Goal: Task Accomplishment & Management: Manage account settings

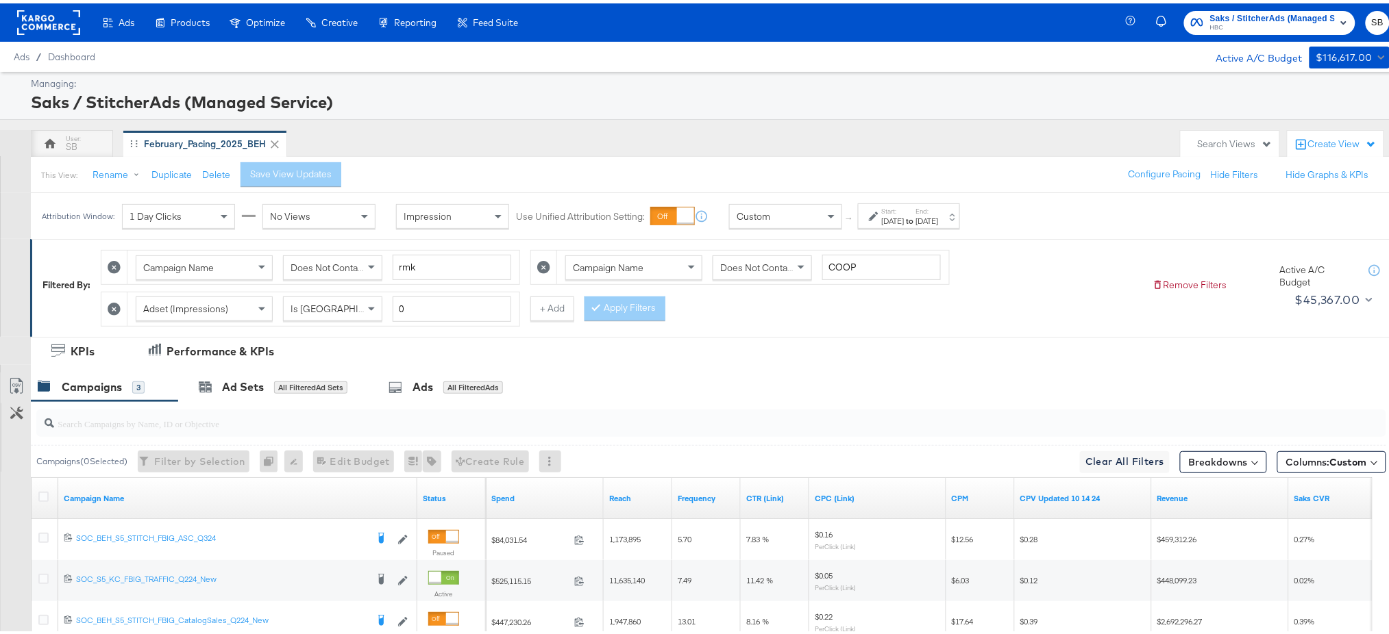
click at [23, 25] on rect at bounding box center [48, 19] width 63 height 25
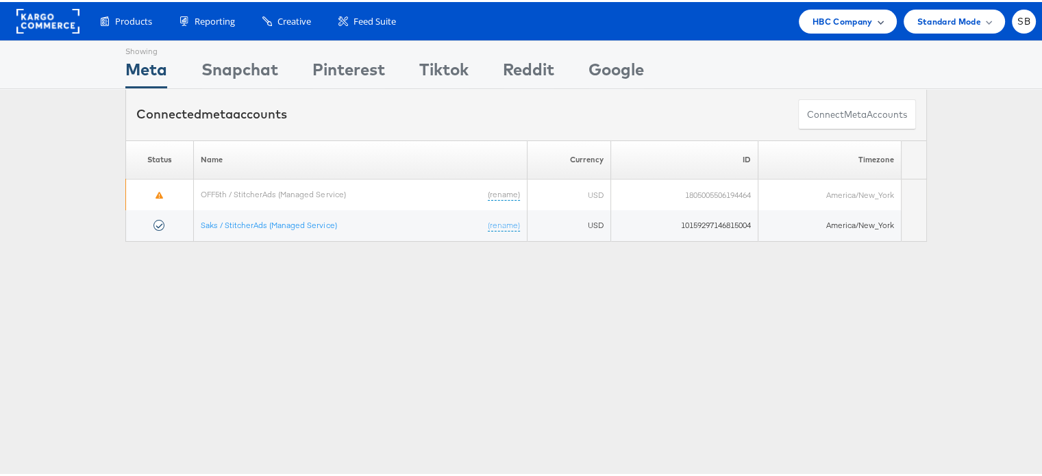
click at [854, 19] on span "HBC Company" at bounding box center [842, 19] width 60 height 14
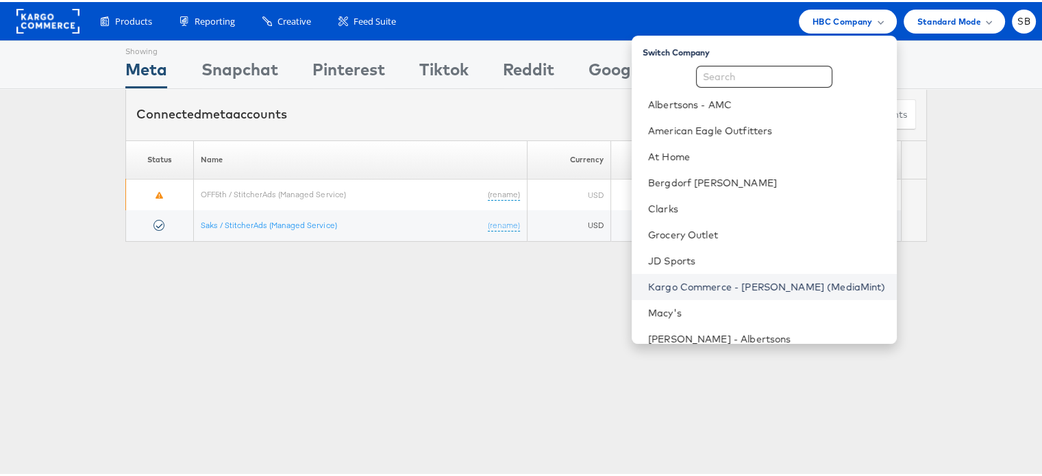
scroll to position [33, 0]
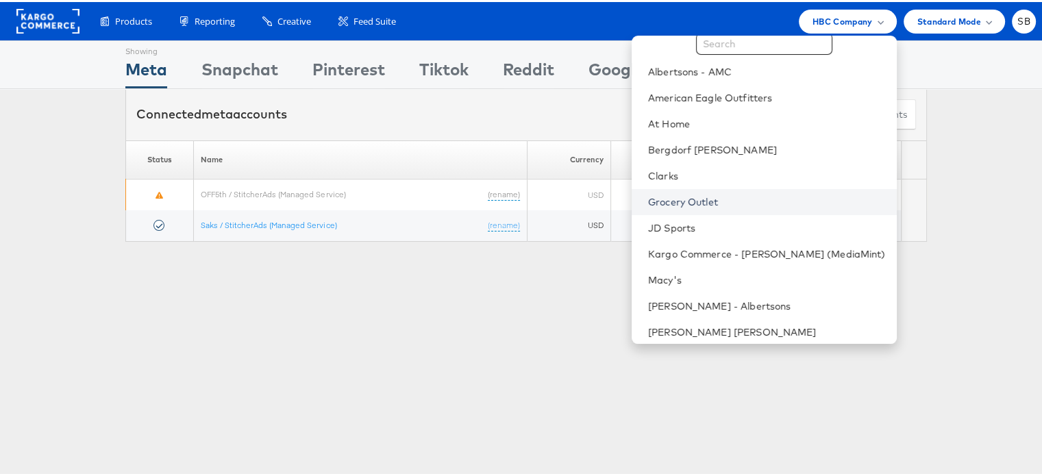
click at [703, 198] on link "Grocery Outlet" at bounding box center [767, 200] width 238 height 14
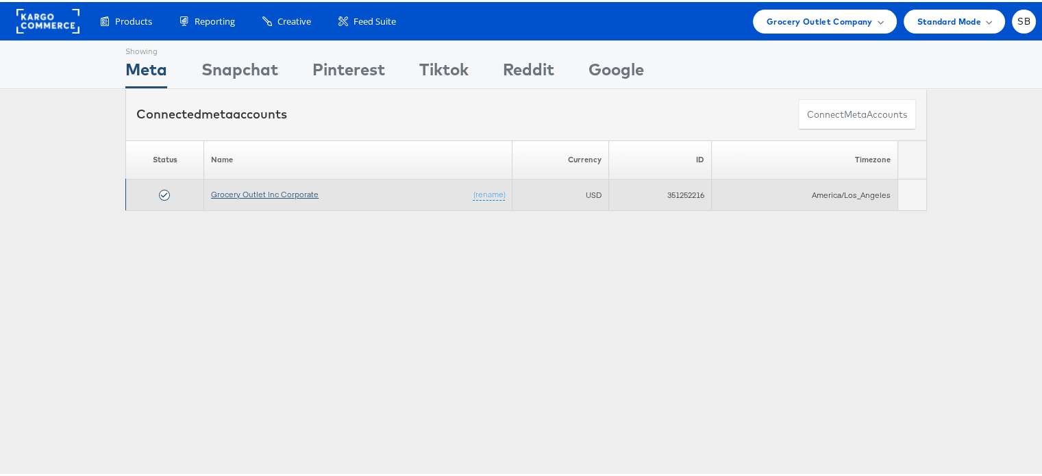
click at [273, 190] on link "Grocery Outlet Inc Corporate" at bounding box center [265, 192] width 108 height 10
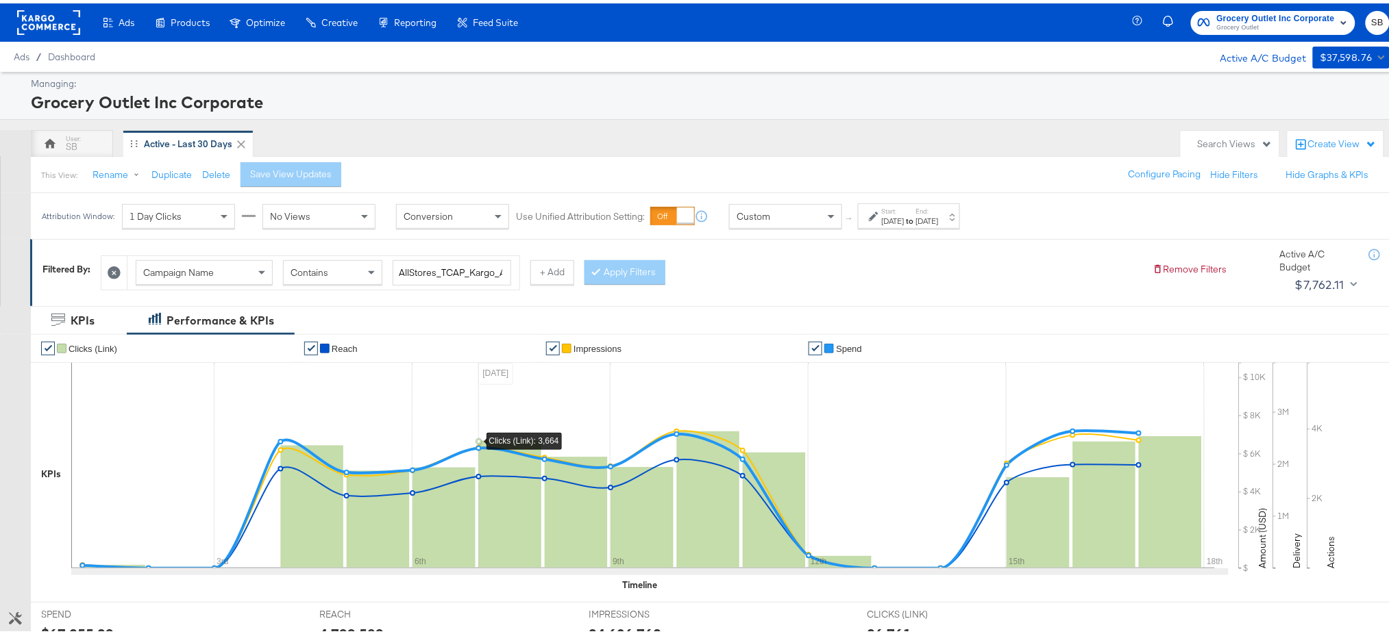
click at [904, 211] on label "Start:" at bounding box center [893, 207] width 23 height 9
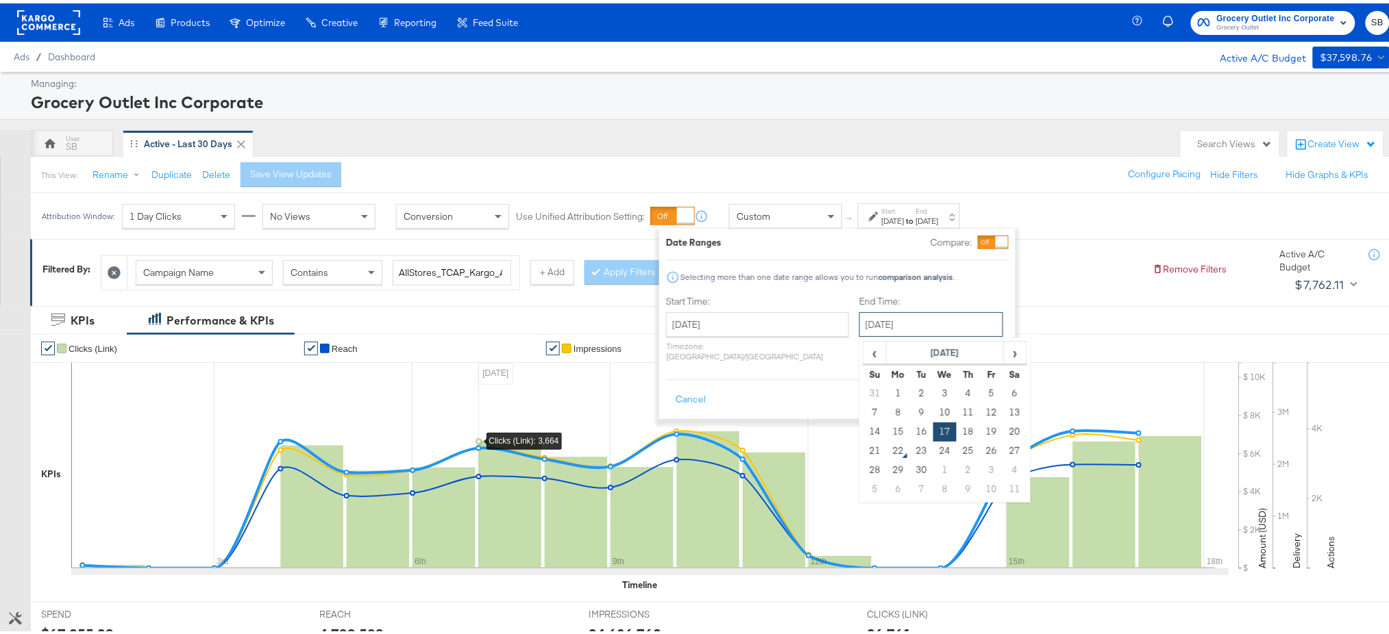
click at [860, 319] on input "[DATE]" at bounding box center [931, 321] width 144 height 25
click at [863, 449] on td "21" at bounding box center [874, 447] width 23 height 19
type input "September 21st 2025"
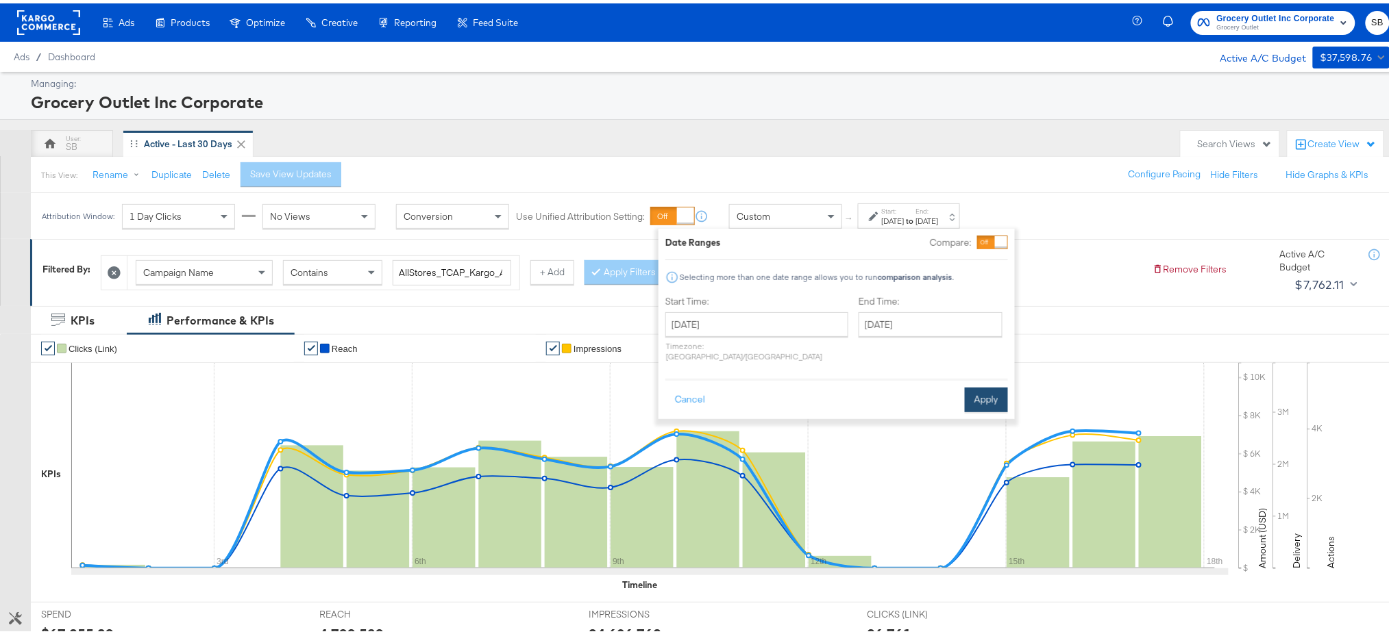
click at [983, 384] on button "Apply" at bounding box center [986, 396] width 43 height 25
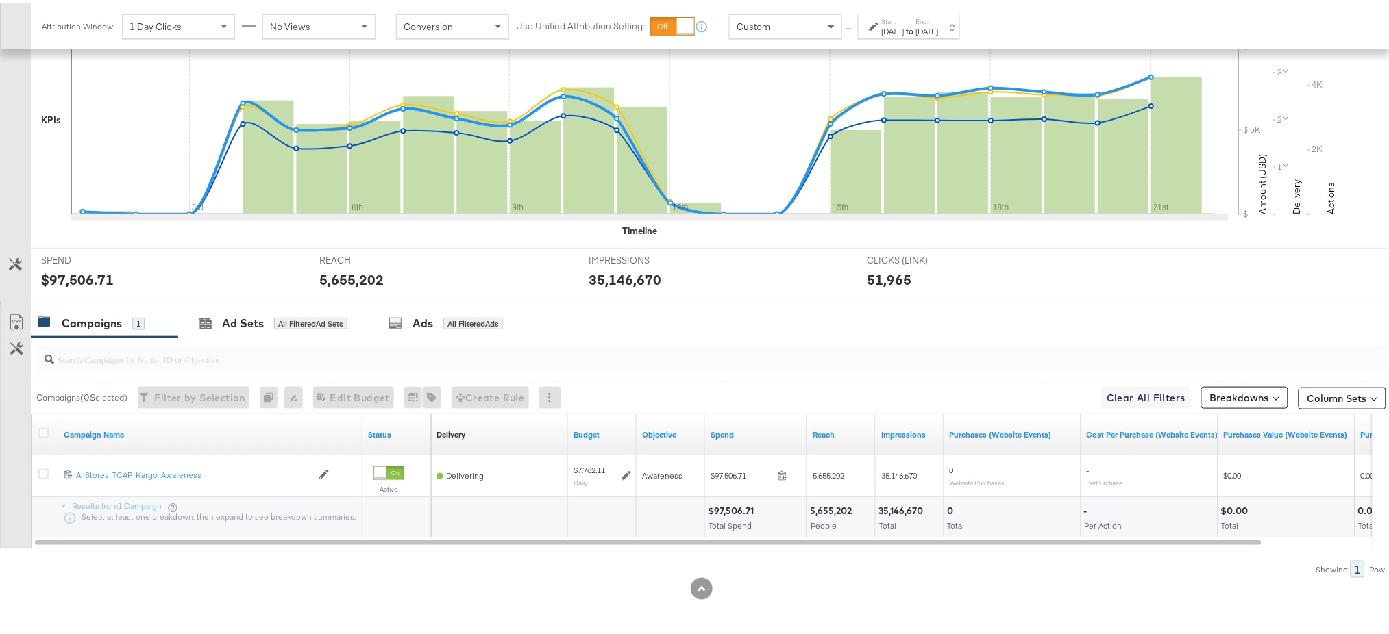
scroll to position [351, 0]
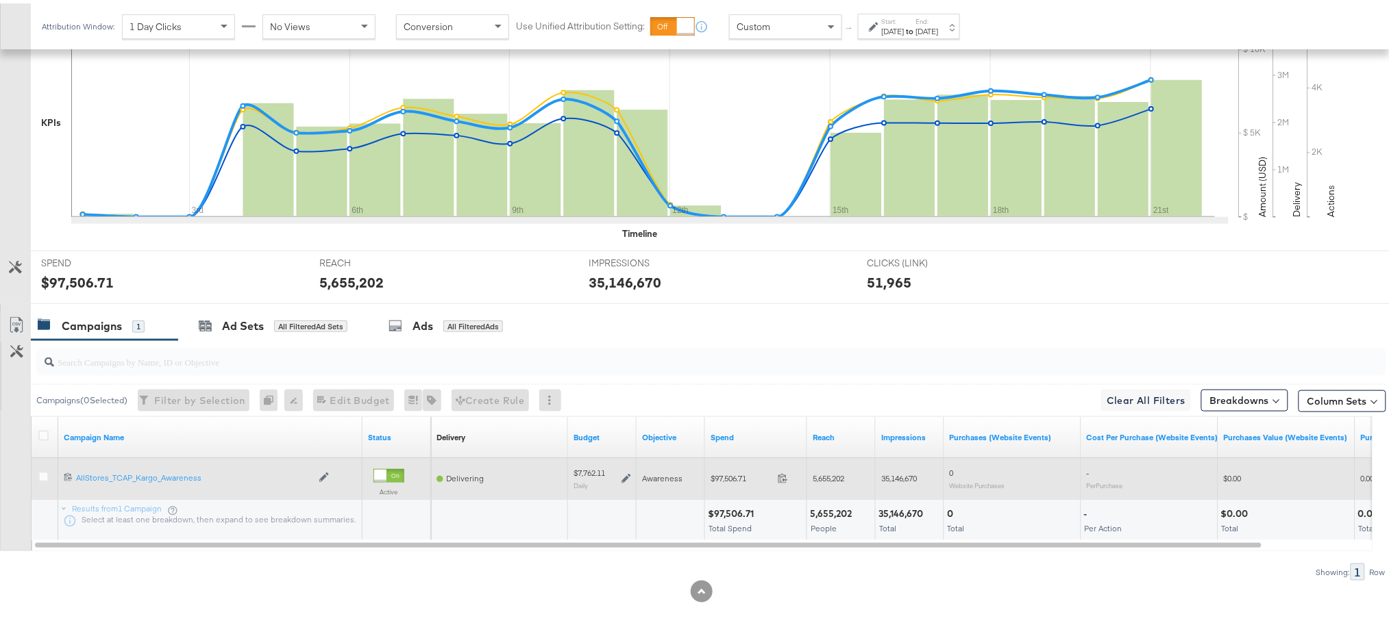
click at [730, 469] on div "$97,506.71 97506.71" at bounding box center [756, 474] width 102 height 21
click at [786, 471] on icon at bounding box center [783, 475] width 10 height 10
click at [626, 475] on icon at bounding box center [626, 476] width 10 height 10
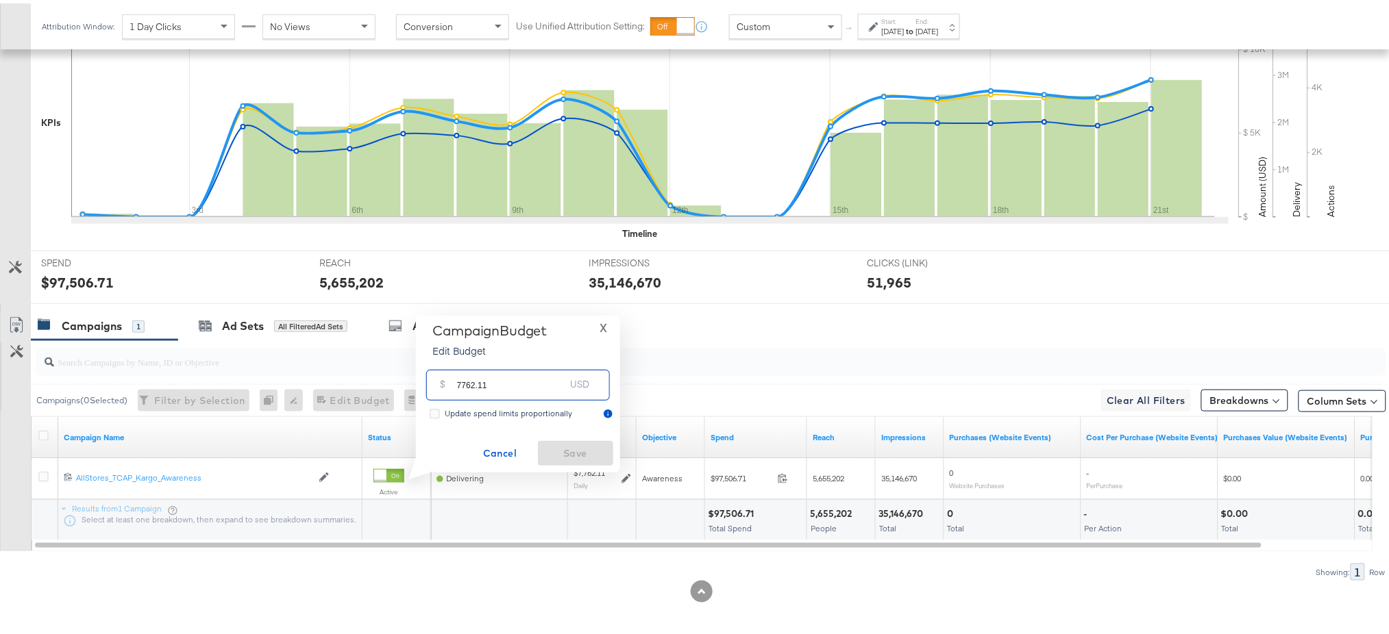
click at [534, 387] on input "7762.11" at bounding box center [511, 376] width 108 height 29
type input "7749.25"
click at [576, 451] on span "Save" at bounding box center [575, 450] width 64 height 17
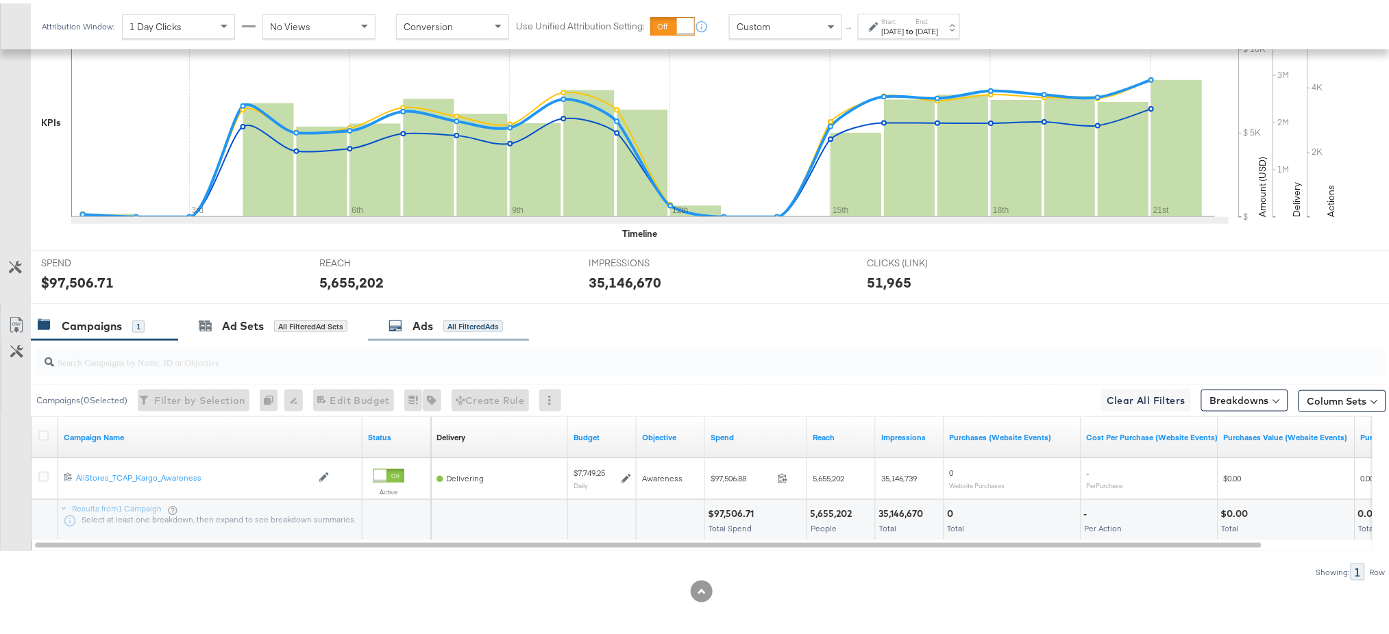
scroll to position [0, 0]
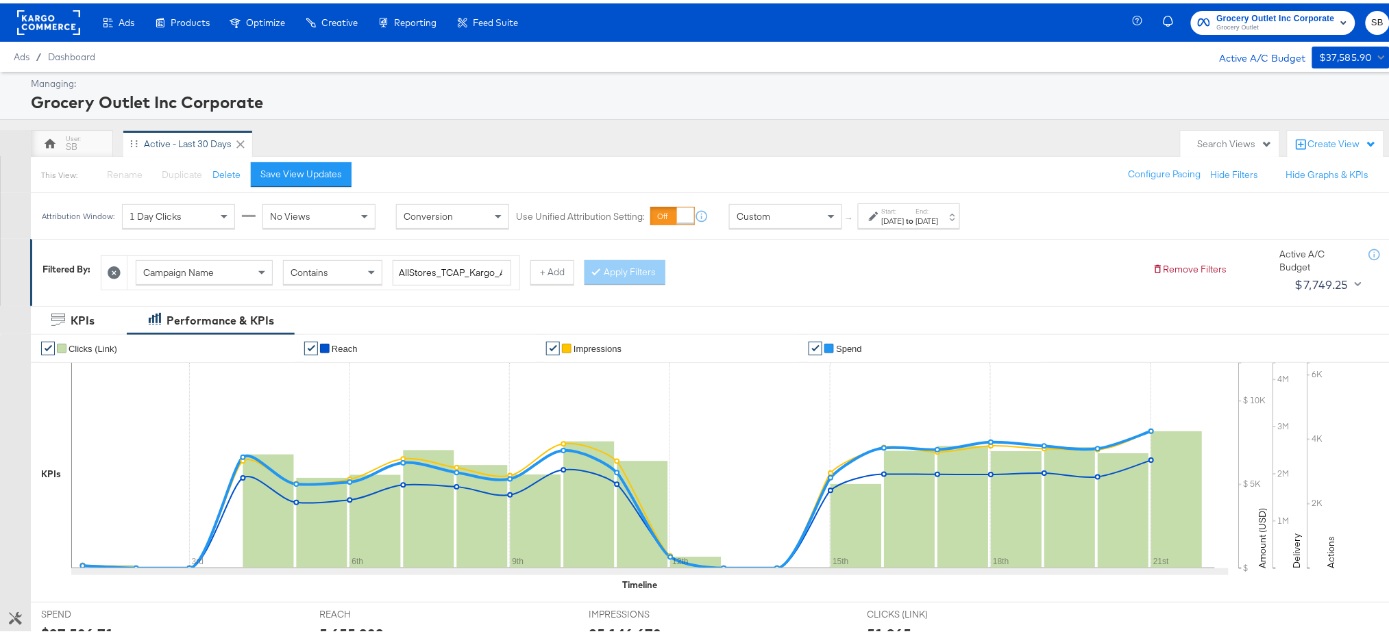
click at [69, 19] on rect at bounding box center [48, 19] width 63 height 25
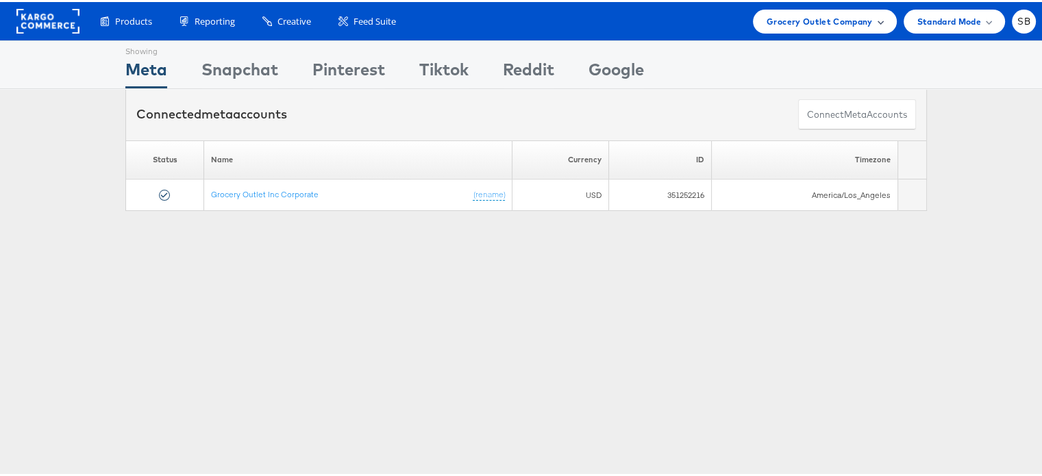
click at [817, 13] on span "Grocery Outlet Company" at bounding box center [820, 19] width 106 height 14
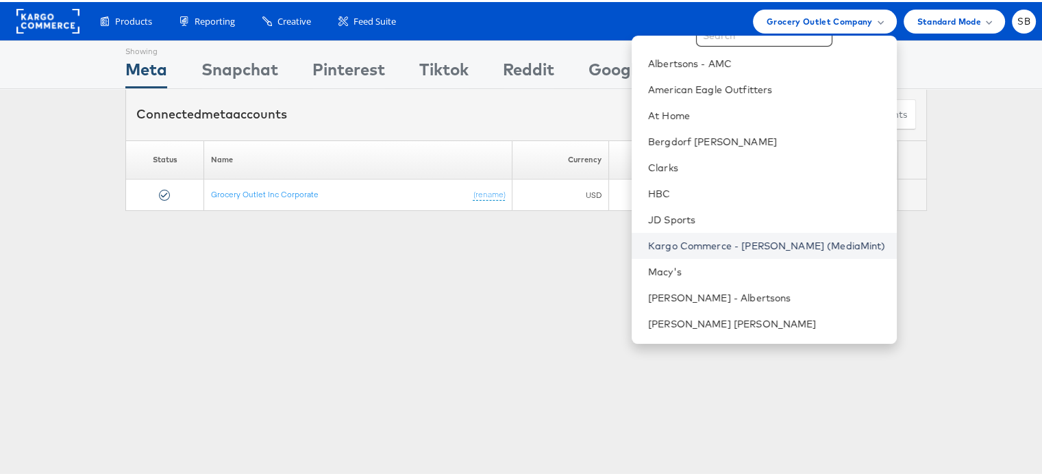
scroll to position [43, 0]
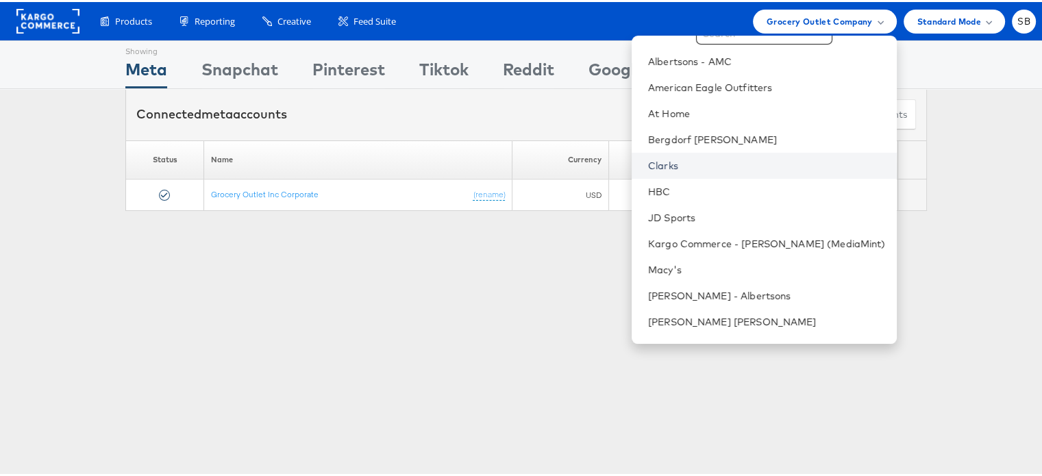
click at [690, 160] on link "Clarks" at bounding box center [767, 164] width 238 height 14
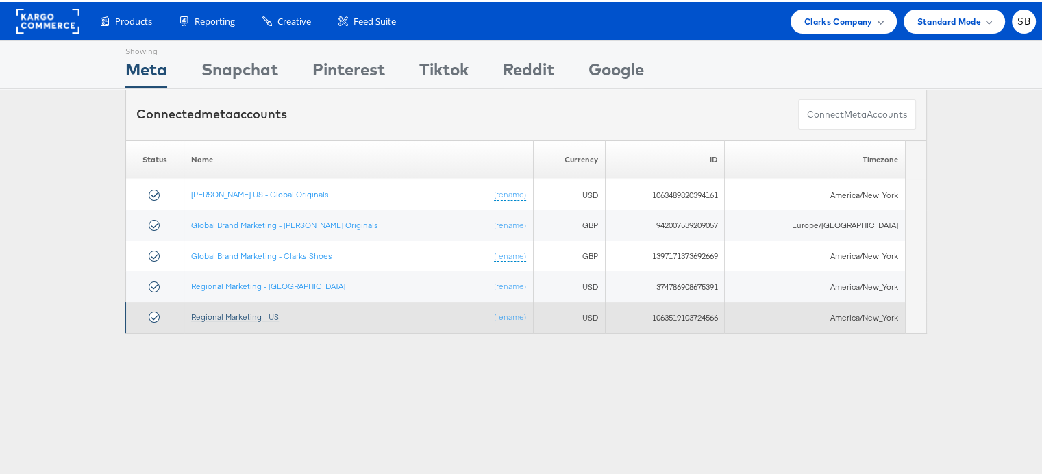
click at [237, 310] on link "Regional Marketing - US" at bounding box center [235, 315] width 88 height 10
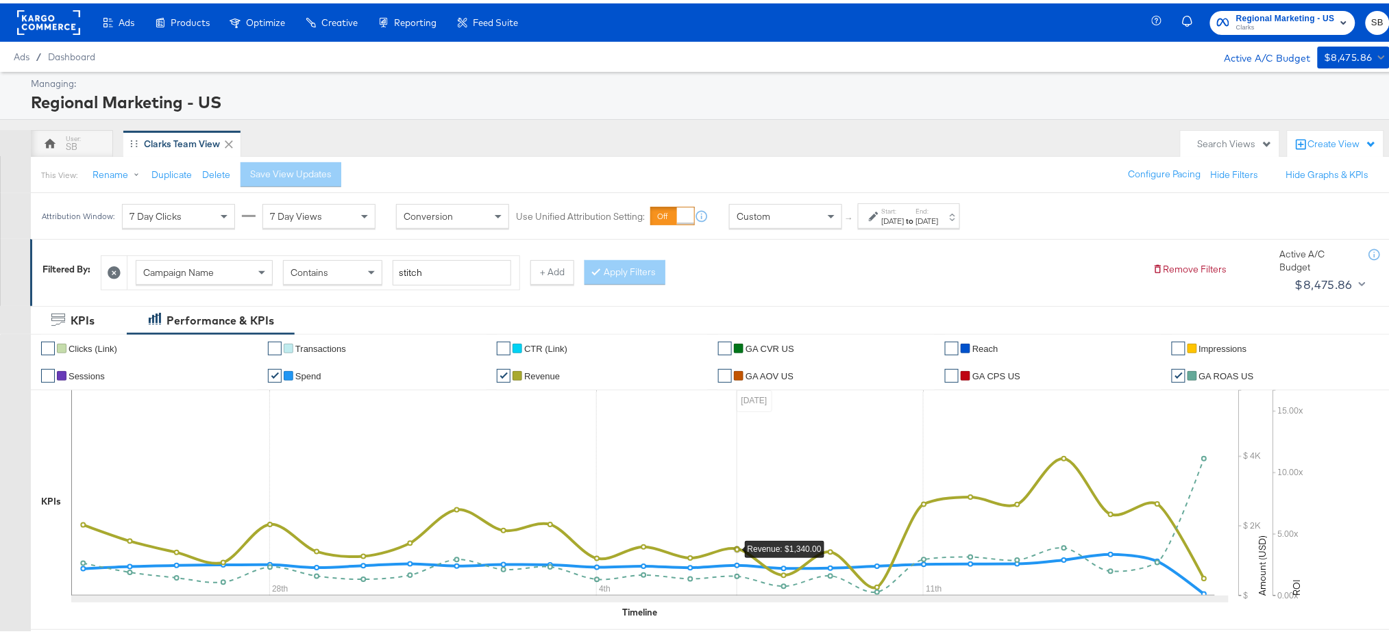
scroll to position [18, 0]
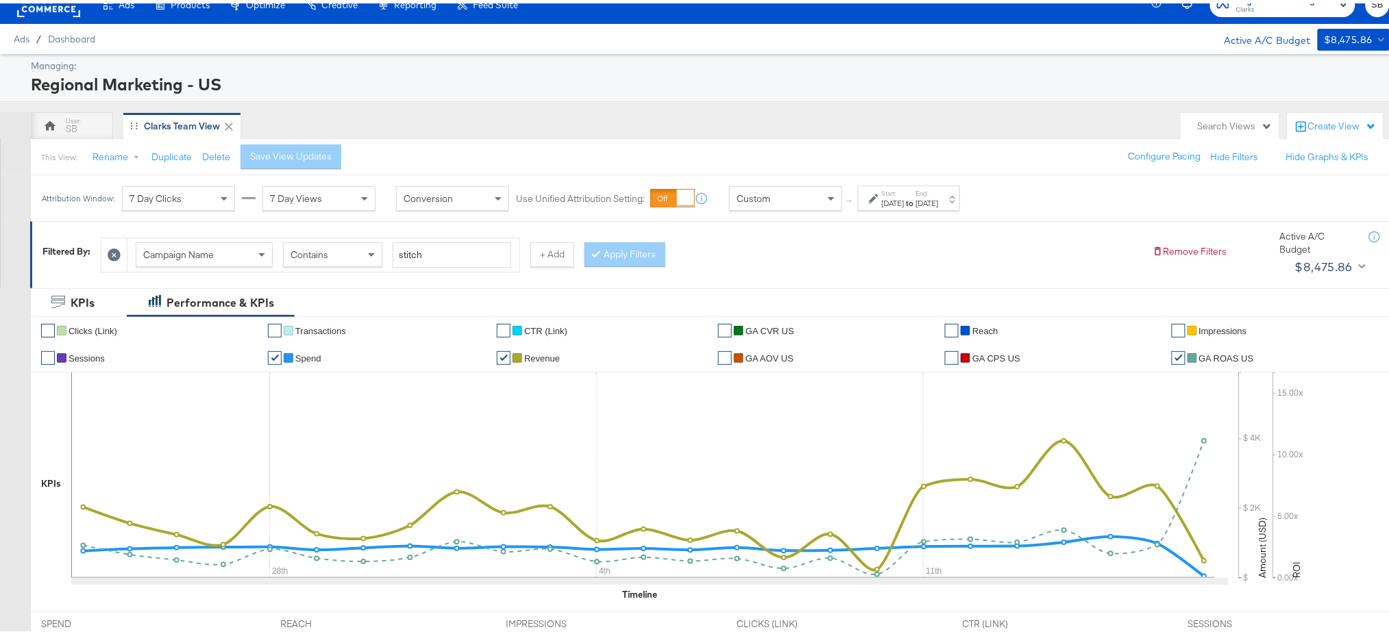
click at [902, 200] on div "[DATE]" at bounding box center [893, 200] width 23 height 11
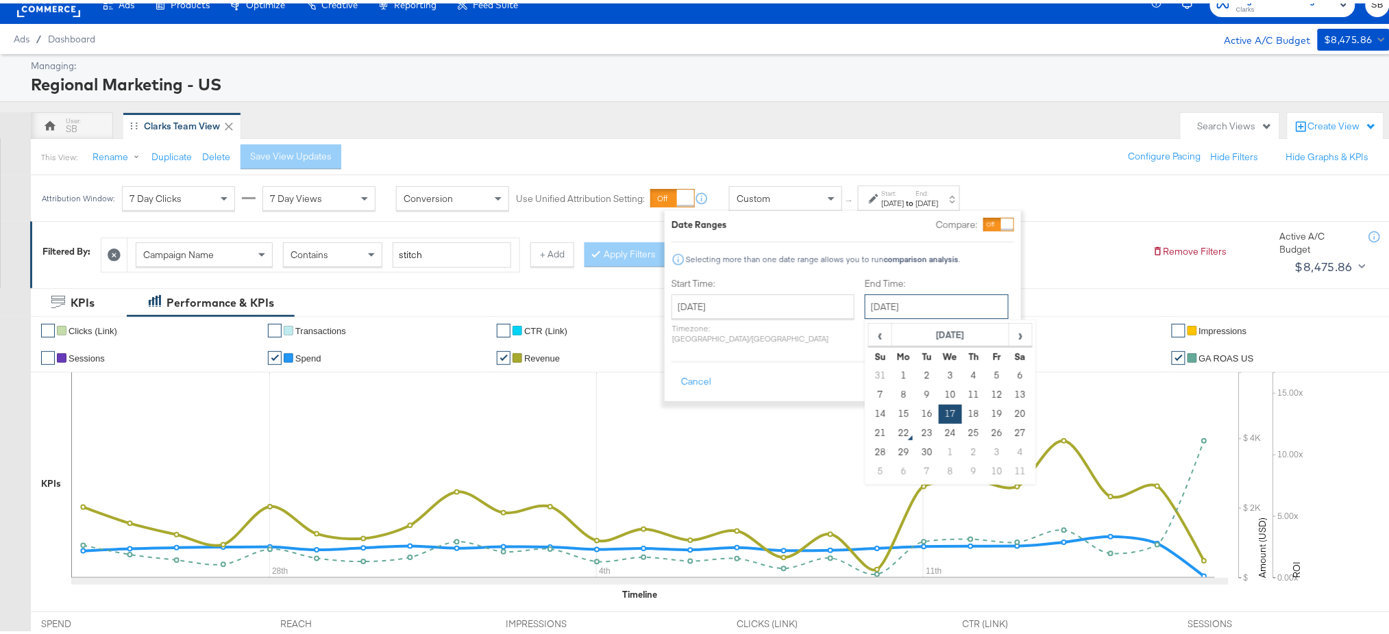
click at [865, 306] on input "[DATE]" at bounding box center [937, 303] width 144 height 25
click at [869, 428] on td "21" at bounding box center [880, 430] width 23 height 19
type input "[DATE]"
click at [990, 371] on button "Apply" at bounding box center [990, 379] width 43 height 25
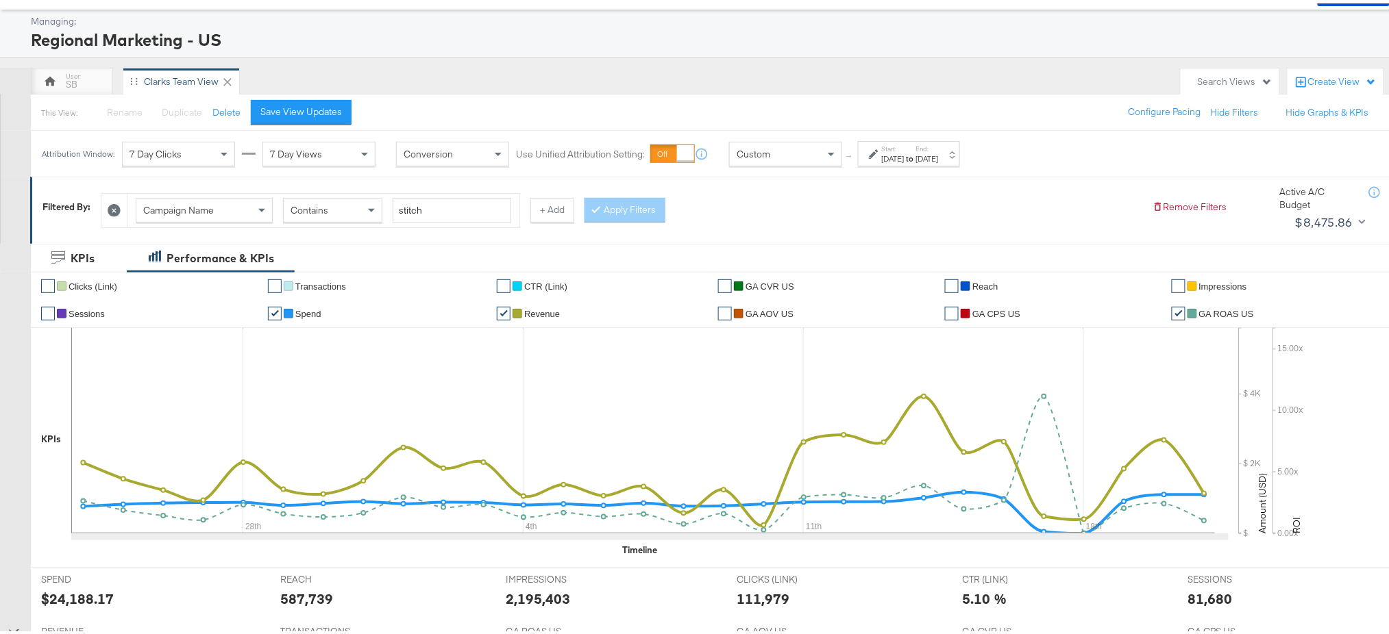
scroll to position [47, 0]
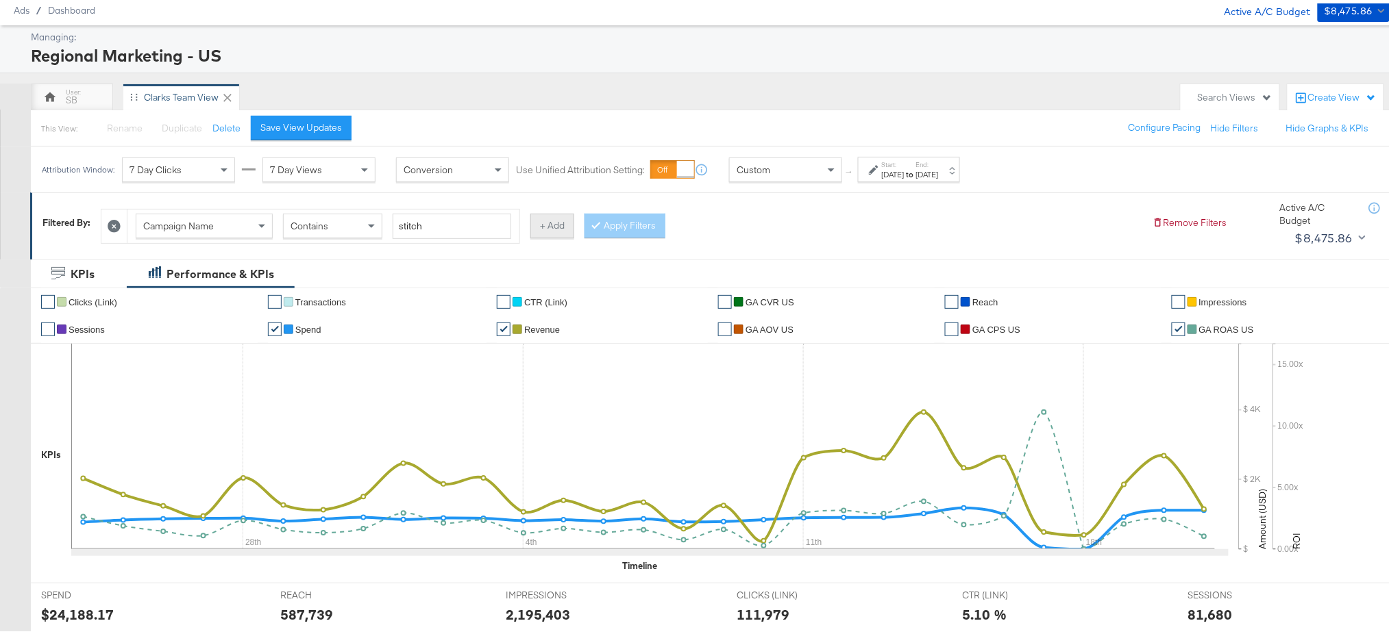
click at [554, 217] on button "+ Add" at bounding box center [552, 222] width 44 height 25
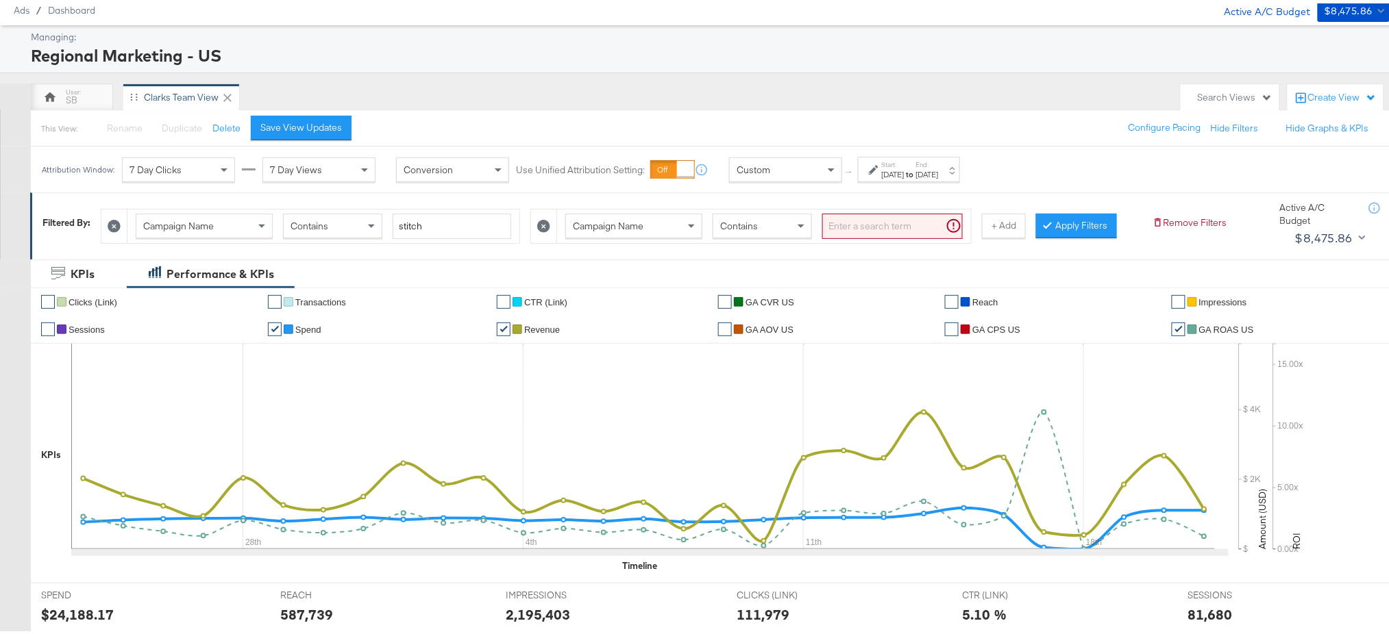
click at [661, 218] on div "Campaign Name" at bounding box center [634, 222] width 136 height 23
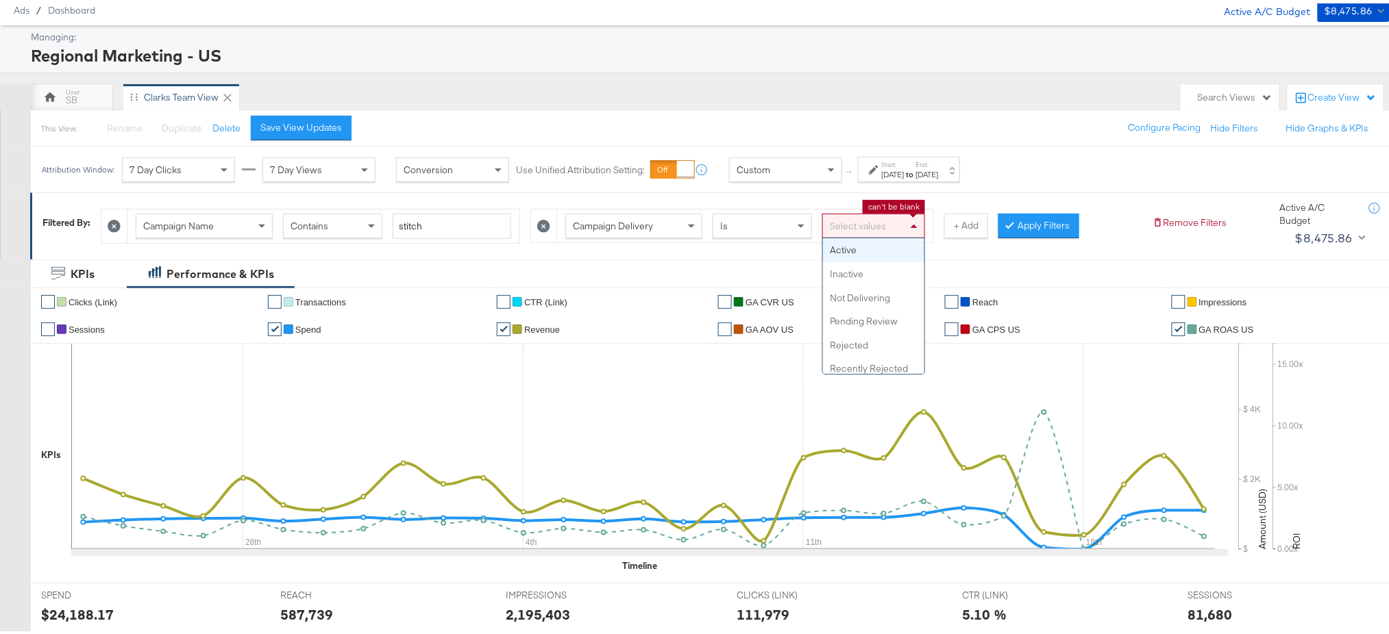
click at [860, 214] on div "Select values" at bounding box center [873, 222] width 101 height 23
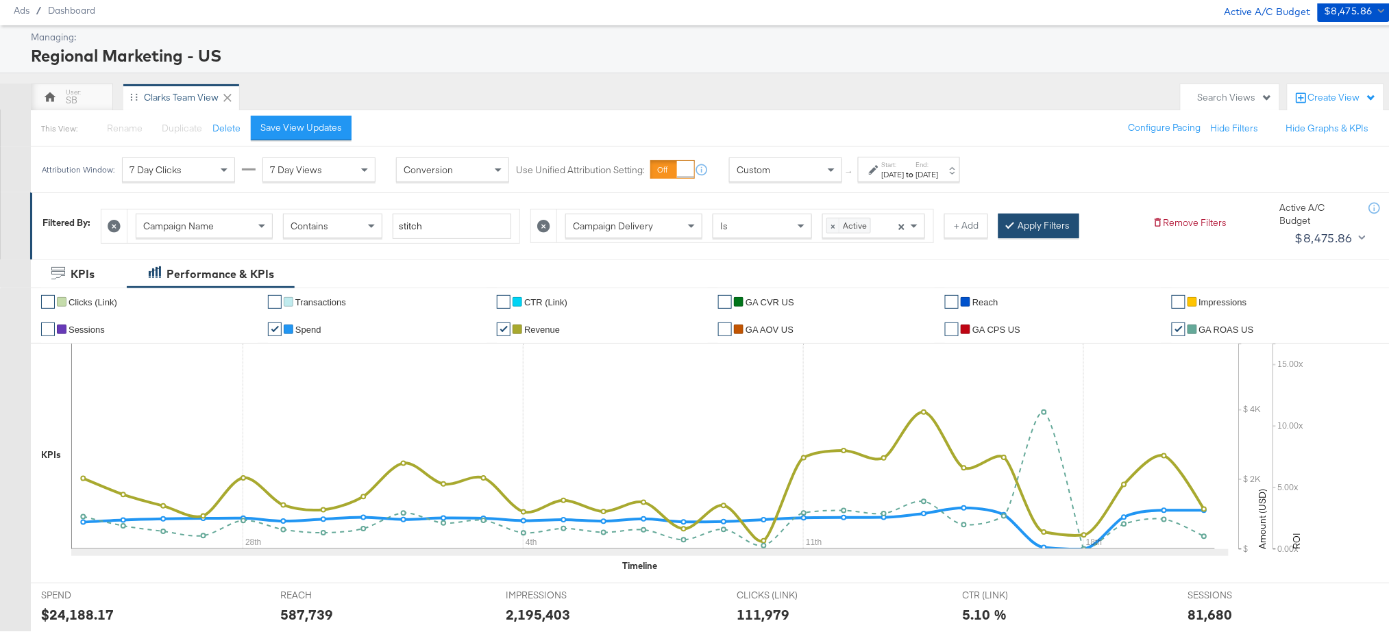
click at [1041, 227] on button "Apply Filters" at bounding box center [1038, 222] width 81 height 25
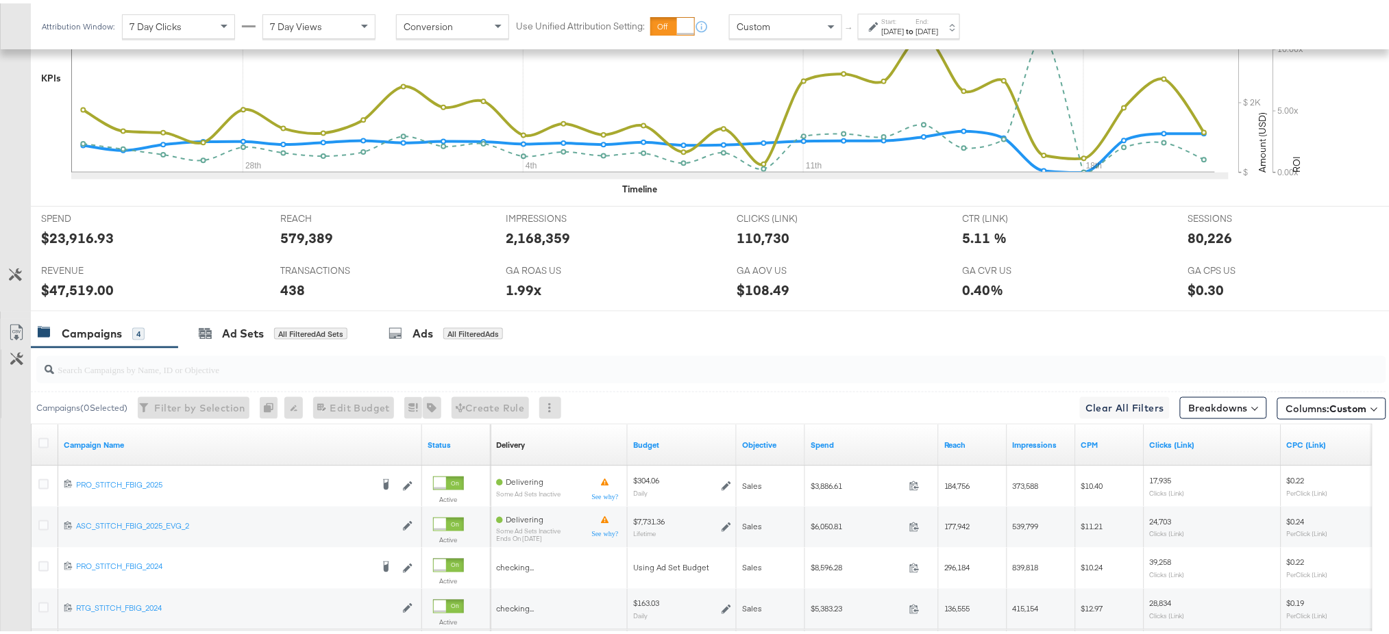
scroll to position [557, 0]
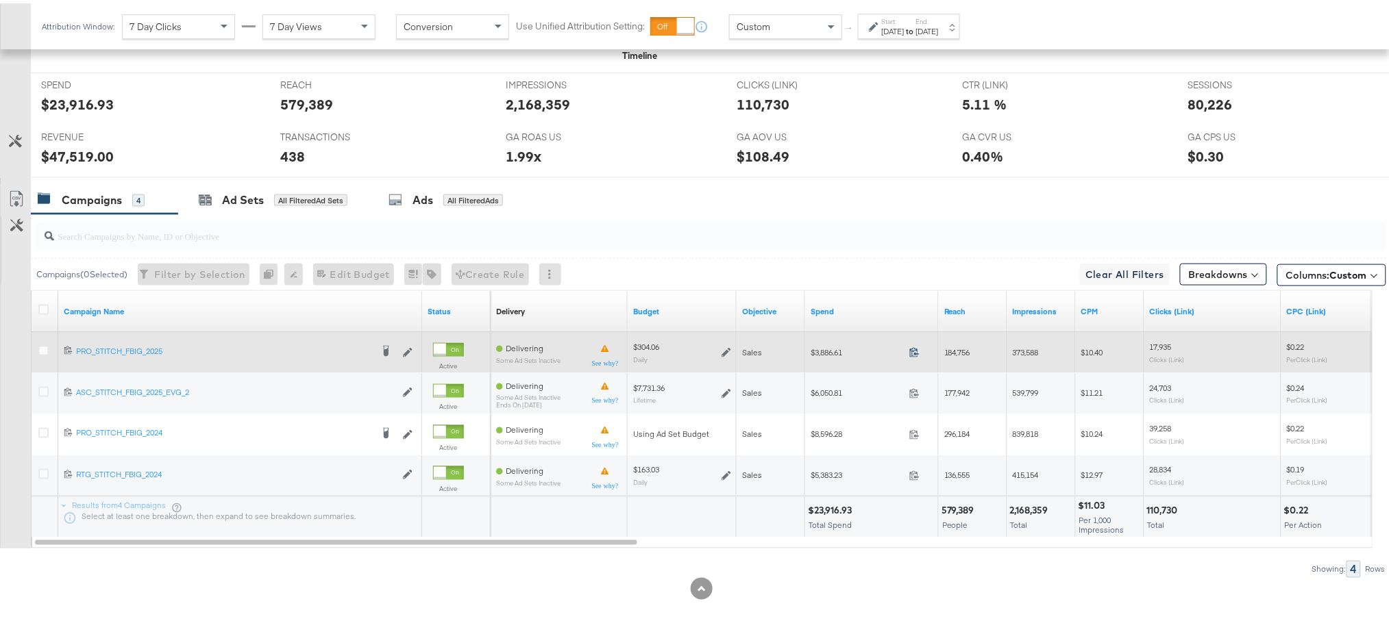
click at [915, 353] on icon at bounding box center [914, 349] width 10 height 10
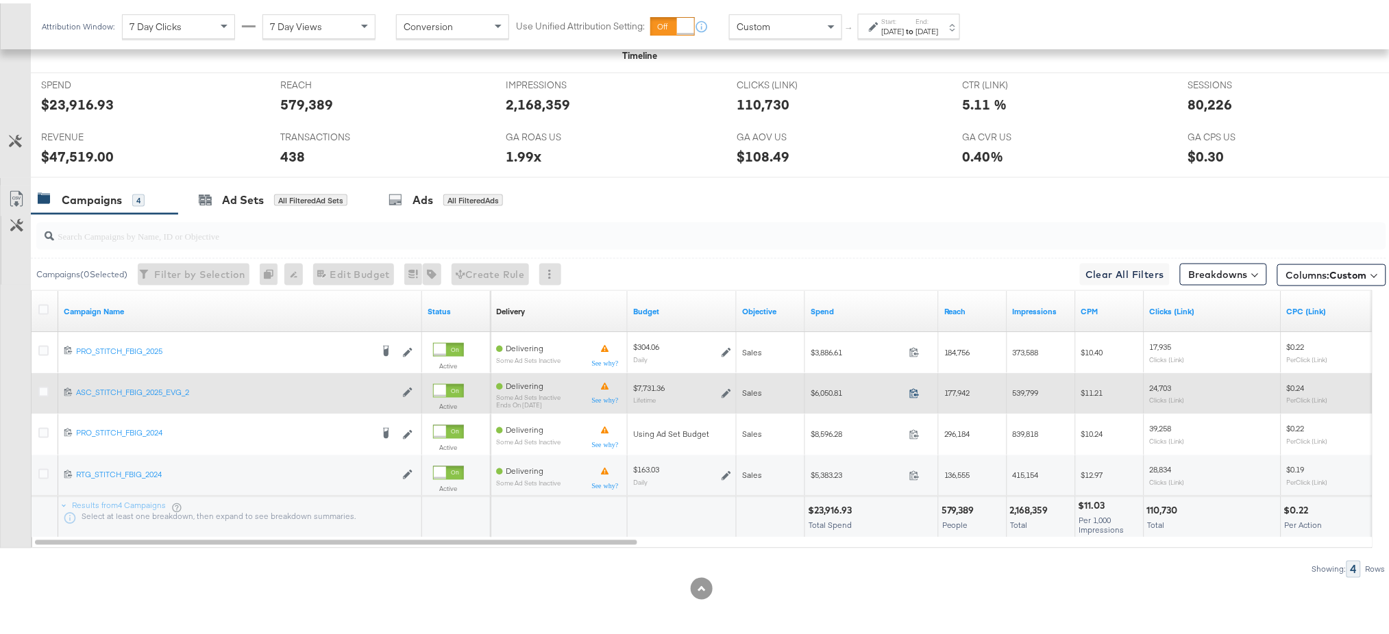
click at [915, 385] on icon at bounding box center [914, 390] width 10 height 10
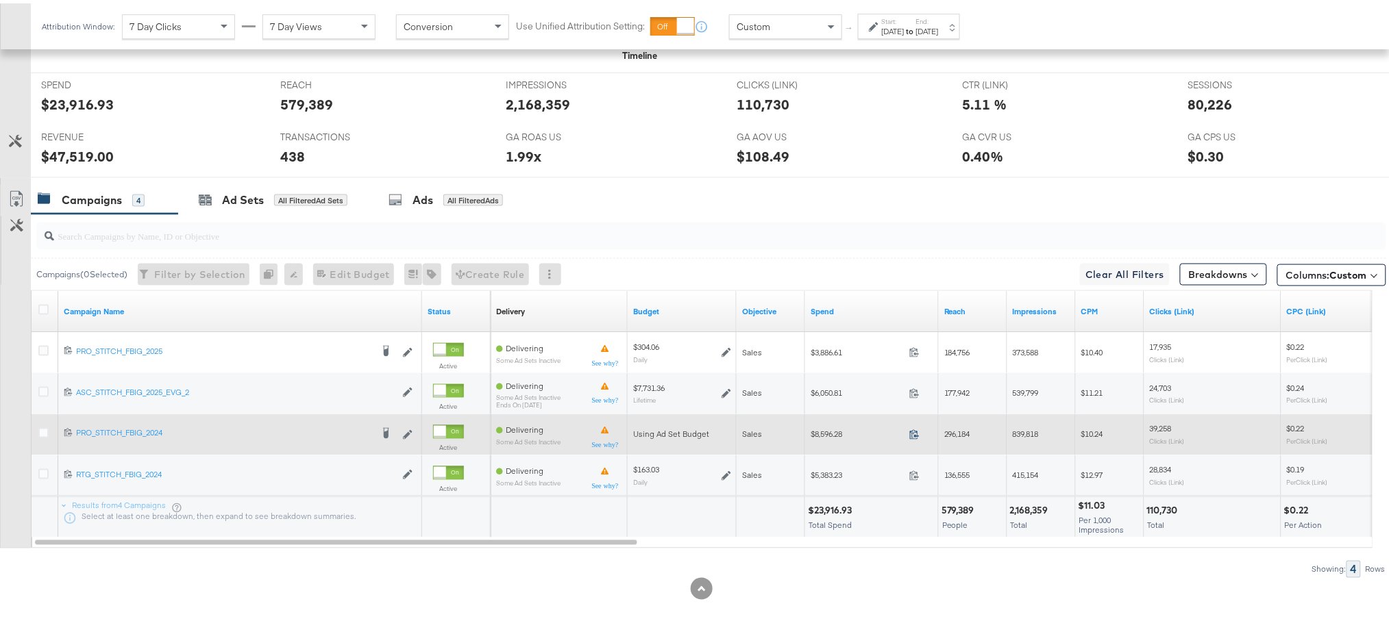
click at [910, 432] on icon at bounding box center [914, 431] width 10 height 10
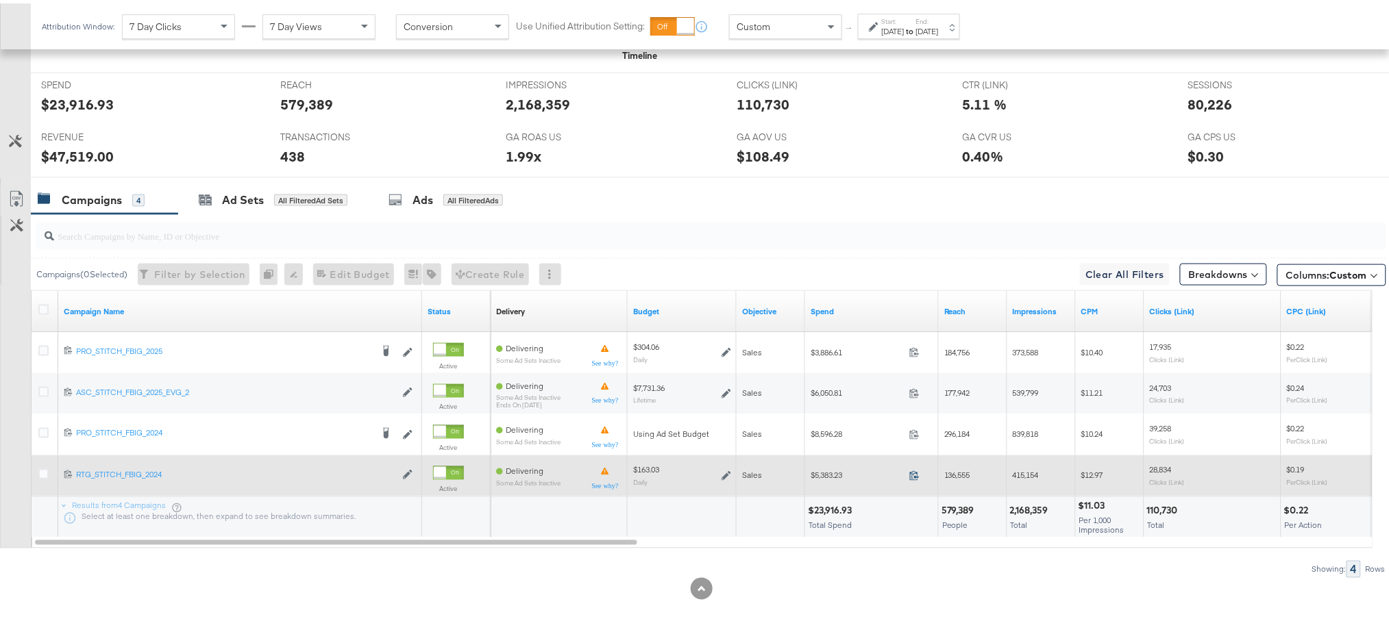
click at [914, 471] on icon at bounding box center [914, 473] width 9 height 10
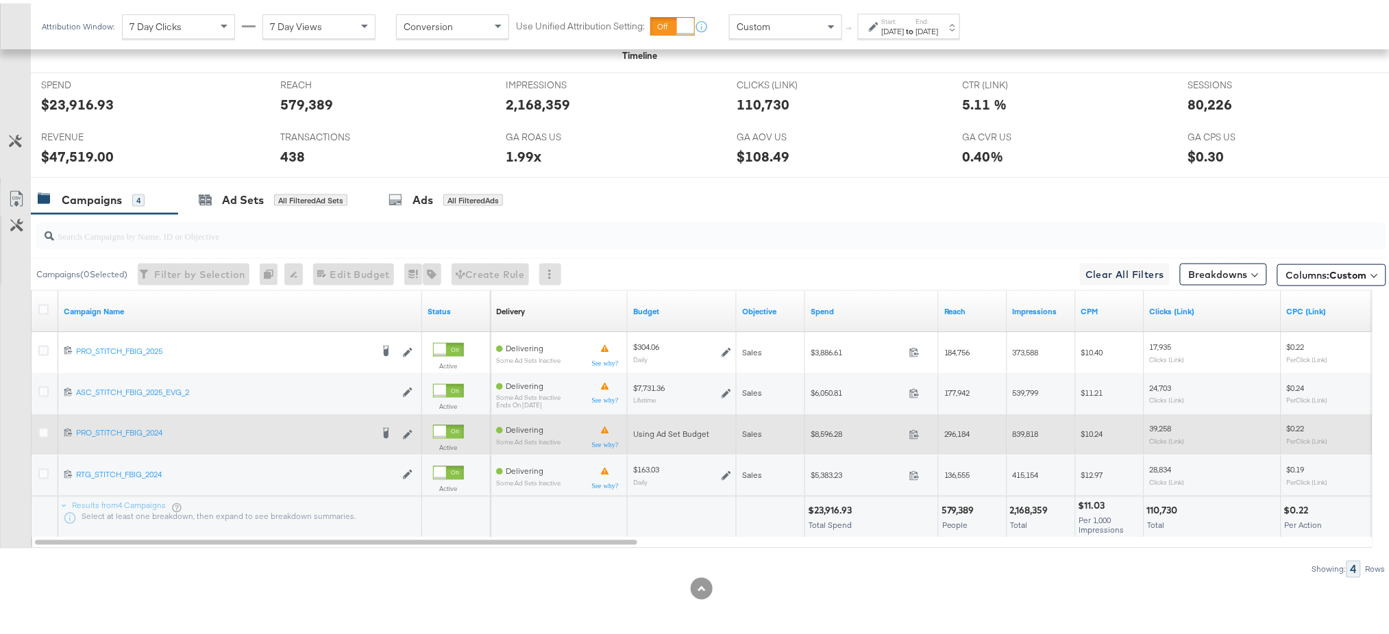
scroll to position [432, 0]
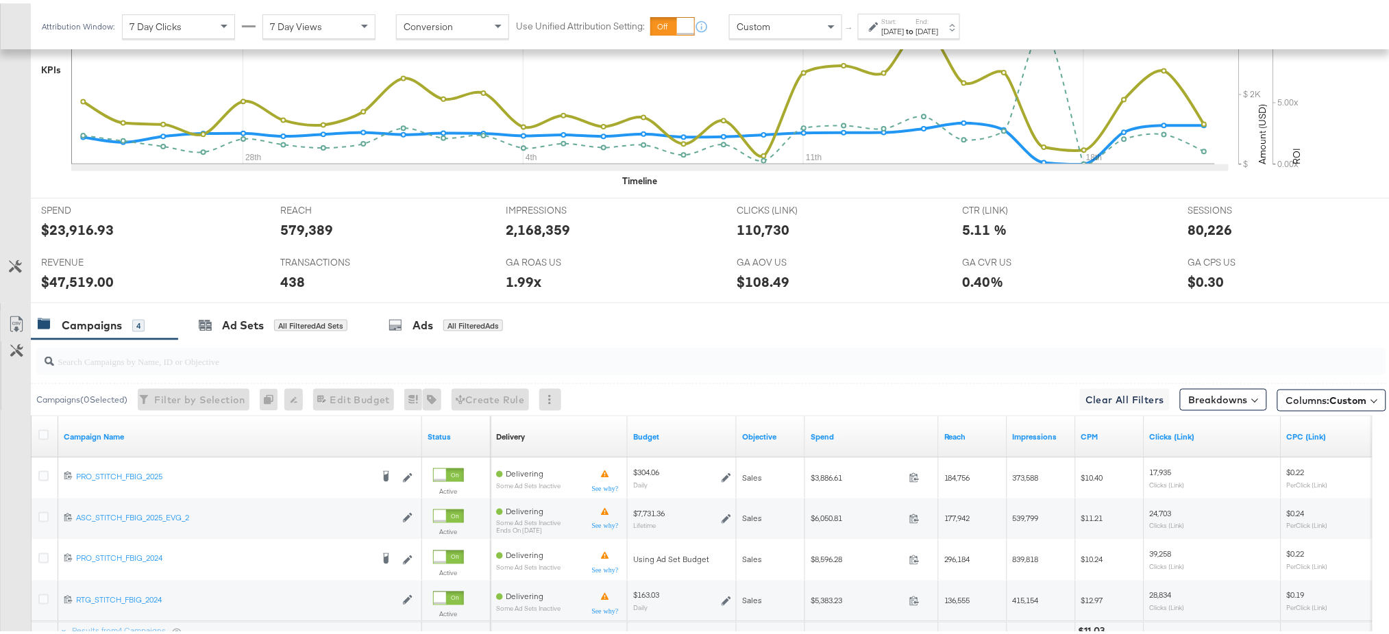
click at [77, 279] on div "$47,519.00" at bounding box center [77, 279] width 73 height 20
copy div "47,519.00"
click at [1204, 231] on div "80,226" at bounding box center [1210, 226] width 45 height 20
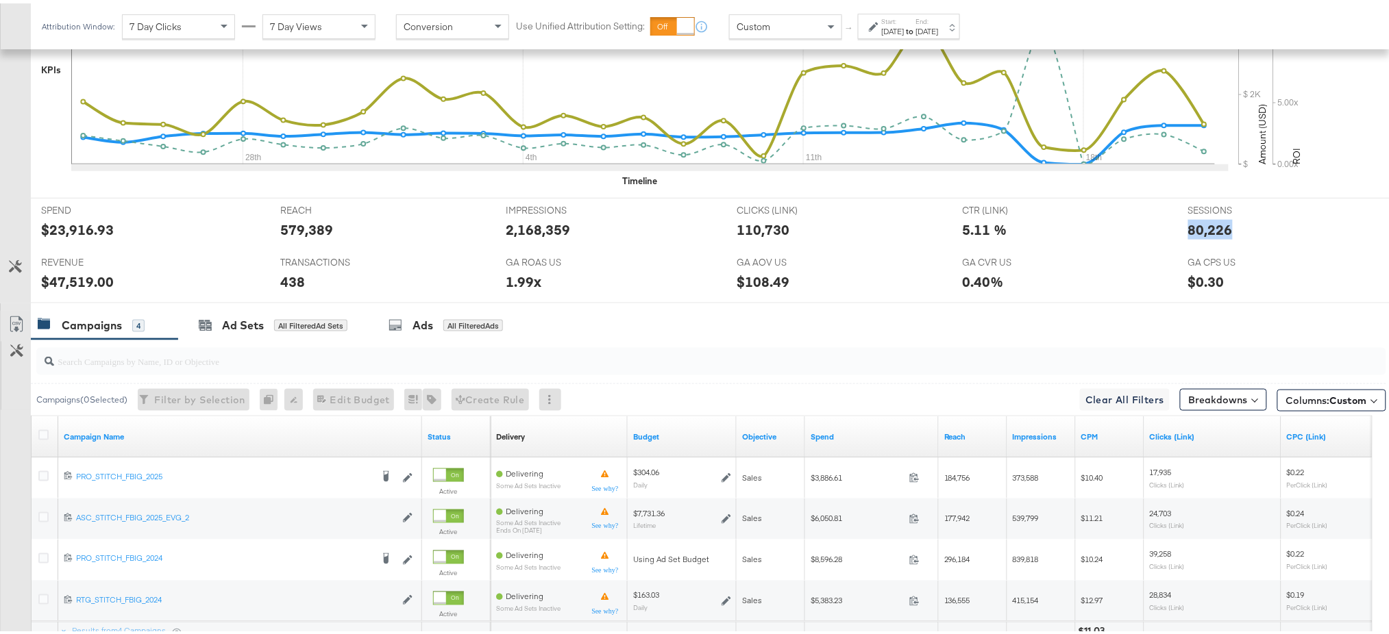
copy div "80,226"
click at [1189, 399] on button "Breakdowns" at bounding box center [1223, 397] width 87 height 22
click at [1132, 476] on div "Time" at bounding box center [1191, 479] width 136 height 11
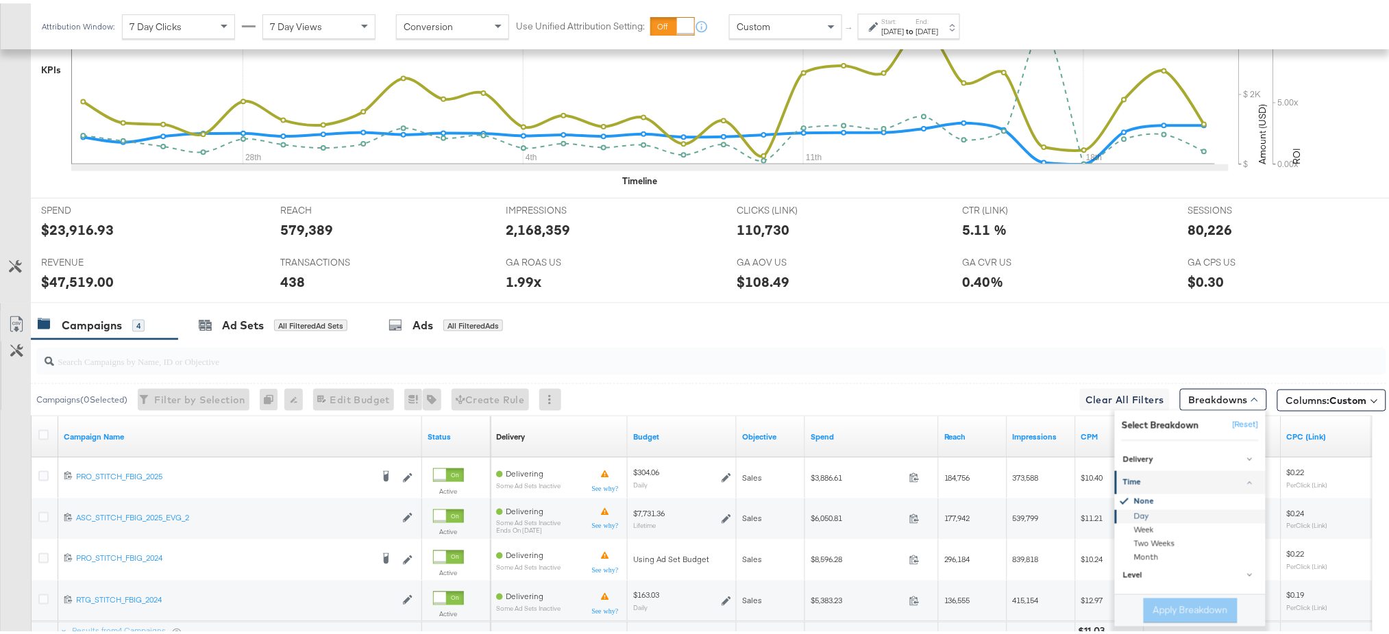
click at [1120, 511] on div "Day" at bounding box center [1191, 514] width 149 height 14
click at [1168, 608] on button "Apply Breakdown" at bounding box center [1190, 607] width 94 height 25
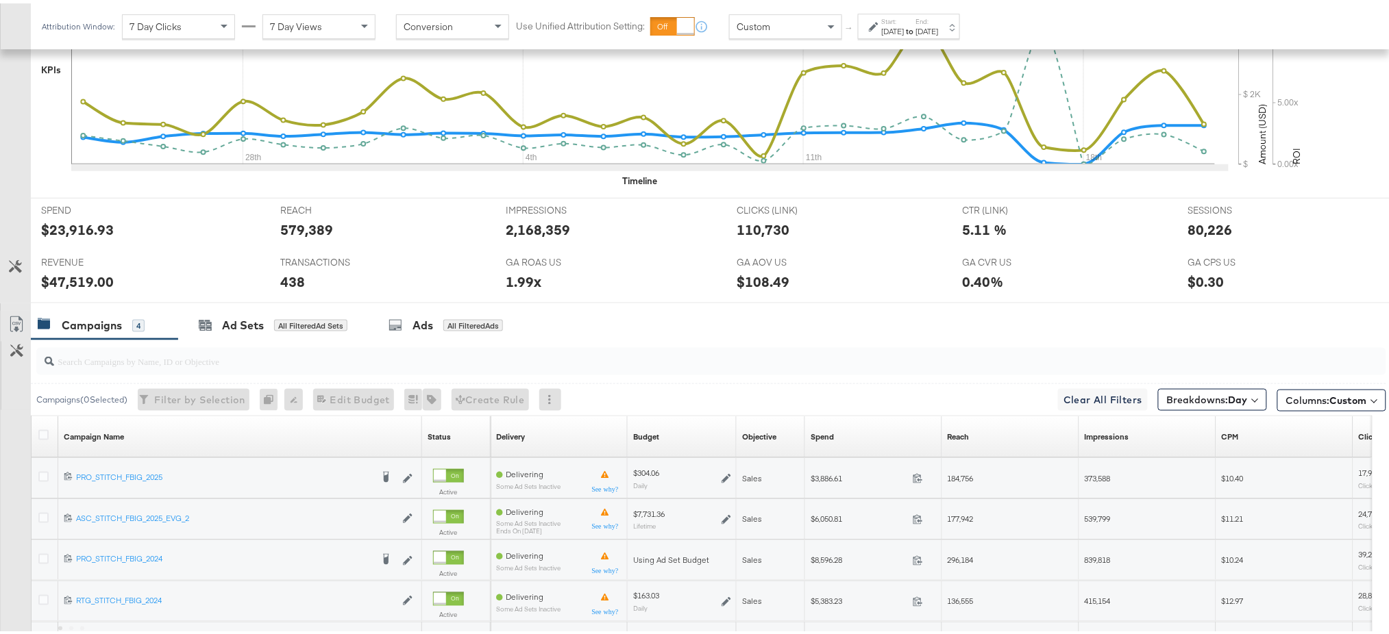
click at [904, 23] on div "[DATE]" at bounding box center [893, 28] width 23 height 11
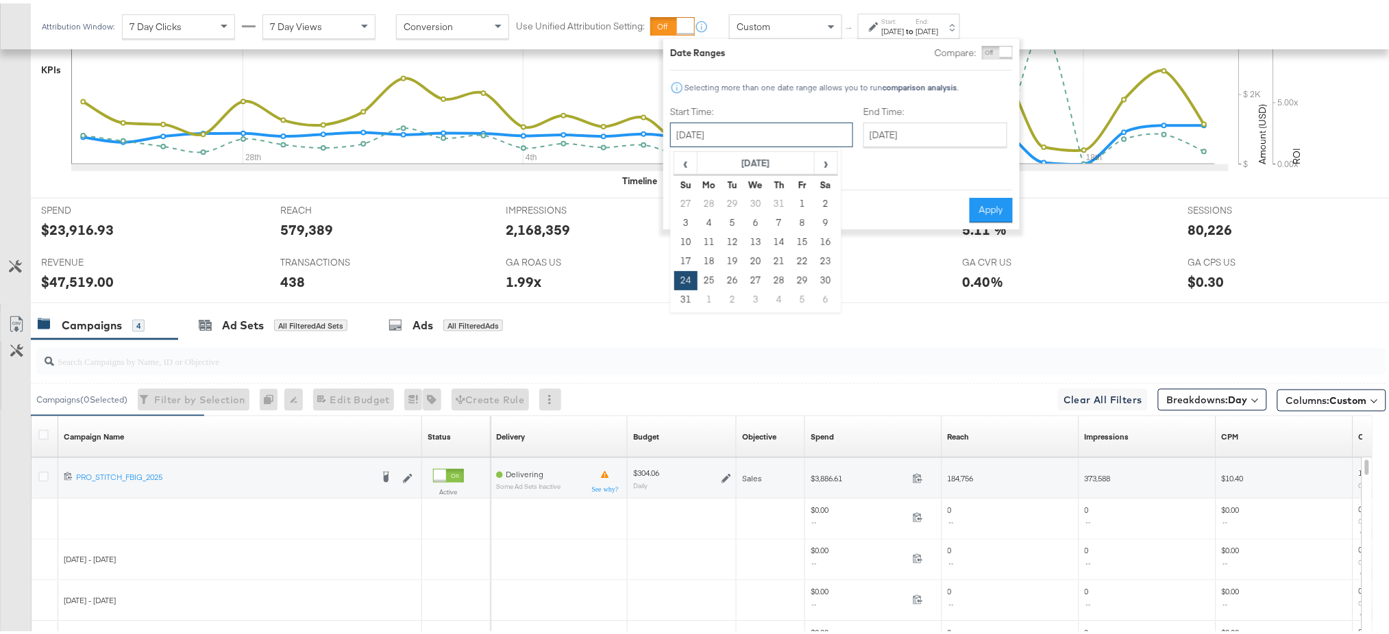
click at [766, 132] on input "[DATE]" at bounding box center [761, 131] width 183 height 25
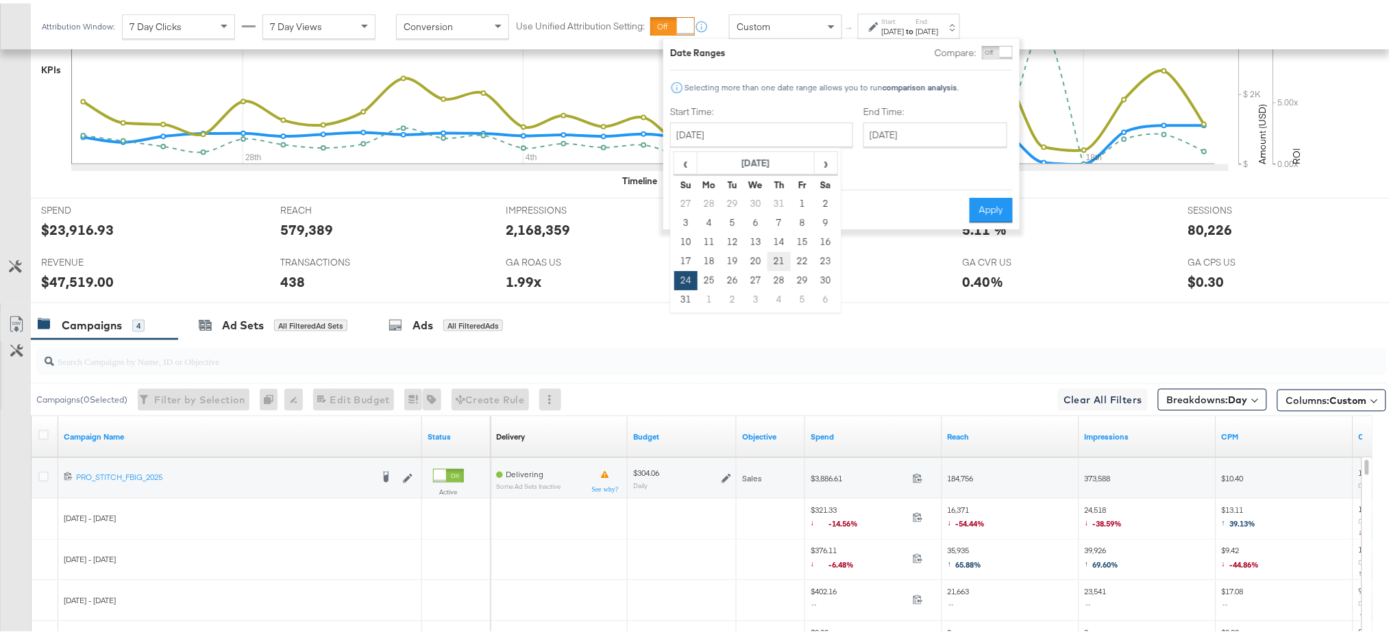
click at [774, 252] on td "21" at bounding box center [778, 258] width 23 height 19
click at [764, 126] on input "August 21st 2025" at bounding box center [760, 131] width 183 height 25
click at [817, 167] on span "›" at bounding box center [825, 159] width 21 height 21
click at [776, 240] on td "18" at bounding box center [778, 239] width 23 height 19
type input "September 18th 2025"
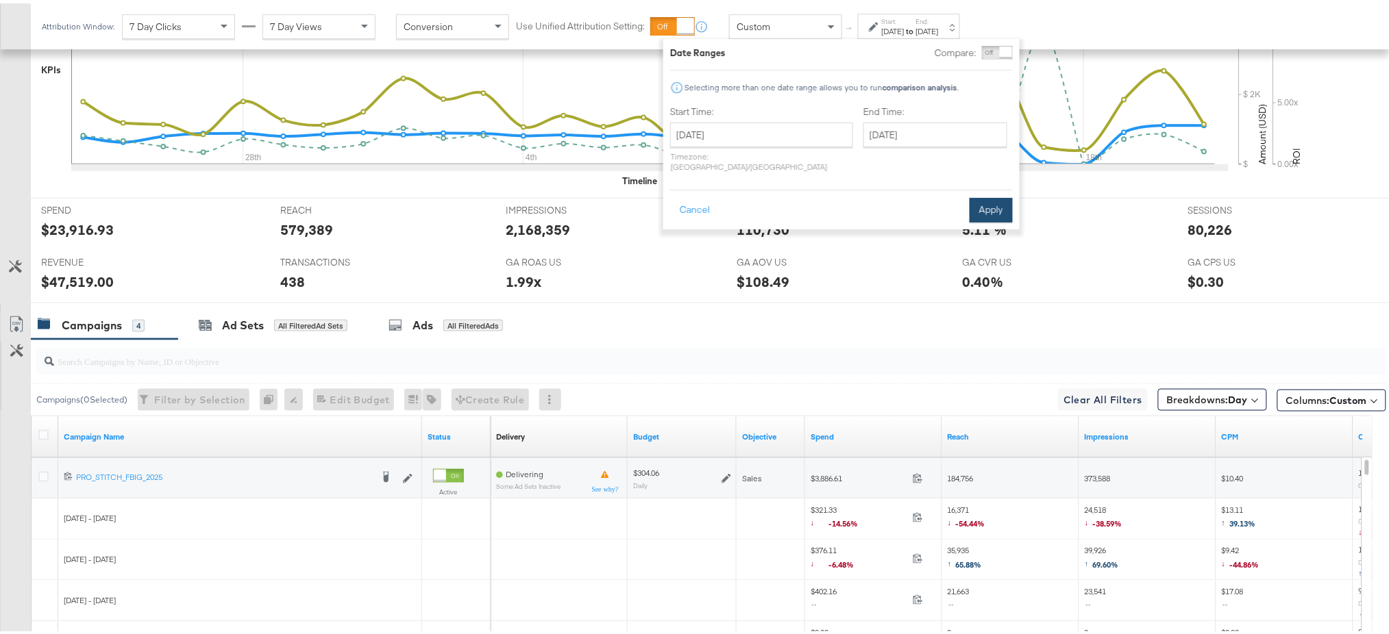
click at [976, 196] on button "Apply" at bounding box center [990, 207] width 43 height 25
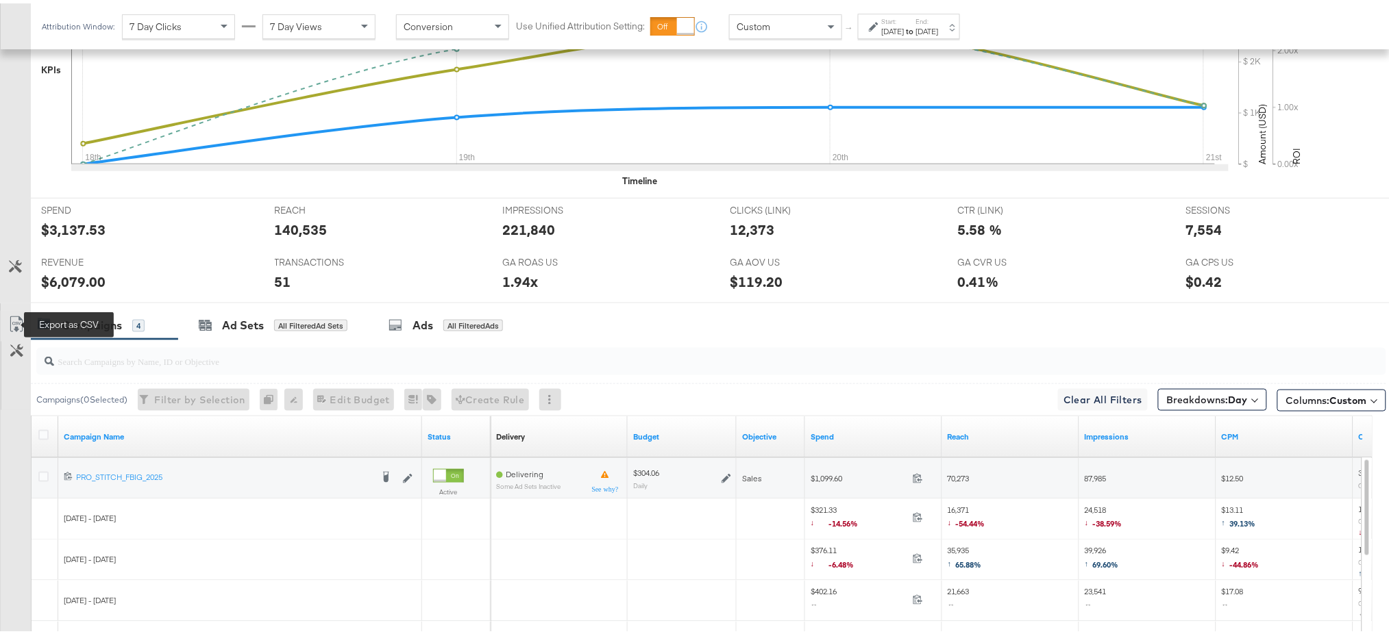
click at [16, 317] on icon at bounding box center [16, 321] width 16 height 16
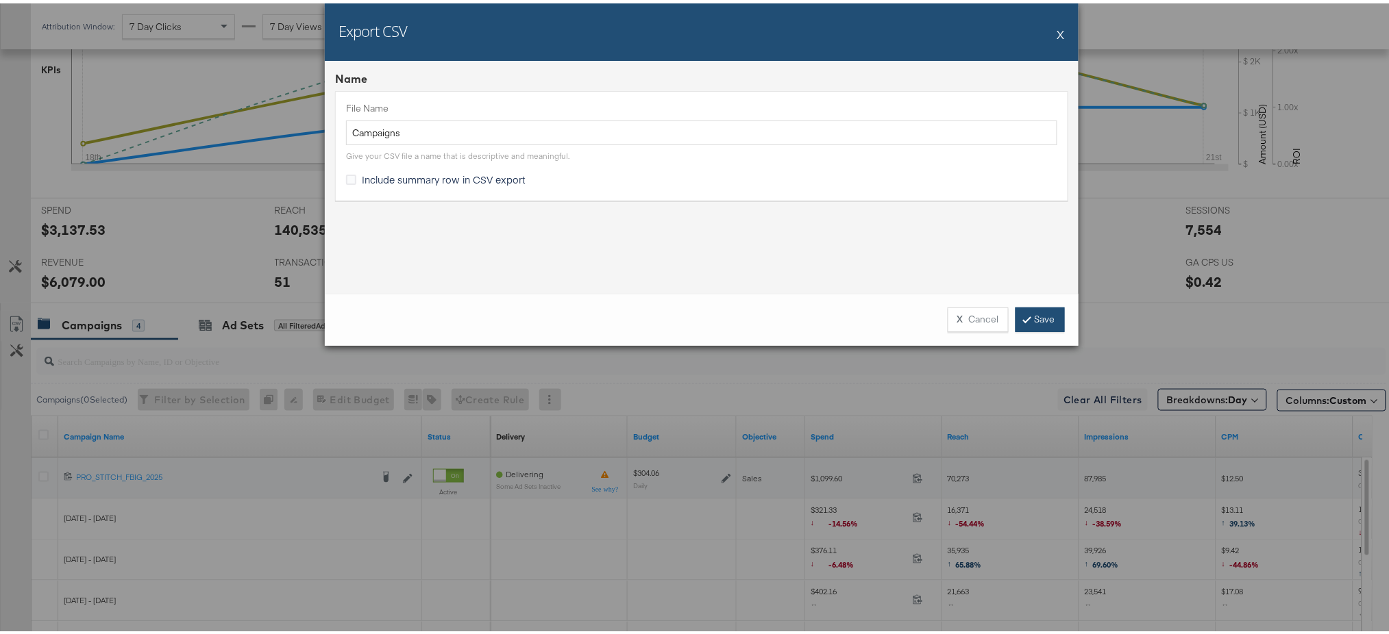
click at [1048, 319] on link "Save" at bounding box center [1039, 316] width 49 height 25
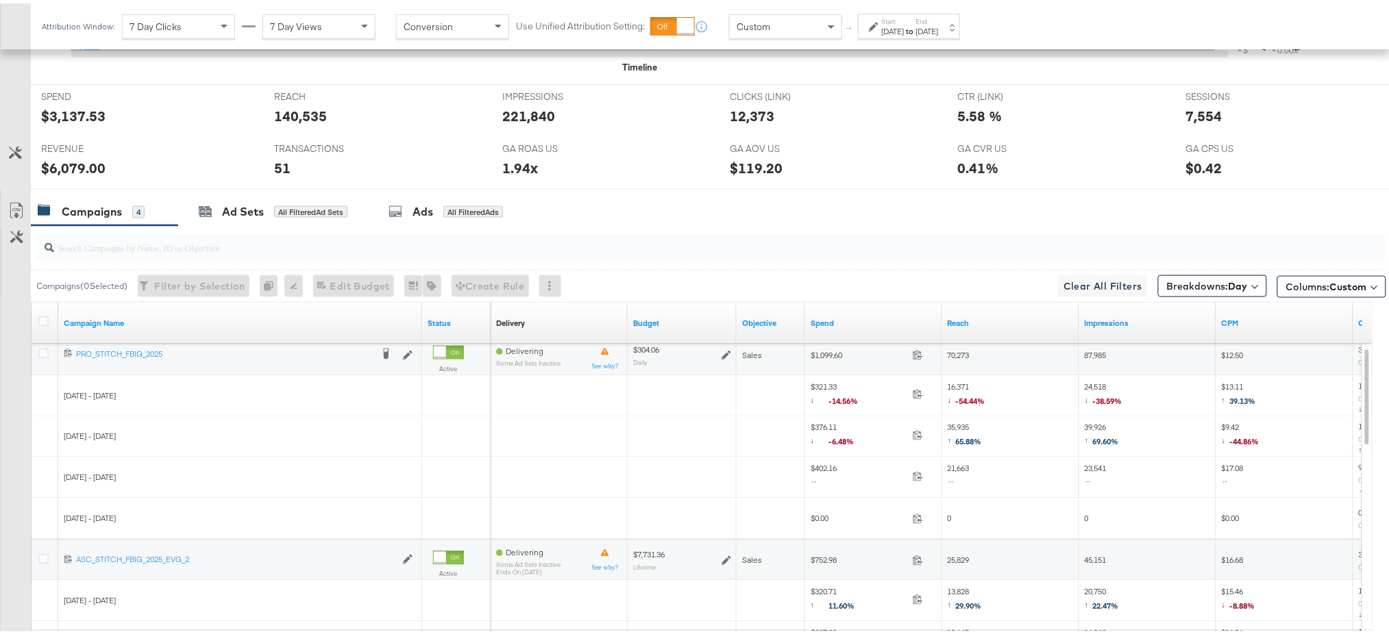
scroll to position [609, 0]
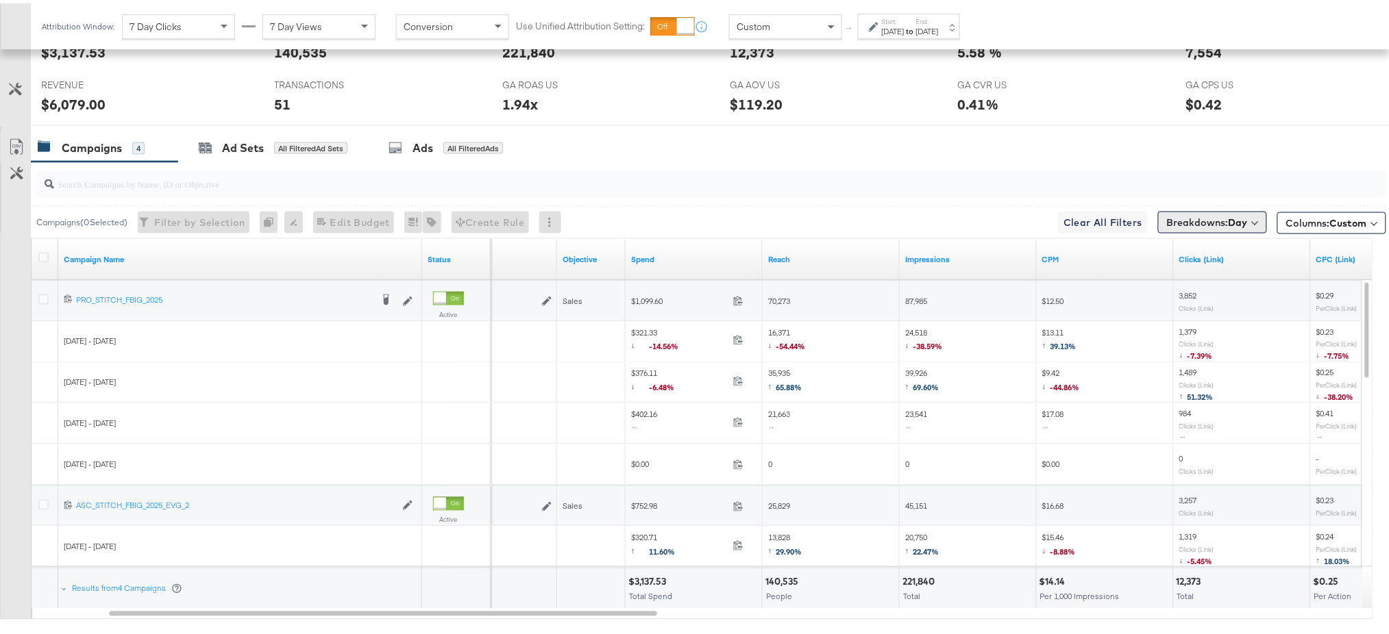
click at [1228, 218] on b "Day" at bounding box center [1237, 219] width 19 height 12
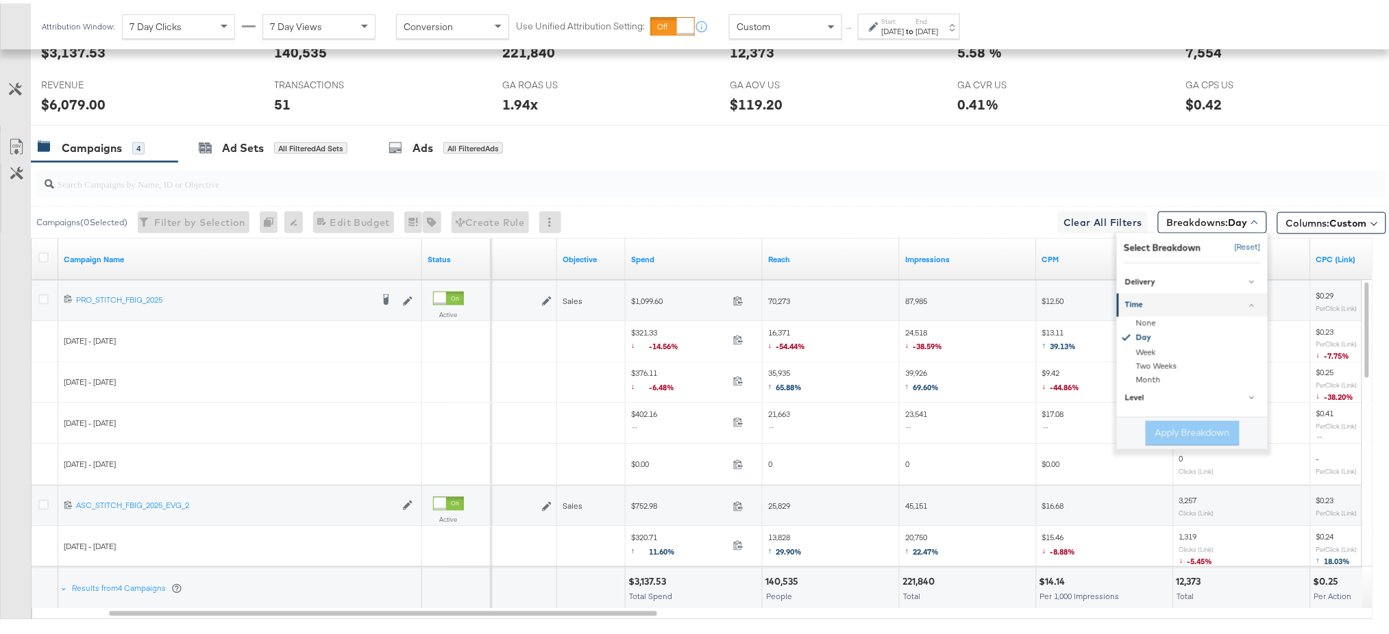
click at [1236, 250] on button "[Reset]" at bounding box center [1243, 245] width 34 height 22
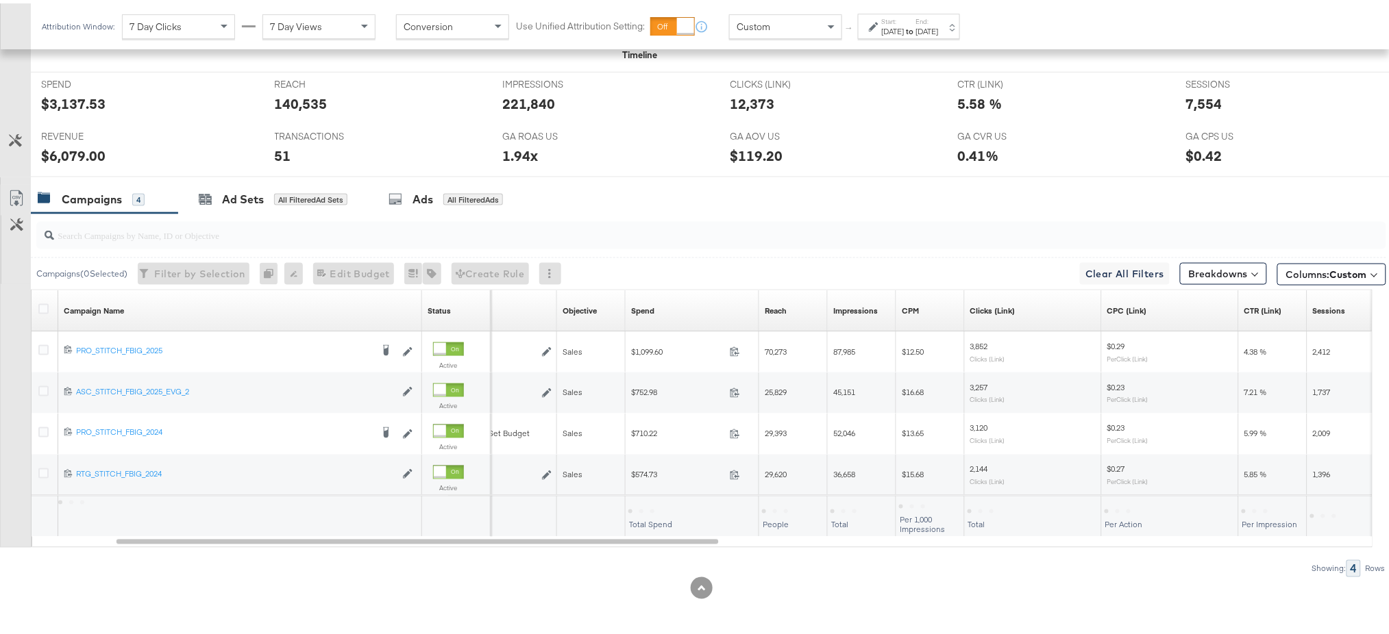
scroll to position [557, 0]
click at [904, 17] on label "Start:" at bounding box center [893, 18] width 23 height 9
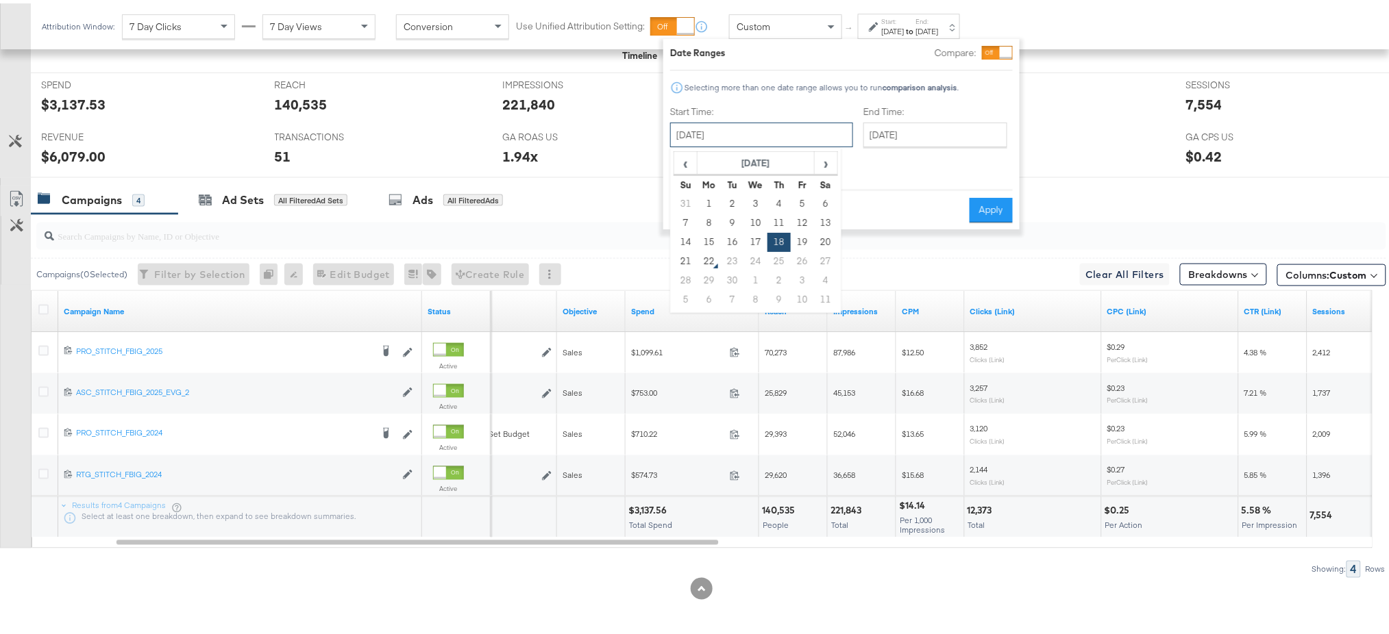
click at [747, 128] on input "September 18th 2025" at bounding box center [761, 131] width 183 height 25
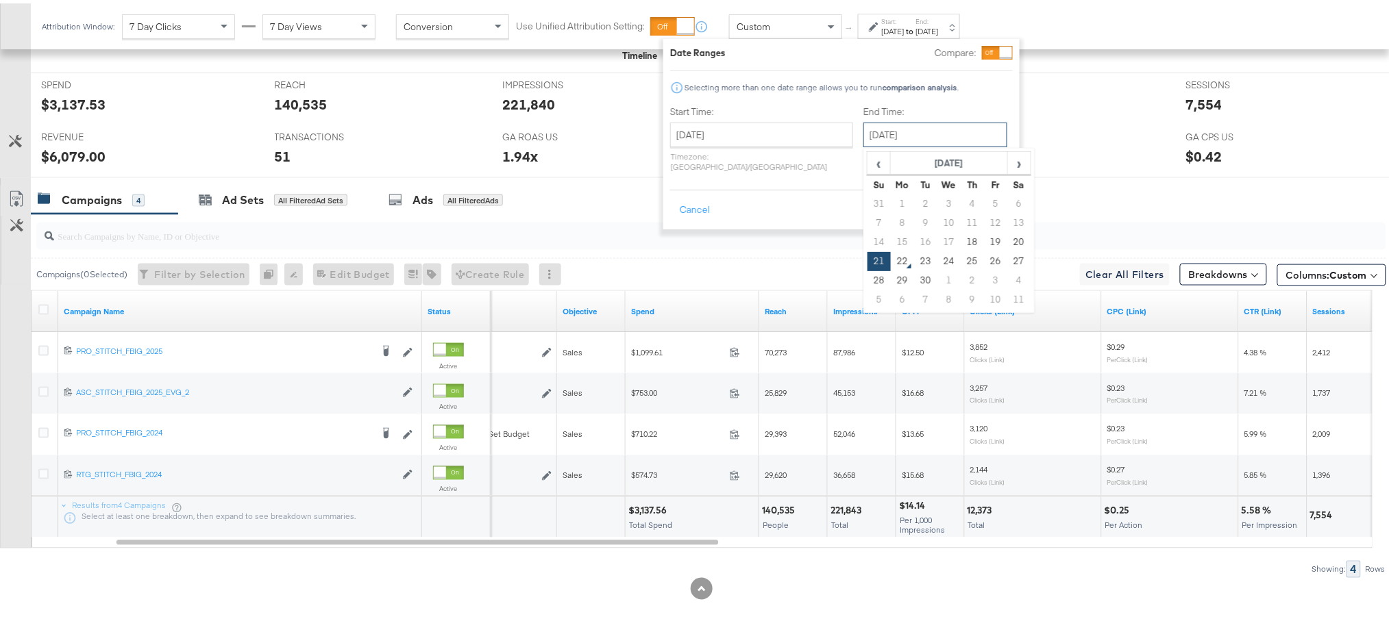
click at [863, 132] on input "September 21st 2025" at bounding box center [935, 131] width 144 height 25
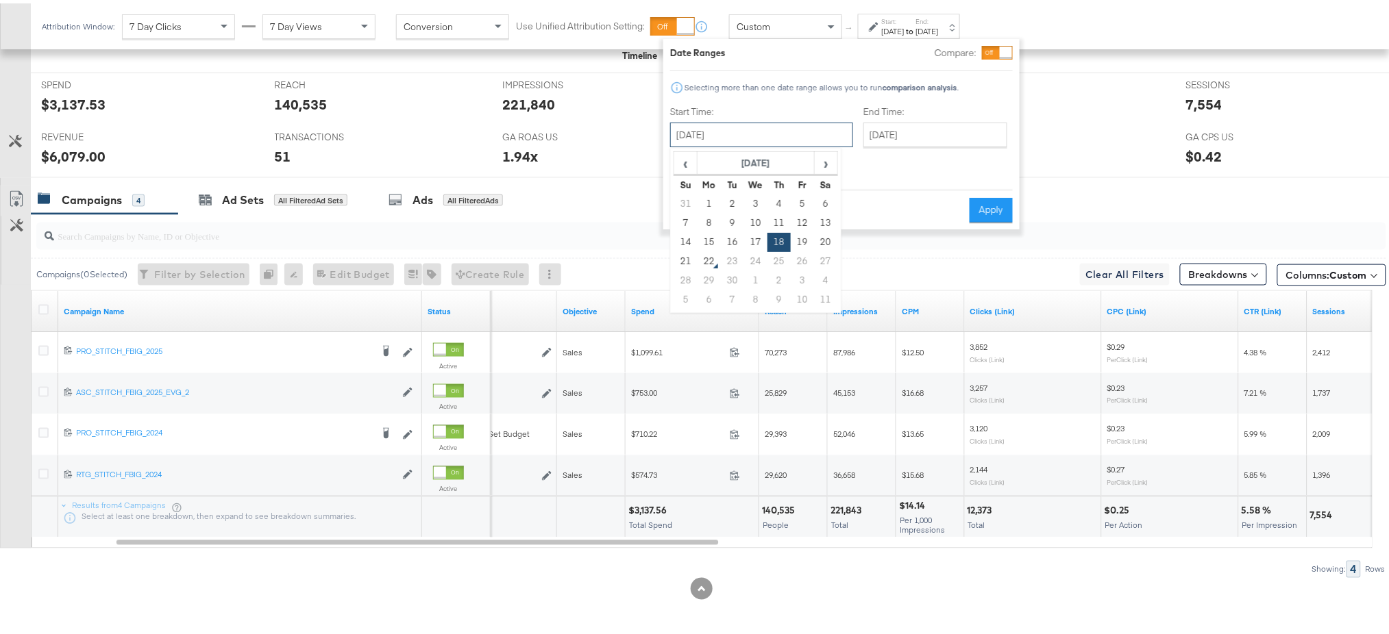
click at [750, 136] on input "September 18th 2025" at bounding box center [761, 131] width 183 height 25
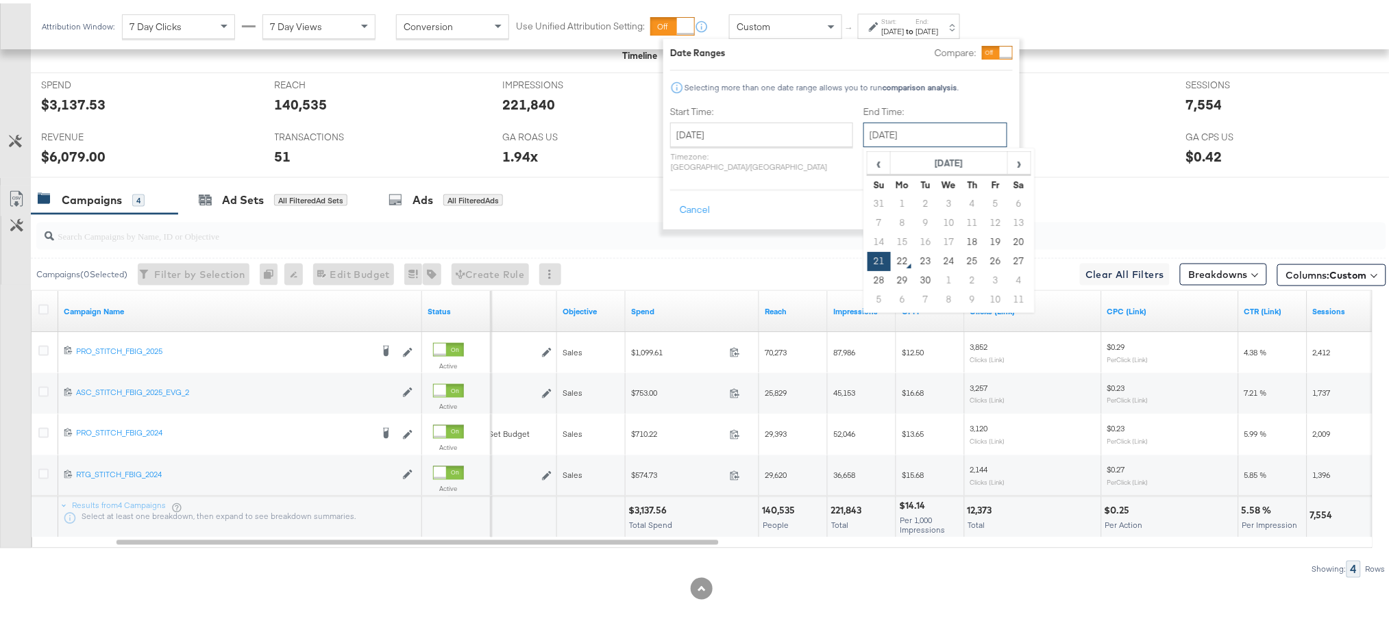
click at [865, 131] on input "September 21st 2025" at bounding box center [935, 131] width 144 height 25
click at [960, 238] on td "18" at bounding box center [971, 239] width 23 height 19
type input "September 18th 2025"
click at [993, 196] on button "Apply" at bounding box center [991, 207] width 43 height 25
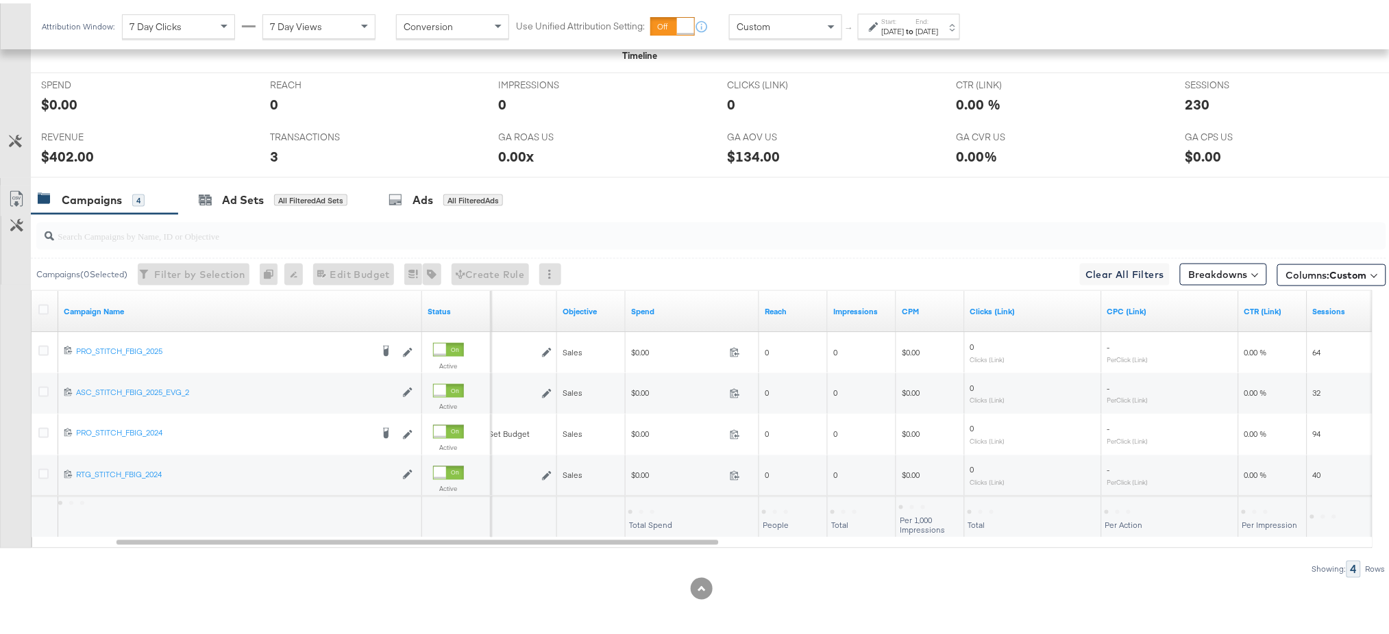
click at [62, 148] on div "$402.00" at bounding box center [67, 153] width 53 height 20
copy div "402.00"
click at [939, 32] on div "Sep 18th 2025" at bounding box center [927, 28] width 23 height 11
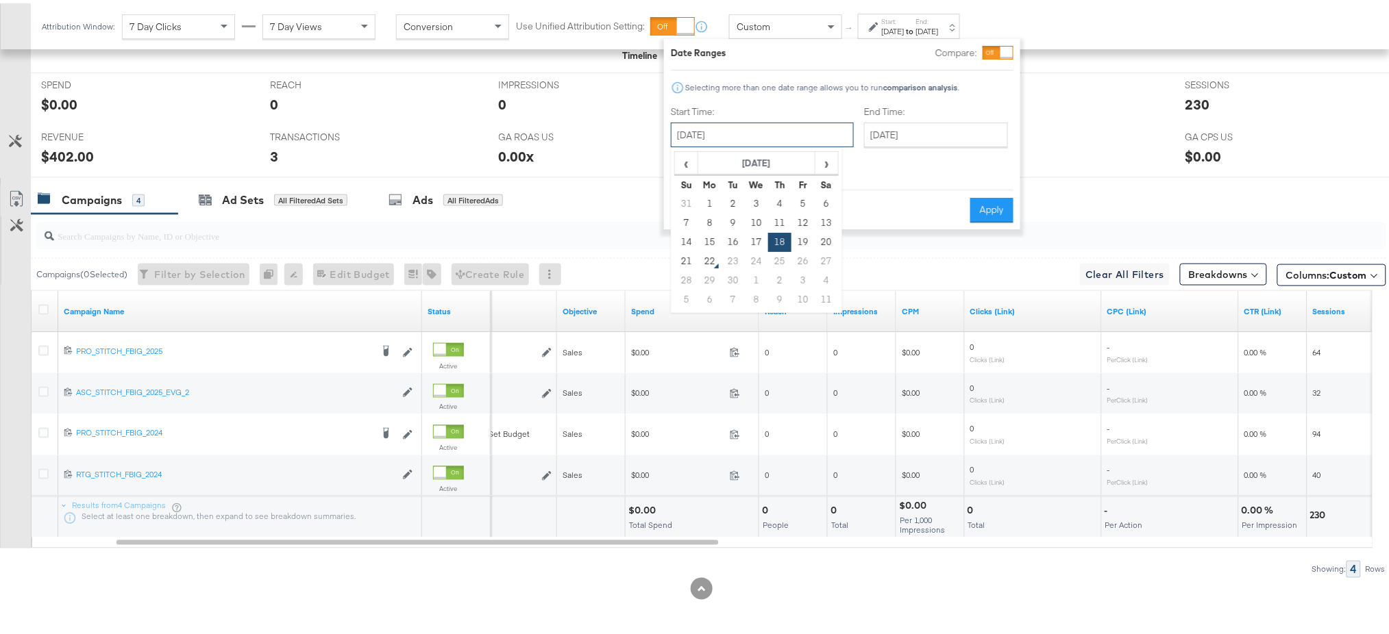
click at [786, 125] on input "September 18th 2025" at bounding box center [762, 131] width 183 height 25
click at [802, 238] on td "19" at bounding box center [802, 239] width 23 height 19
type input "September 19th 2025"
click at [984, 186] on div "Cancel Apply" at bounding box center [842, 203] width 343 height 34
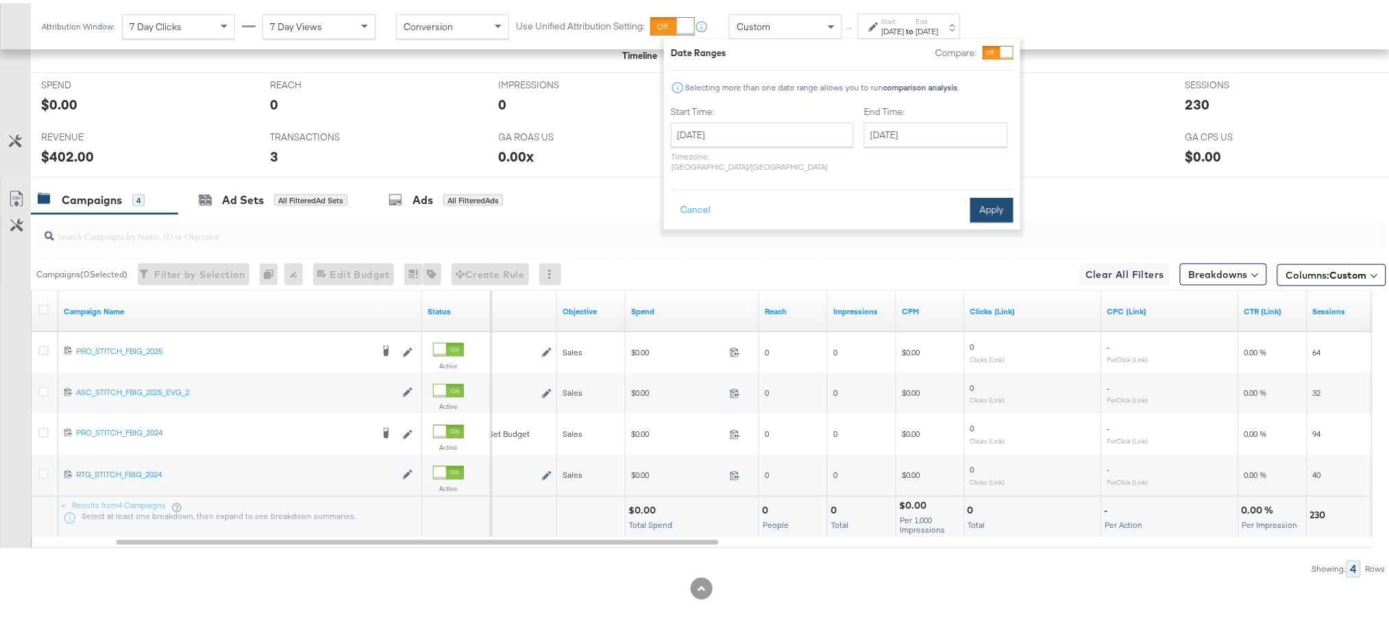
click at [985, 195] on button "Apply" at bounding box center [991, 207] width 43 height 25
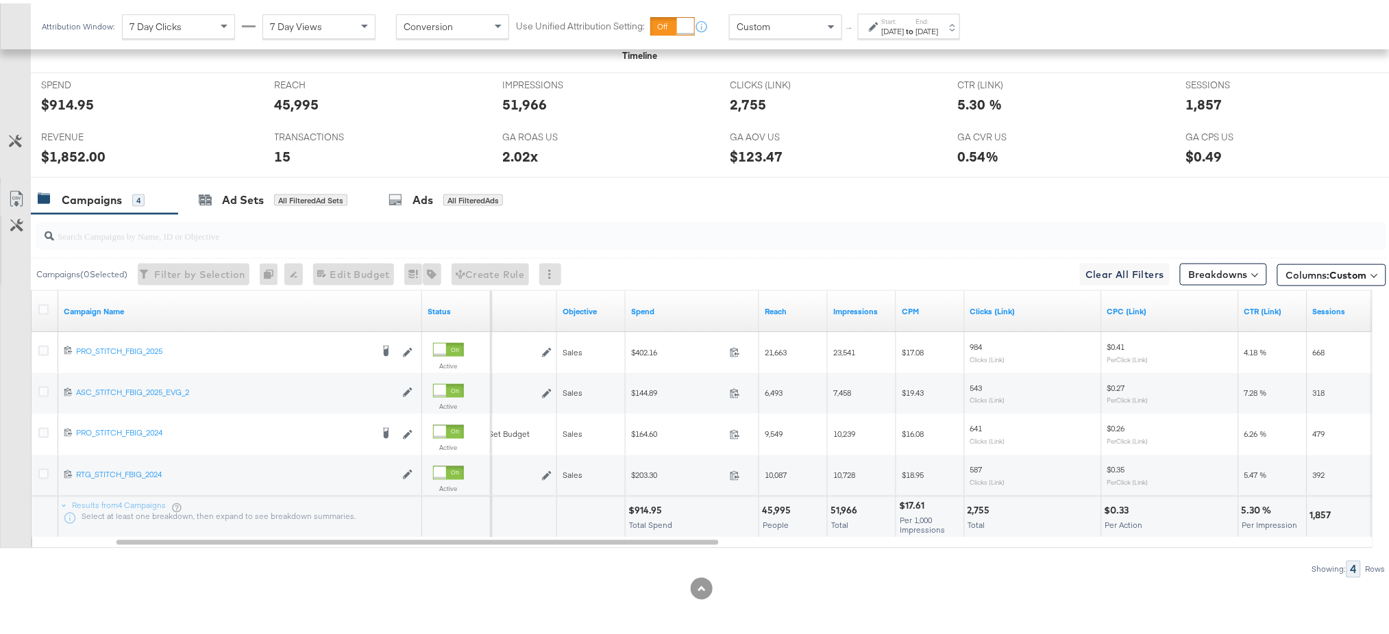
click at [66, 154] on div "$1,852.00" at bounding box center [73, 153] width 64 height 20
copy div "1,852.00"
click at [645, 505] on div "$914.95" at bounding box center [647, 507] width 38 height 13
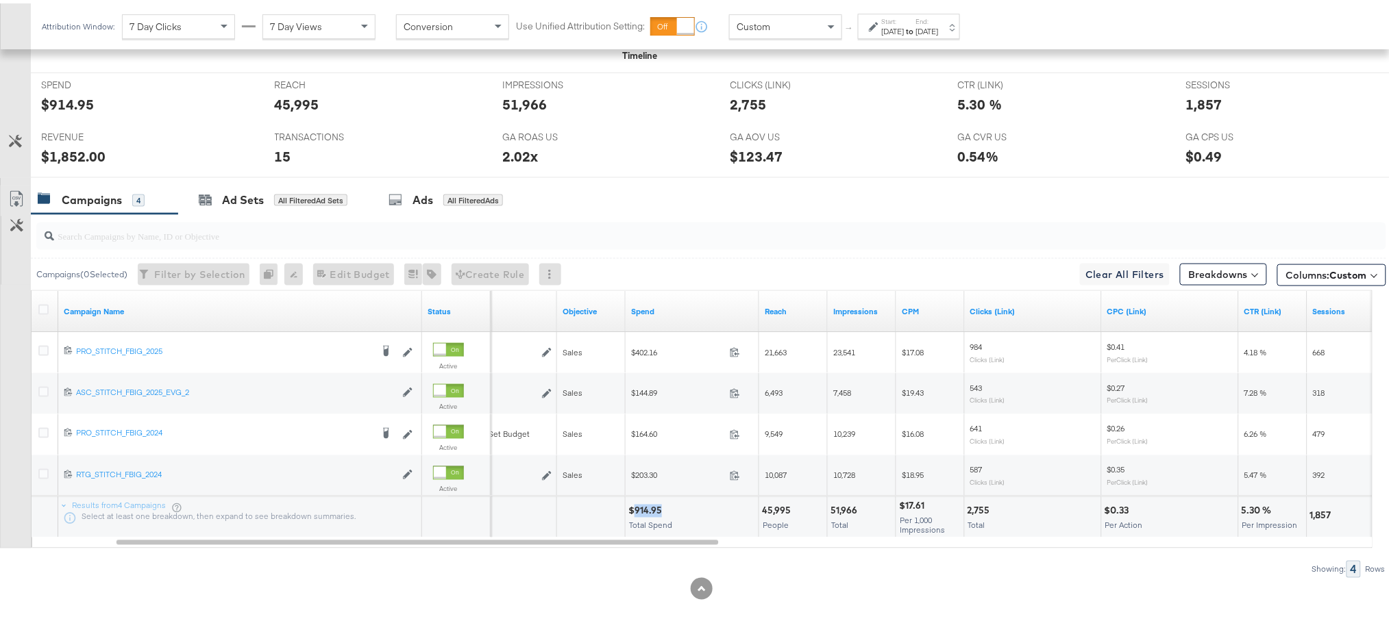
copy div "914.95"
click at [877, 258] on div "Campaigns ( 0 Selected) Filter by Selection Filter 0 campaigns 0 Rename 0 campa…" at bounding box center [708, 271] width 1355 height 32
click at [959, 34] on div "Start: Sep 19th 2025 to End: Sep 19th 2025" at bounding box center [909, 22] width 102 height 25
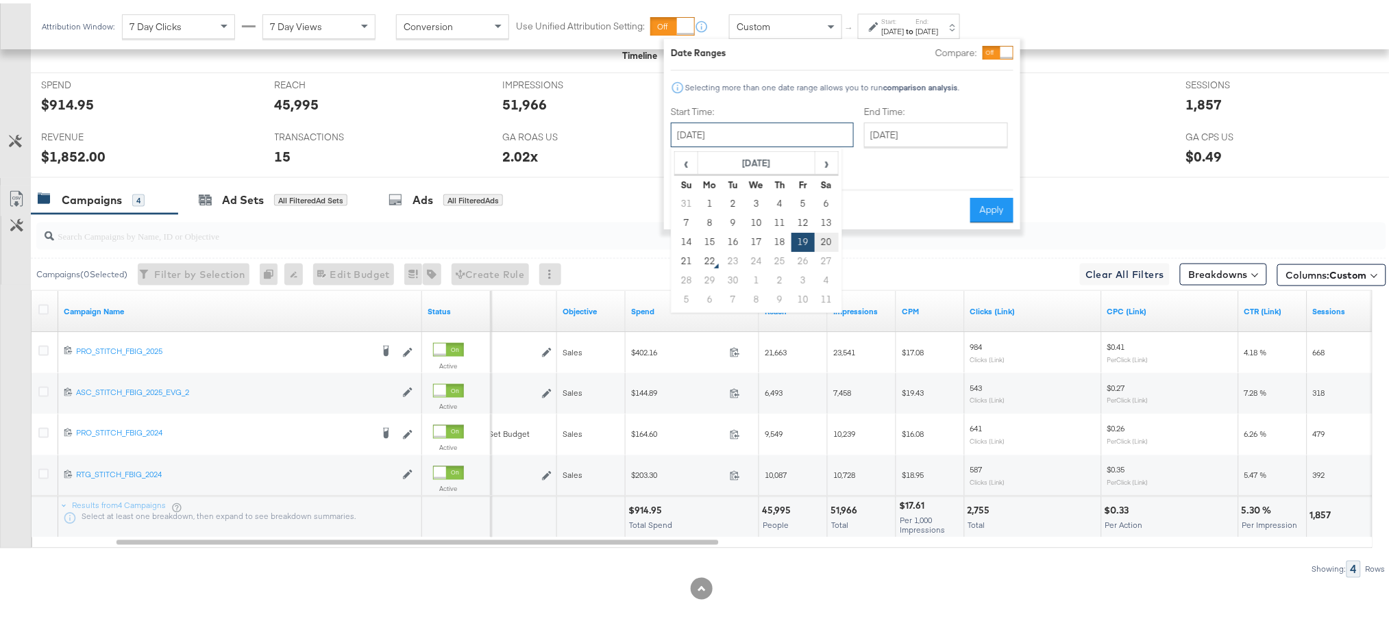
drag, startPoint x: 782, startPoint y: 136, endPoint x: 819, endPoint y: 236, distance: 106.4
click at [819, 144] on div "September 19th 2025 ‹ September 2025 › Su Mo Tu We Th Fr Sa 31 1 2 3 4 5 6 7 8 …" at bounding box center [762, 131] width 183 height 25
click at [819, 236] on td "20" at bounding box center [826, 239] width 23 height 19
type input "[DATE]"
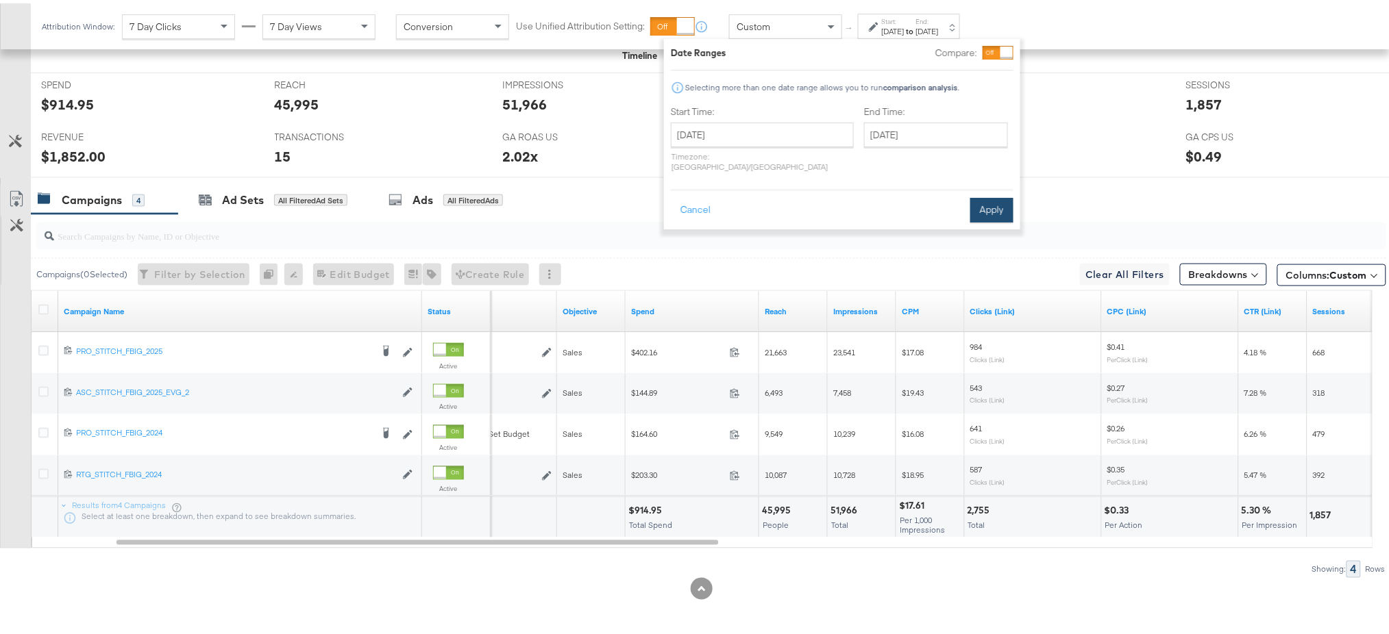
click at [987, 195] on button "Apply" at bounding box center [991, 207] width 43 height 25
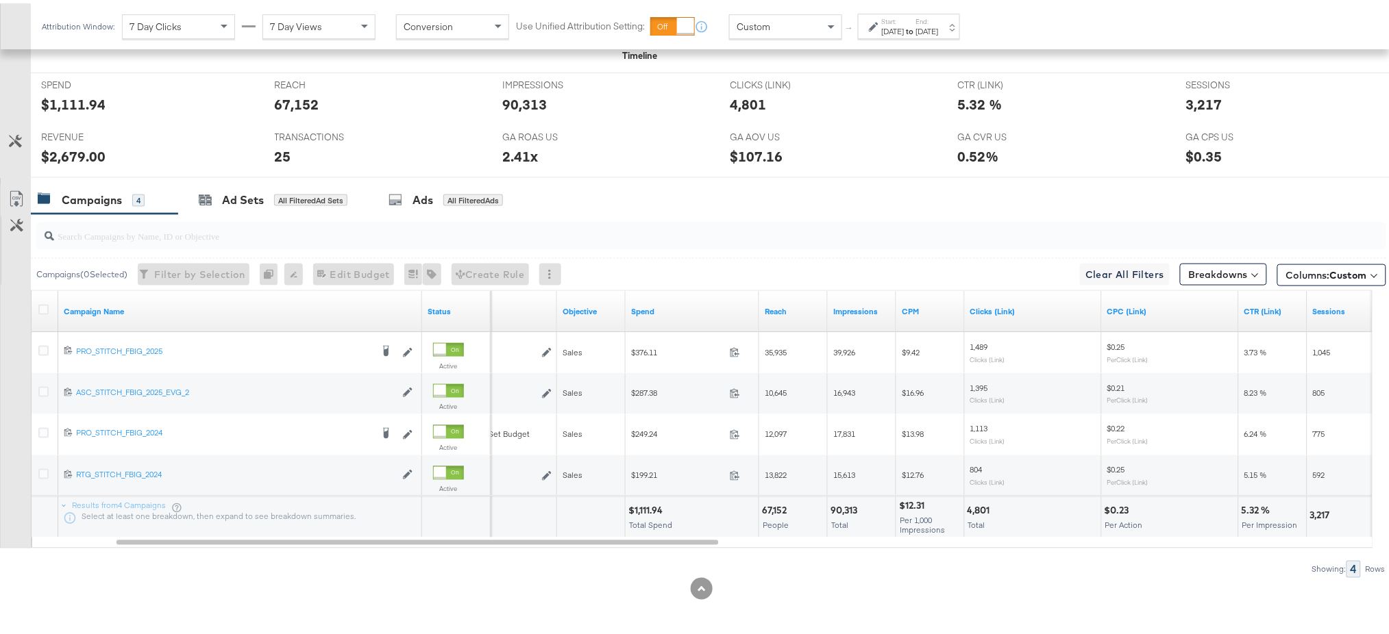
click at [649, 508] on div "$1,111.94" at bounding box center [647, 507] width 38 height 13
copy div "1,111.94"
click at [75, 153] on div "$2,679.00" at bounding box center [73, 153] width 64 height 20
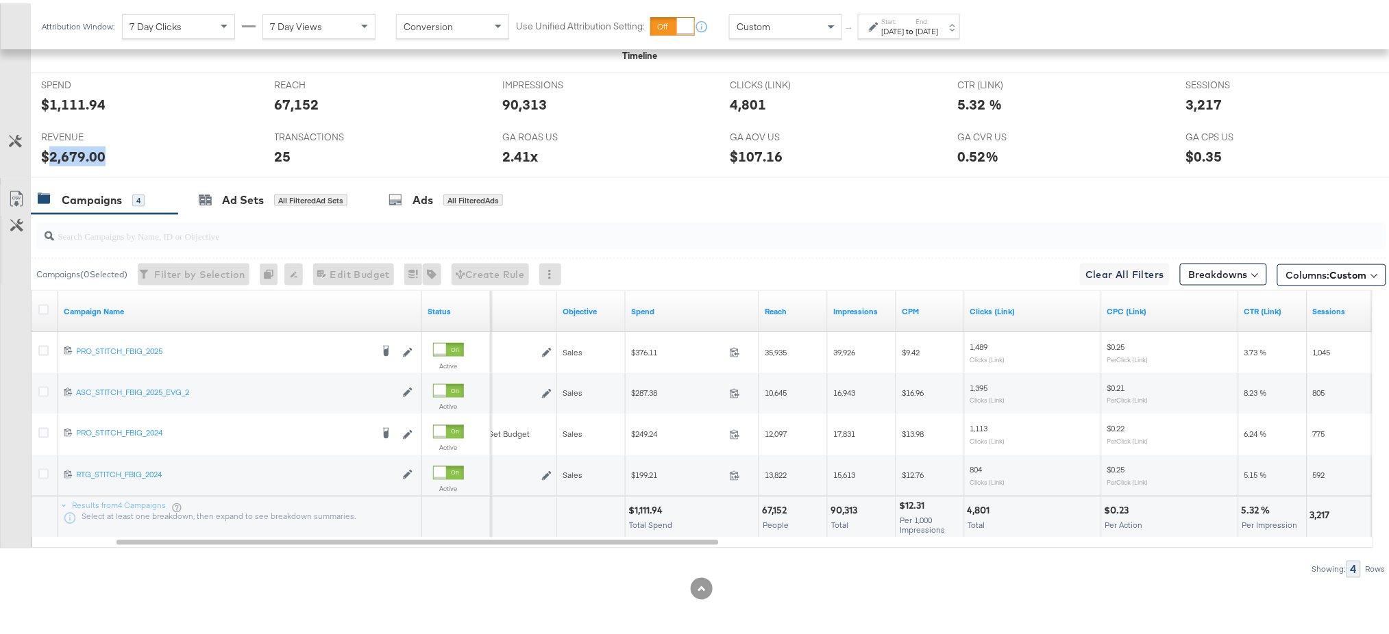
copy div "2,679.00"
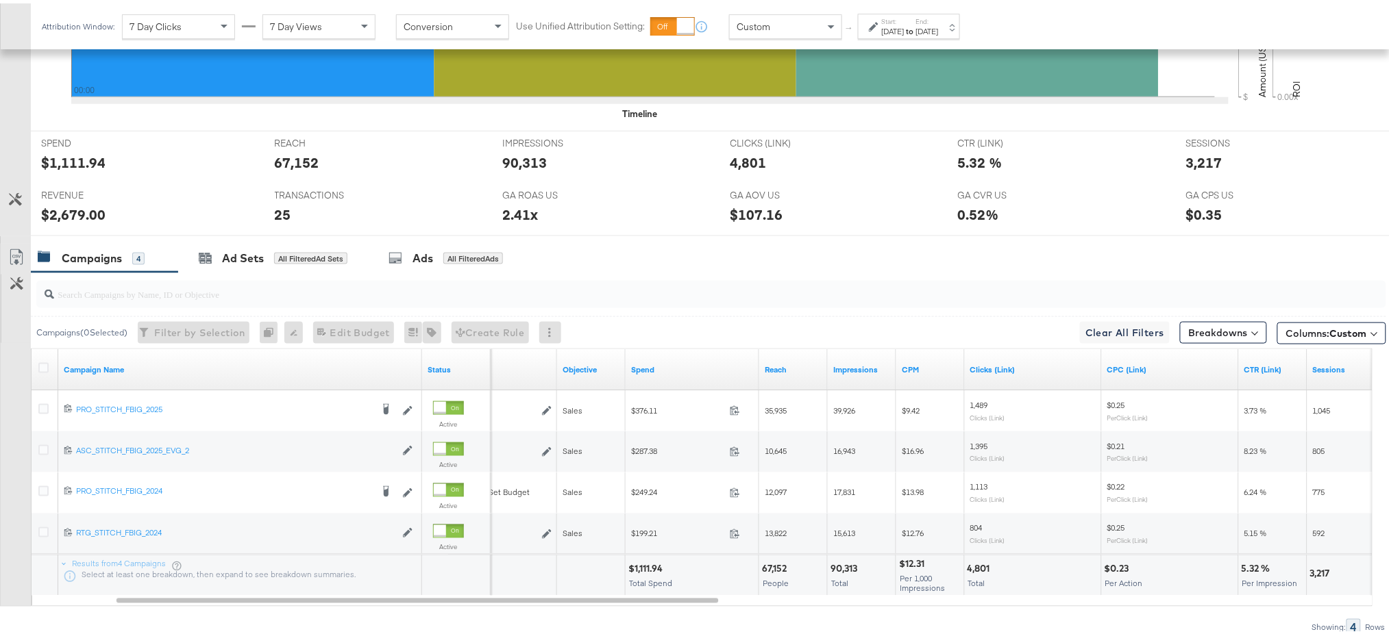
click at [939, 23] on div "Sep 20th 2025" at bounding box center [927, 28] width 23 height 11
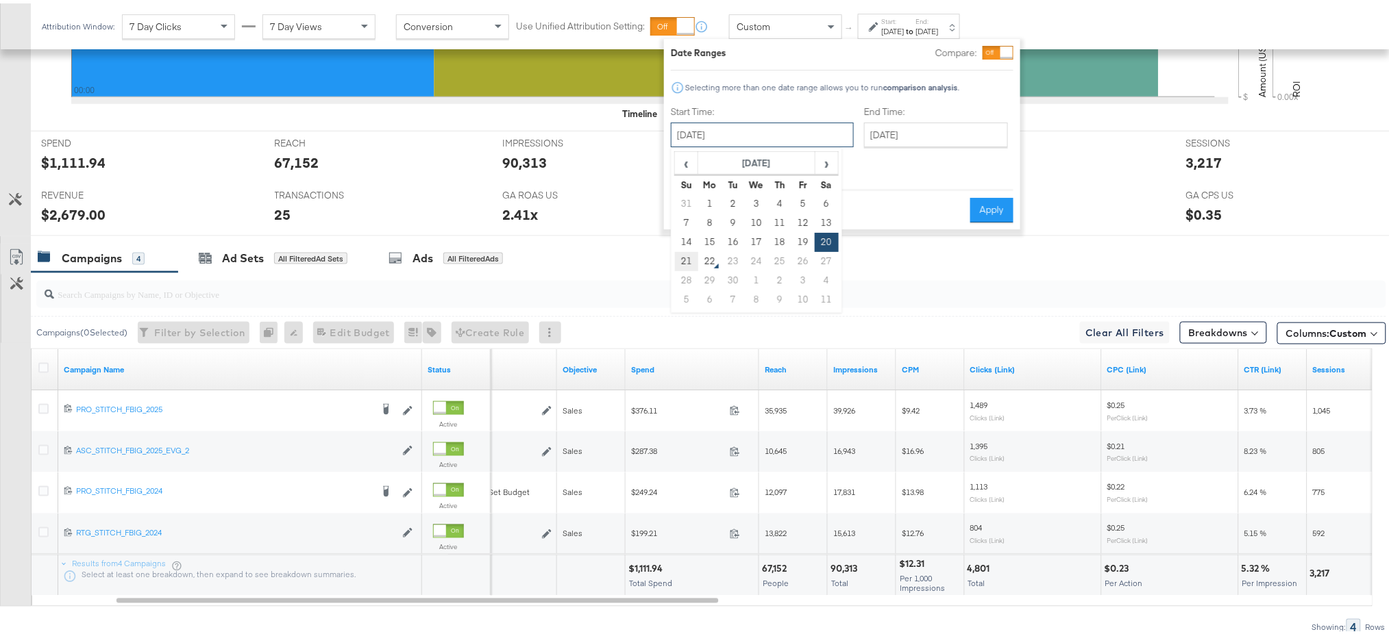
drag, startPoint x: 743, startPoint y: 136, endPoint x: 678, endPoint y: 257, distance: 137.3
click at [678, 144] on div "September 20th 2025 ‹ September 2025 › Su Mo Tu We Th Fr Sa 31 1 2 3 4 5 6 7 8 …" at bounding box center [762, 131] width 183 height 25
click at [678, 257] on td "21" at bounding box center [686, 258] width 23 height 19
type input "[DATE]"
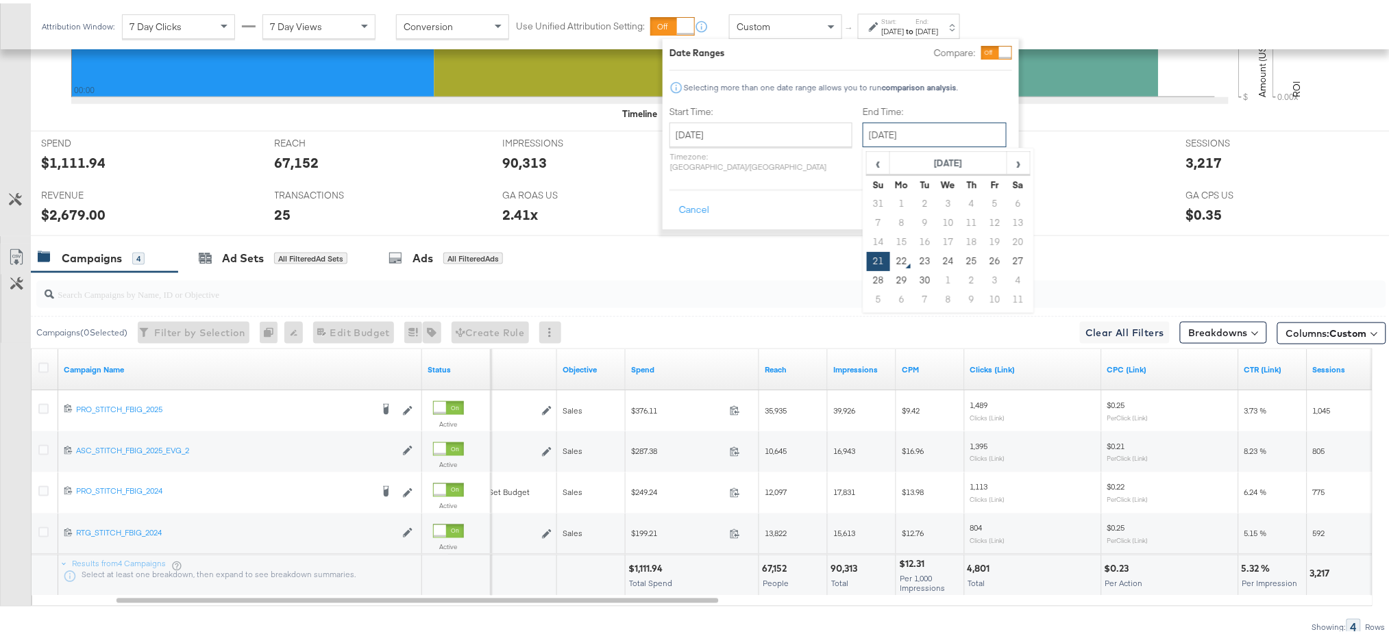
click at [902, 124] on input "[DATE]" at bounding box center [935, 131] width 144 height 25
click at [956, 83] on div "Selecting more than one date range allows you to run comparison analysis ." at bounding box center [840, 84] width 343 height 14
click at [985, 195] on button "Apply" at bounding box center [990, 207] width 43 height 25
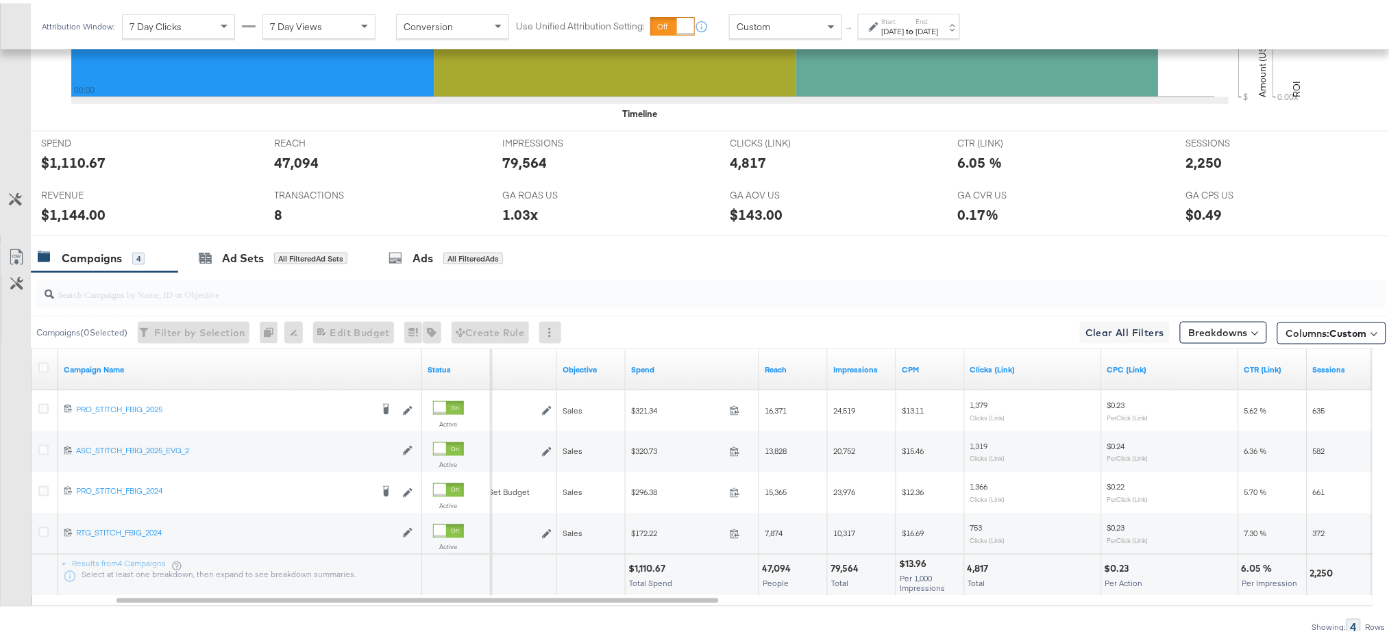
click at [644, 563] on div "$1,110.67" at bounding box center [648, 566] width 41 height 13
copy div "1,110.67"
click at [66, 212] on div "$1,144.00" at bounding box center [73, 211] width 64 height 20
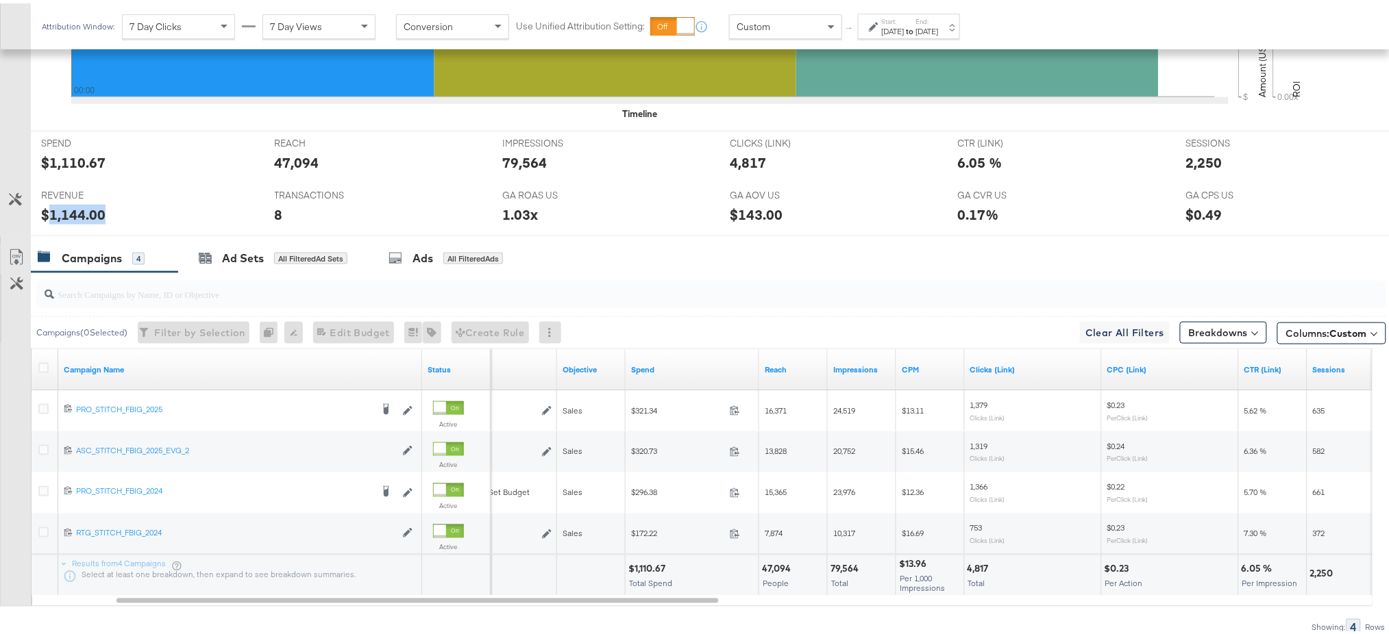
copy div "1,144.00"
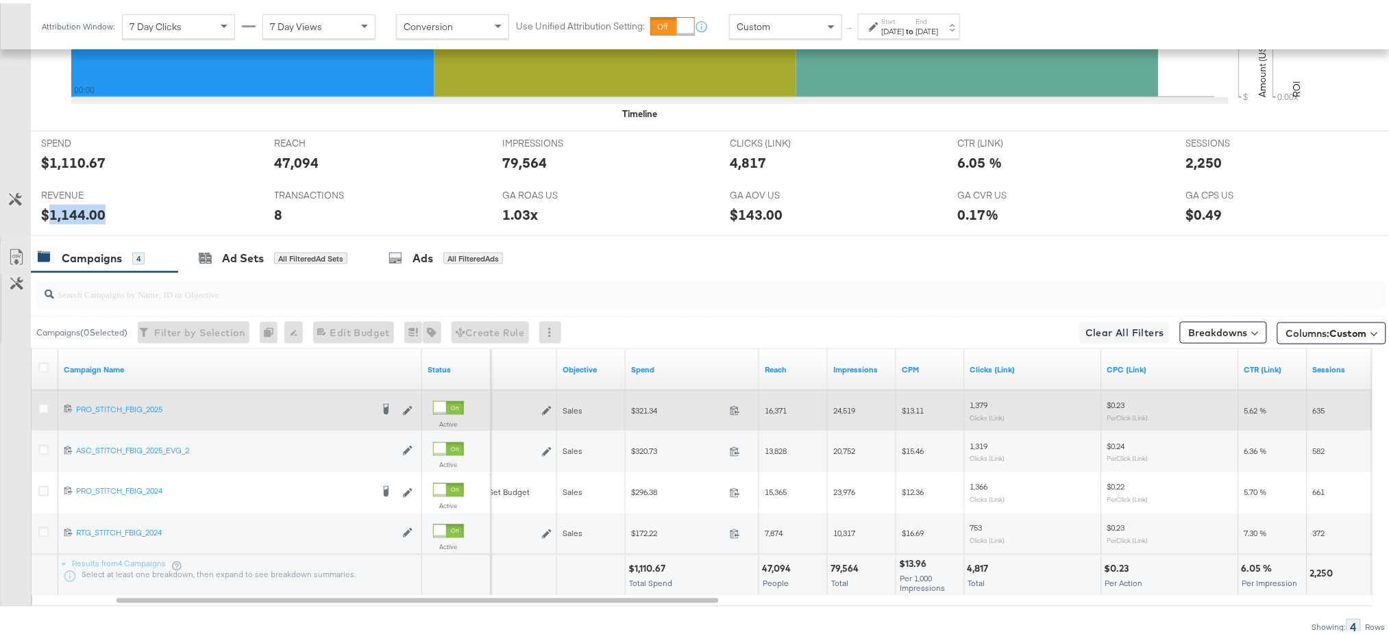
scroll to position [542, 0]
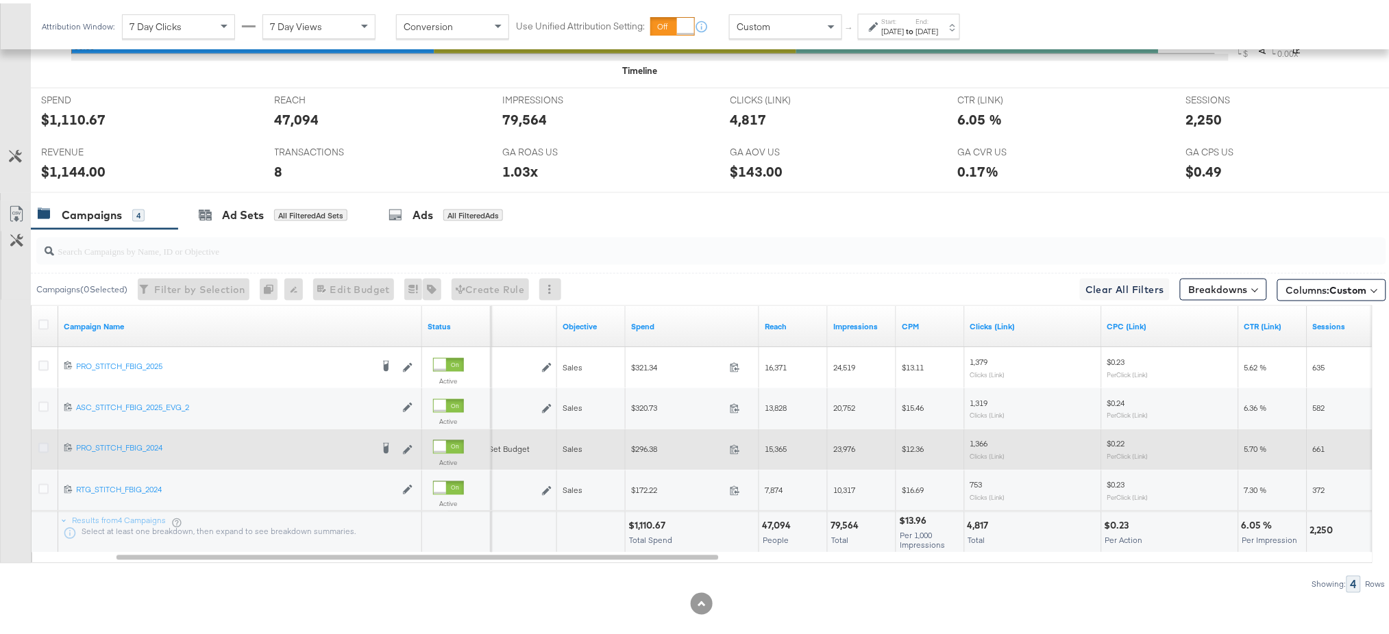
click at [45, 444] on icon at bounding box center [43, 445] width 10 height 10
click at [0, 0] on input "checkbox" at bounding box center [0, 0] width 0 height 0
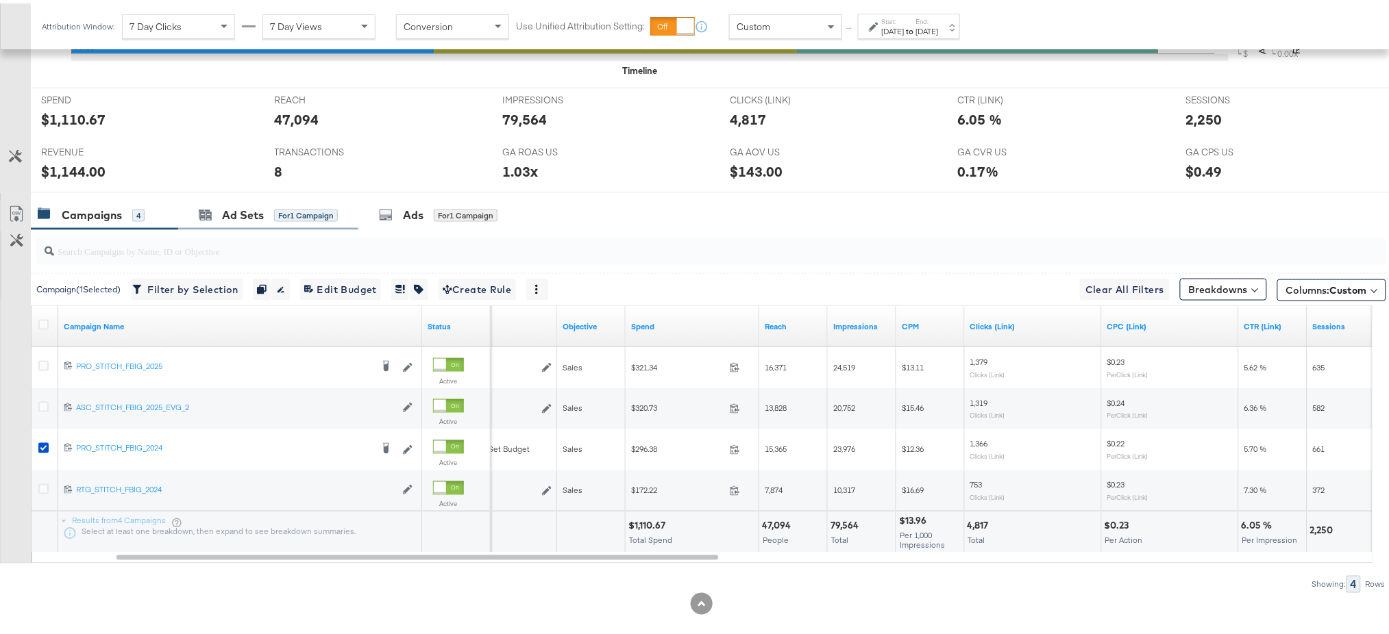
click at [236, 221] on div "Ad Sets for 1 Campaign" at bounding box center [268, 211] width 180 height 29
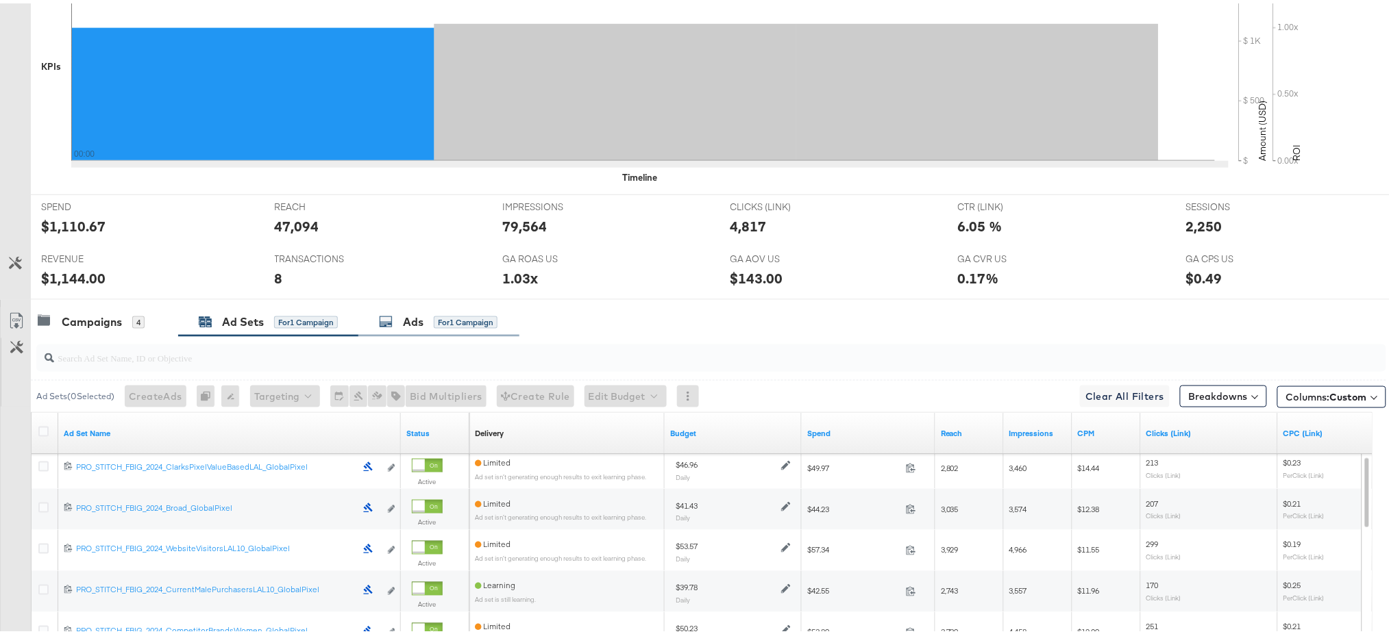
scroll to position [0, 0]
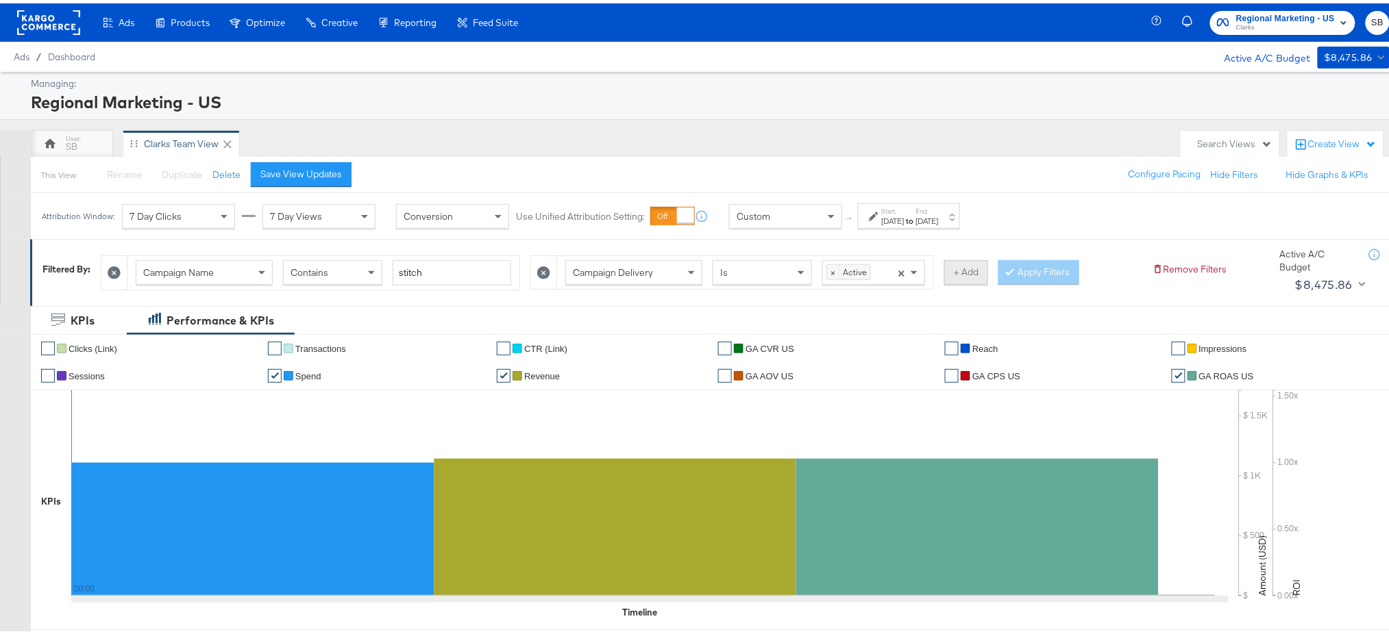
click at [976, 263] on button "+ Add" at bounding box center [966, 269] width 44 height 25
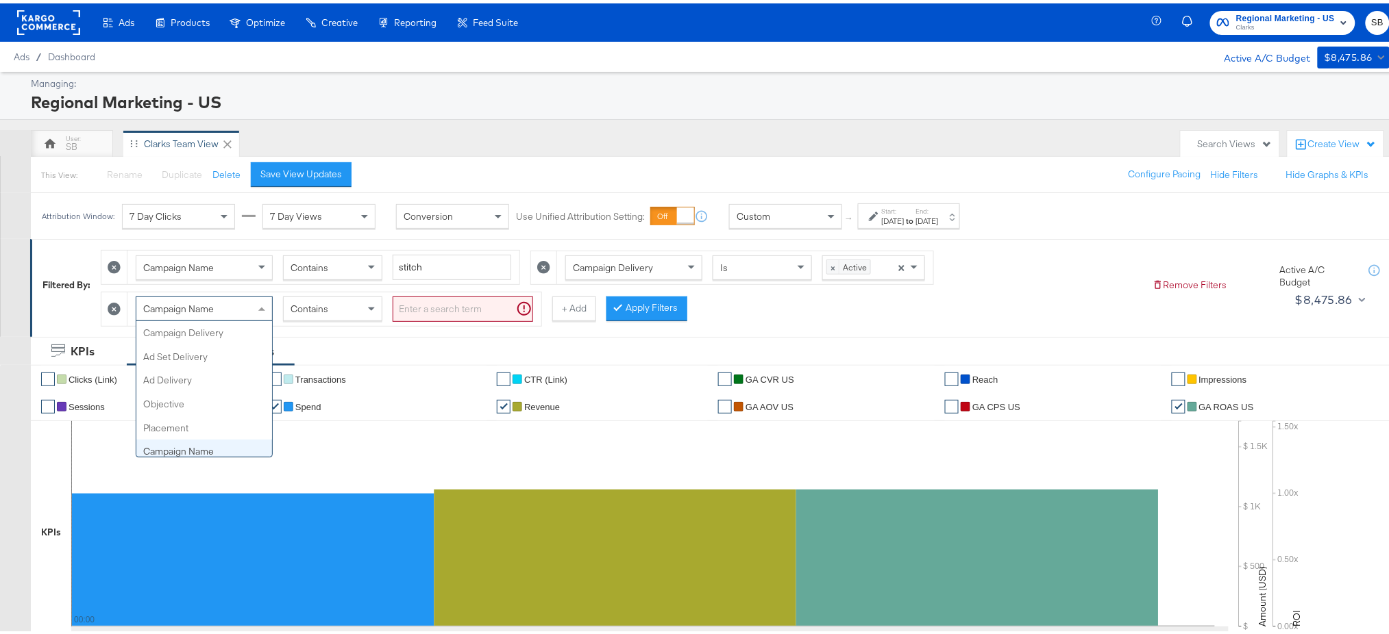
click at [193, 295] on div "Campaign Name" at bounding box center [204, 305] width 136 height 23
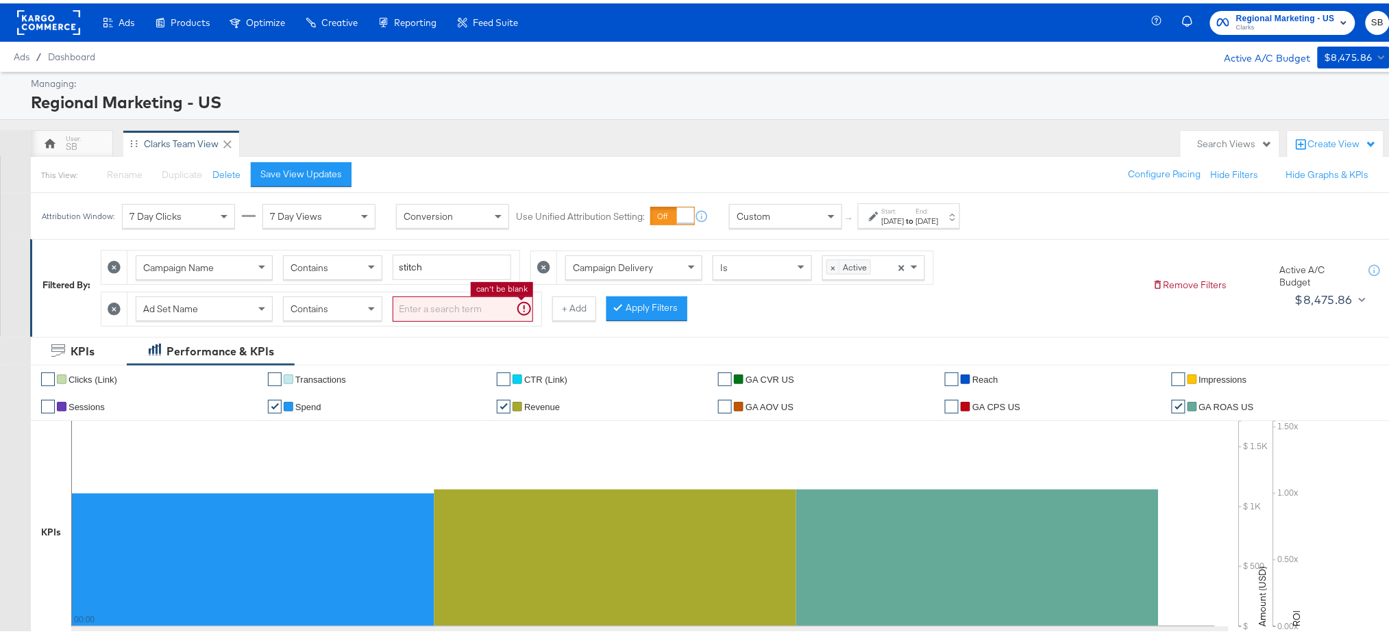
click at [419, 307] on input "search" at bounding box center [463, 305] width 140 height 25
type input "global"
click at [636, 301] on button "Apply Filters" at bounding box center [624, 305] width 81 height 25
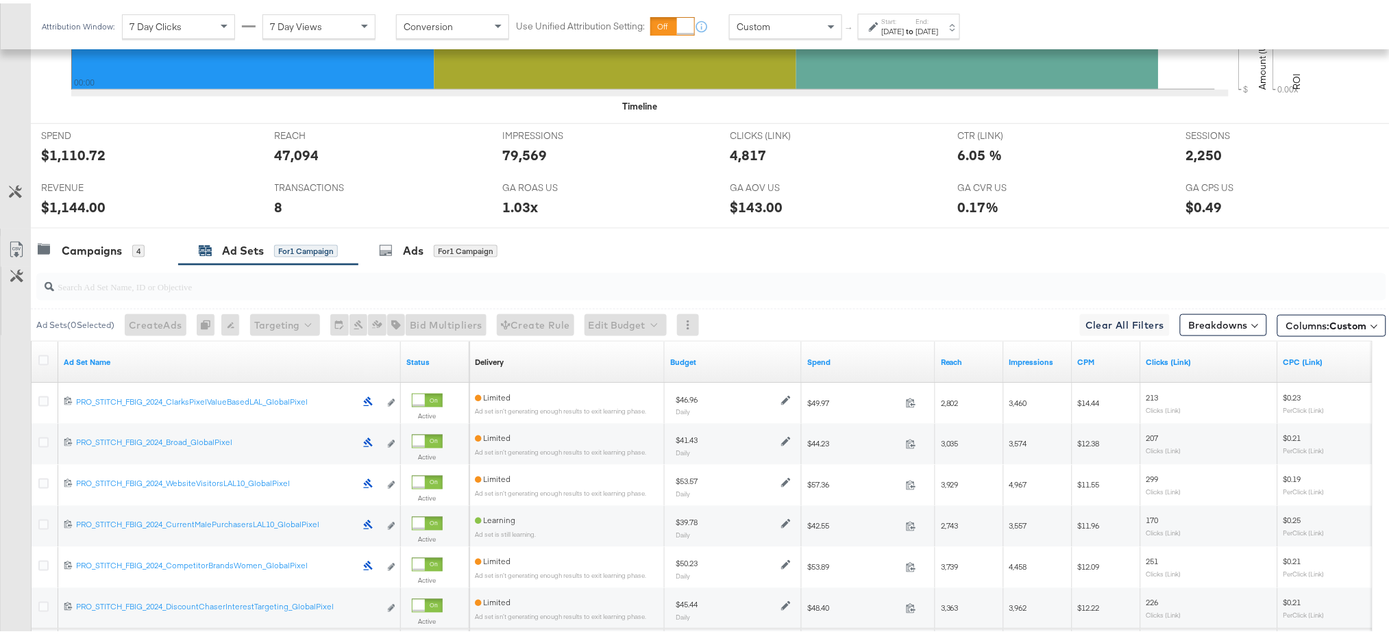
scroll to position [671, 0]
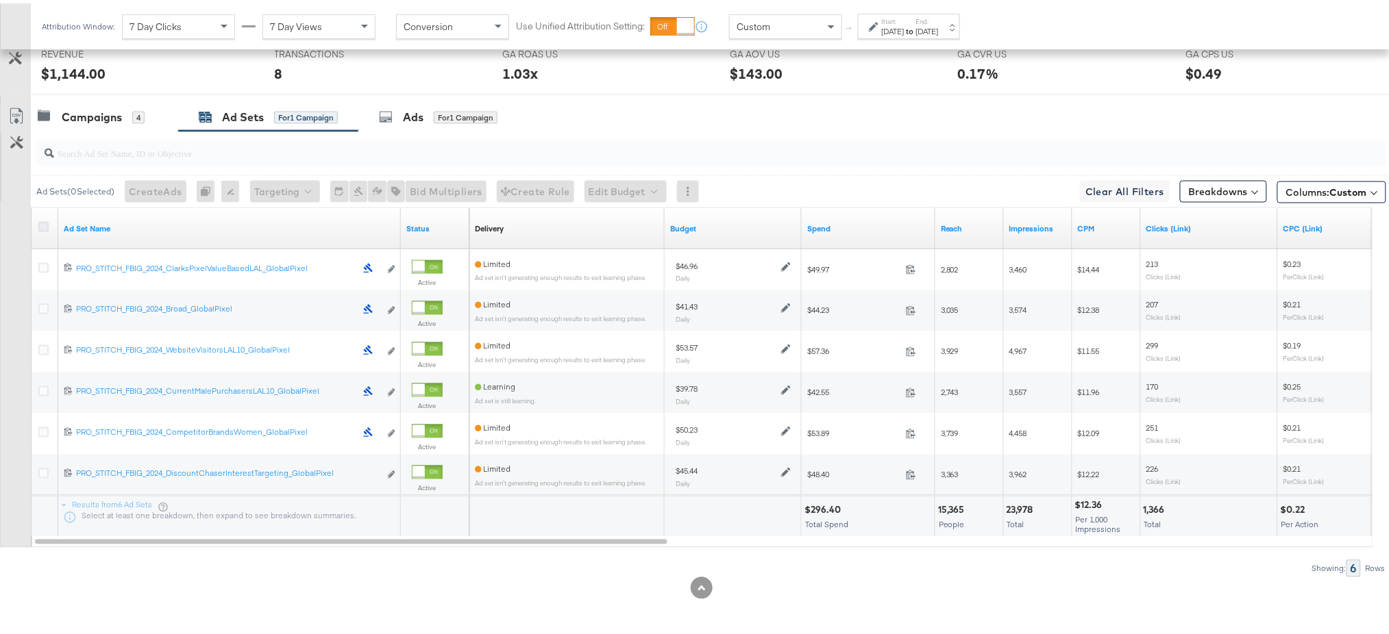
click at [42, 223] on icon at bounding box center [43, 224] width 10 height 10
click at [0, 0] on input "checkbox" at bounding box center [0, 0] width 0 height 0
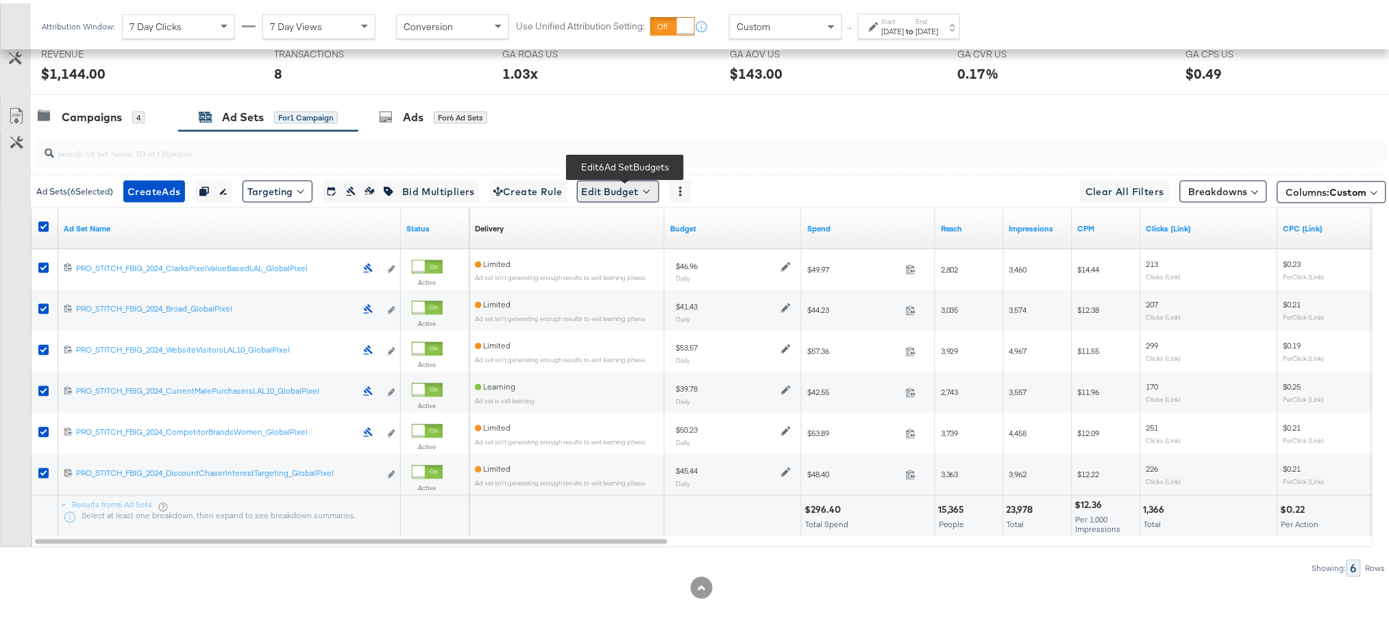
click at [625, 179] on button "Edit Budget" at bounding box center [618, 188] width 82 height 22
click at [621, 223] on span "Edit Ad Set Budget" at bounding box center [622, 224] width 78 height 18
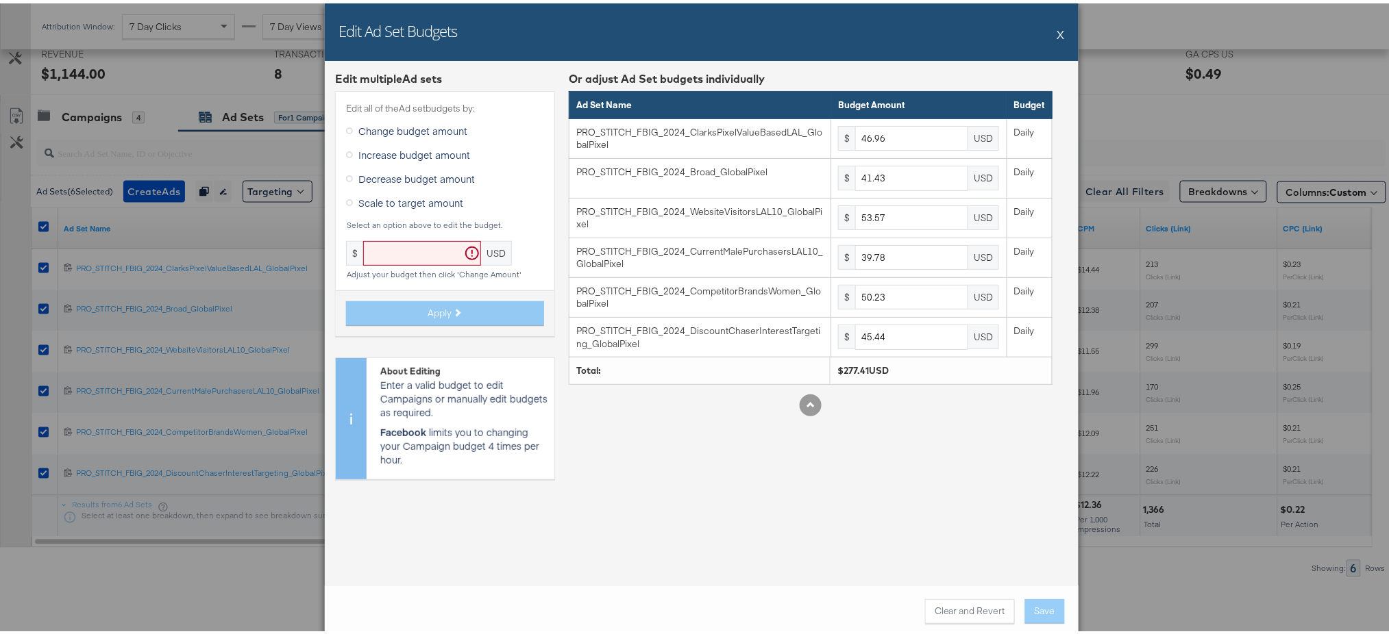
click at [346, 192] on label "Scale to target amount" at bounding box center [407, 199] width 123 height 21
click at [0, 0] on input "Scale to target amount" at bounding box center [0, 0] width 0 height 0
click at [389, 244] on input "text" at bounding box center [422, 250] width 118 height 25
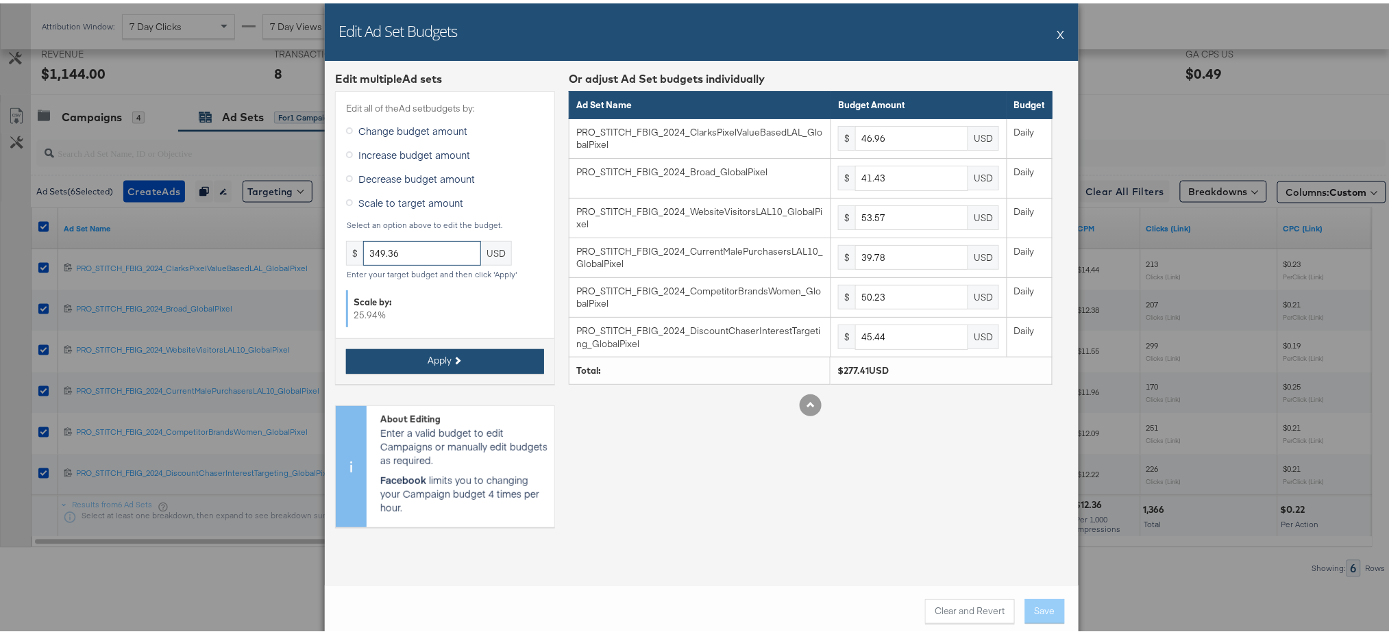
type input "349.36"
click at [427, 359] on span "Apply" at bounding box center [439, 357] width 24 height 13
type input "59.13"
type input "52.17"
type input "67.46"
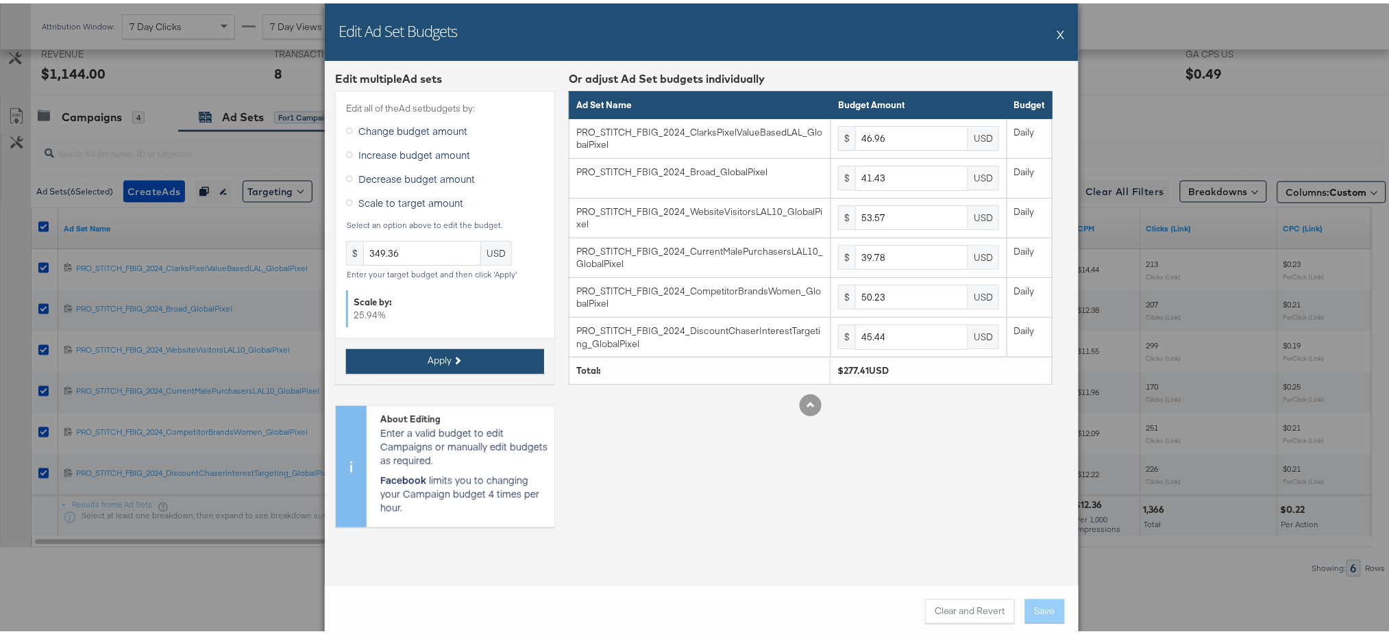
type input "50.09"
type input "63.25"
type input "57.22"
click at [1038, 606] on button "Save" at bounding box center [1045, 608] width 40 height 25
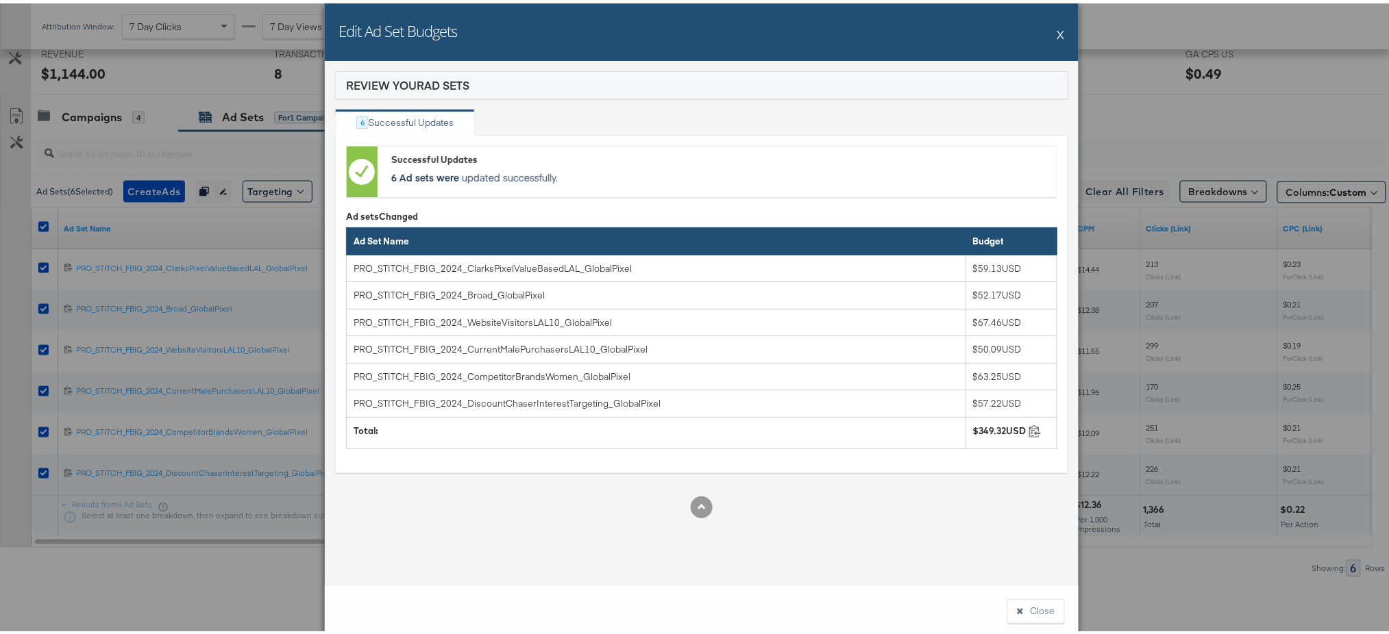
click at [1057, 34] on button "X" at bounding box center [1061, 30] width 8 height 27
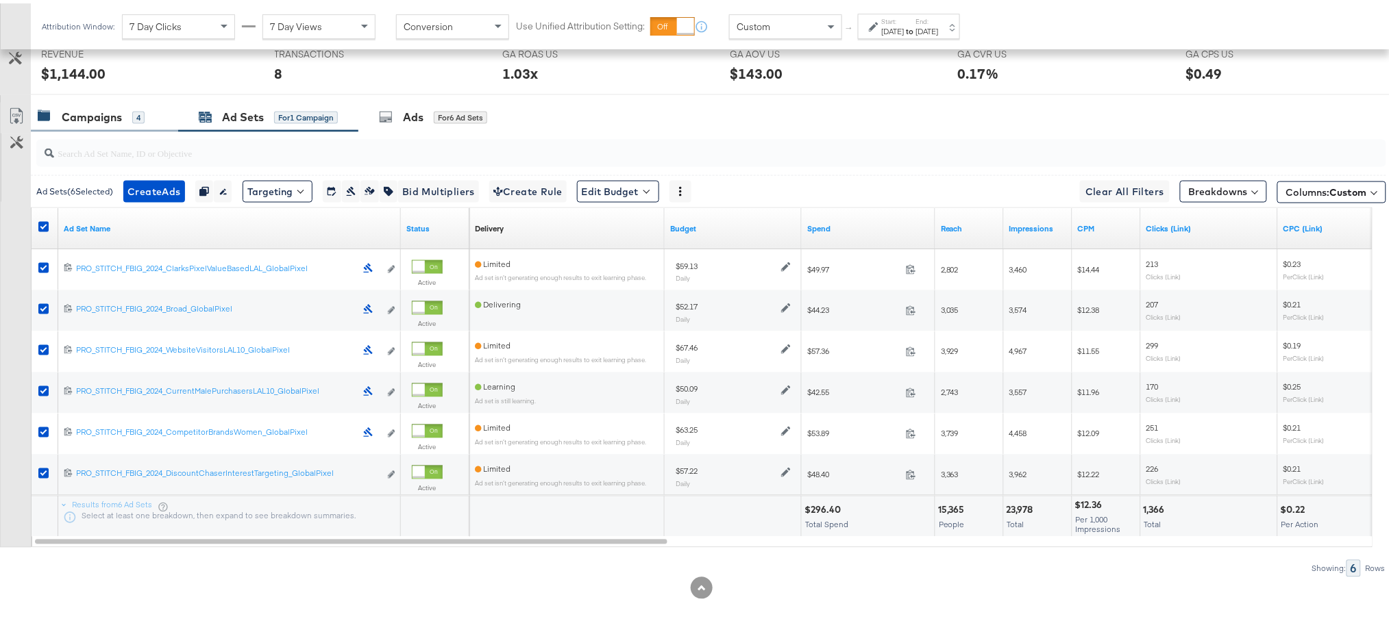
click at [91, 113] on div "Campaigns" at bounding box center [92, 114] width 60 height 16
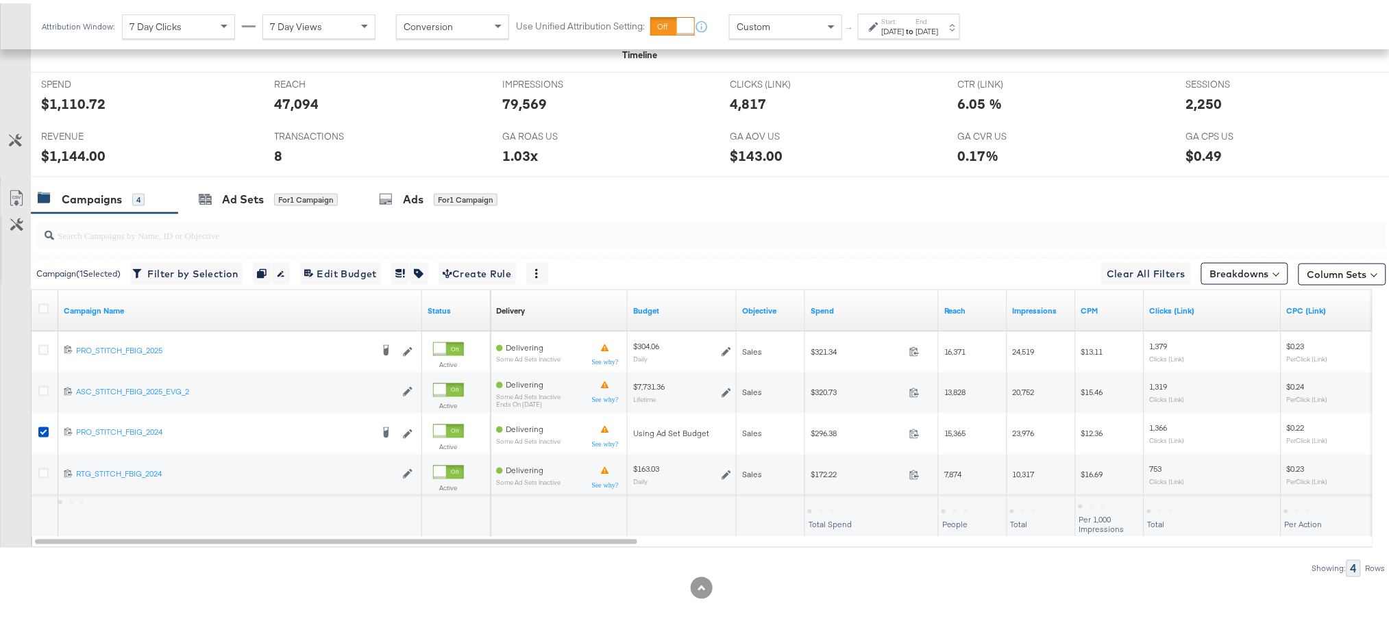
scroll to position [588, 0]
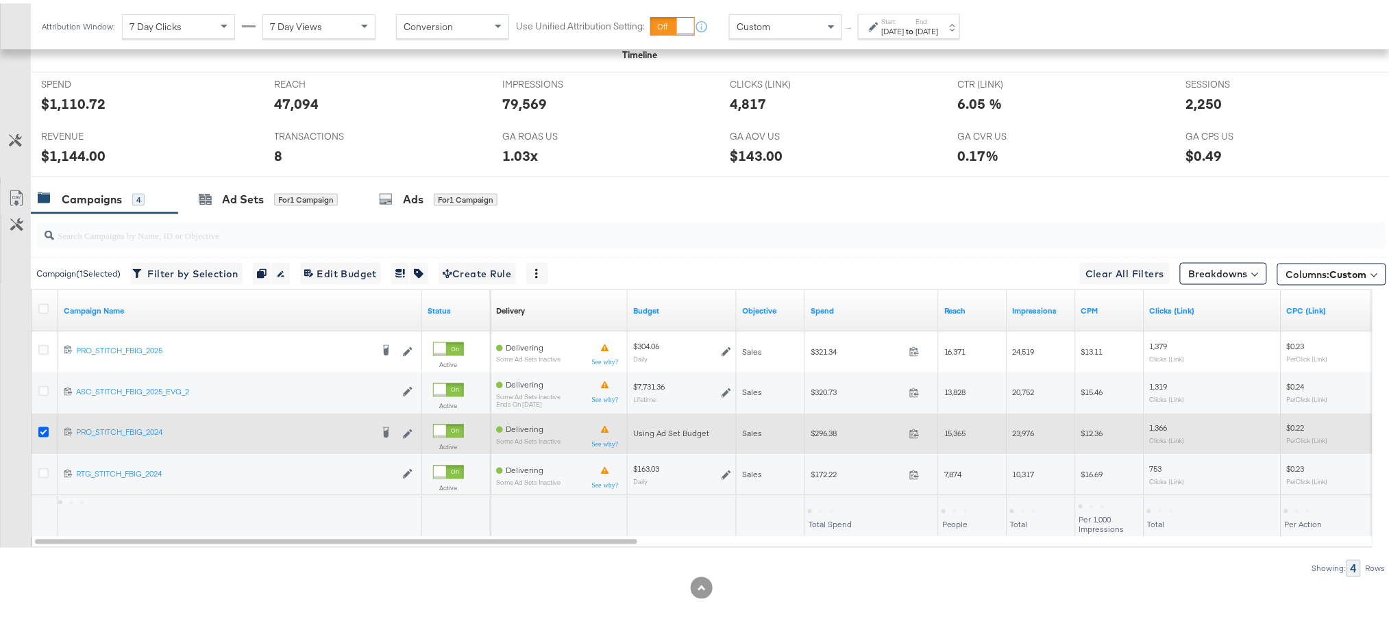
click at [39, 428] on icon at bounding box center [43, 429] width 10 height 10
click at [0, 0] on input "checkbox" at bounding box center [0, 0] width 0 height 0
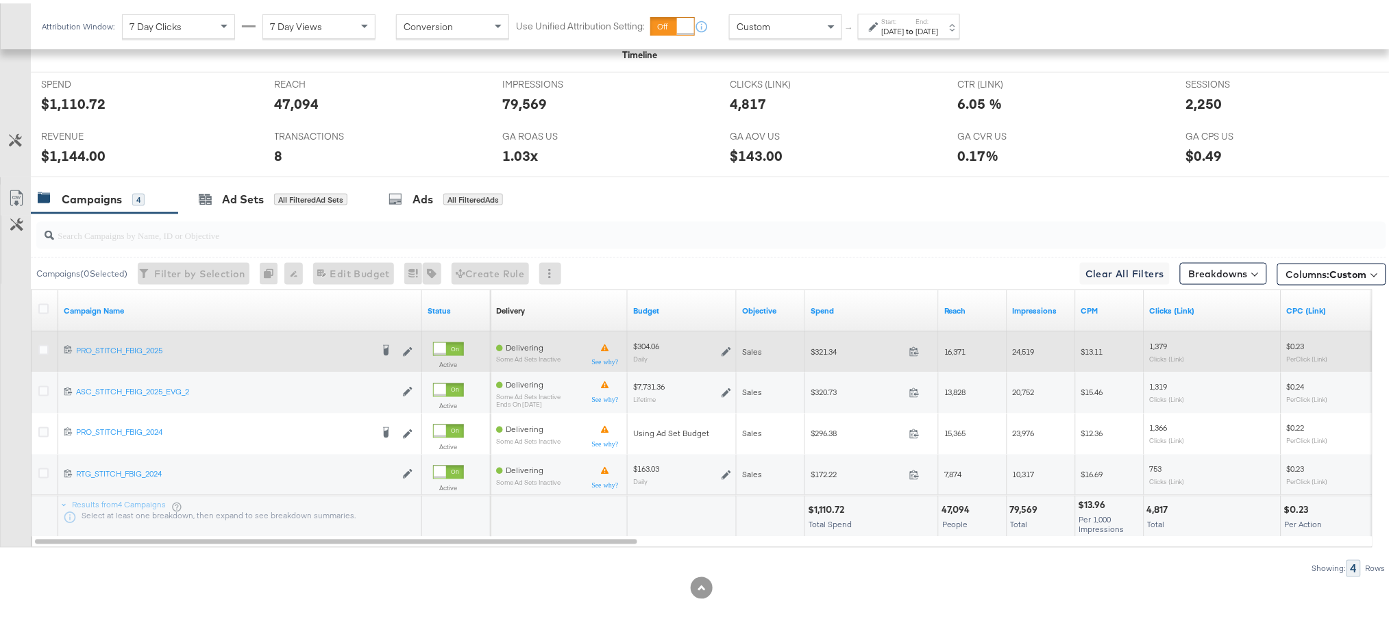
click at [725, 346] on icon at bounding box center [726, 349] width 10 height 10
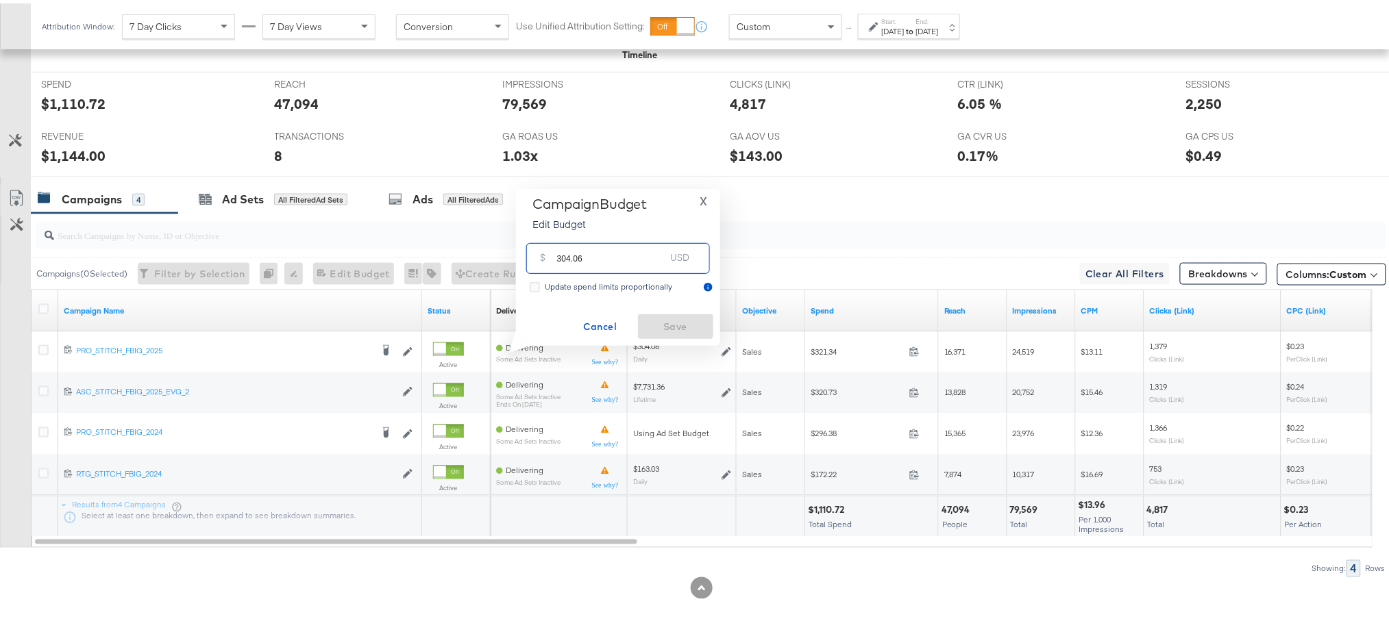
click at [628, 260] on input "304.06" at bounding box center [611, 249] width 108 height 29
paste input "$323.50"
click at [560, 243] on input "$323.50" at bounding box center [610, 233] width 113 height 29
type input "323.50"
click at [664, 315] on span "Save" at bounding box center [675, 323] width 64 height 17
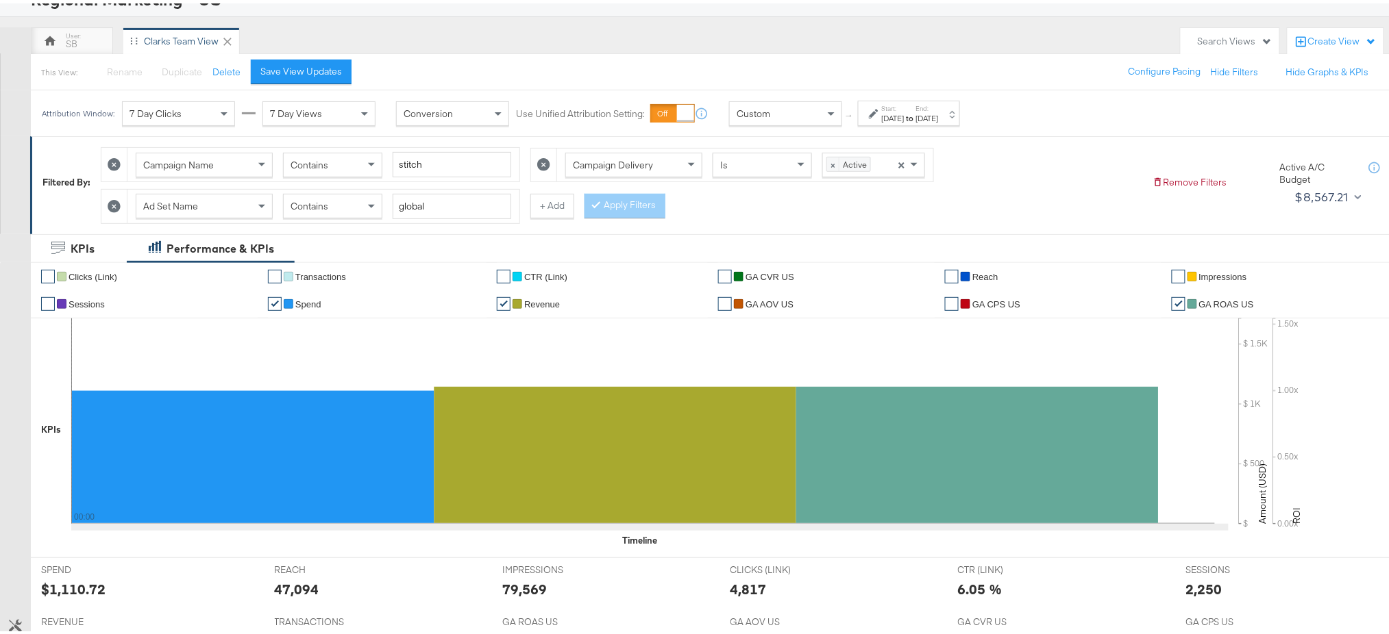
scroll to position [0, 0]
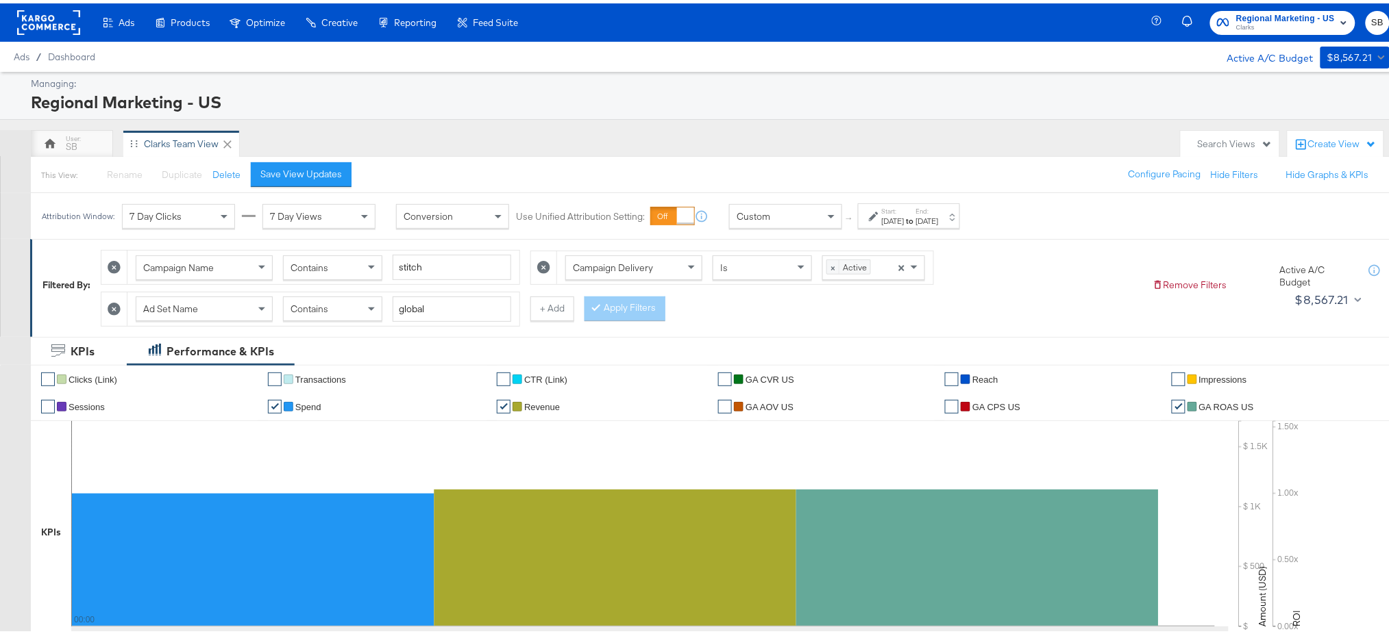
click at [112, 310] on icon at bounding box center [114, 305] width 13 height 13
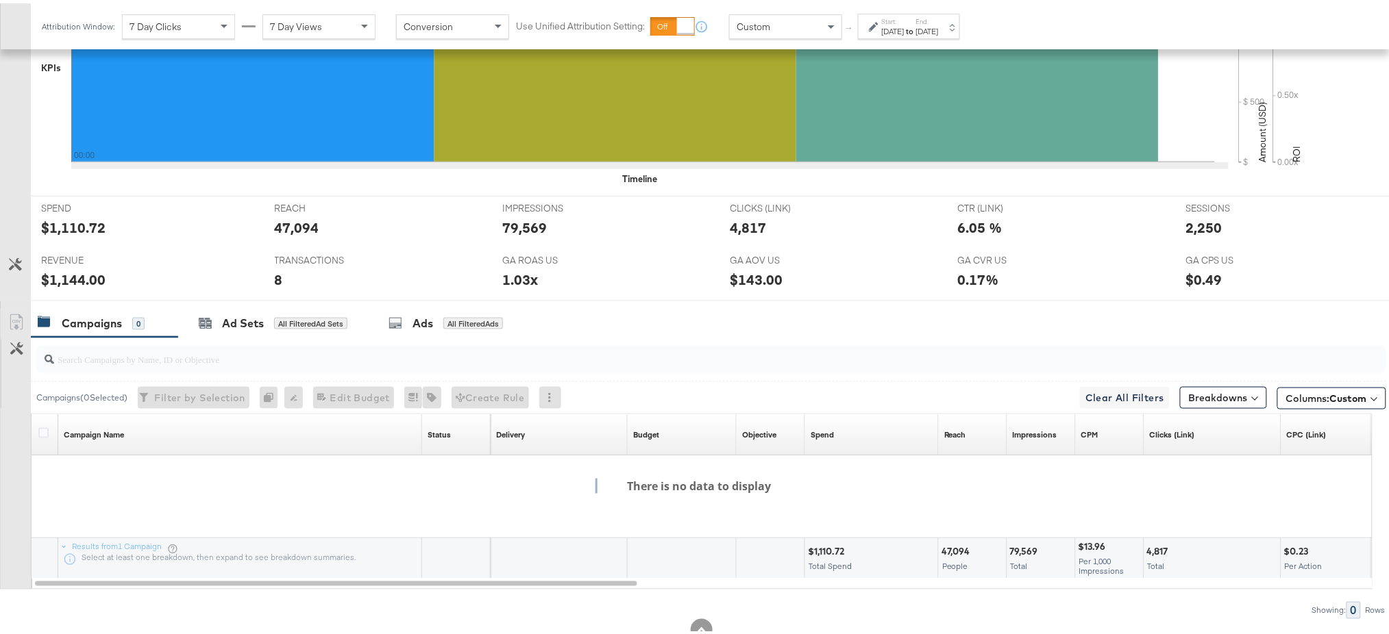
scroll to position [475, 0]
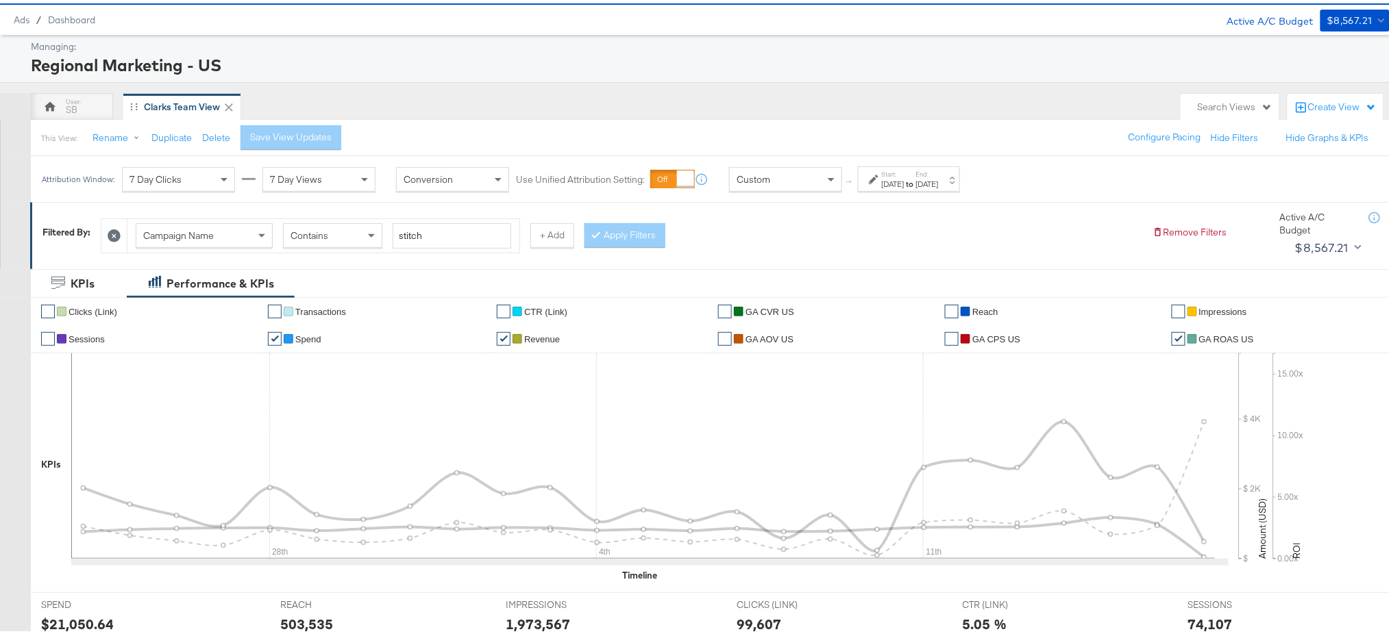
scroll to position [39, 0]
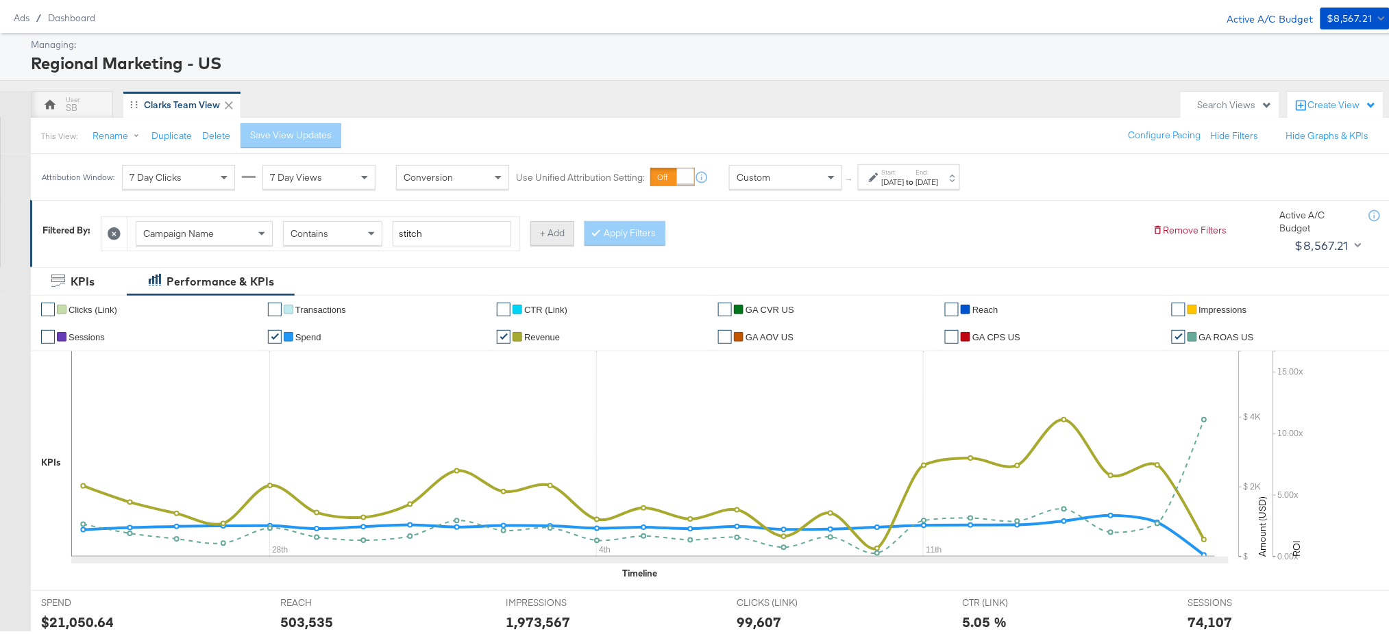
click at [562, 232] on button "+ Add" at bounding box center [552, 230] width 44 height 25
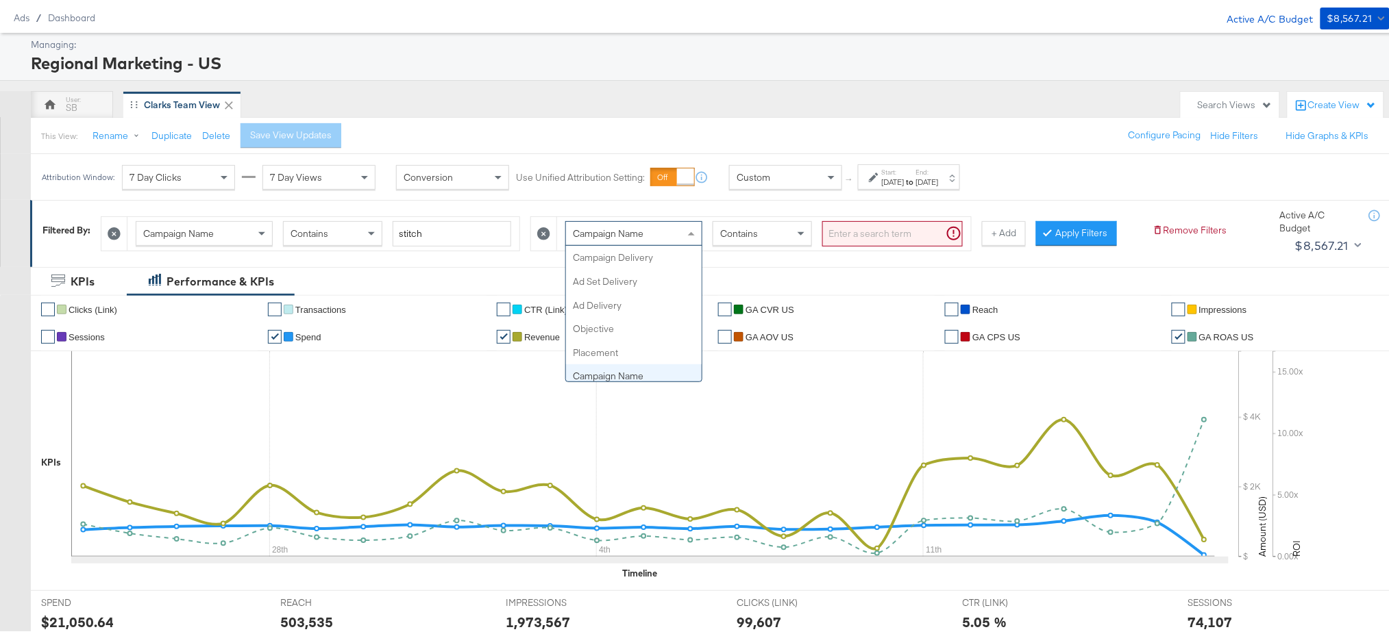
scroll to position [118, 0]
click at [682, 231] on div "Campaign Name" at bounding box center [634, 230] width 136 height 23
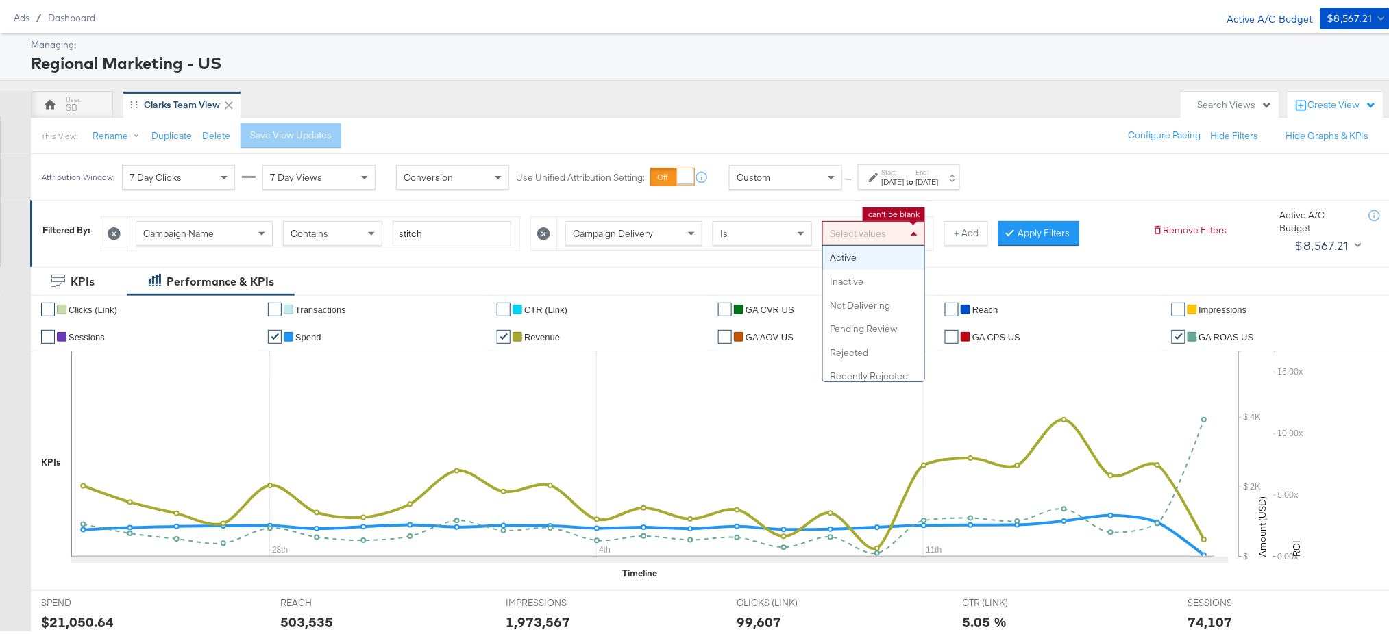
click at [889, 235] on div "Select values" at bounding box center [873, 230] width 101 height 23
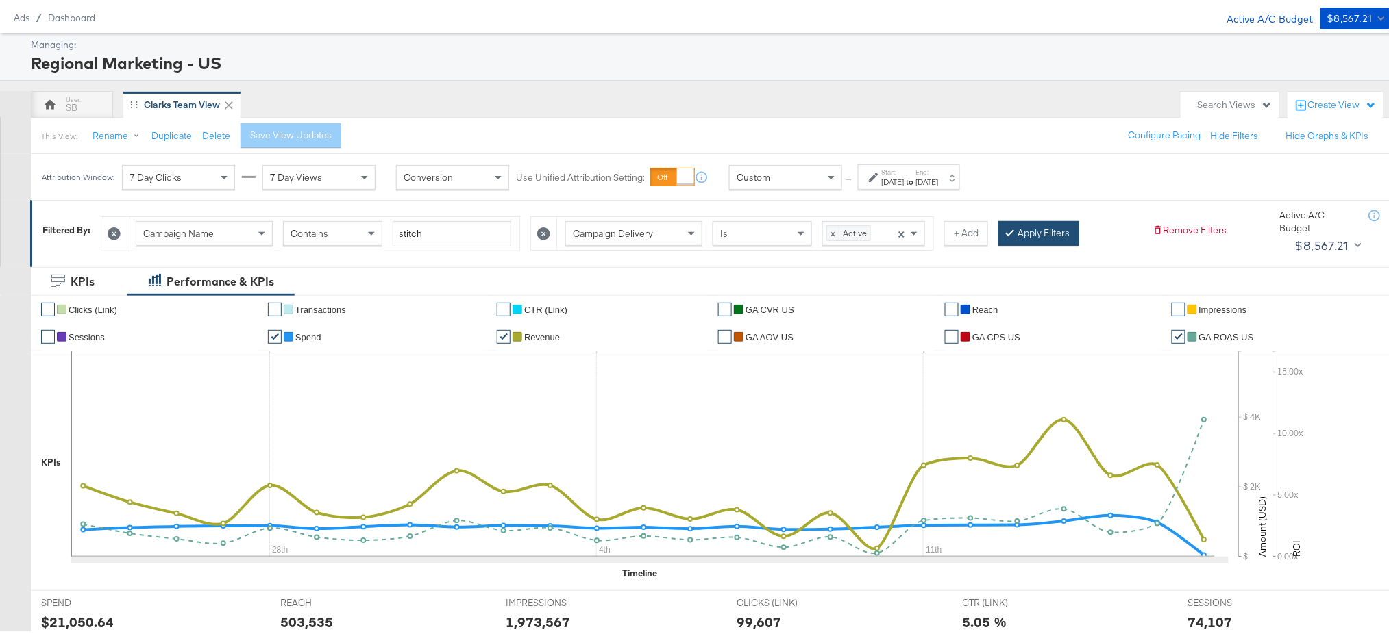
click at [1032, 223] on button "Apply Filters" at bounding box center [1038, 230] width 81 height 25
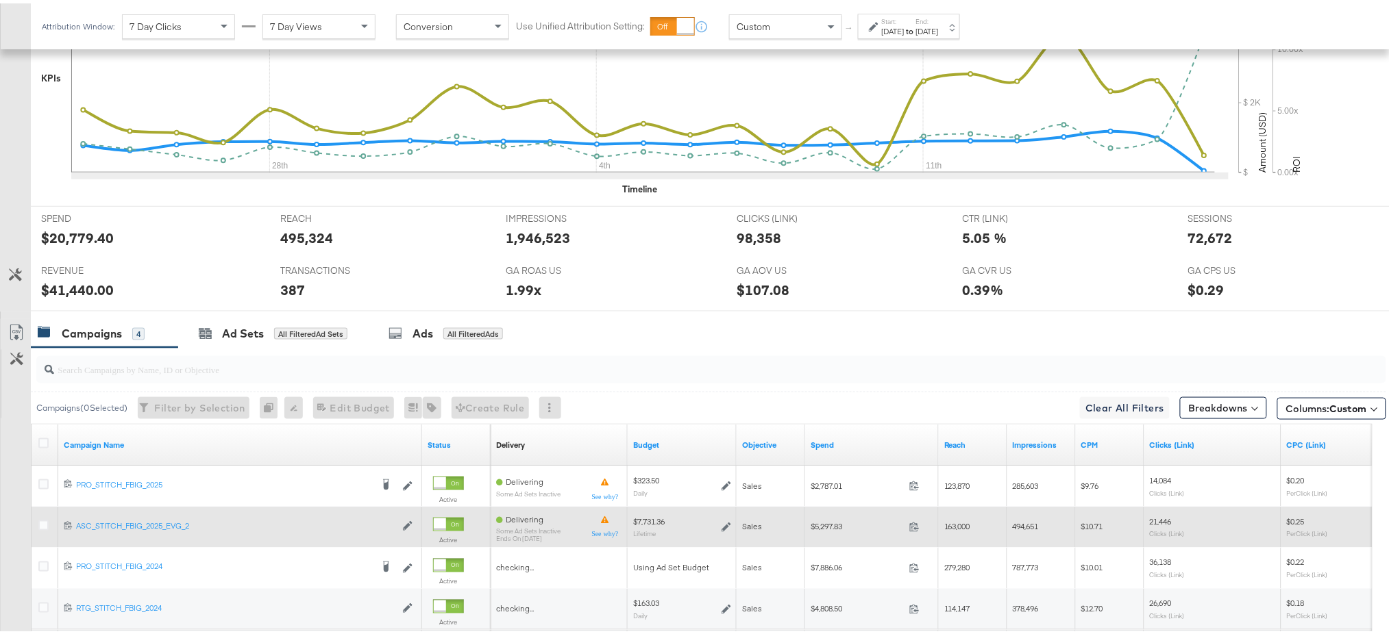
scroll to position [557, 0]
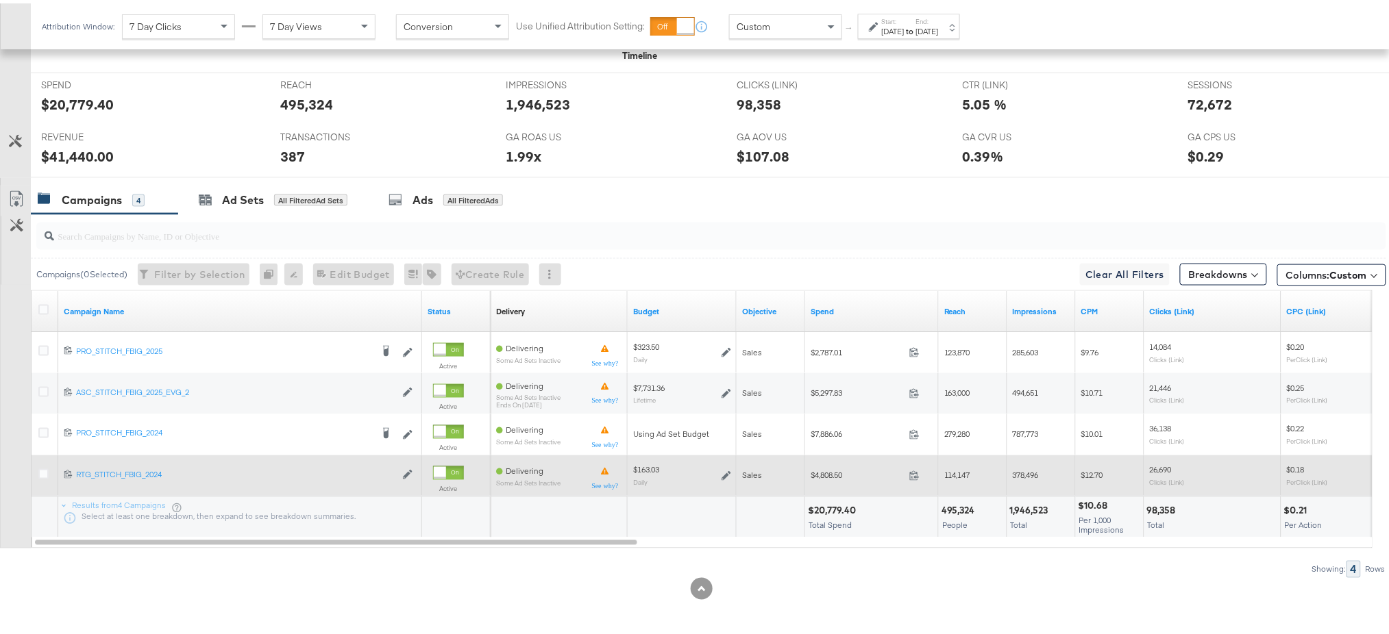
click at [727, 475] on icon at bounding box center [726, 473] width 10 height 10
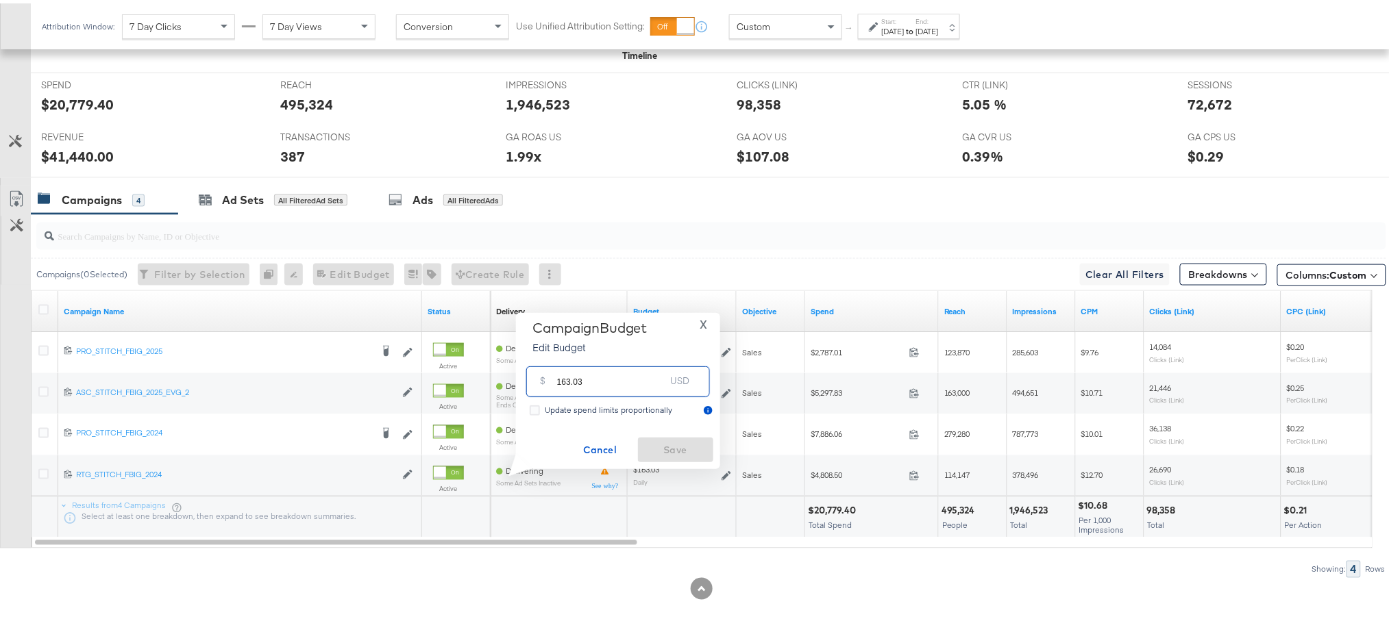
click at [596, 377] on input "163.03" at bounding box center [611, 372] width 108 height 29
paste input "$156.50"
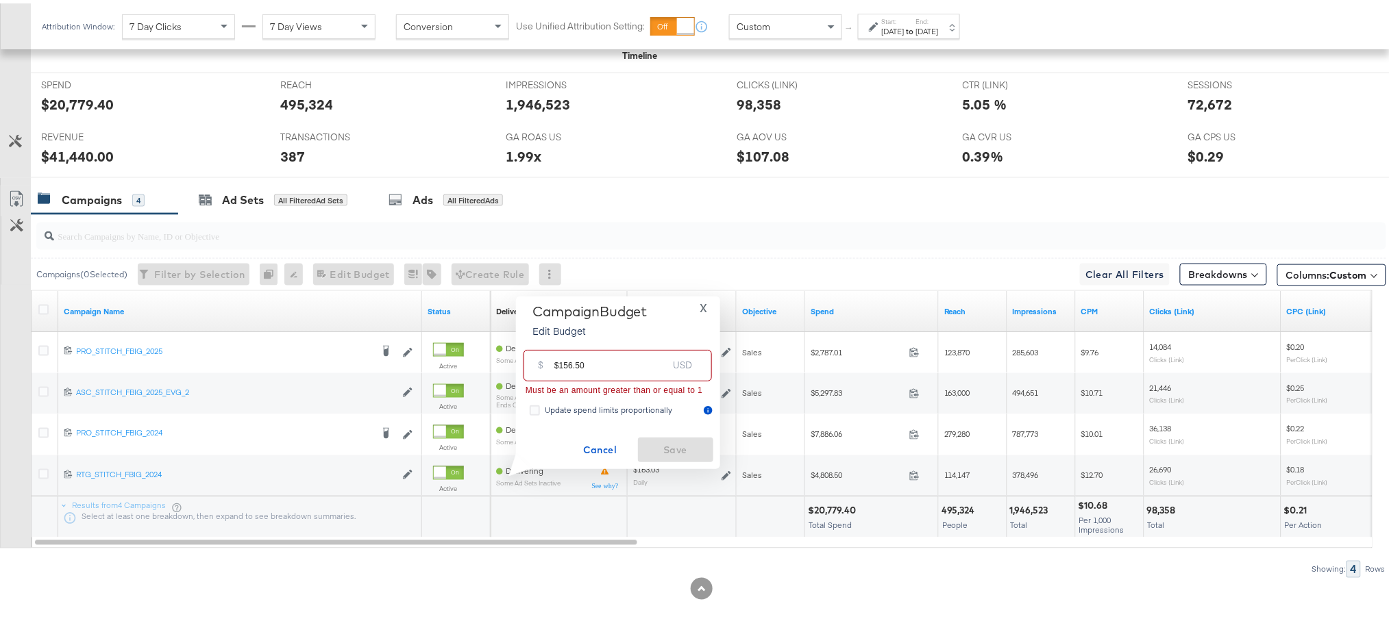
click at [560, 365] on input "$156.50" at bounding box center [610, 356] width 113 height 29
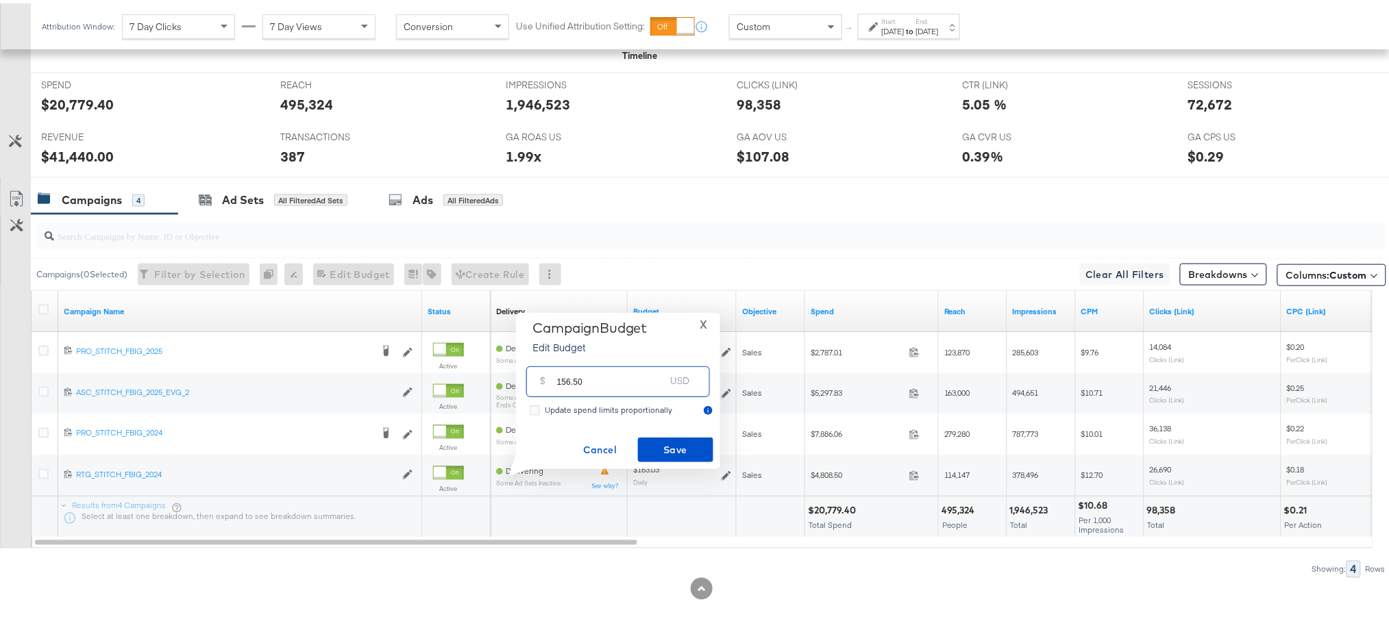
click at [560, 365] on input "156.50" at bounding box center [611, 372] width 108 height 29
type input "156.50"
click at [675, 451] on span "Save" at bounding box center [675, 446] width 64 height 17
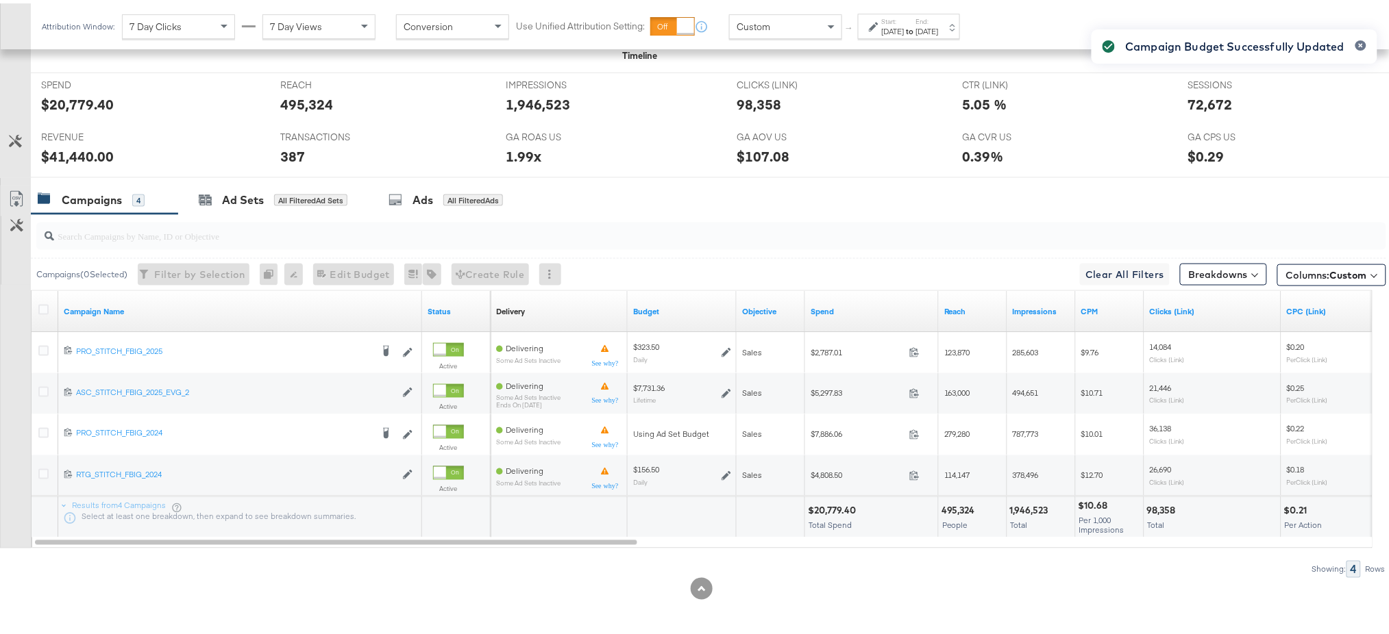
click at [904, 26] on div "[DATE]" at bounding box center [893, 28] width 23 height 11
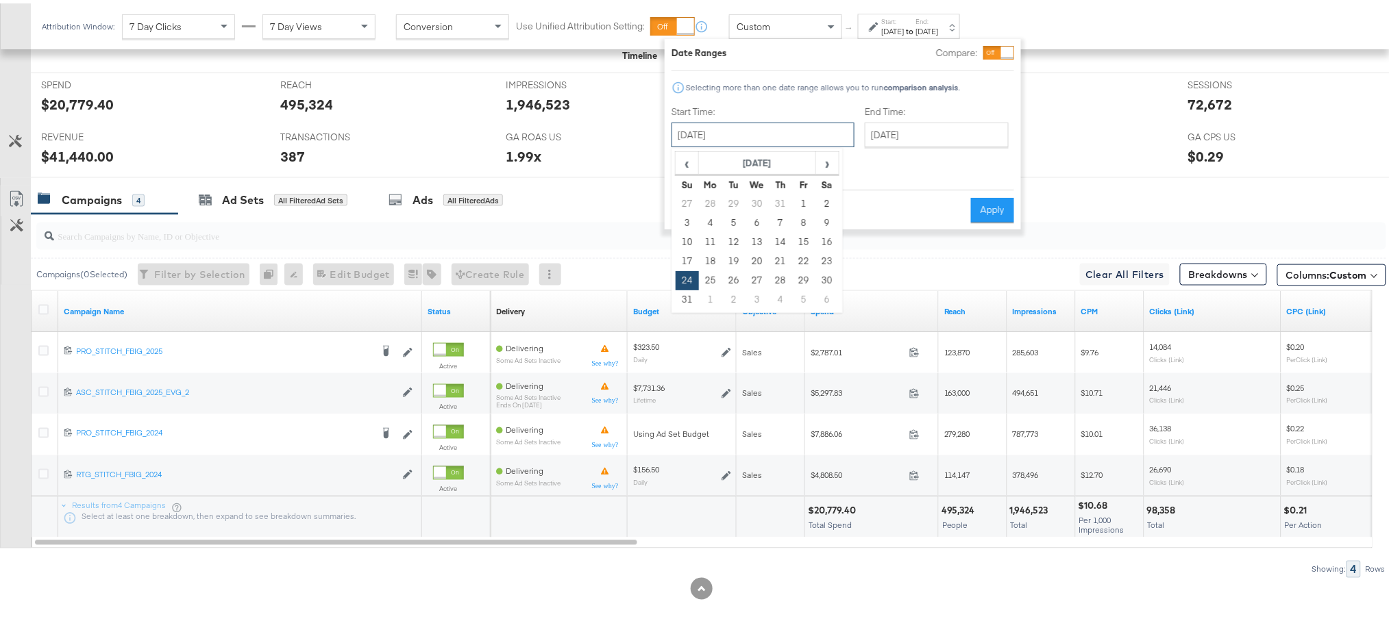
click at [761, 132] on input "[DATE]" at bounding box center [762, 131] width 183 height 25
click at [826, 160] on span "›" at bounding box center [827, 159] width 21 height 21
click at [764, 239] on td "17" at bounding box center [756, 239] width 23 height 19
type input "[DATE]"
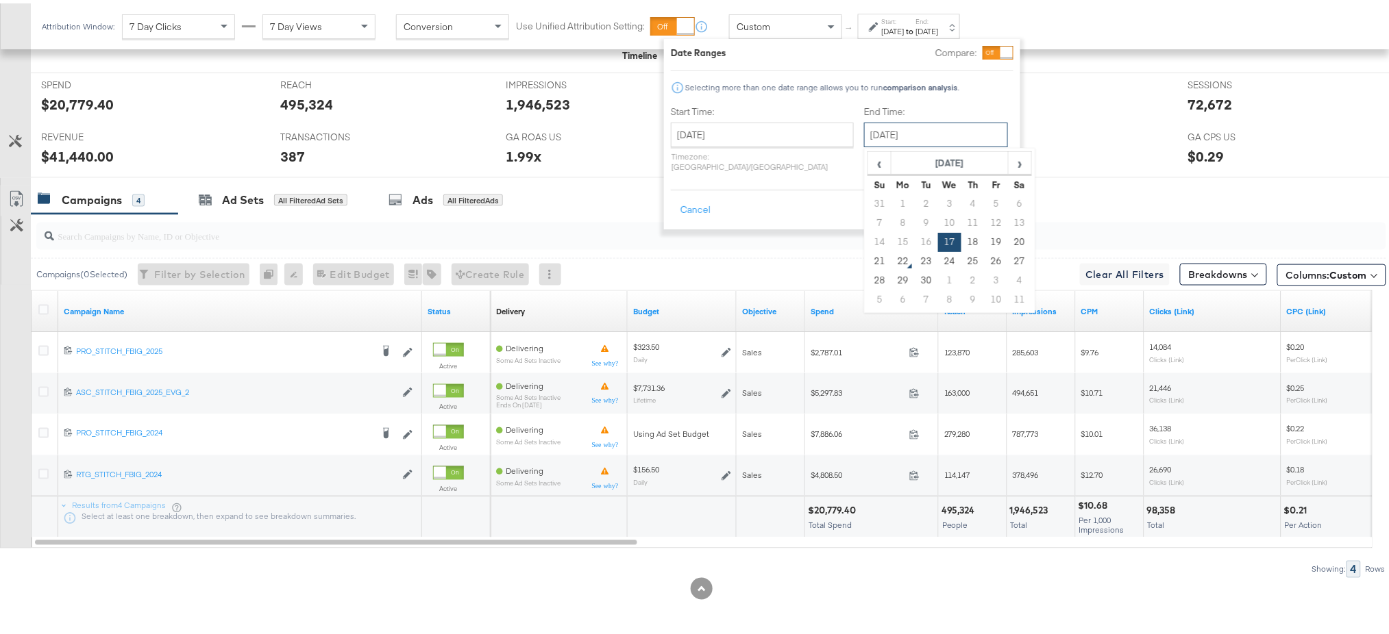
click at [910, 135] on input "[DATE]" at bounding box center [936, 131] width 144 height 25
click at [868, 261] on td "21" at bounding box center [879, 258] width 23 height 19
type input "September 21st 2025"
click at [771, 137] on input "[DATE]" at bounding box center [761, 131] width 183 height 25
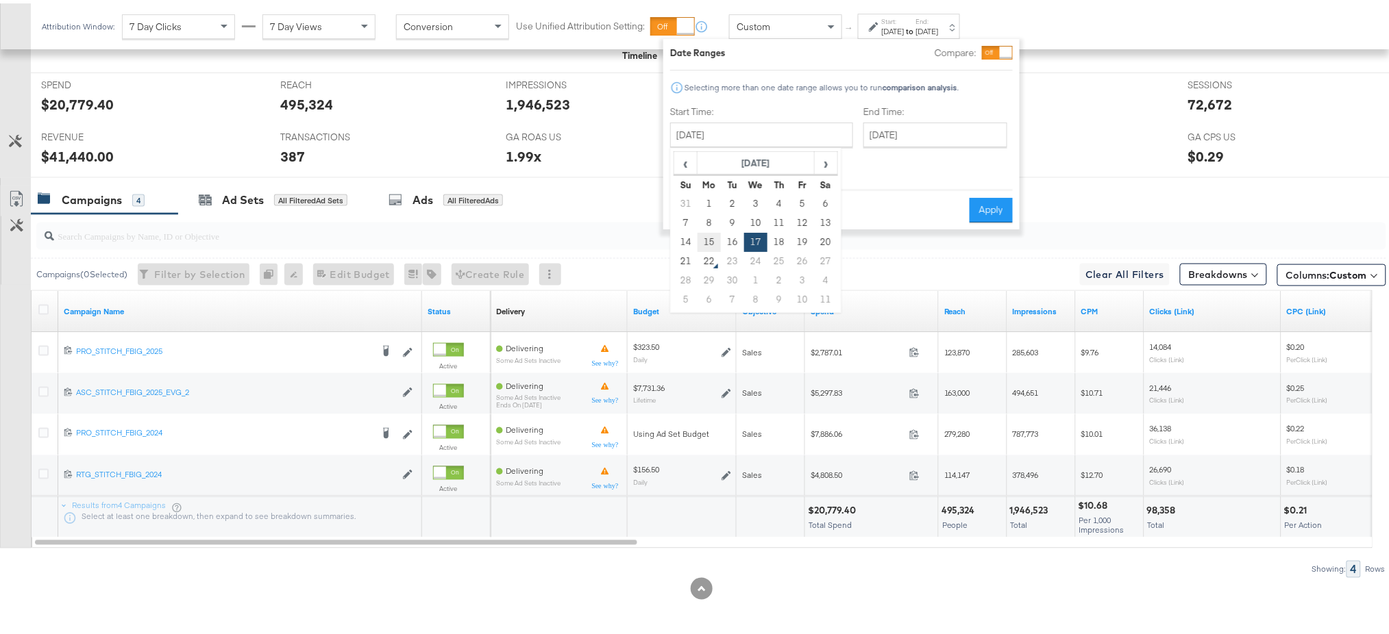
click at [702, 243] on td "15" at bounding box center [708, 239] width 23 height 19
type input "September 15th 2025"
click at [971, 197] on button "Apply" at bounding box center [990, 207] width 43 height 25
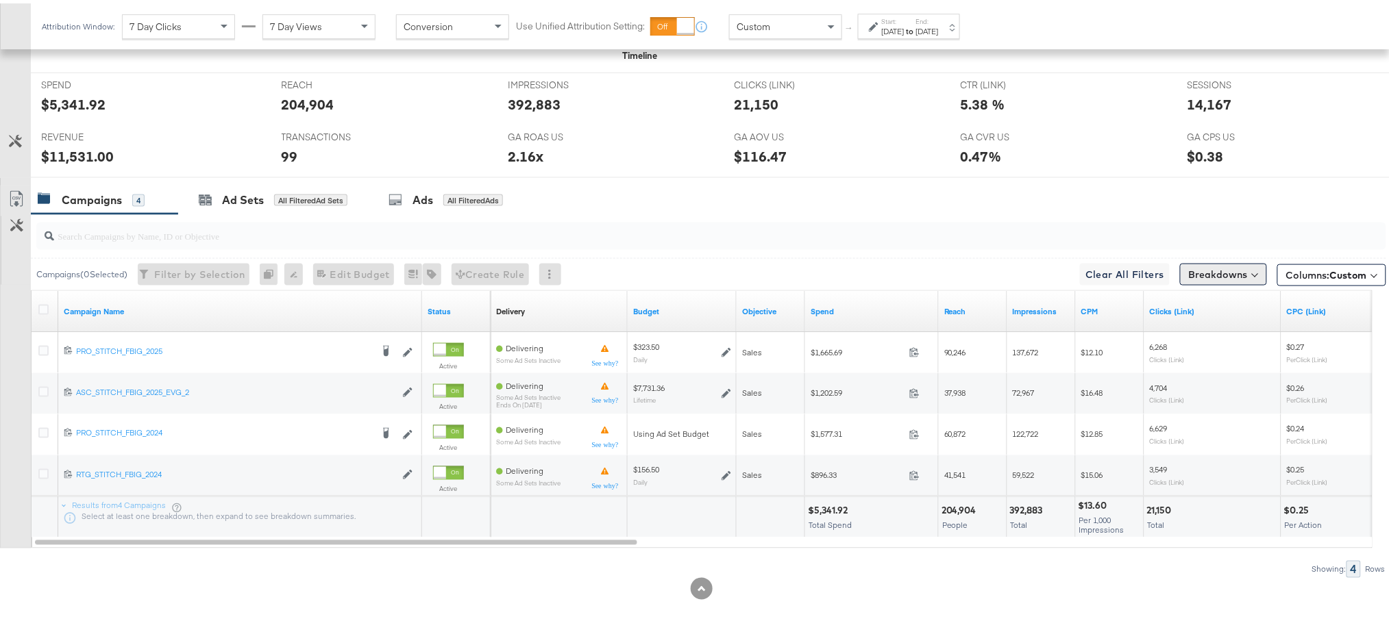
click at [1215, 266] on button "Breakdowns" at bounding box center [1223, 271] width 87 height 22
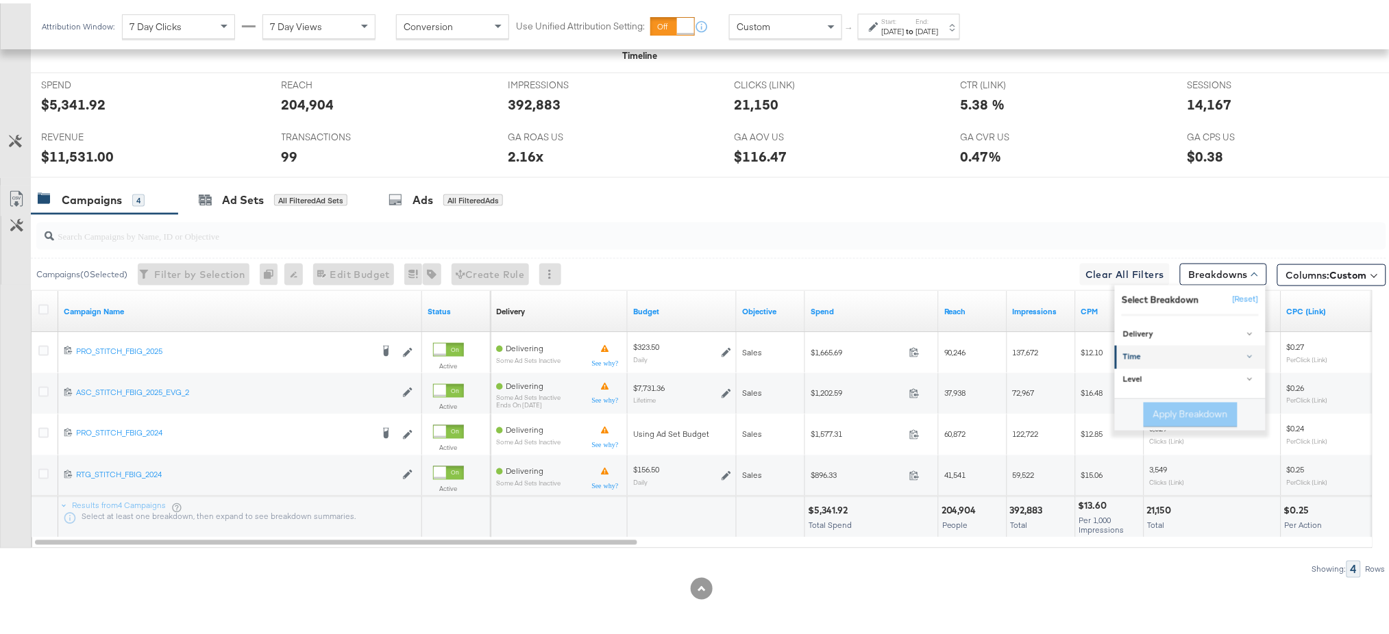
click at [1134, 350] on div "Time" at bounding box center [1191, 354] width 136 height 11
click at [1126, 385] on div "Day" at bounding box center [1191, 389] width 149 height 14
click at [595, 564] on div "Showing: 4 Rows" at bounding box center [693, 566] width 1386 height 17
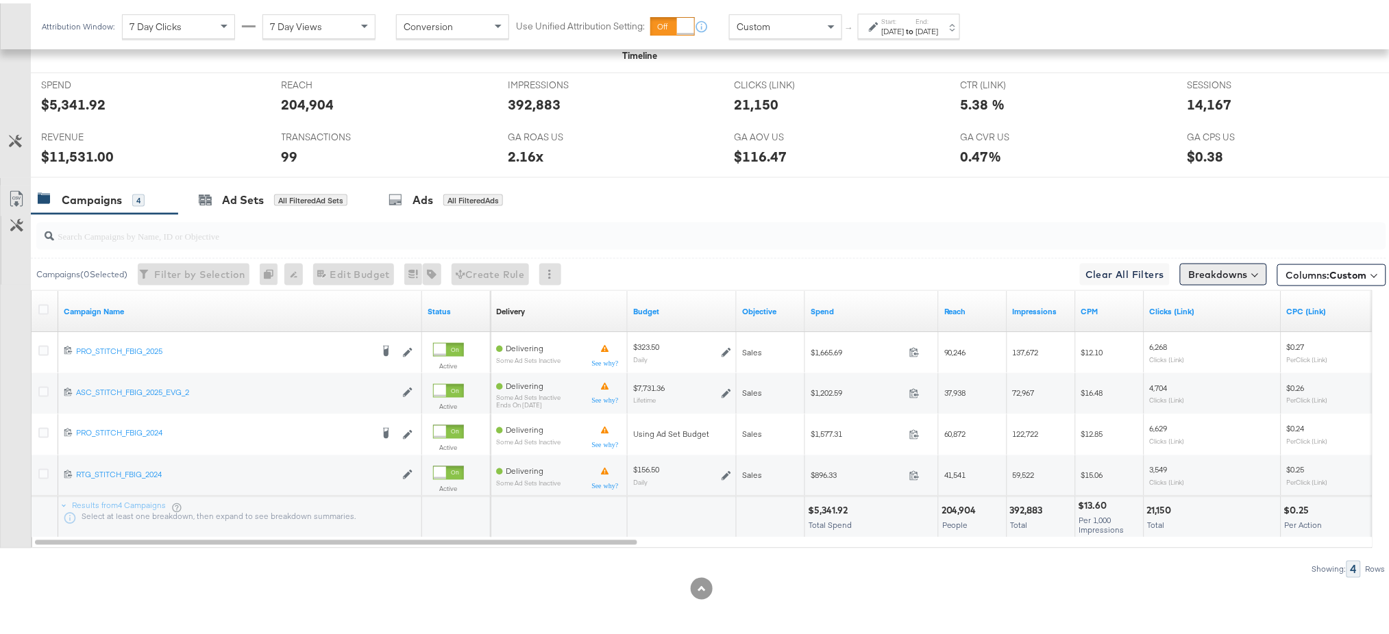
click at [1233, 271] on button "Breakdowns" at bounding box center [1223, 271] width 87 height 22
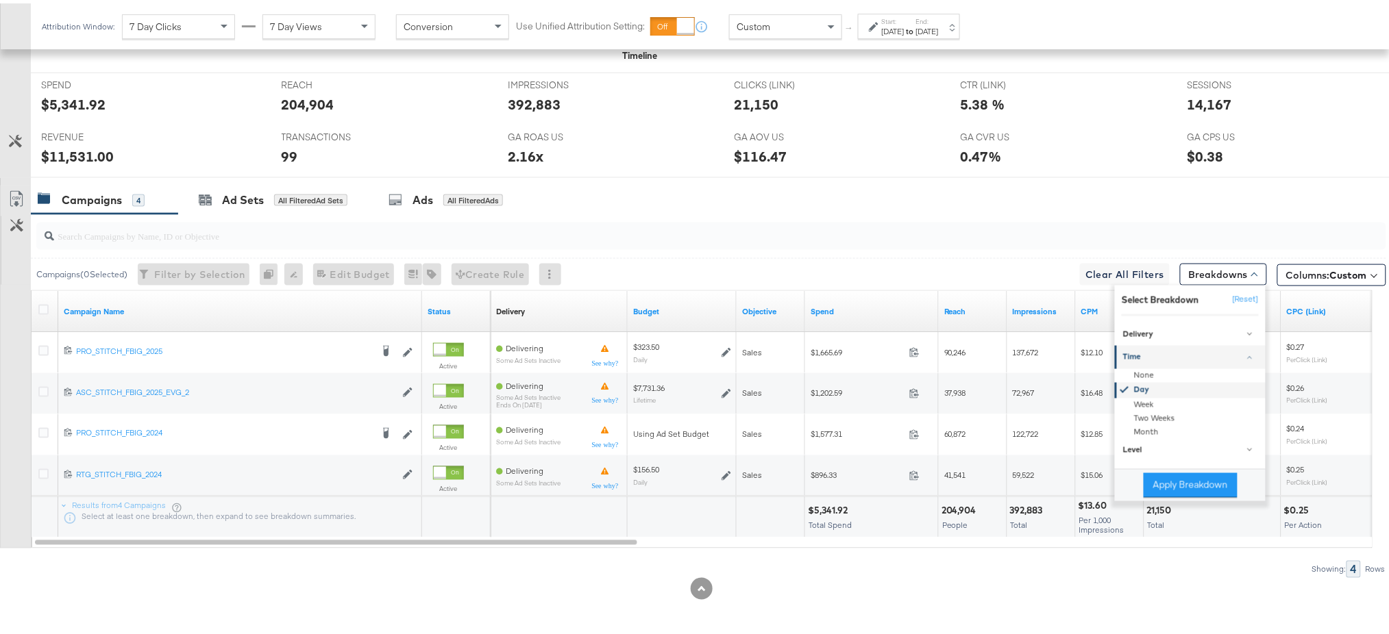
click at [1120, 389] on div "Day" at bounding box center [1191, 388] width 149 height 16
click at [1120, 389] on div "Day" at bounding box center [1191, 389] width 149 height 14
click at [1163, 478] on button "Apply Breakdown" at bounding box center [1190, 482] width 94 height 25
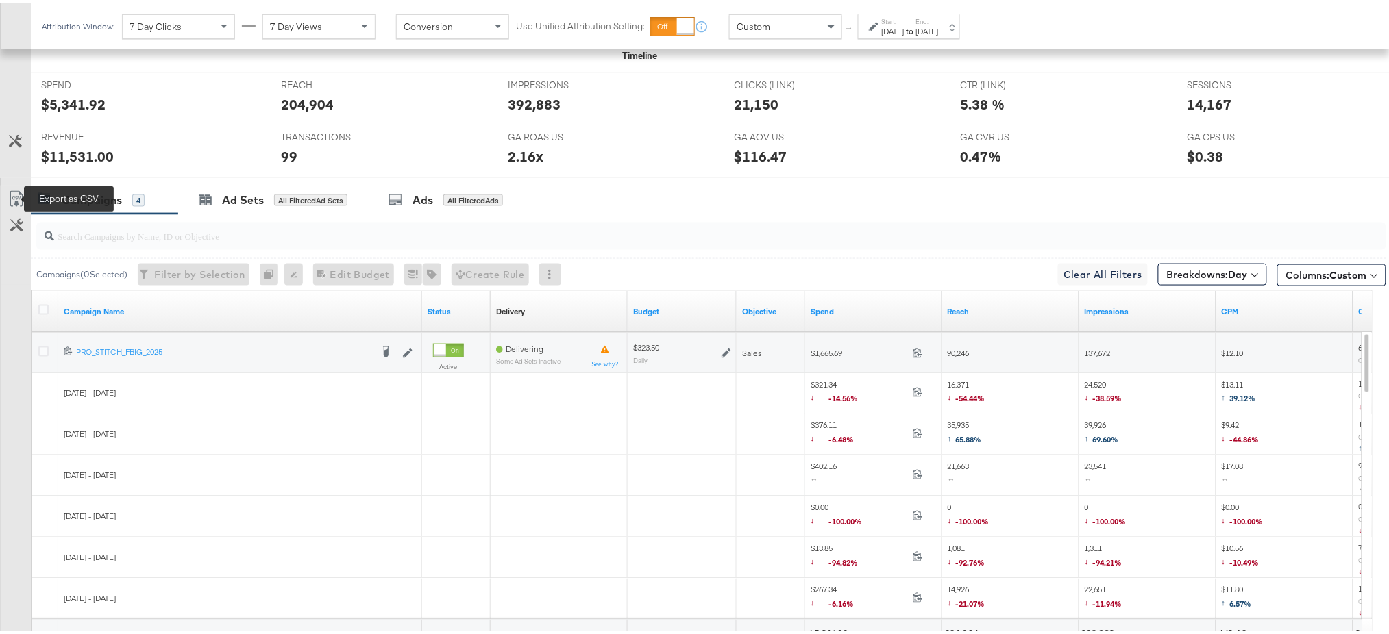
click at [11, 190] on icon at bounding box center [16, 196] width 16 height 16
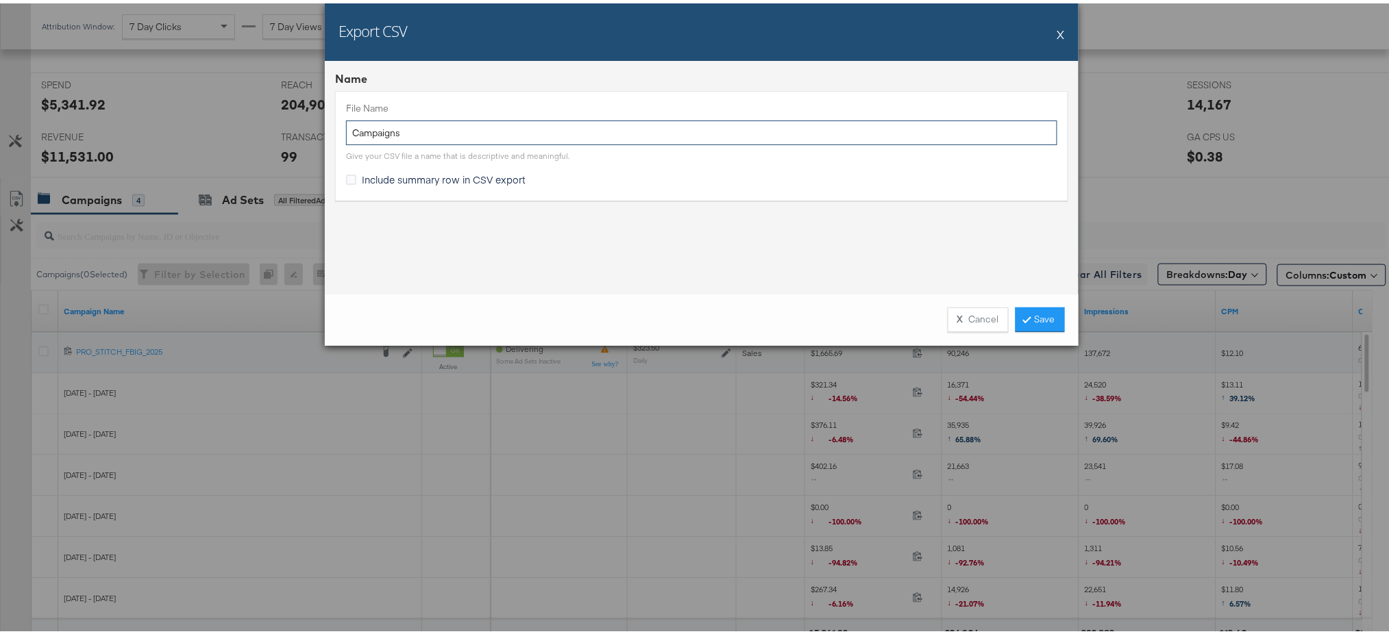
click at [421, 128] on input "Campaigns" at bounding box center [701, 129] width 711 height 25
type input "Campaigns - US"
click at [1018, 308] on link "Save" at bounding box center [1039, 316] width 49 height 25
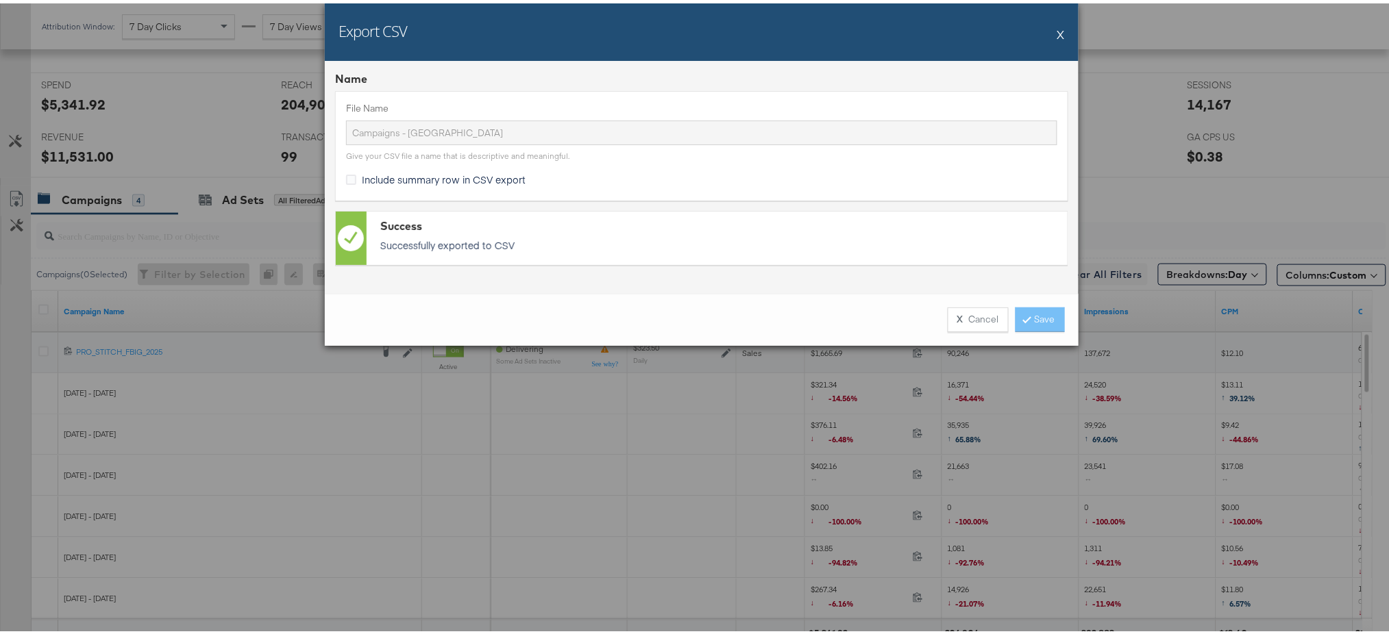
click at [1057, 34] on button "X" at bounding box center [1061, 30] width 8 height 27
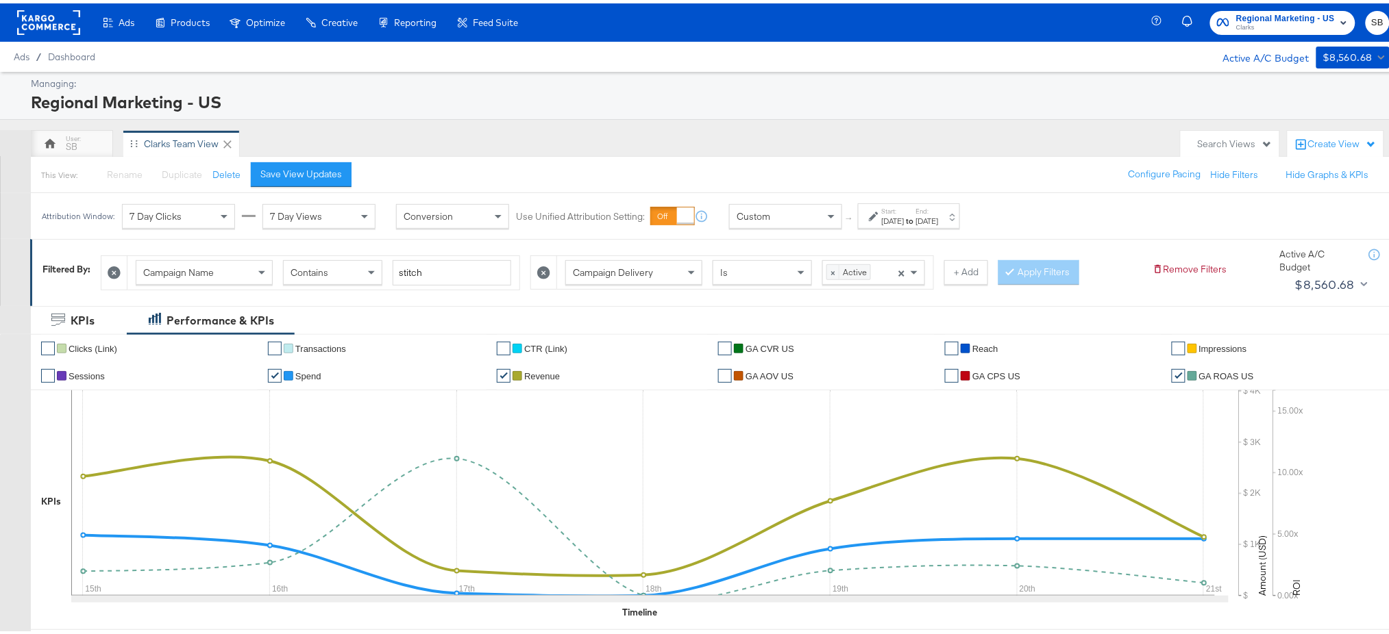
scroll to position [1, 0]
click at [1254, 26] on span "Clarks" at bounding box center [1285, 23] width 99 height 11
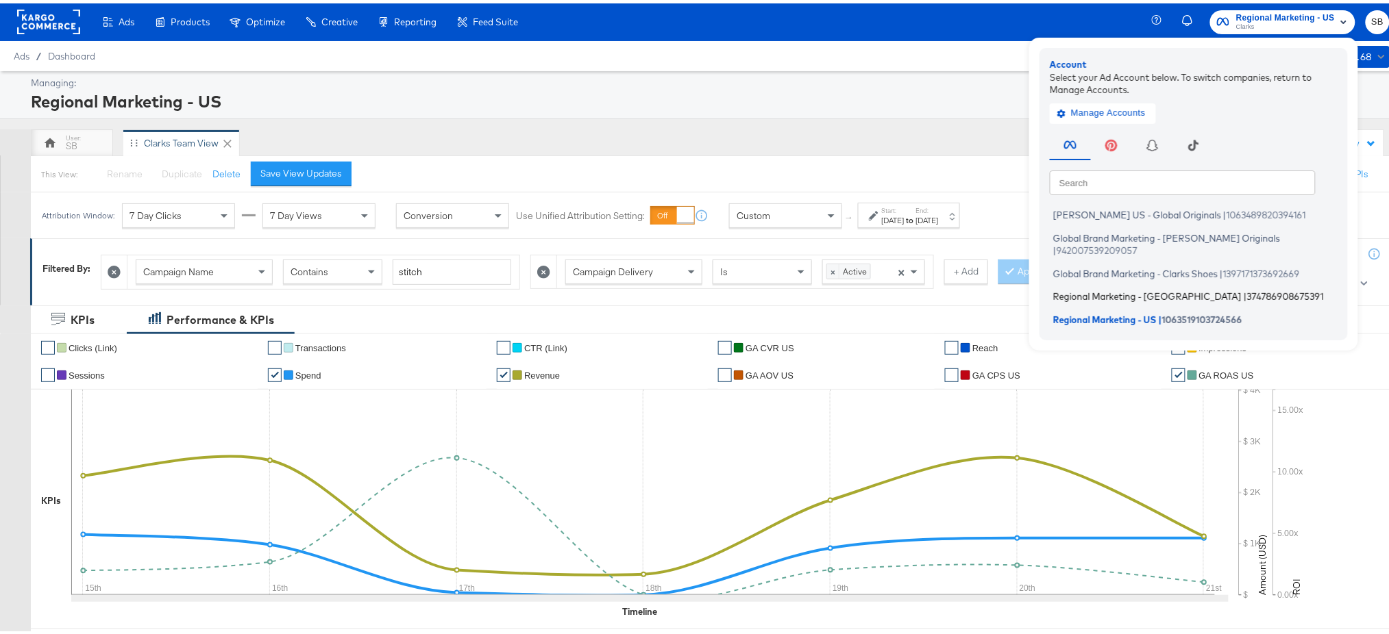
click at [1128, 288] on span "Regional Marketing - [GEOGRAPHIC_DATA]" at bounding box center [1147, 293] width 188 height 11
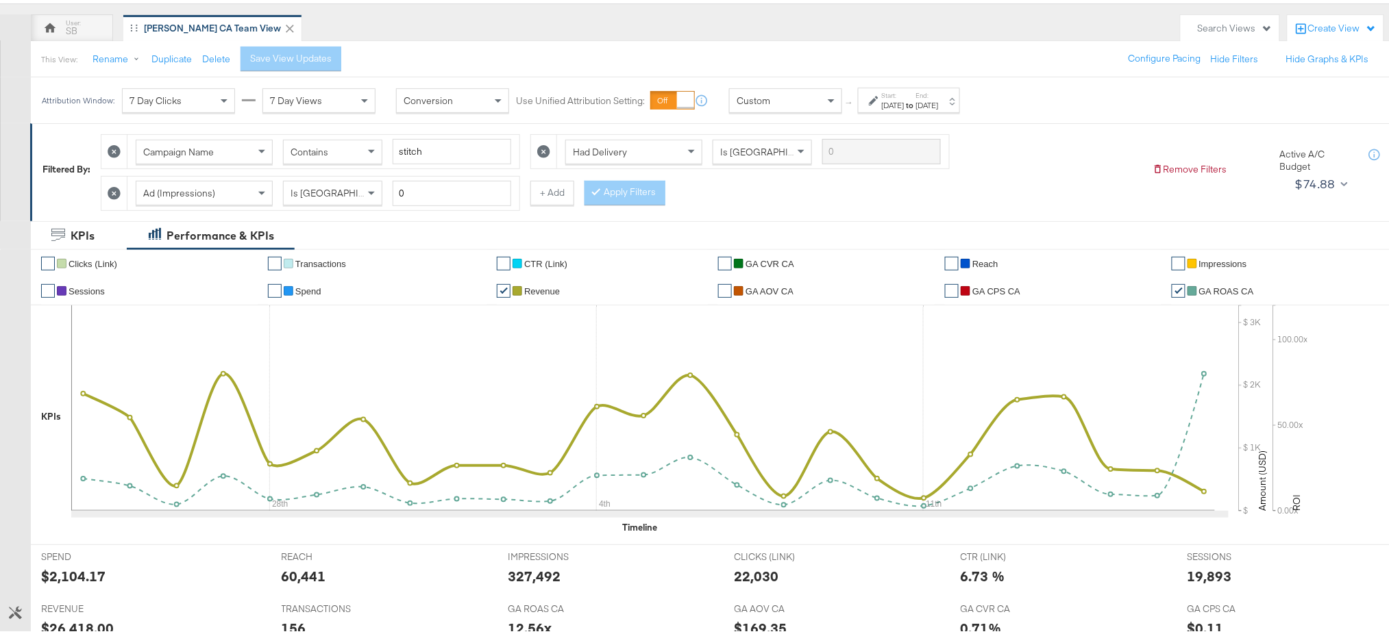
scroll to position [115, 0]
click at [904, 95] on label "Start:" at bounding box center [893, 92] width 23 height 9
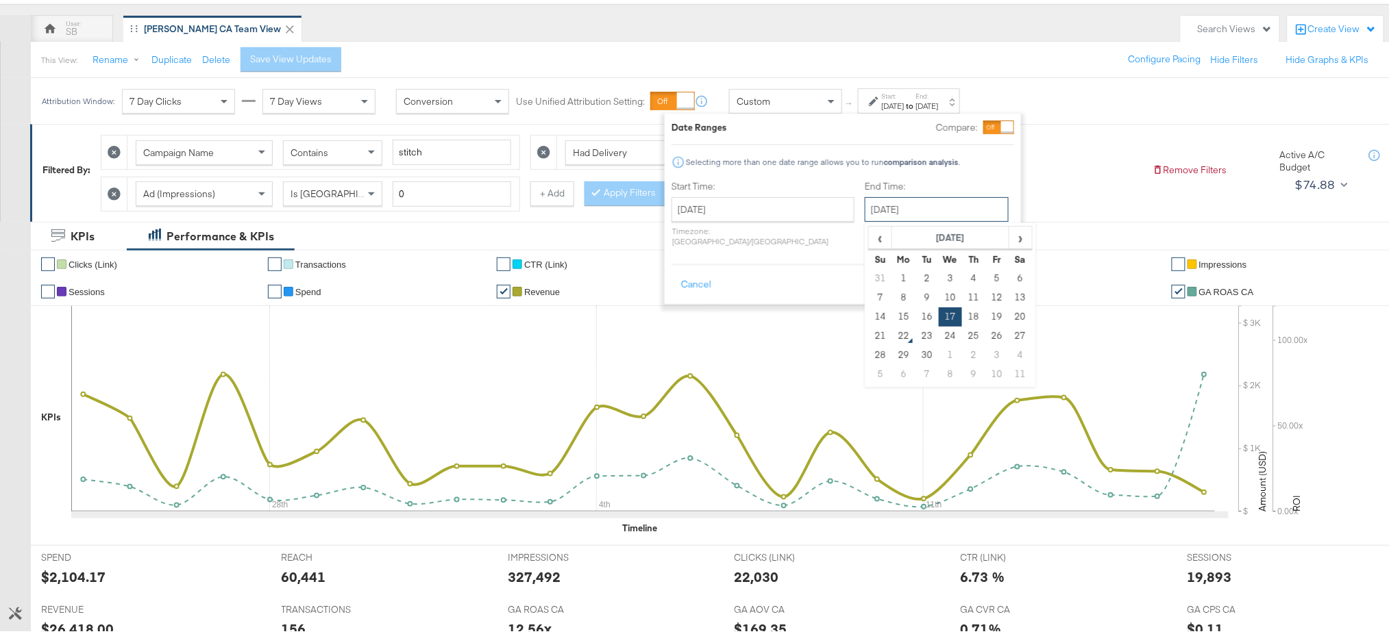
click at [878, 208] on input "[DATE]" at bounding box center [937, 206] width 144 height 25
click at [869, 336] on td "21" at bounding box center [880, 332] width 23 height 19
type input "[DATE]"
click at [987, 277] on button "Apply" at bounding box center [990, 281] width 43 height 25
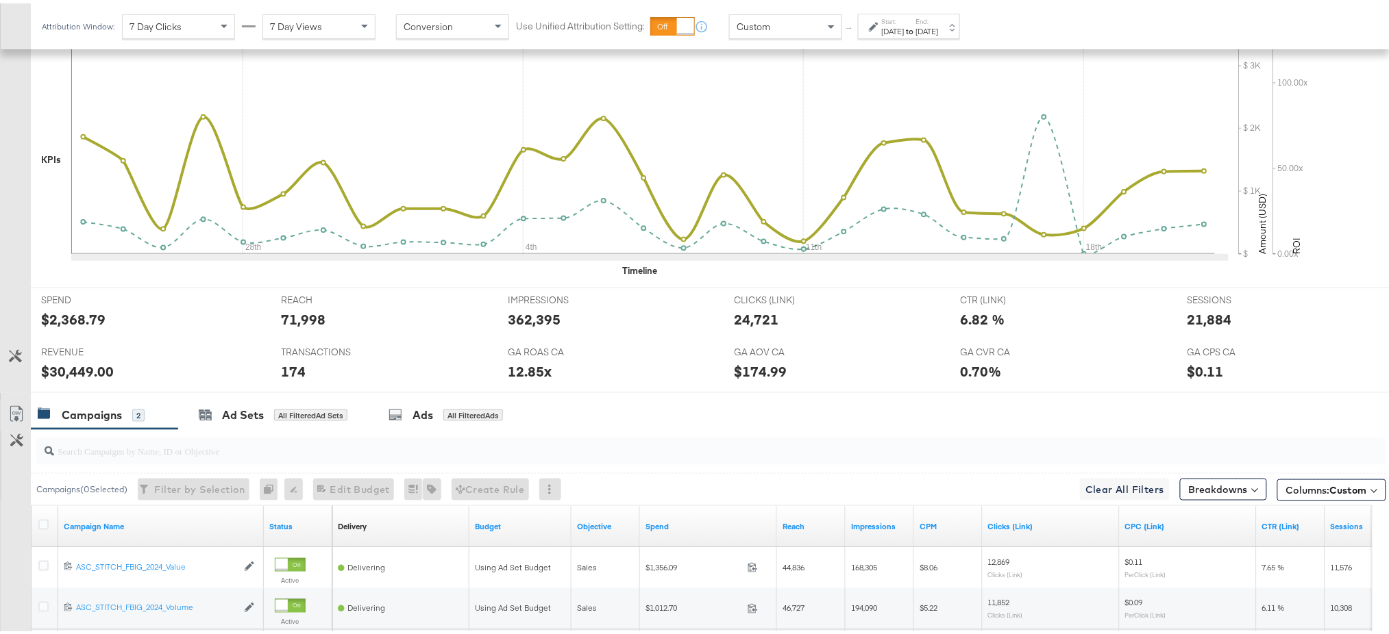
scroll to position [506, 0]
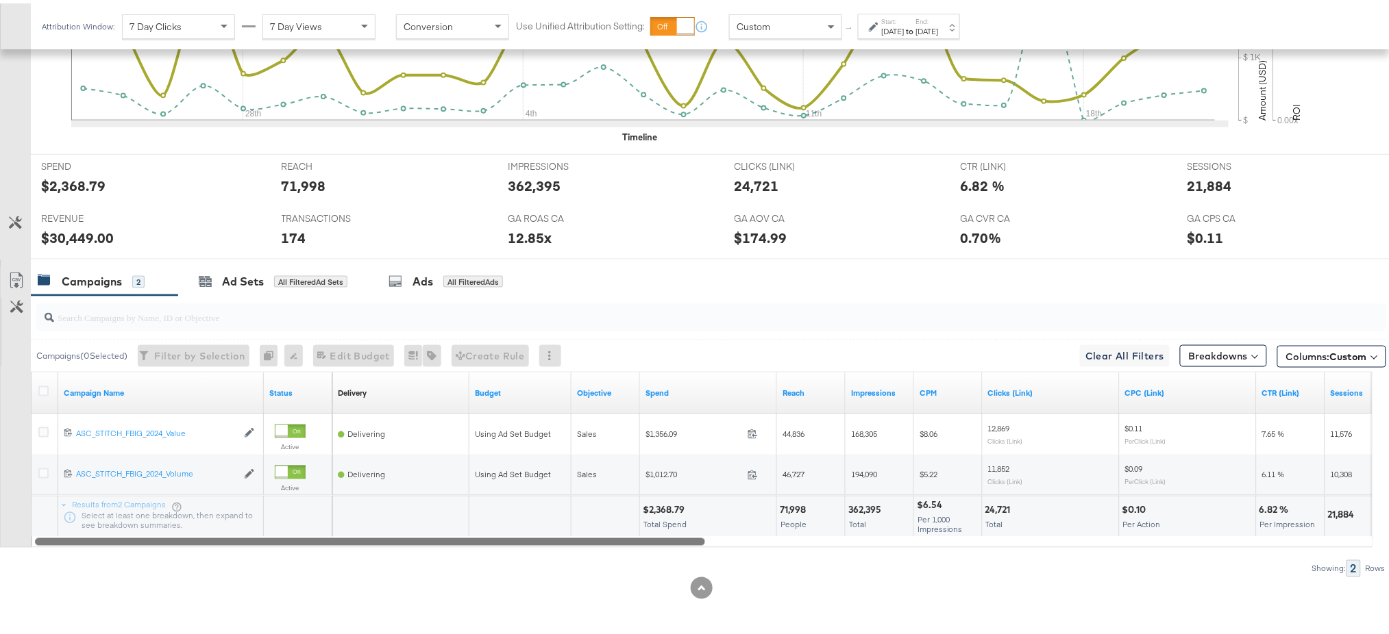
drag, startPoint x: 684, startPoint y: 540, endPoint x: 380, endPoint y: 568, distance: 305.5
click at [380, 568] on div "Campaigns ( 0 Selected) Filter by Selection Filter 0 campaigns 0 Rename 0 campa…" at bounding box center [693, 434] width 1386 height 282
click at [239, 275] on div "Ad Sets" at bounding box center [243, 279] width 42 height 16
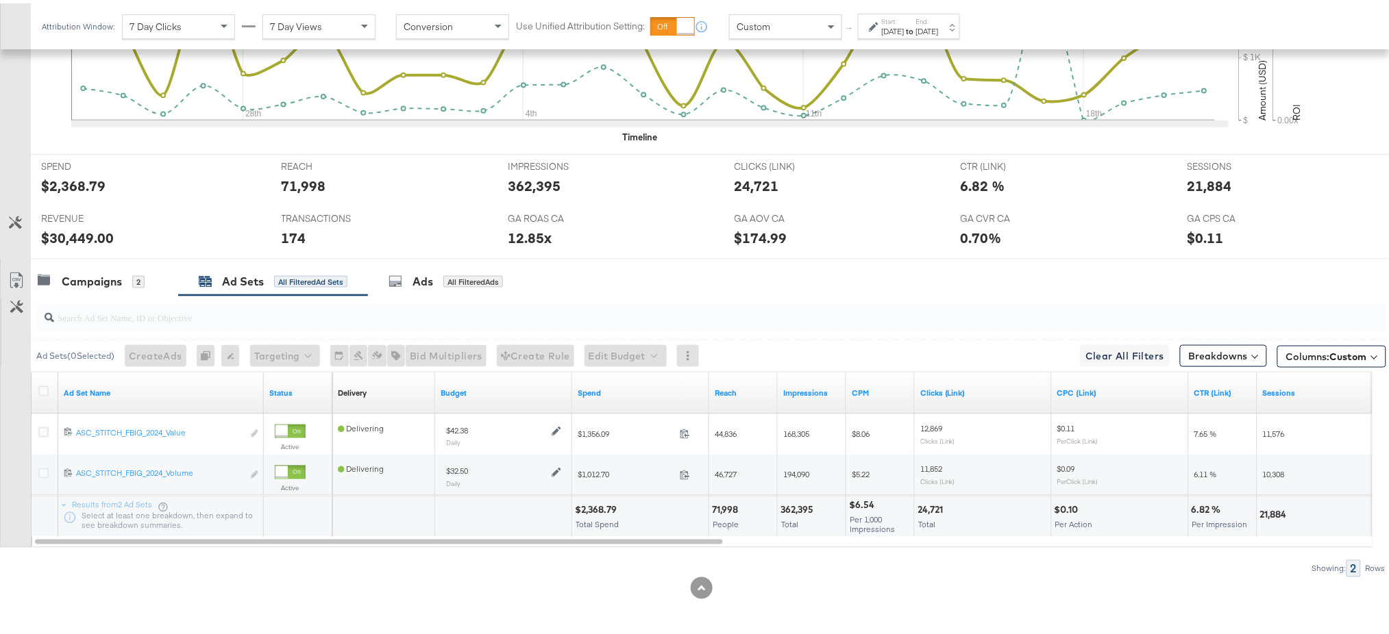
click at [77, 237] on div "$30,449.00" at bounding box center [77, 235] width 73 height 20
copy div "30,449.00"
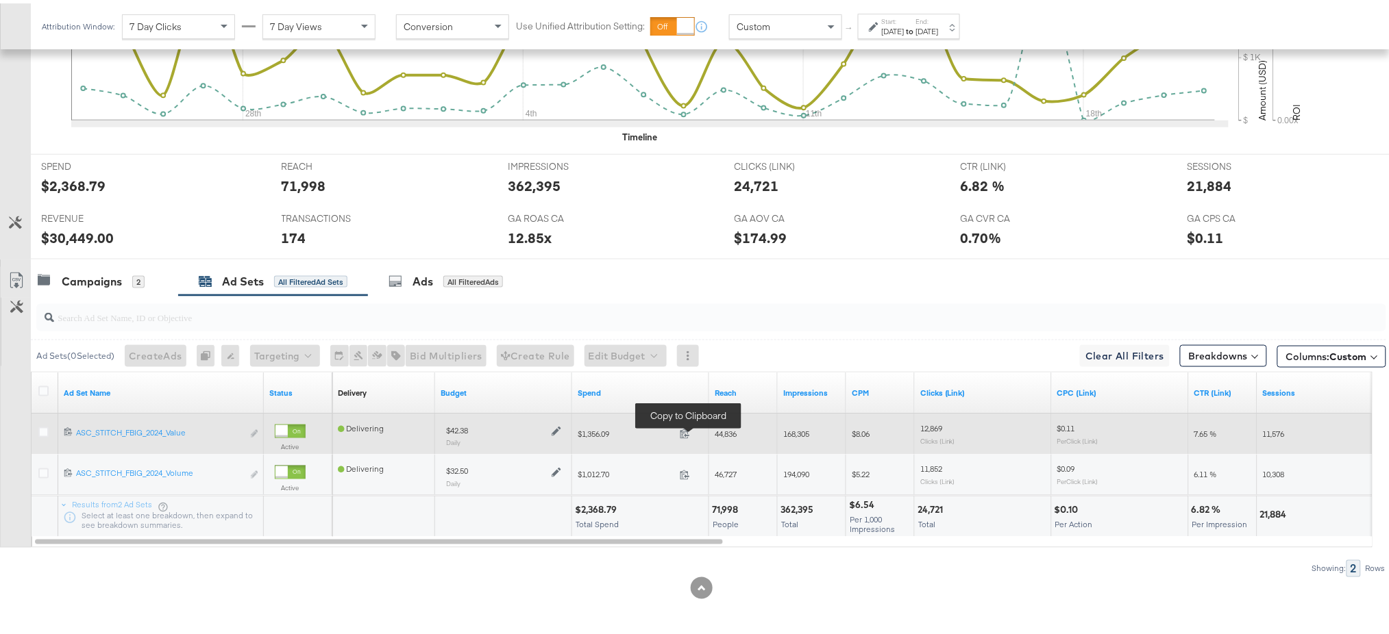
click at [686, 436] on span at bounding box center [688, 432] width 29 height 10
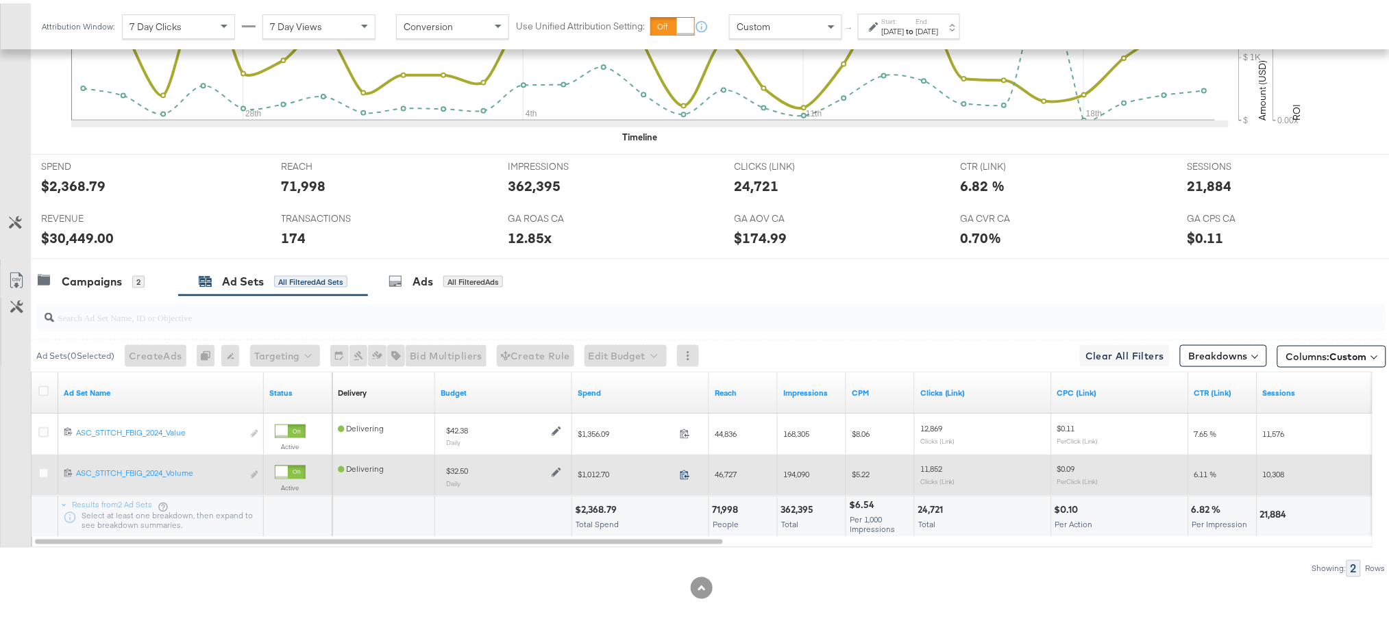
click at [684, 474] on icon at bounding box center [685, 472] width 10 height 10
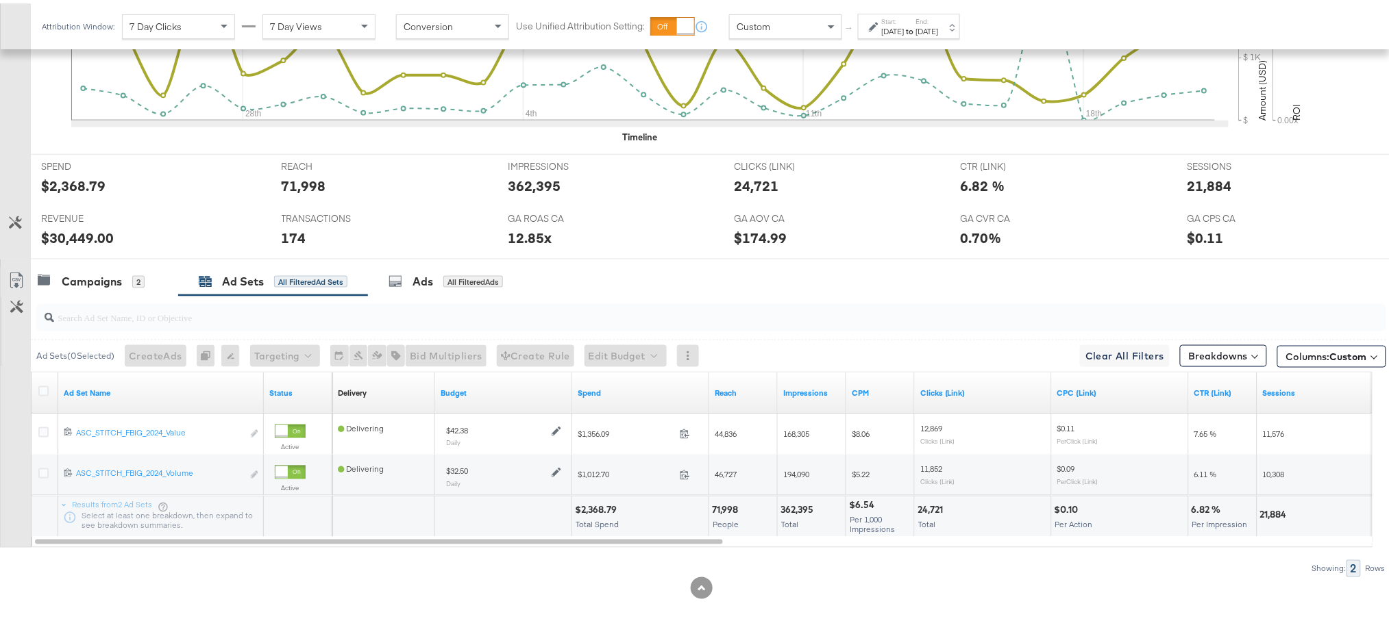
click at [588, 507] on div "$2,368.79" at bounding box center [598, 507] width 46 height 13
copy div "2,368.79"
click at [939, 23] on div "[DATE]" at bounding box center [927, 28] width 23 height 11
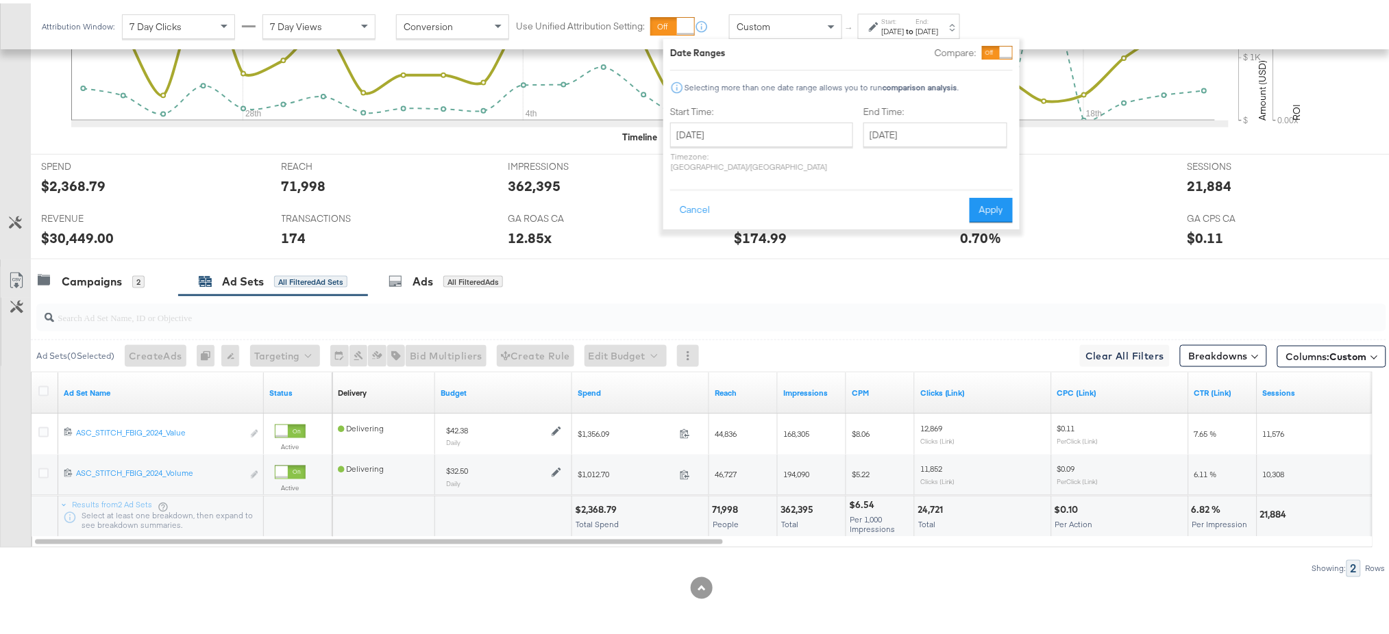
click at [779, 117] on div "Start Time: August 24th 2025 ‹ August 2025 › Su Mo Tu We Th Fr Sa 27 28 29 30 3…" at bounding box center [761, 138] width 183 height 73
click at [780, 126] on input "[DATE]" at bounding box center [761, 131] width 183 height 25
click at [817, 160] on span "›" at bounding box center [825, 159] width 21 height 21
click at [702, 238] on td "15" at bounding box center [708, 239] width 23 height 19
type input "September 15th 2025"
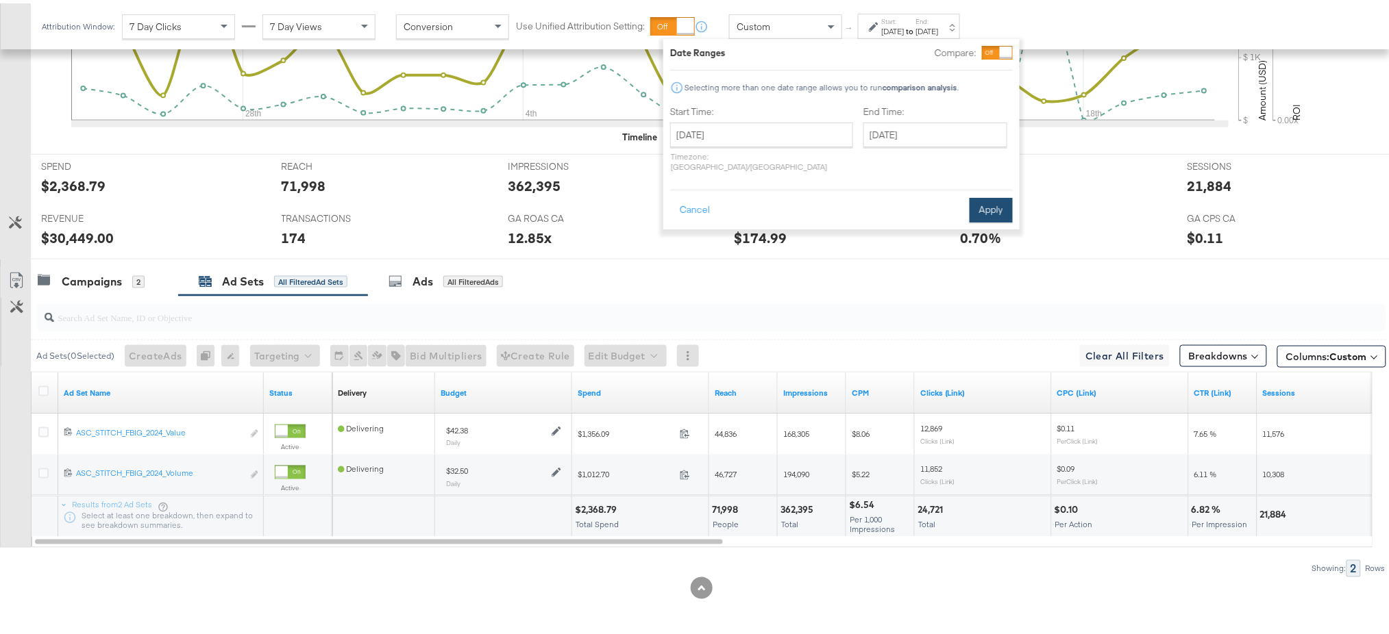
click at [987, 195] on button "Apply" at bounding box center [990, 207] width 43 height 25
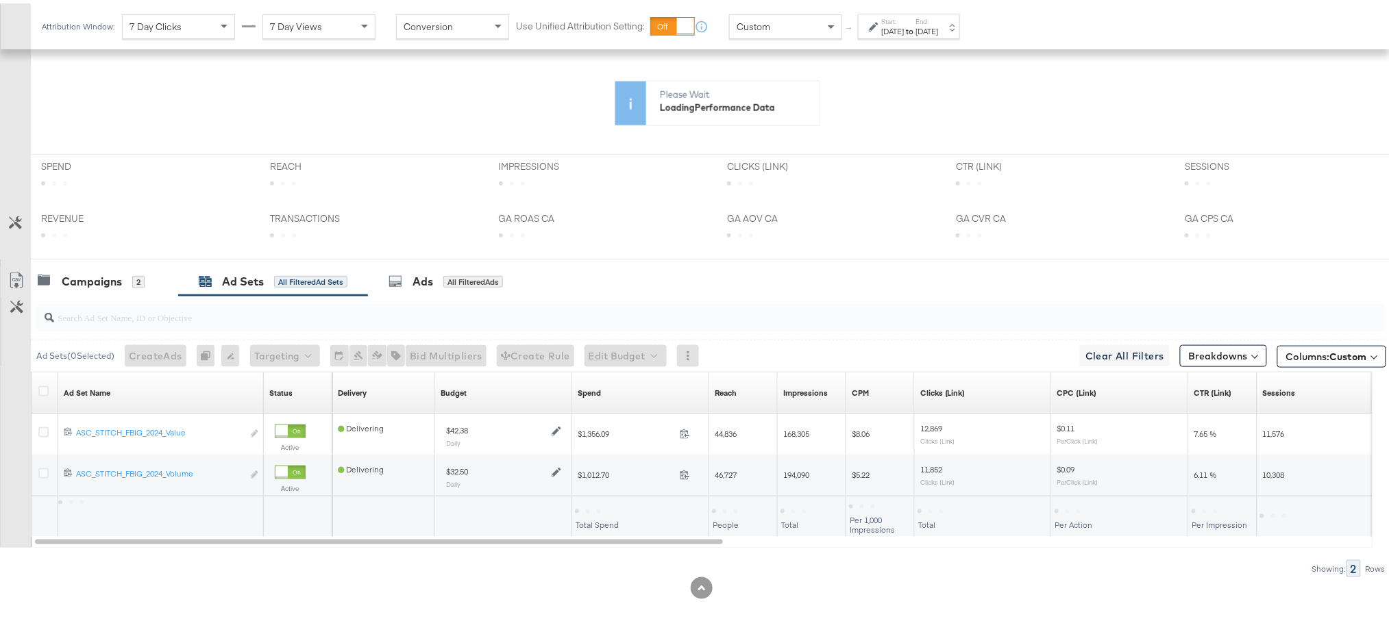
scroll to position [373, 0]
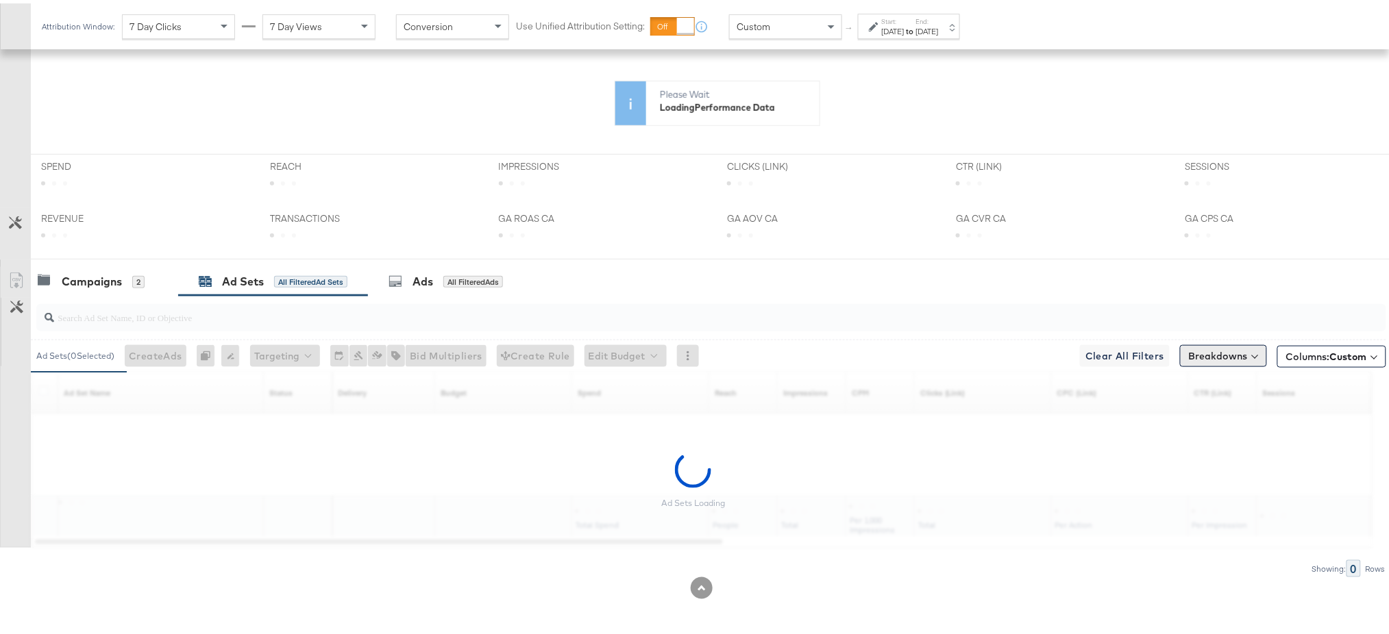
click at [1187, 349] on button "Breakdowns" at bounding box center [1223, 353] width 87 height 22
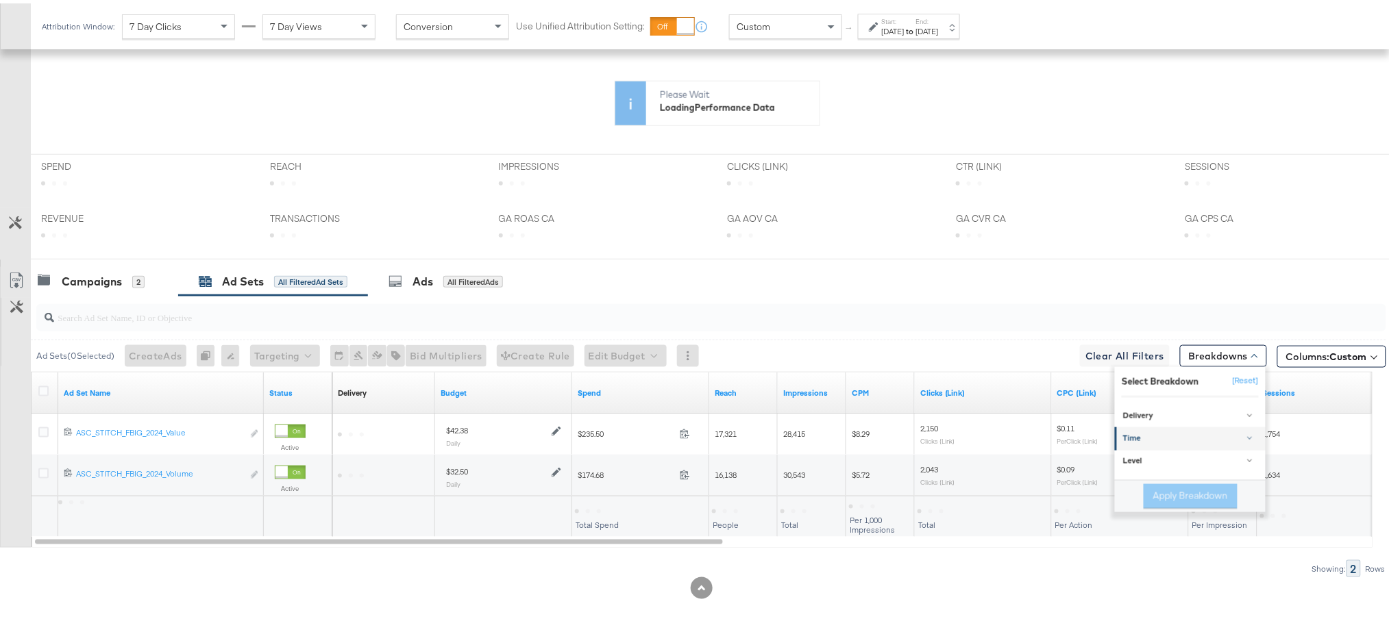
click at [1145, 440] on div "Time" at bounding box center [1191, 435] width 136 height 11
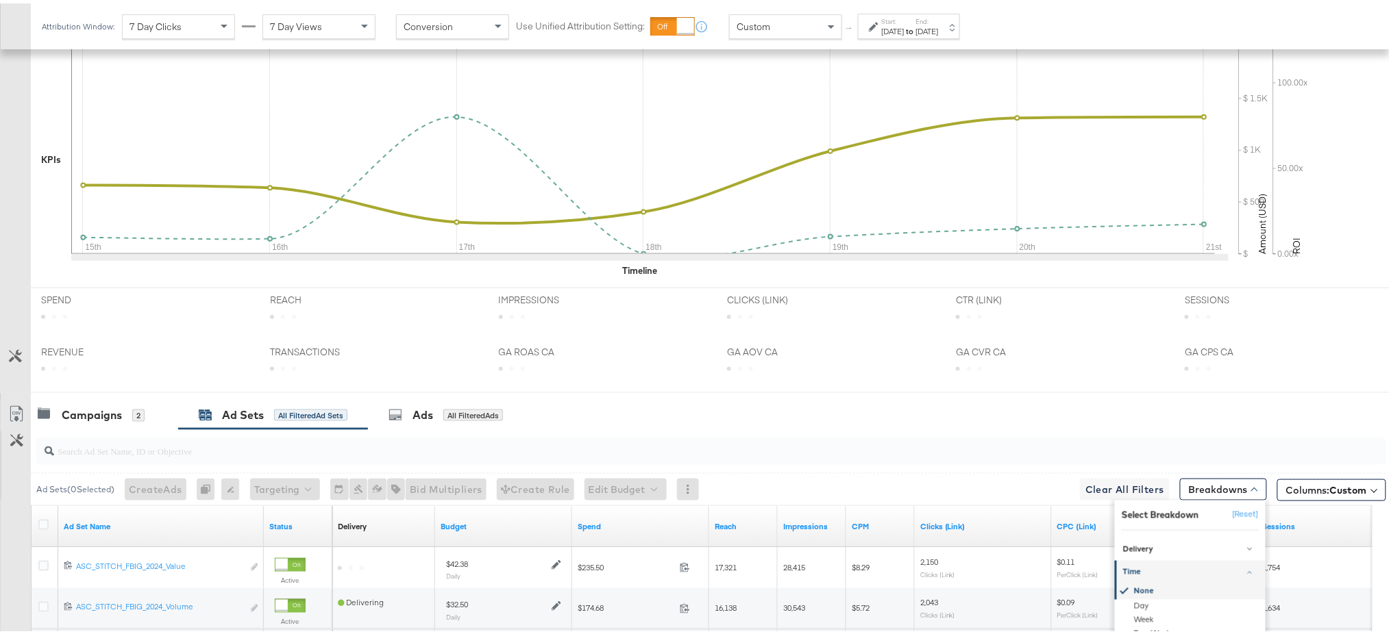
scroll to position [506, 0]
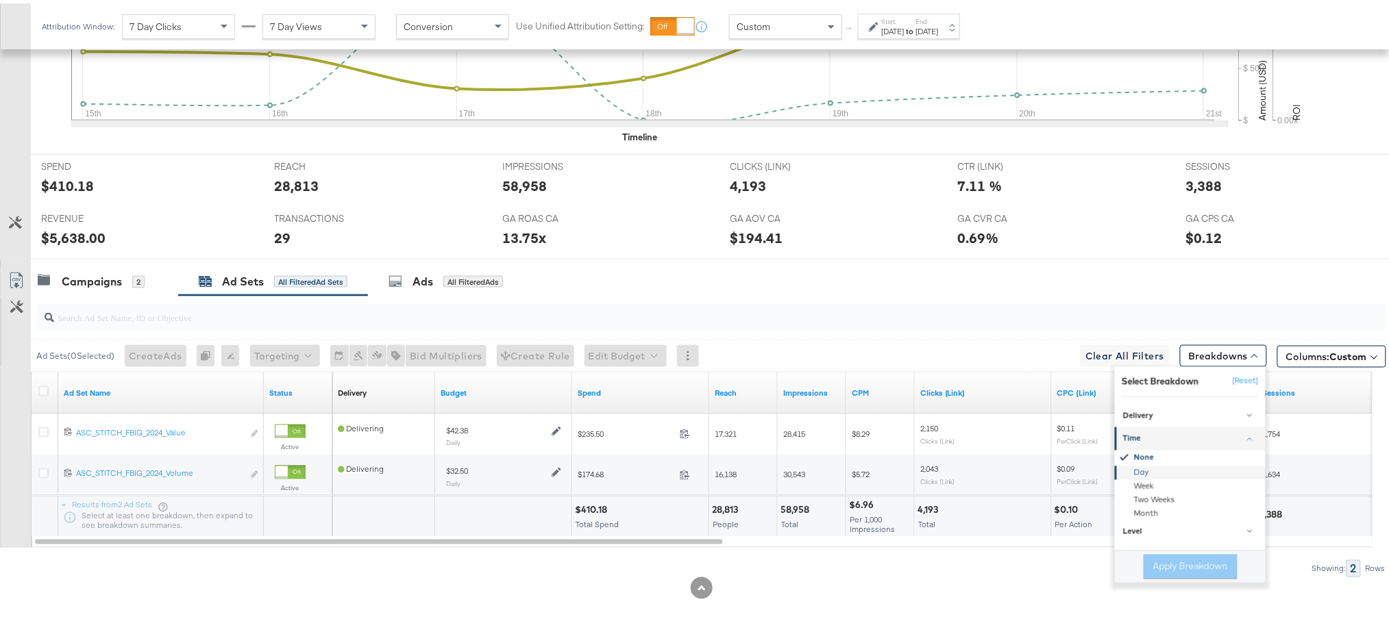
click at [1123, 471] on div "Day" at bounding box center [1191, 470] width 149 height 14
click at [1163, 557] on button "Apply Breakdown" at bounding box center [1190, 563] width 94 height 25
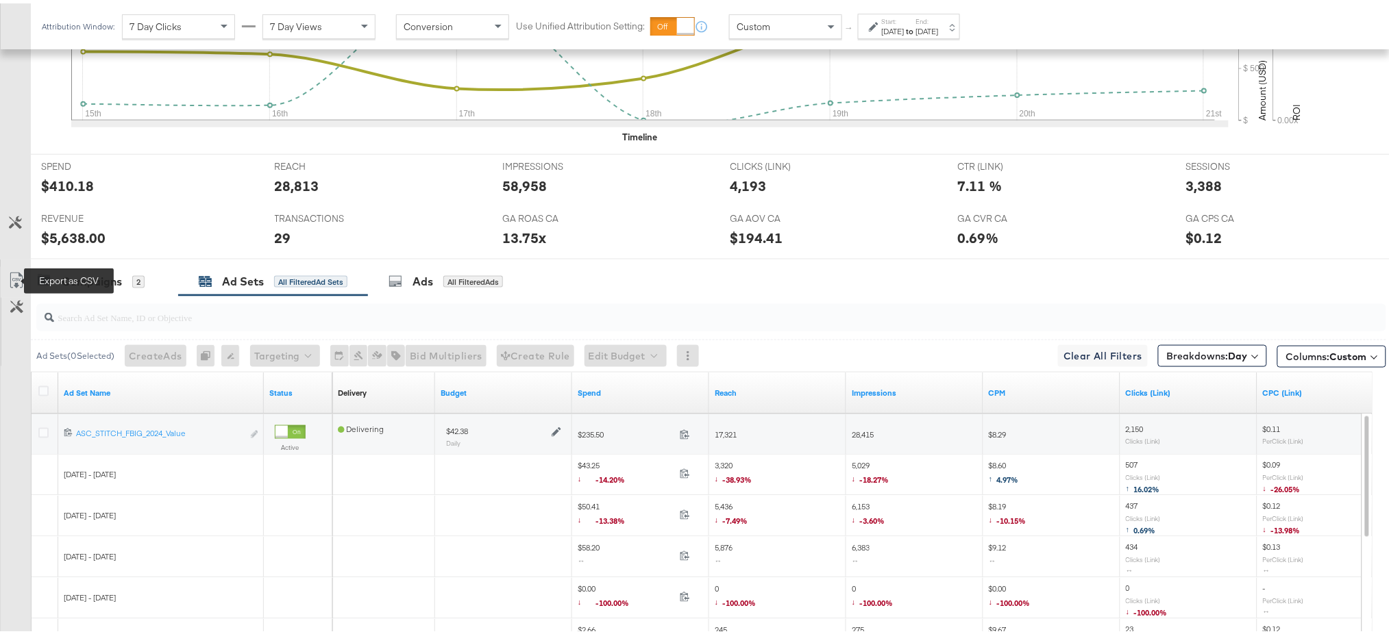
click at [16, 271] on icon at bounding box center [16, 277] width 16 height 16
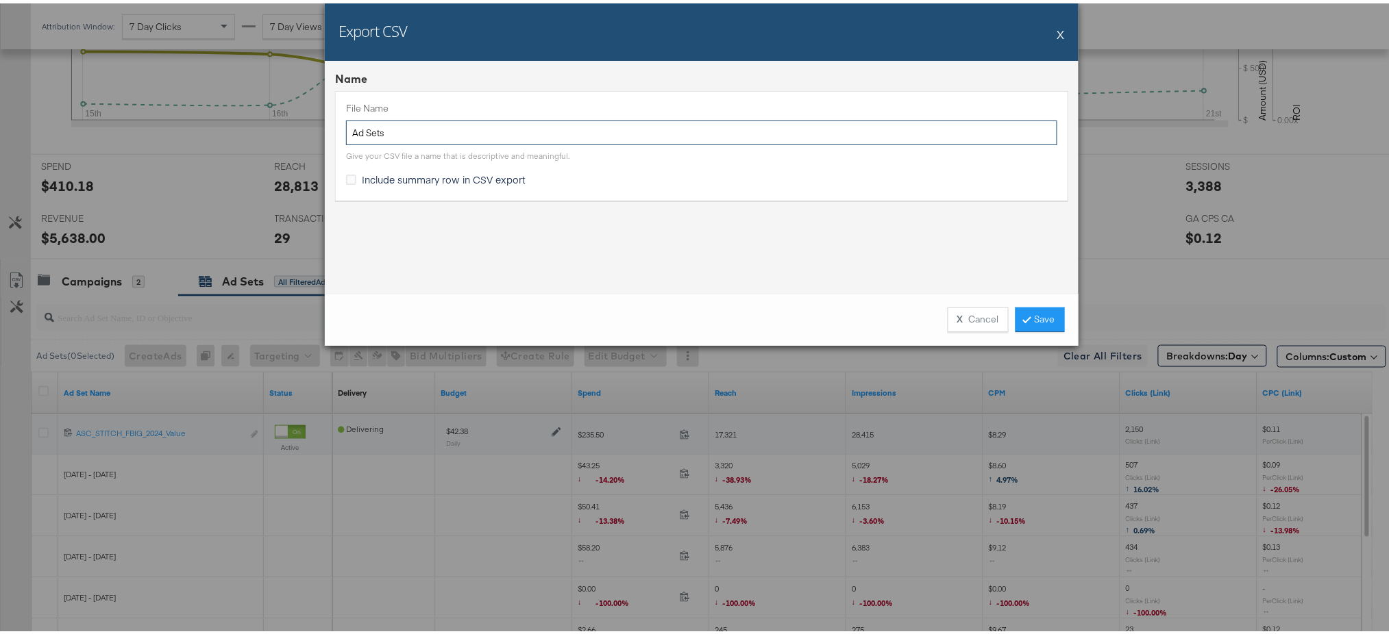
click at [417, 138] on input "Ad Sets" at bounding box center [701, 129] width 711 height 25
type input "Ad Sets CA"
click at [1032, 312] on link "Save" at bounding box center [1039, 316] width 49 height 25
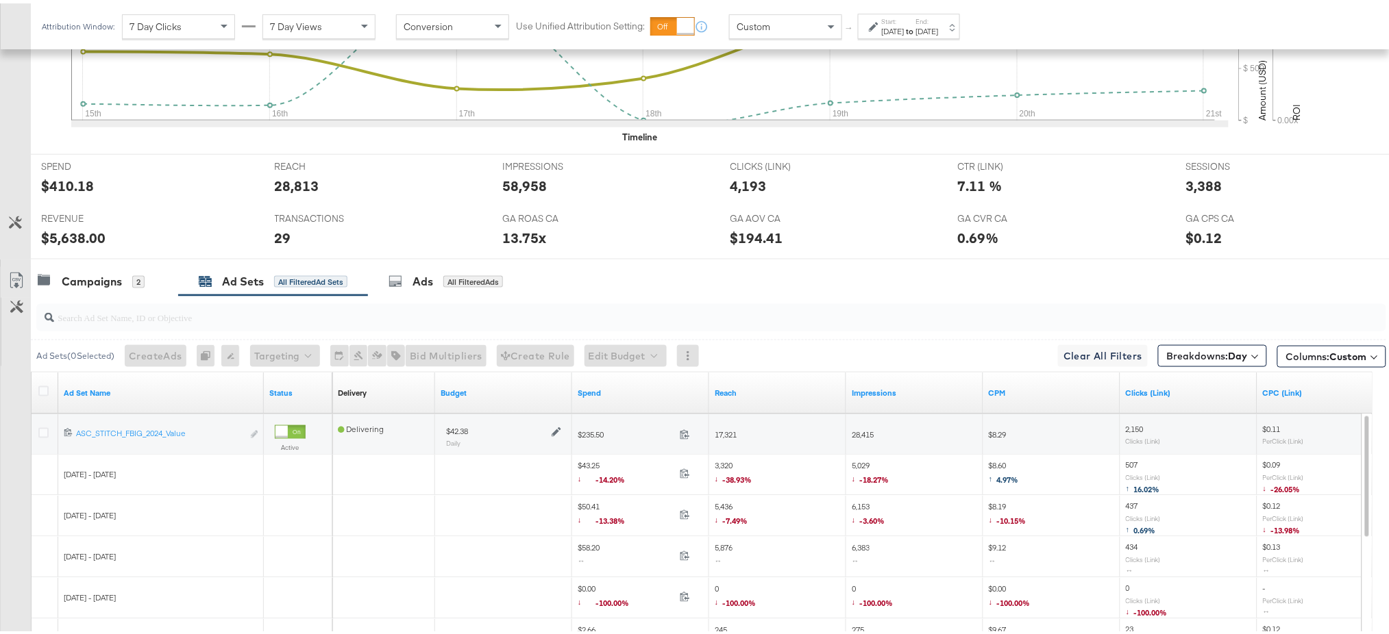
click at [939, 30] on div "Sep 21st 2025" at bounding box center [927, 28] width 23 height 11
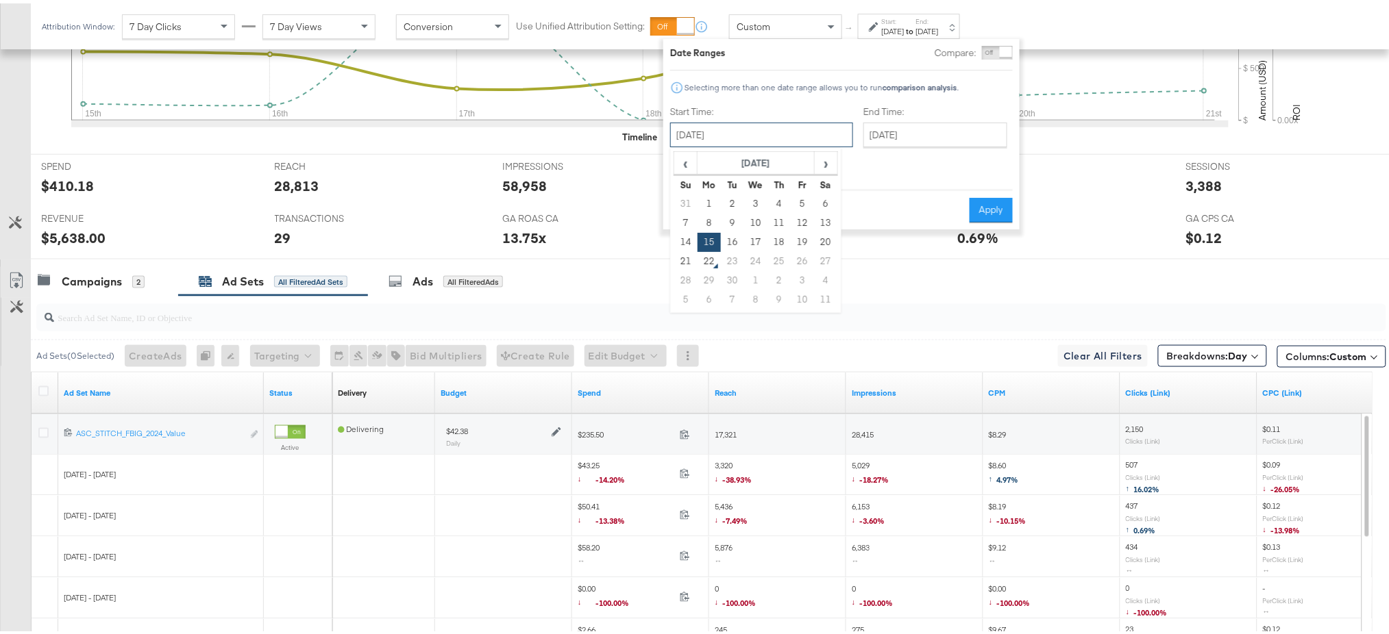
click at [756, 136] on input "September 15th 2025" at bounding box center [761, 131] width 183 height 25
click at [775, 238] on td "18" at bounding box center [778, 239] width 23 height 19
type input "September 18th 2025"
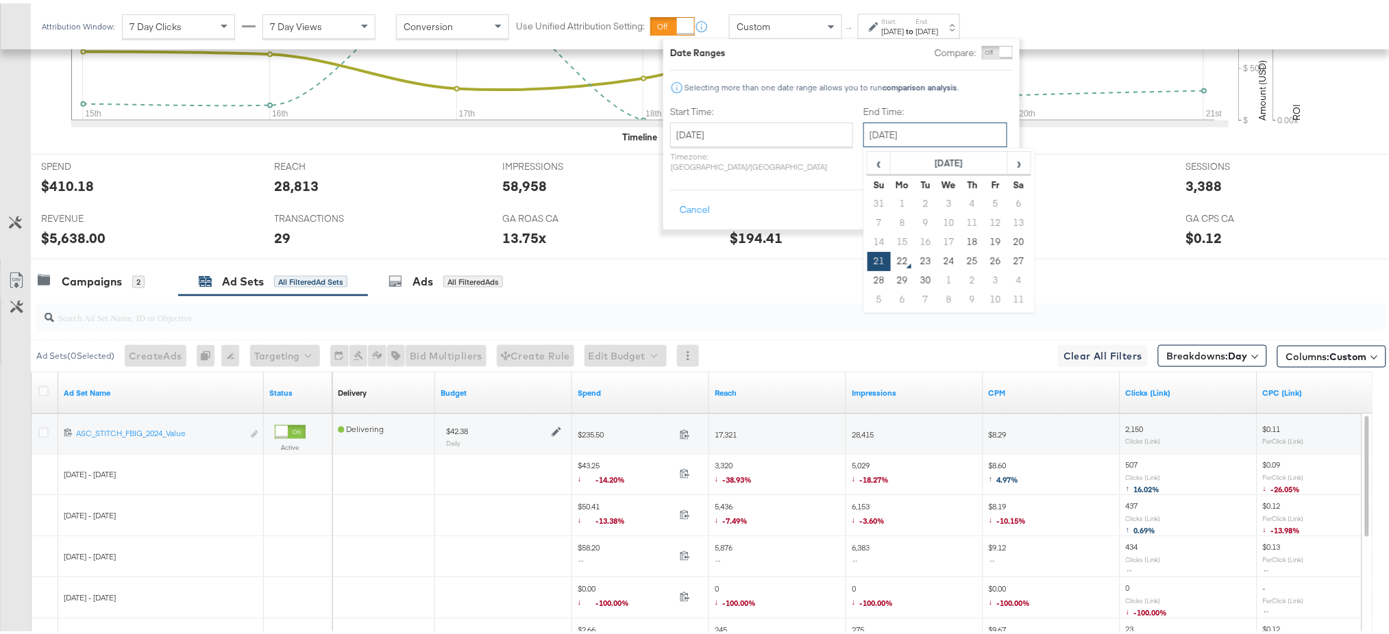
click at [923, 128] on input "September 21st 2025" at bounding box center [935, 131] width 144 height 25
click at [960, 234] on td "18" at bounding box center [971, 239] width 23 height 19
type input "September 18th 2025"
click at [1006, 195] on button "Apply" at bounding box center [991, 207] width 43 height 25
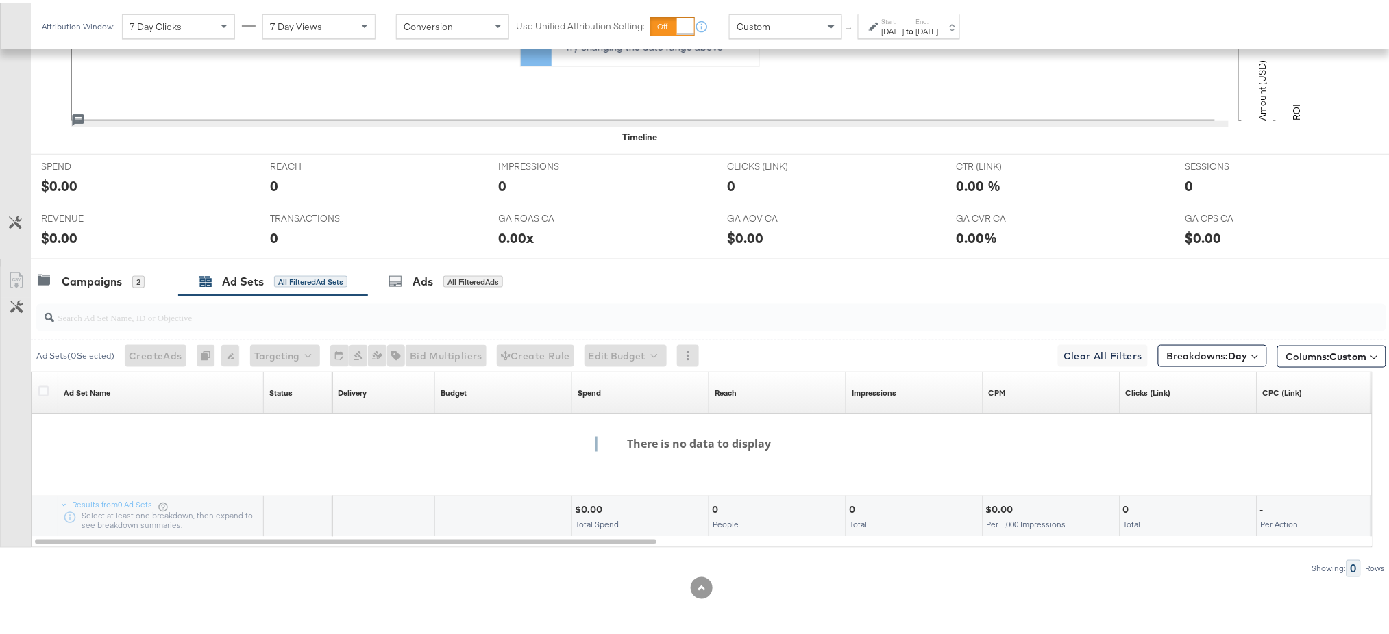
click at [939, 23] on div "Sep 18th 2025" at bounding box center [927, 28] width 23 height 11
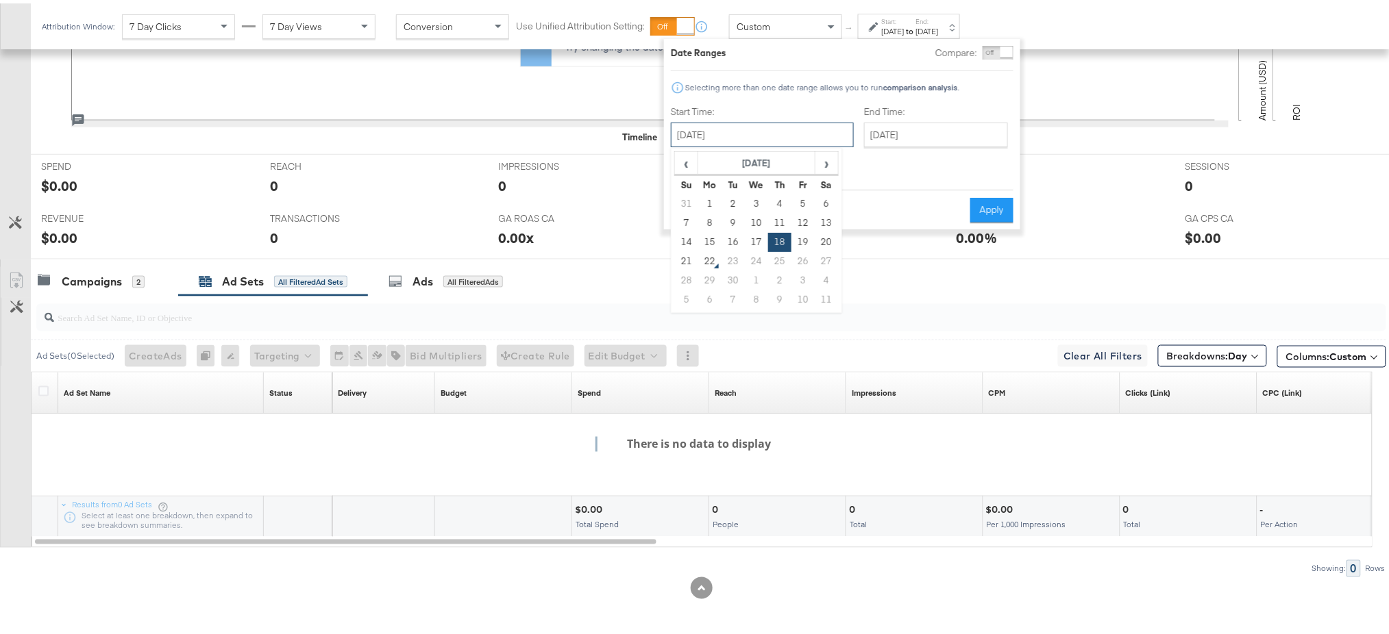
click at [776, 138] on input "September 18th 2025" at bounding box center [762, 131] width 183 height 25
click at [799, 240] on td "19" at bounding box center [802, 239] width 23 height 19
type input "September 19th 2025"
click at [991, 195] on button "Apply" at bounding box center [991, 207] width 43 height 25
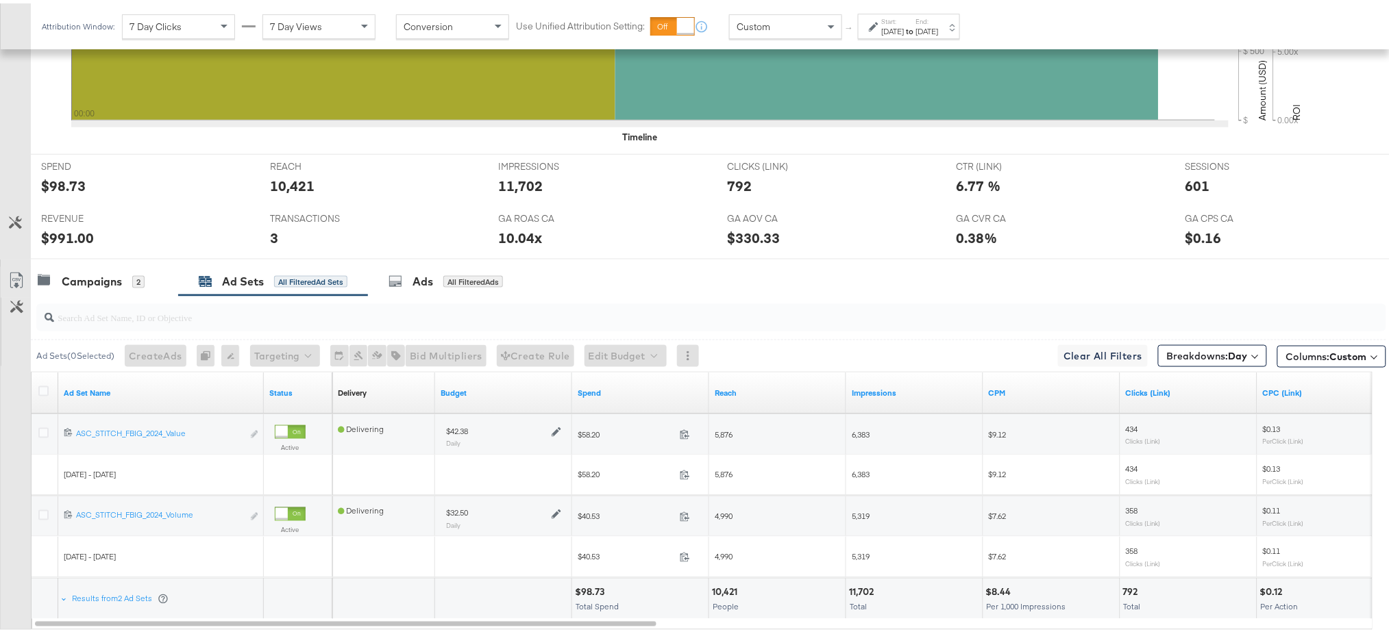
click at [62, 239] on div "$991.00" at bounding box center [67, 235] width 53 height 20
copy div "991.00"
click at [1180, 358] on span "Breakdowns: Day" at bounding box center [1207, 353] width 81 height 14
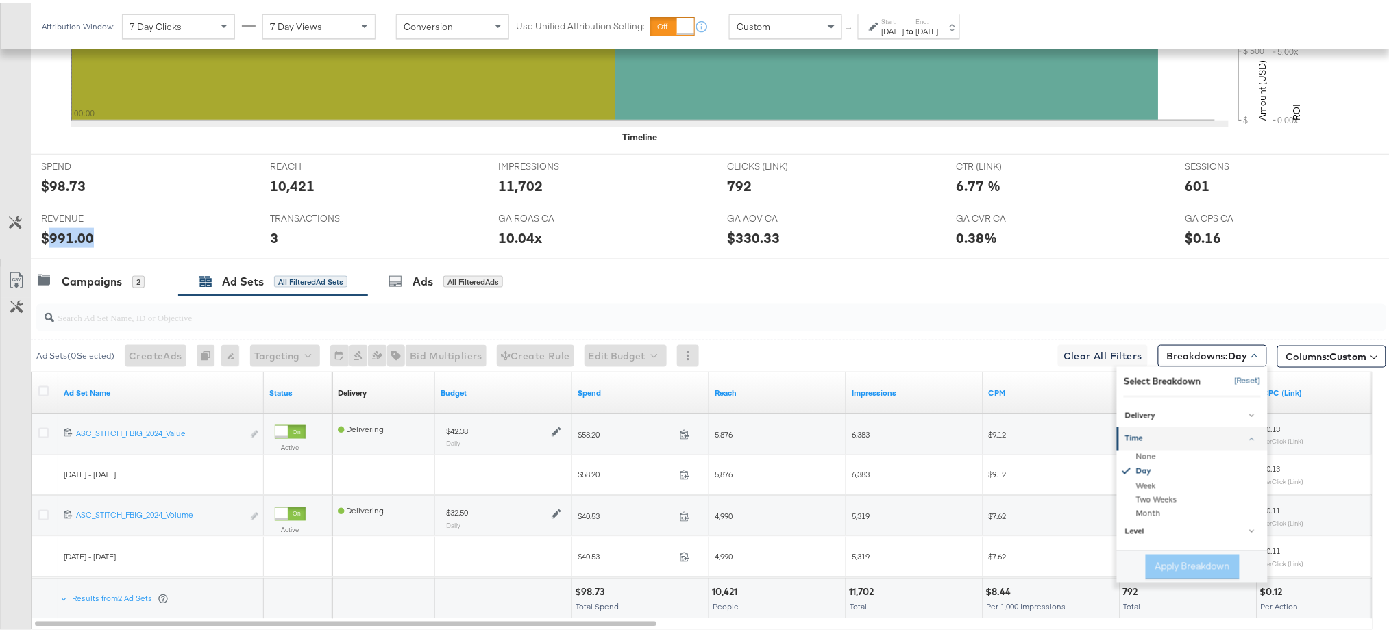
click at [1233, 374] on button "[Reset]" at bounding box center [1243, 378] width 34 height 22
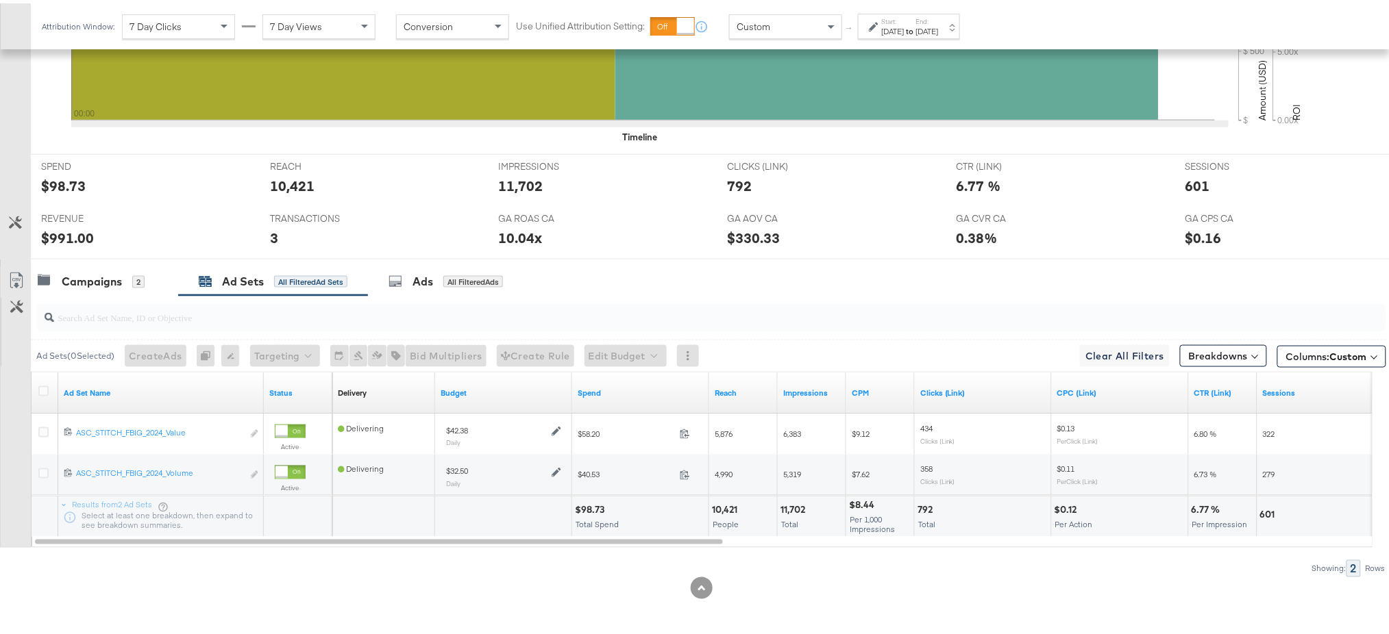
click at [589, 504] on div "$98.73" at bounding box center [592, 507] width 34 height 13
copy div "98.73"
click at [939, 18] on label "End:" at bounding box center [927, 18] width 23 height 9
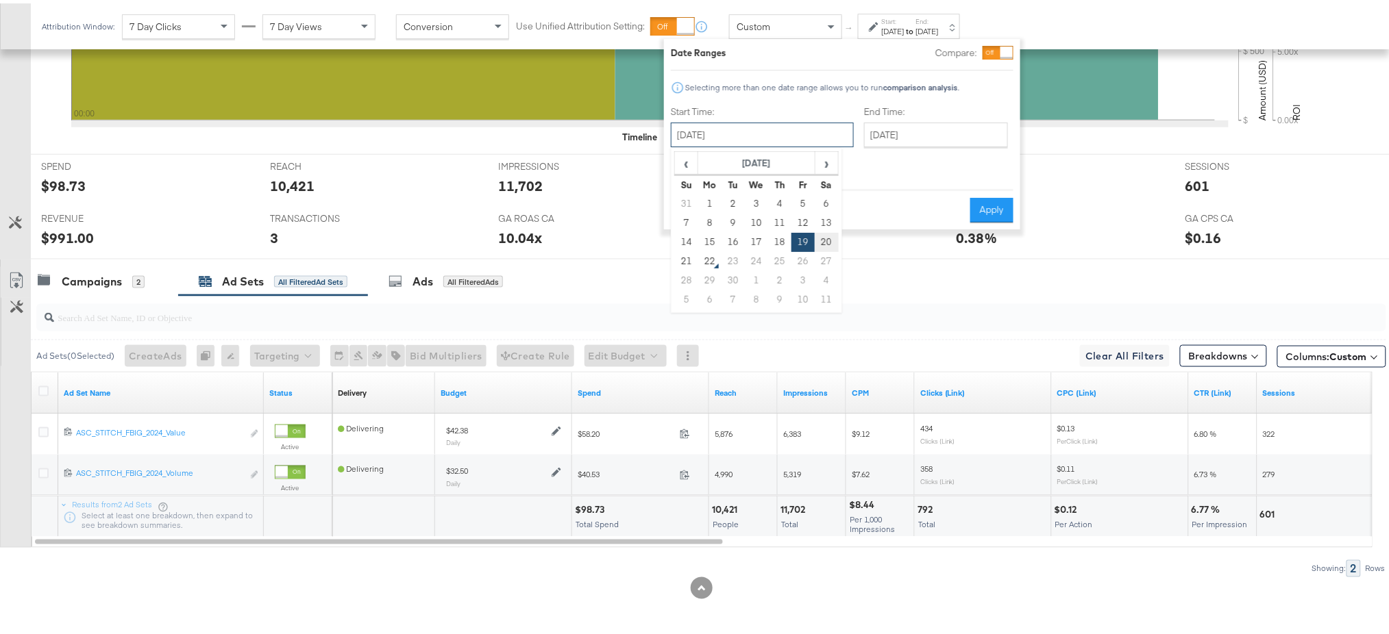
drag, startPoint x: 779, startPoint y: 131, endPoint x: 825, endPoint y: 240, distance: 118.8
click at [825, 144] on div "September 19th 2025 ‹ September 2025 › Su Mo Tu We Th Fr Sa 31 1 2 3 4 5 6 7 8 …" at bounding box center [762, 131] width 183 height 25
click at [825, 240] on td "20" at bounding box center [826, 239] width 23 height 19
type input "[DATE]"
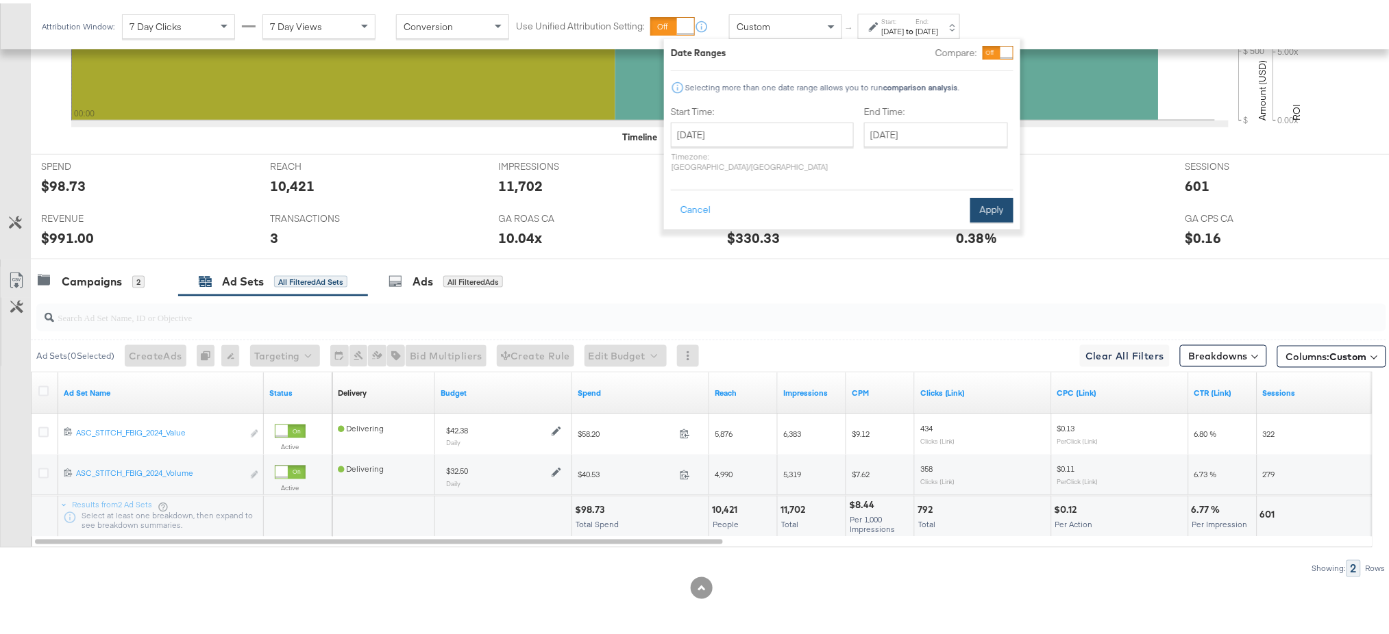
click at [990, 195] on button "Apply" at bounding box center [991, 207] width 43 height 25
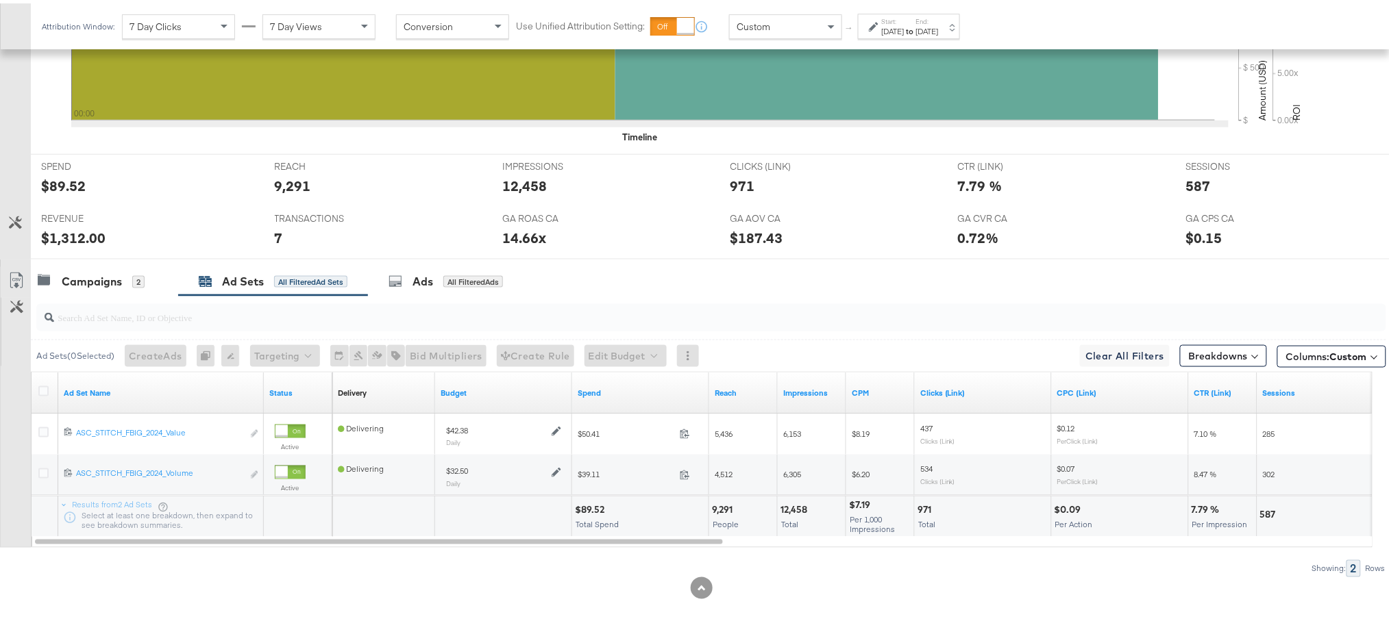
click at [60, 233] on div "$1,312.00" at bounding box center [73, 235] width 64 height 20
copy div "1,312.00"
click at [595, 506] on div "$89.52" at bounding box center [592, 507] width 34 height 13
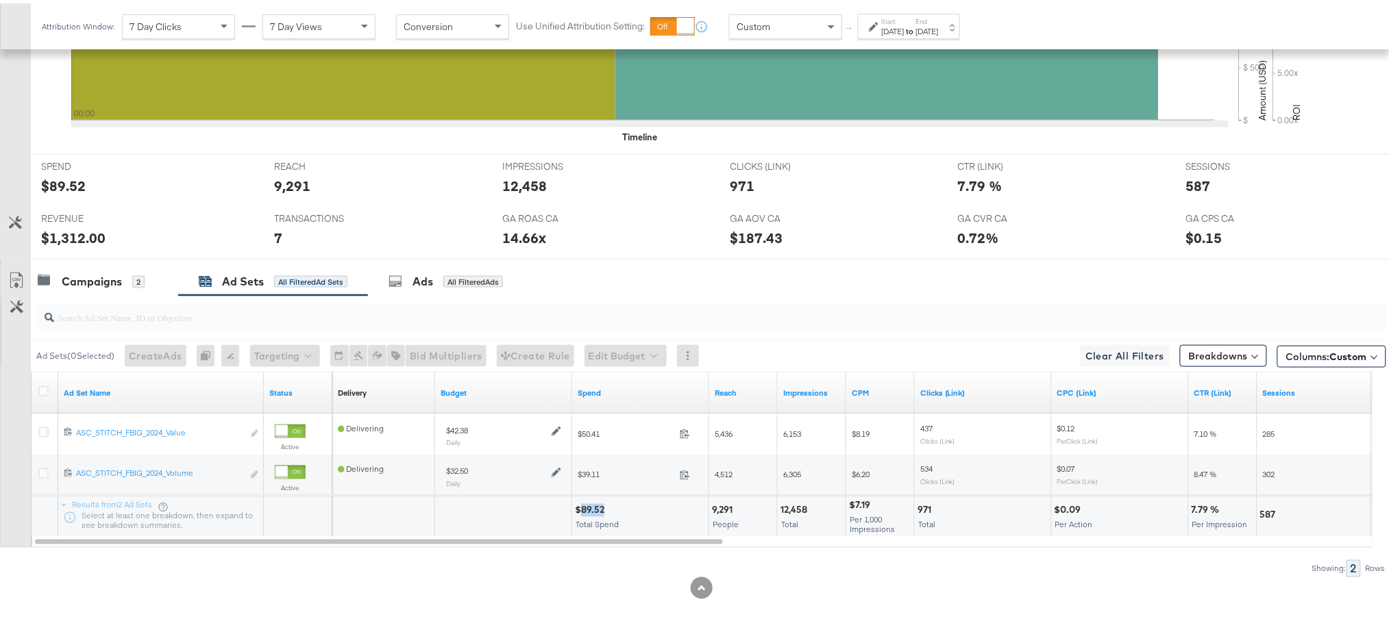
copy div "89.52"
click at [916, 30] on strong "to" at bounding box center [910, 28] width 12 height 10
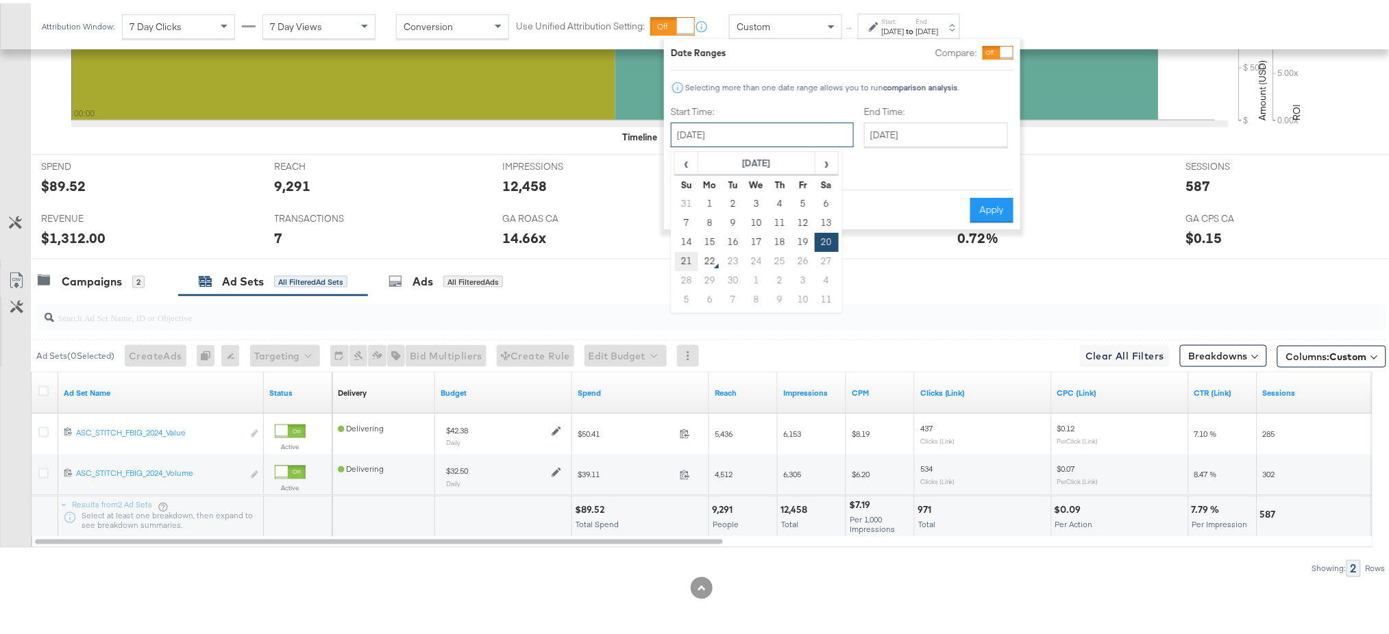
drag, startPoint x: 747, startPoint y: 133, endPoint x: 682, endPoint y: 258, distance: 140.6
click at [682, 144] on div "September 20th 2025 ‹ September 2025 › Su Mo Tu We Th Fr Sa 31 1 2 3 4 5 6 7 8 …" at bounding box center [762, 131] width 183 height 25
click at [682, 258] on td "21" at bounding box center [686, 258] width 23 height 19
type input "September 21st 2025"
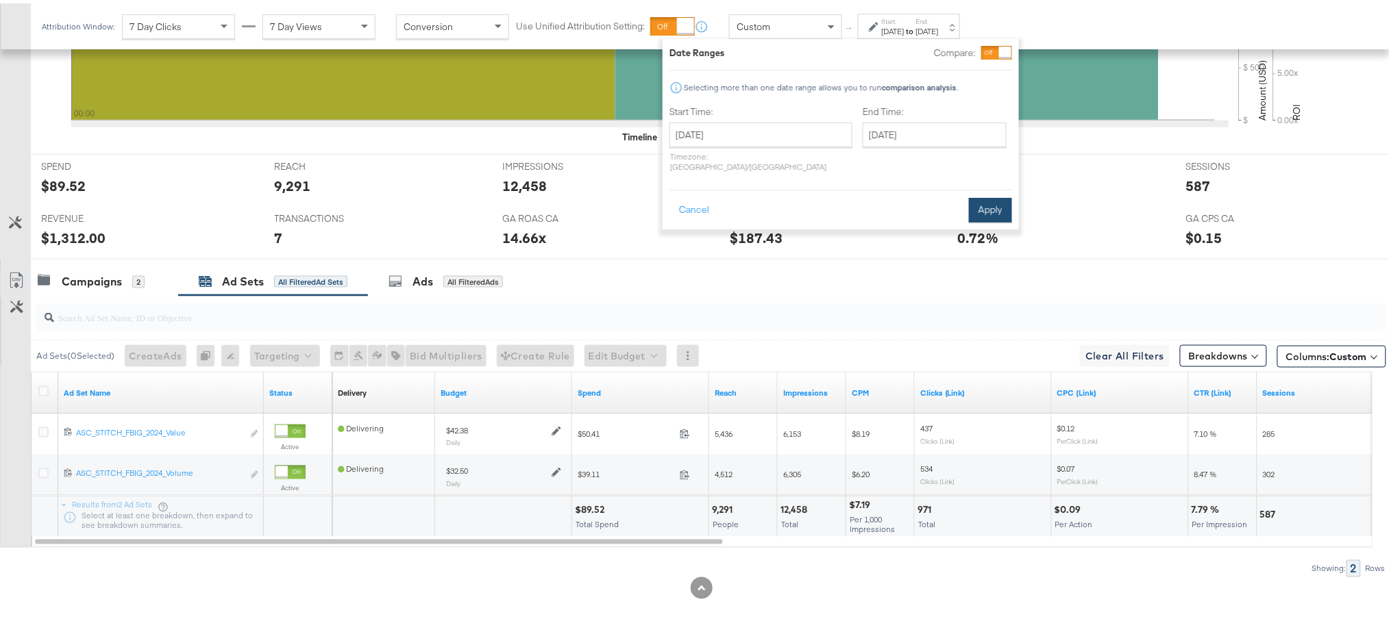
click at [998, 203] on button "Apply" at bounding box center [990, 207] width 43 height 25
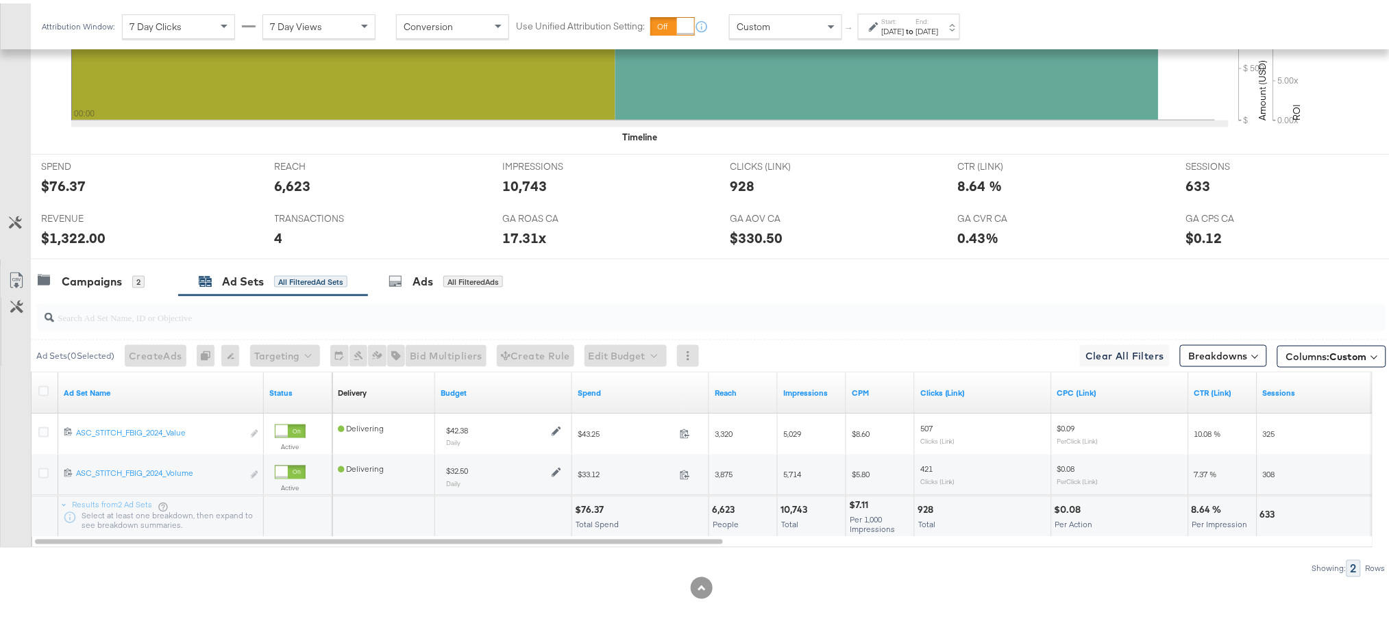
click at [64, 230] on div "$1,322.00" at bounding box center [73, 235] width 64 height 20
copy div "1,322.00"
click at [582, 508] on div "$76.37" at bounding box center [591, 507] width 33 height 13
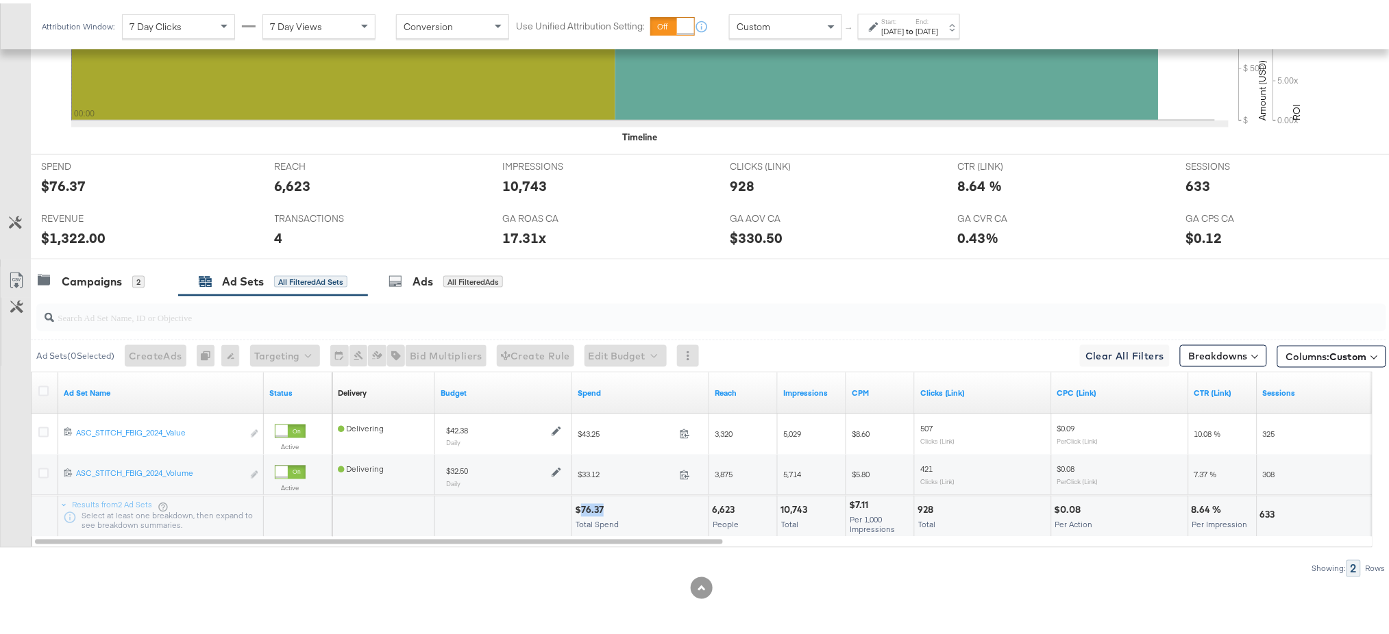
copy div "76.37"
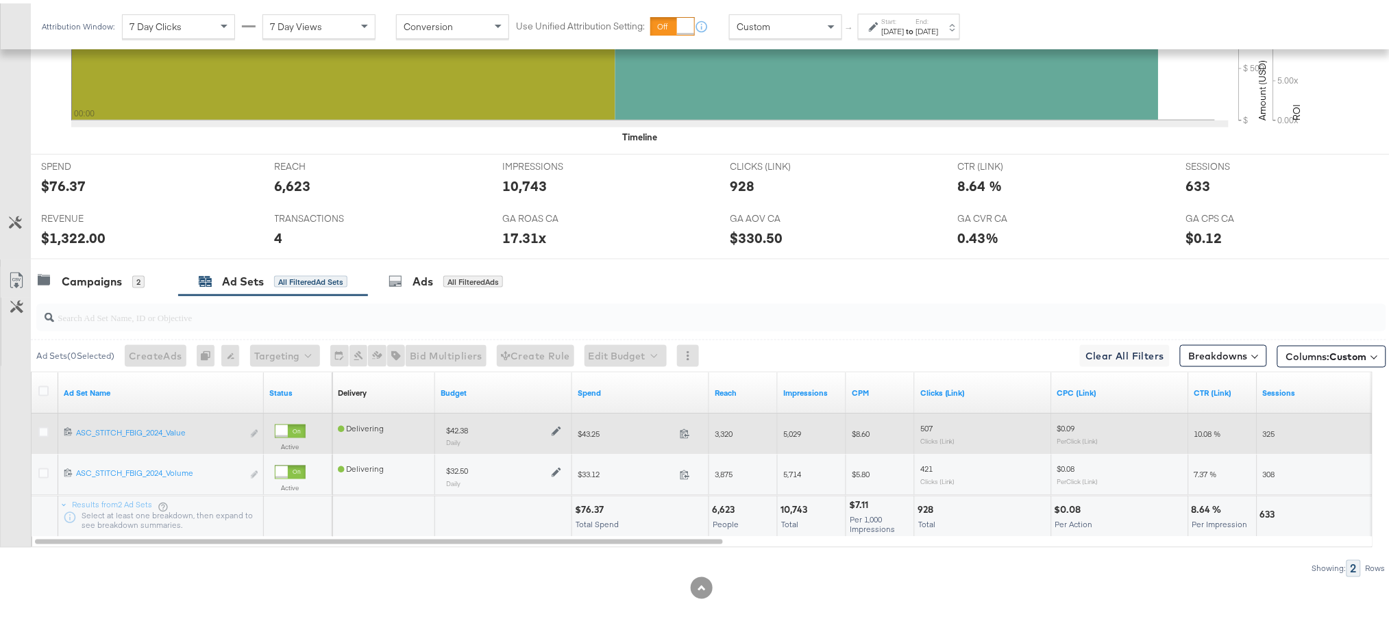
click at [556, 427] on icon at bounding box center [556, 428] width 10 height 10
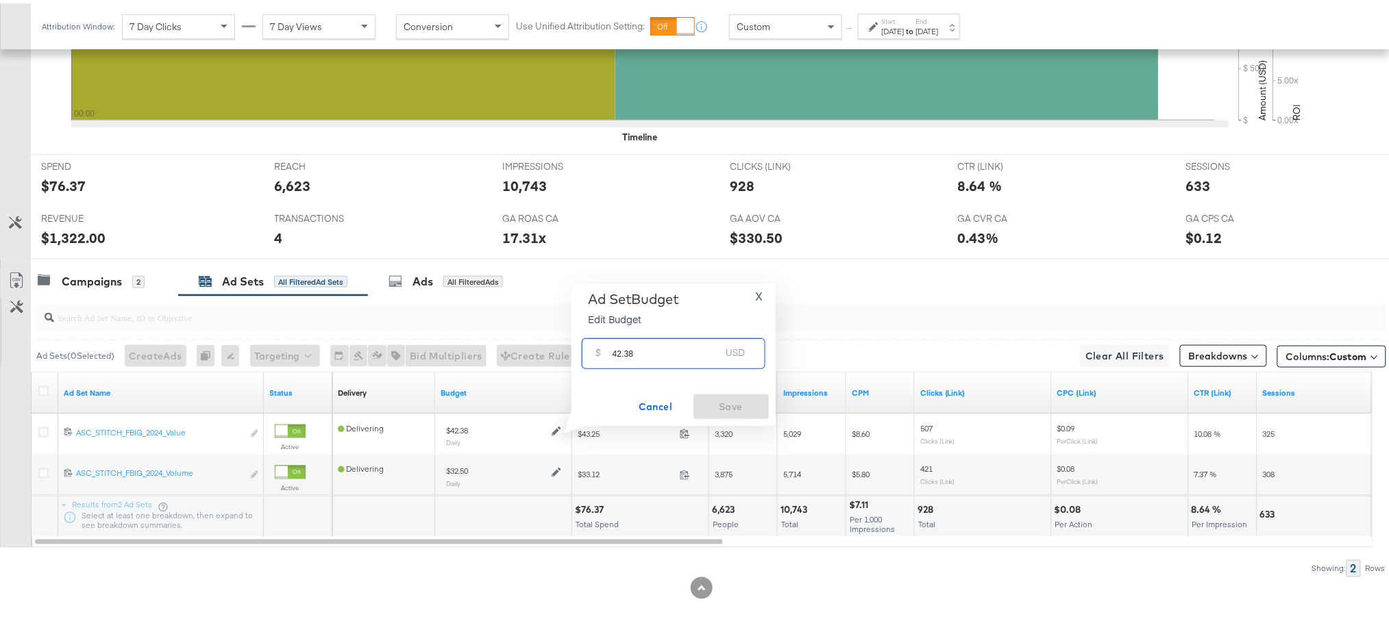
click at [663, 358] on input "42.38" at bounding box center [666, 344] width 108 height 29
paste input "$40.6"
click at [615, 335] on input "$40.68" at bounding box center [666, 328] width 113 height 29
type input "40.68"
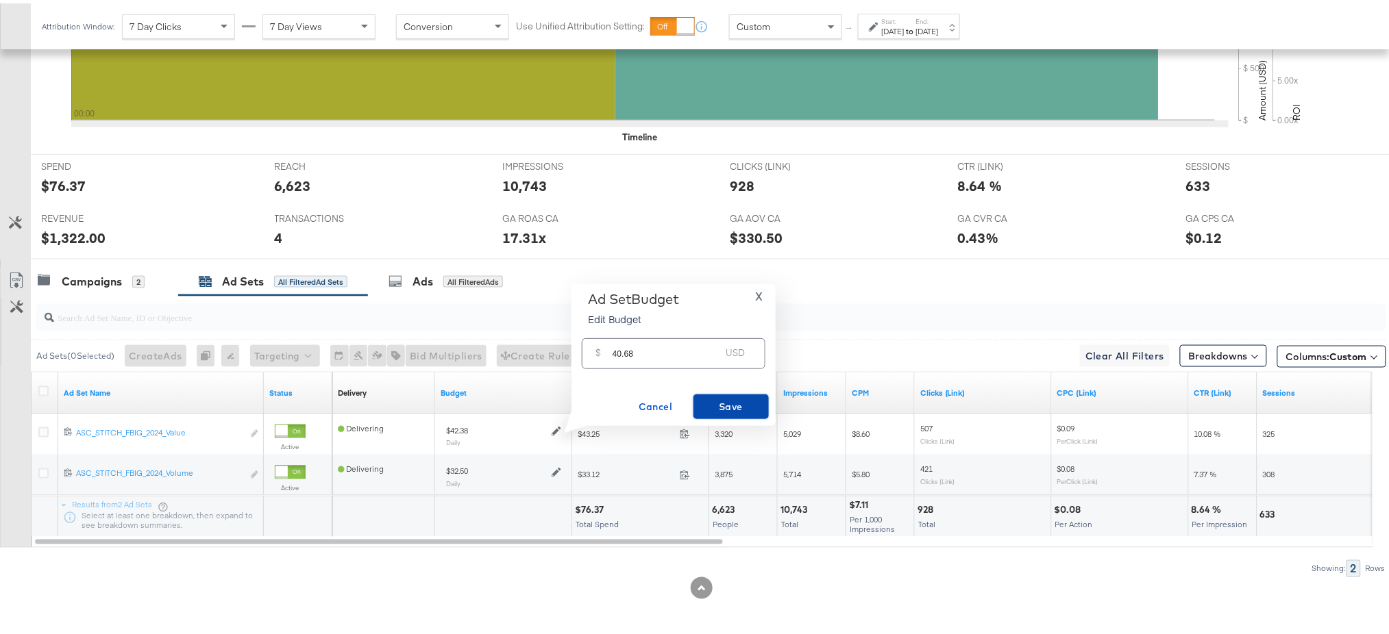
click at [714, 404] on span "Save" at bounding box center [731, 403] width 64 height 17
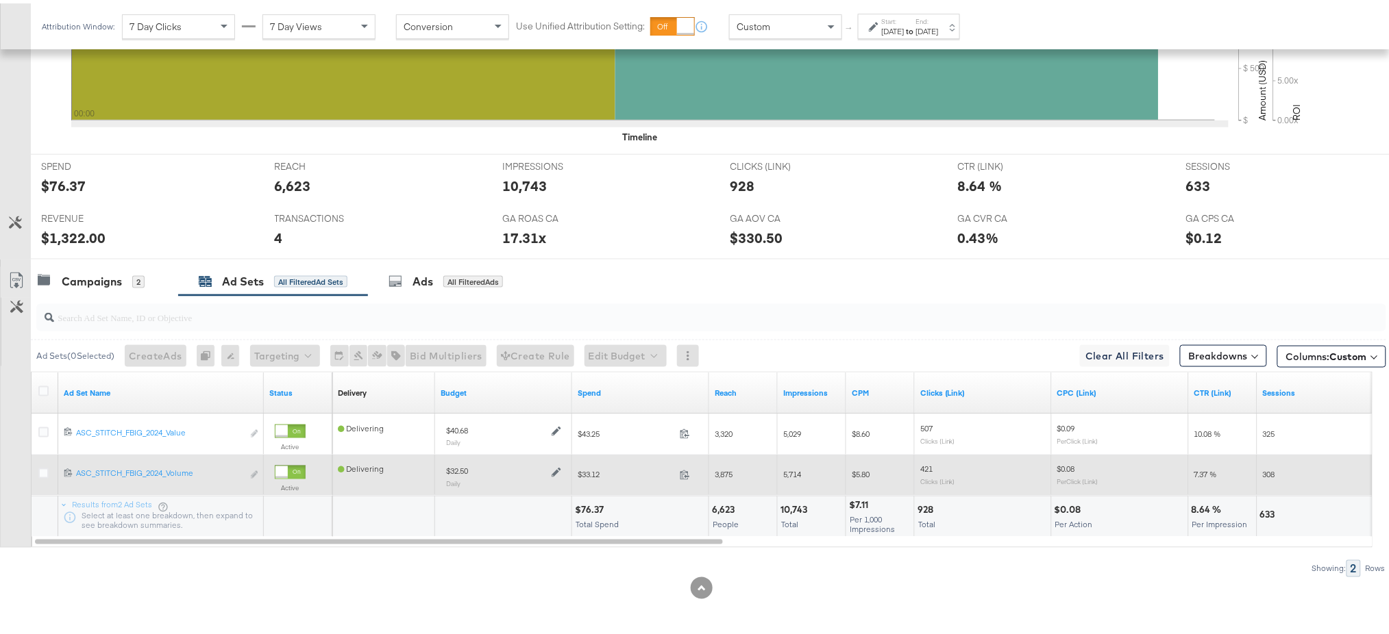
click at [559, 468] on icon at bounding box center [556, 469] width 10 height 10
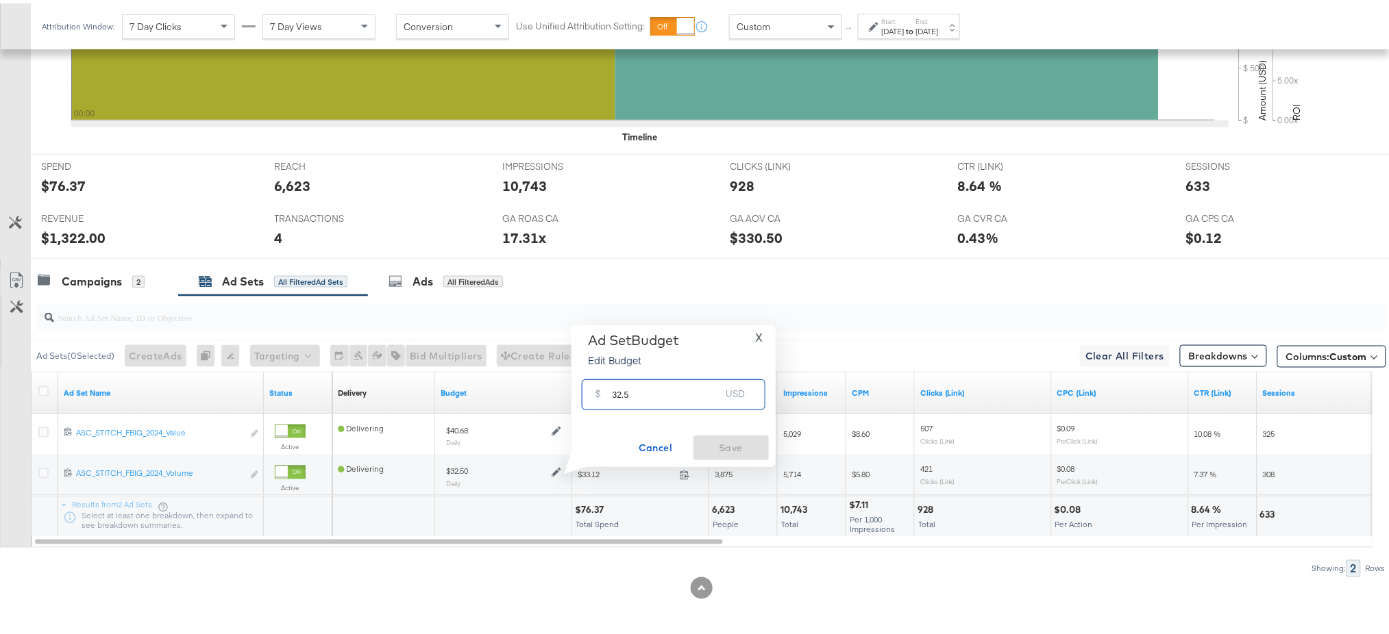
click at [658, 390] on input "32.5" at bounding box center [666, 385] width 108 height 29
paste input "$31.20"
click at [615, 373] on input "$31.20" at bounding box center [666, 369] width 113 height 29
type input "31.20"
click at [720, 436] on span "Save" at bounding box center [731, 444] width 64 height 17
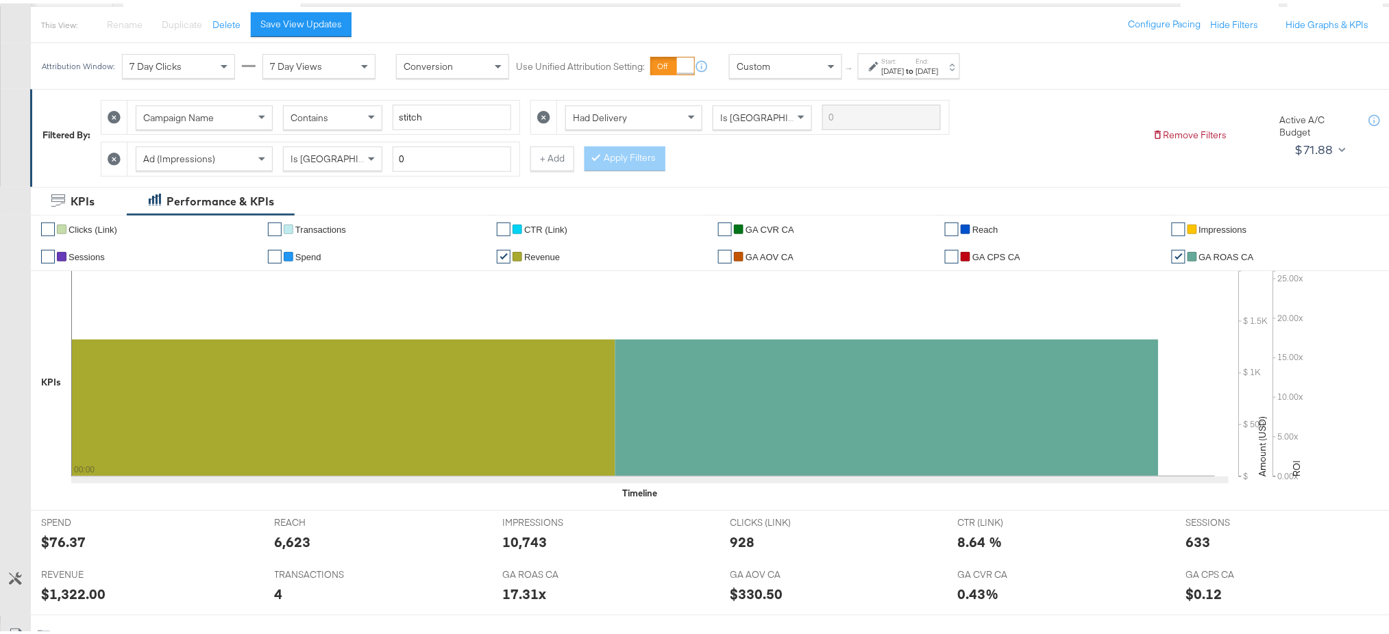
scroll to position [0, 0]
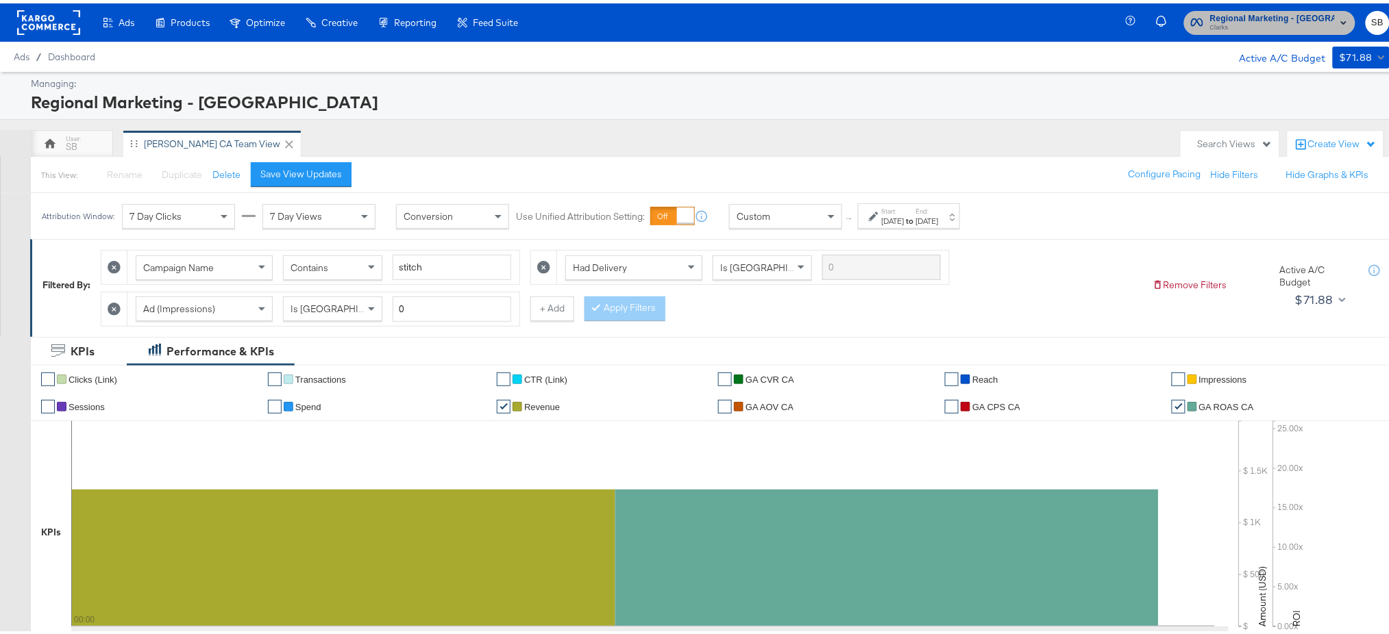
click at [1315, 15] on span "Regional Marketing - [GEOGRAPHIC_DATA]" at bounding box center [1272, 15] width 125 height 14
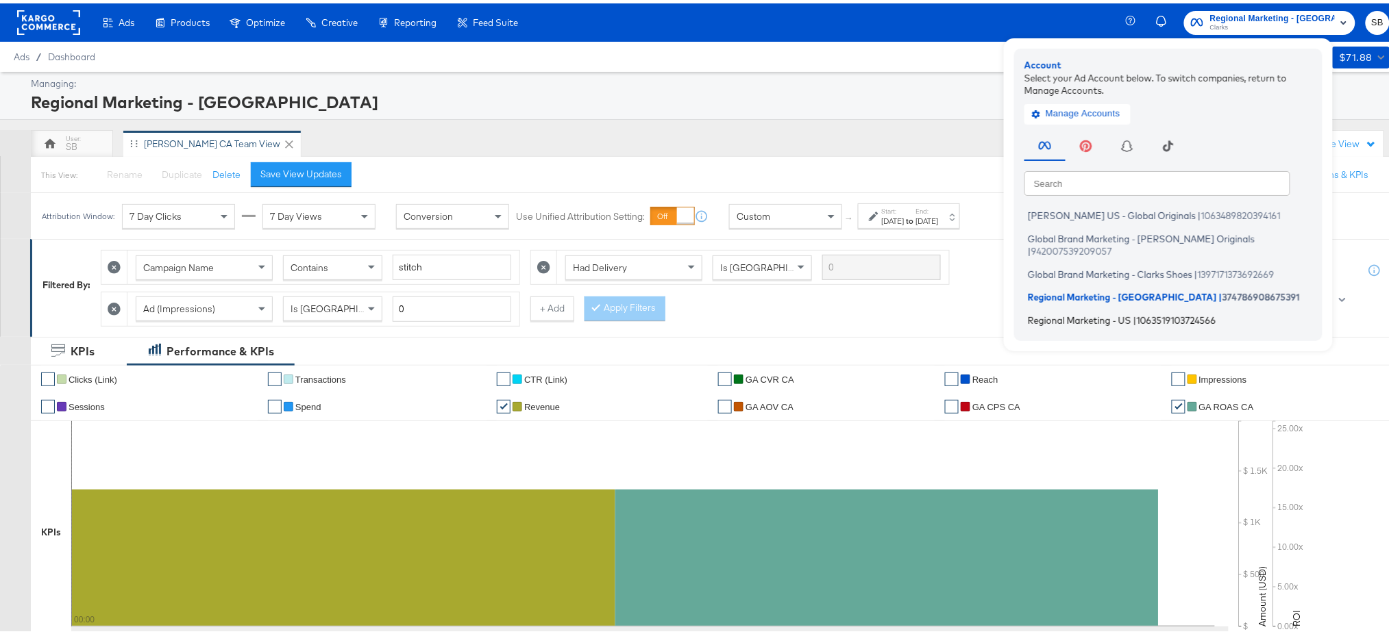
click at [1091, 307] on li "Regional Marketing - US | 1063519103724566" at bounding box center [1171, 317] width 295 height 20
click at [1091, 311] on span "Regional Marketing - US" at bounding box center [1079, 316] width 103 height 11
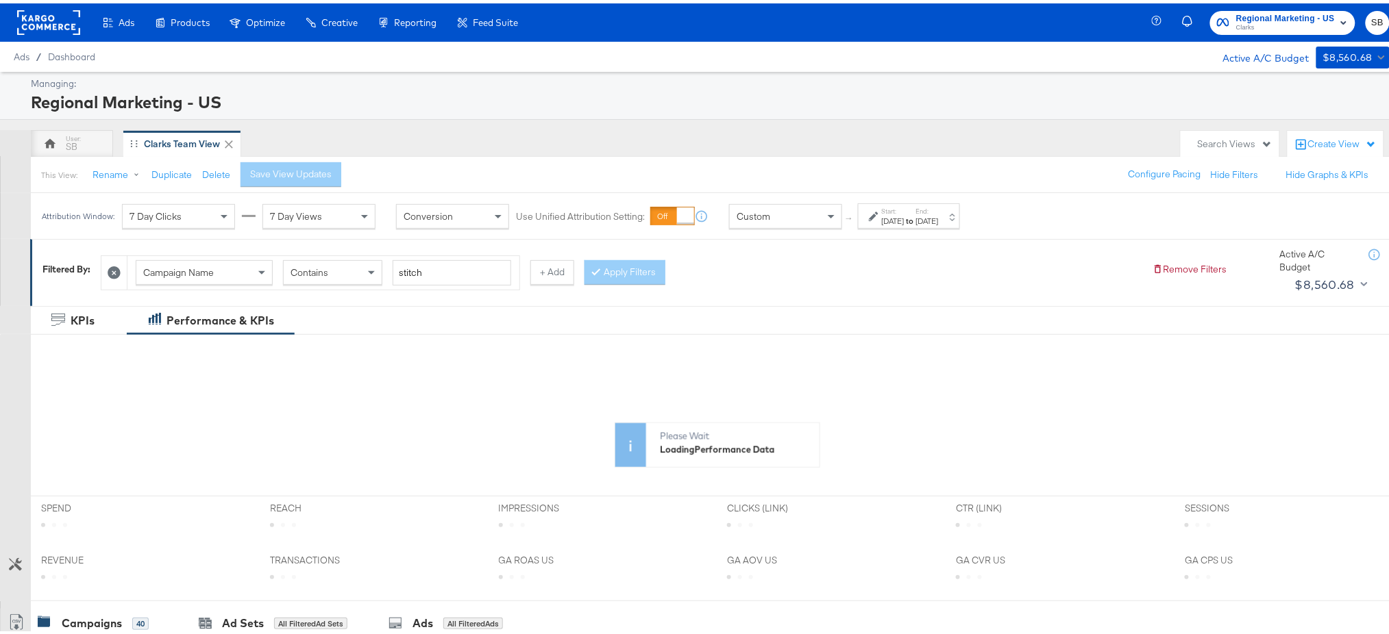
click at [937, 206] on div "Start: [DATE] to End: [DATE]" at bounding box center [910, 213] width 57 height 20
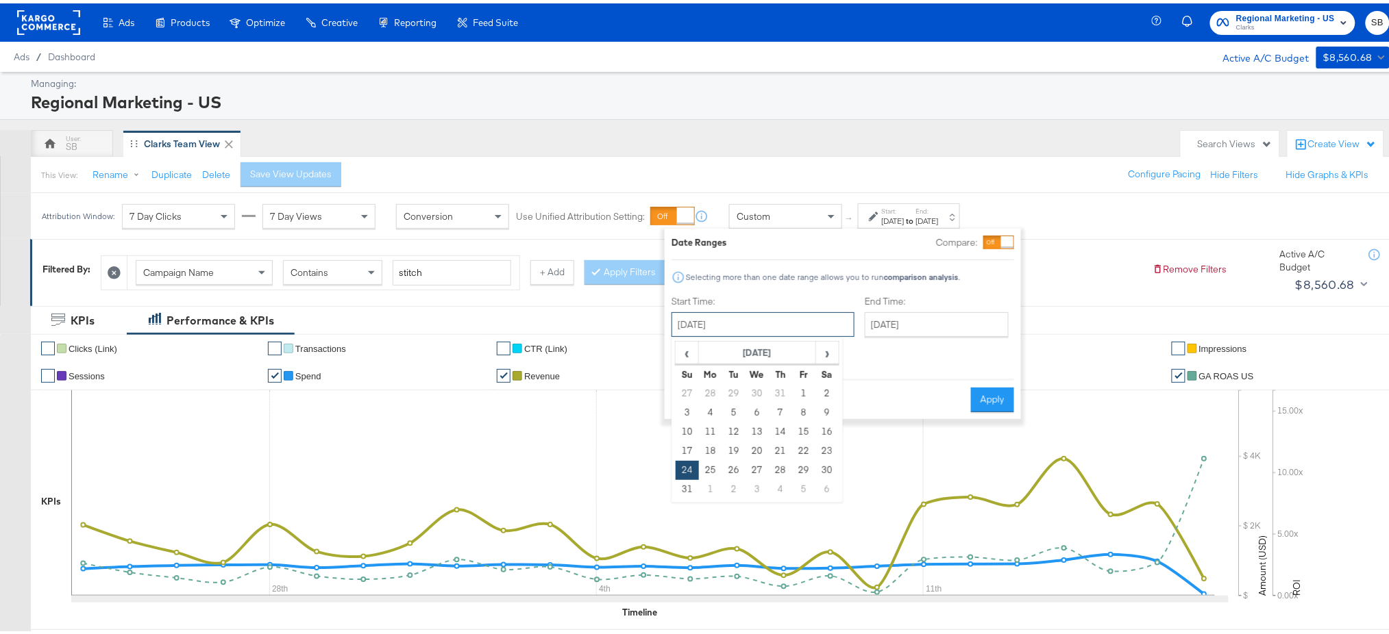
click at [721, 327] on input "[DATE]" at bounding box center [762, 321] width 183 height 25
click at [822, 356] on span "›" at bounding box center [827, 349] width 21 height 21
click at [825, 427] on td "20" at bounding box center [826, 428] width 23 height 19
type input "[DATE]"
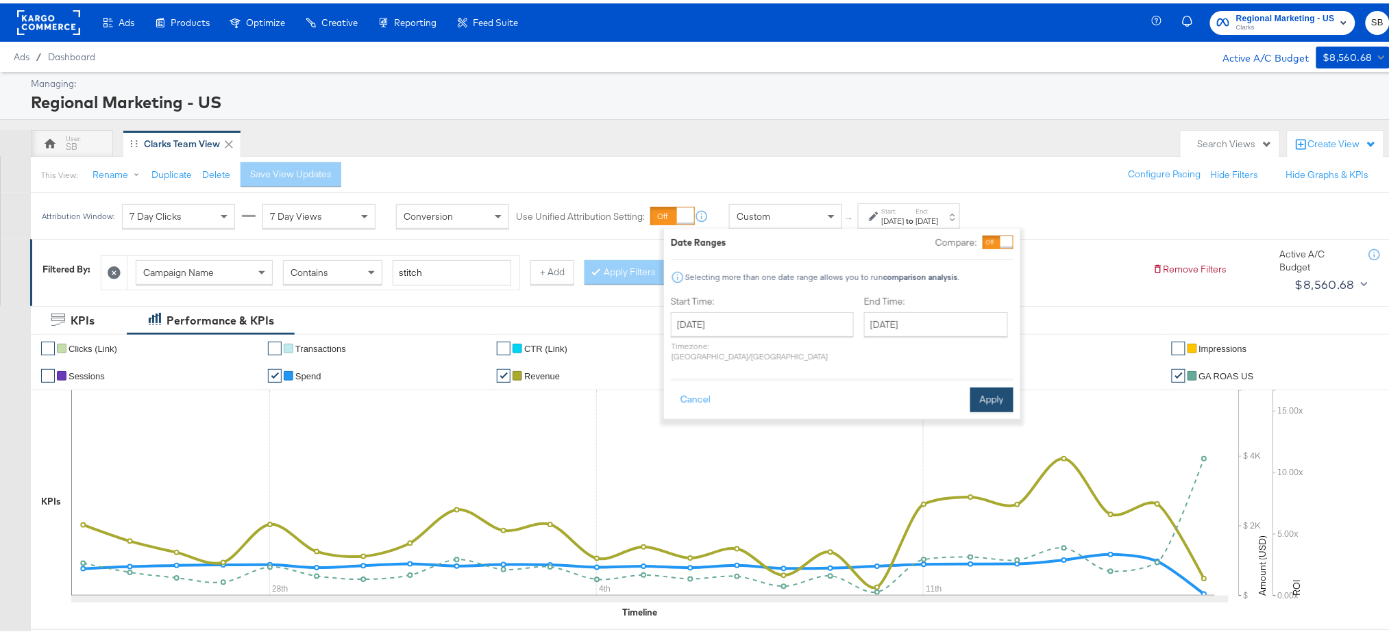
click at [990, 384] on button "Apply" at bounding box center [991, 396] width 43 height 25
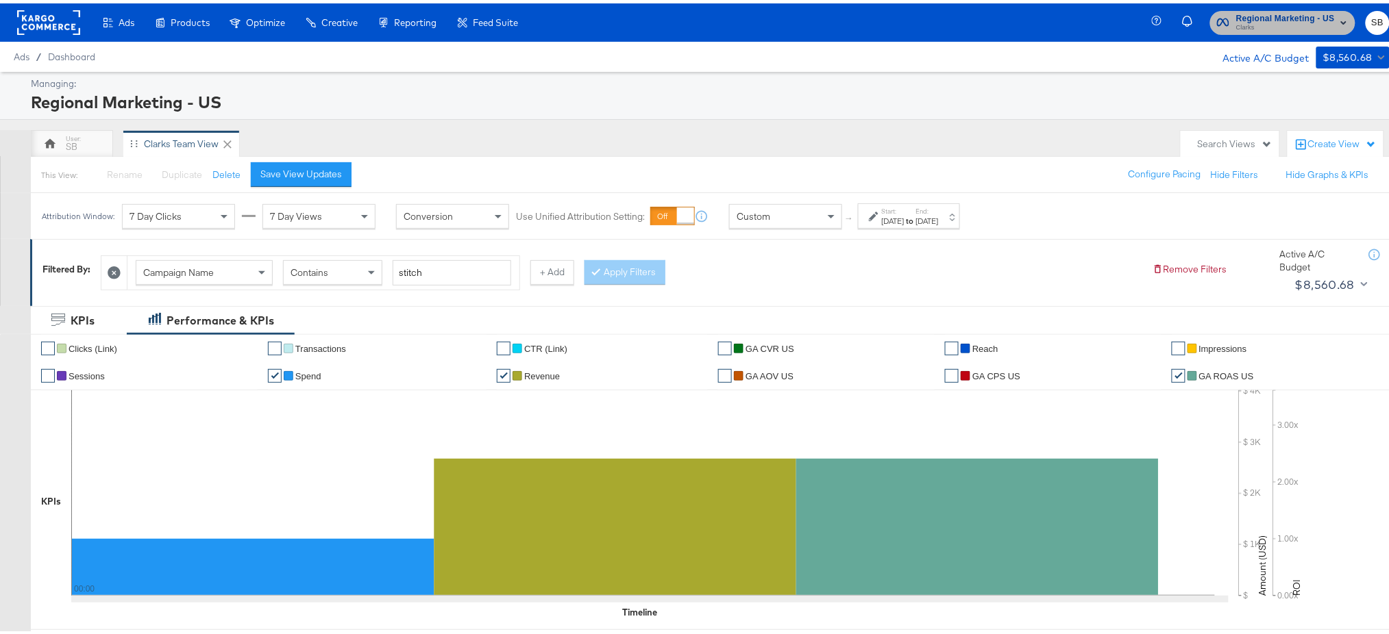
click at [1243, 23] on span "Clarks" at bounding box center [1285, 24] width 99 height 11
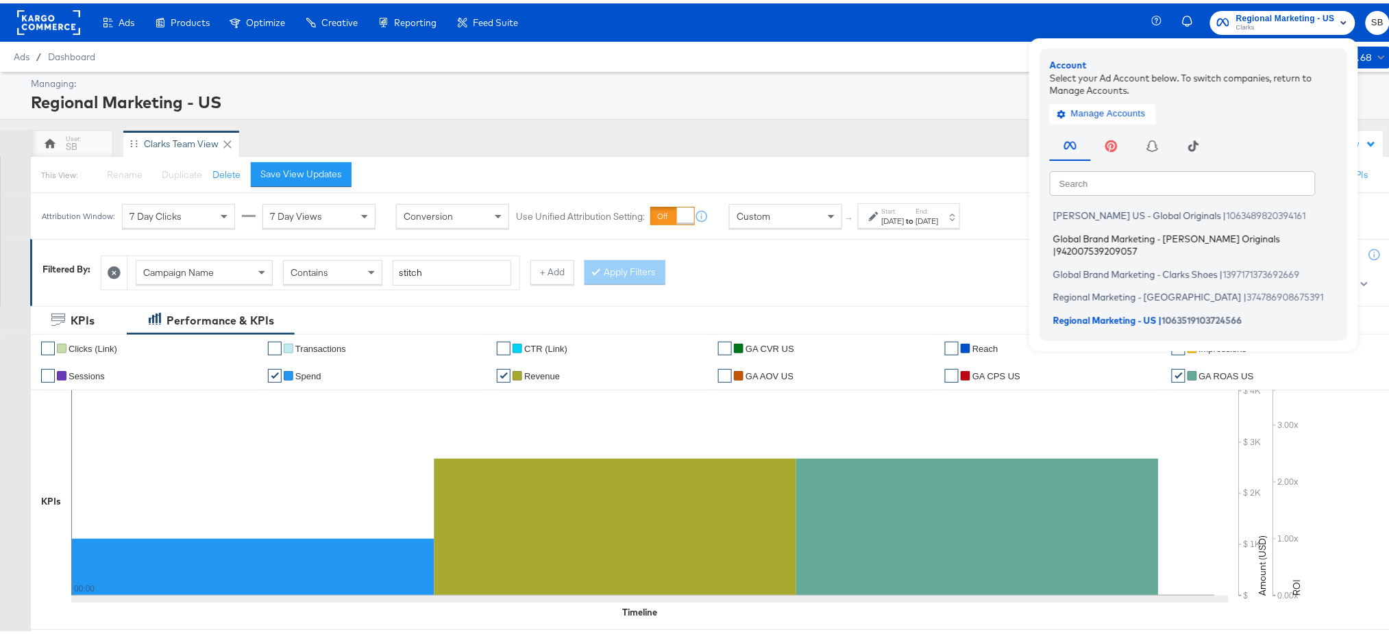
click at [1119, 236] on span "Global Brand Marketing - [PERSON_NAME] Originals" at bounding box center [1166, 235] width 227 height 11
click at [772, 27] on div "Ads Ads Dashboard Main dashboard for Media Buying. New Campaign Create a new ca…" at bounding box center [701, 19] width 1403 height 38
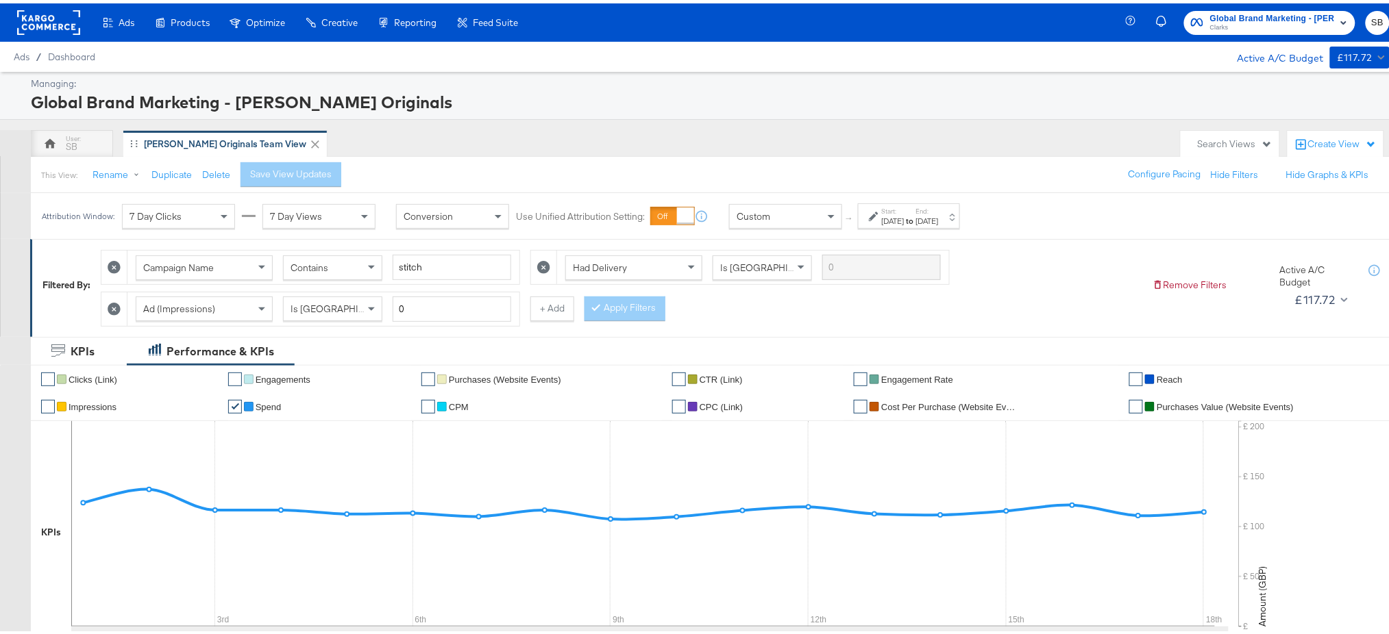
click at [904, 212] on div "[DATE]" at bounding box center [893, 217] width 23 height 11
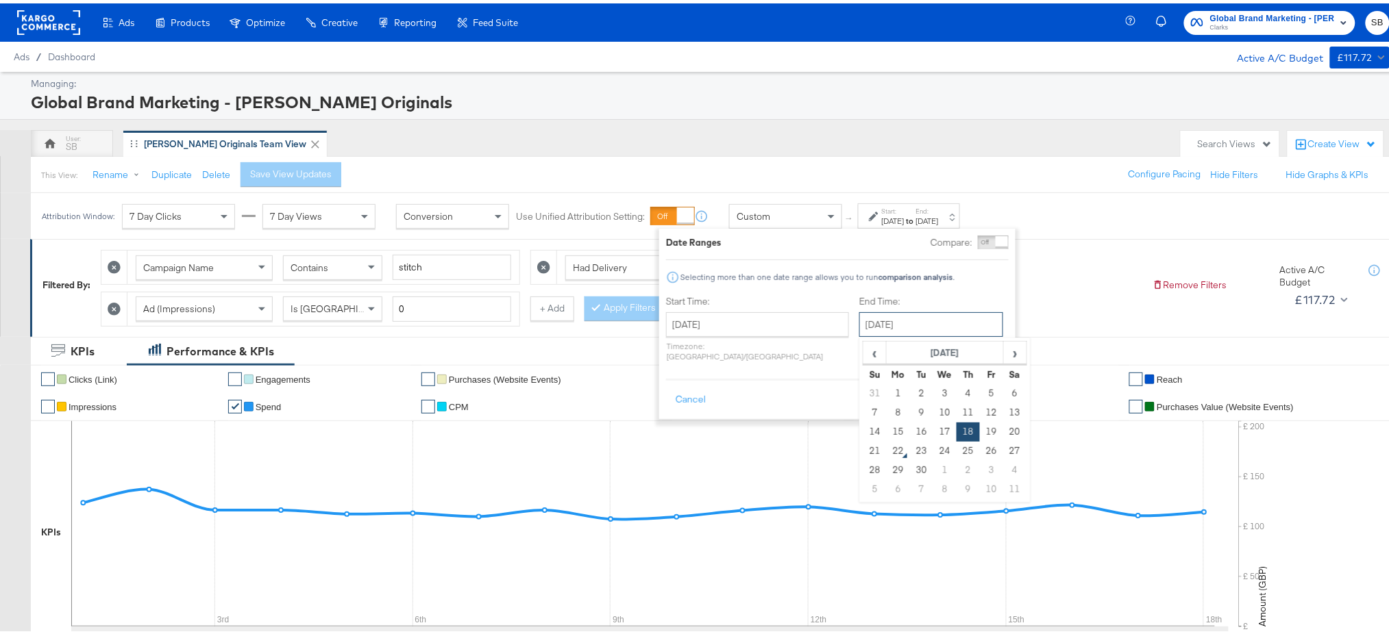
click at [859, 333] on input "[DATE]" at bounding box center [931, 321] width 144 height 25
click at [863, 447] on td "21" at bounding box center [874, 447] width 23 height 19
type input "[DATE]"
click at [983, 384] on button "Apply" at bounding box center [986, 396] width 43 height 25
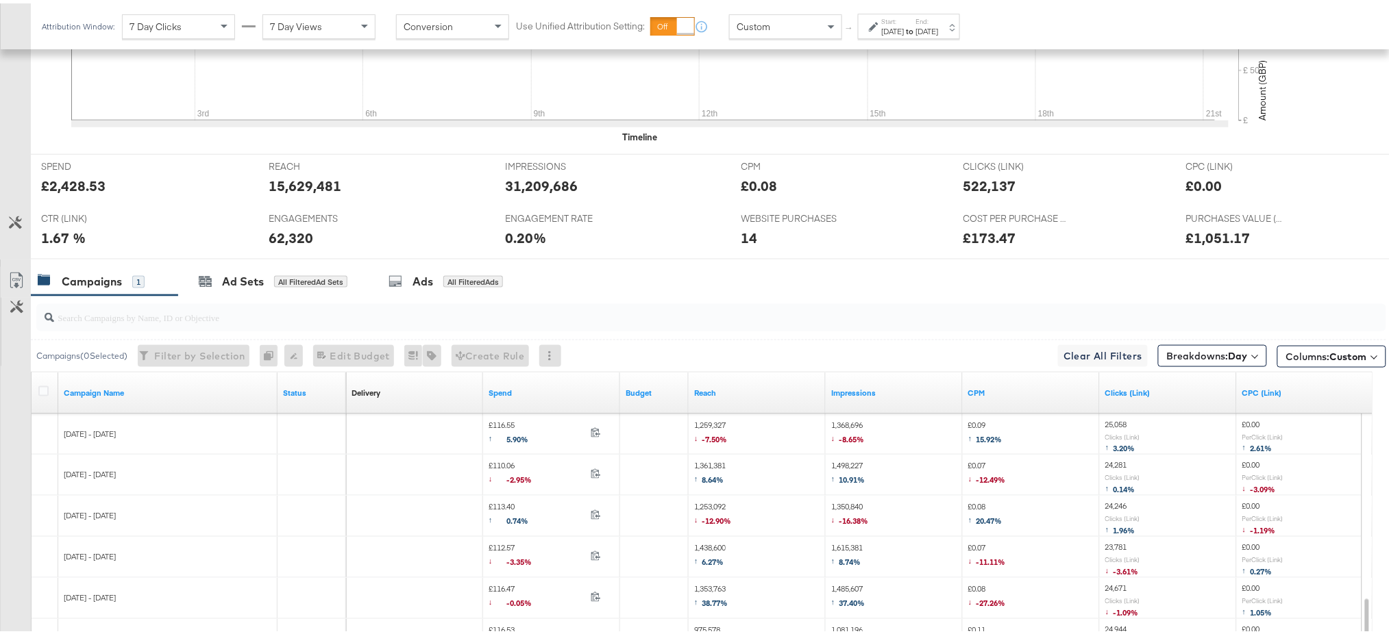
scroll to position [711, 0]
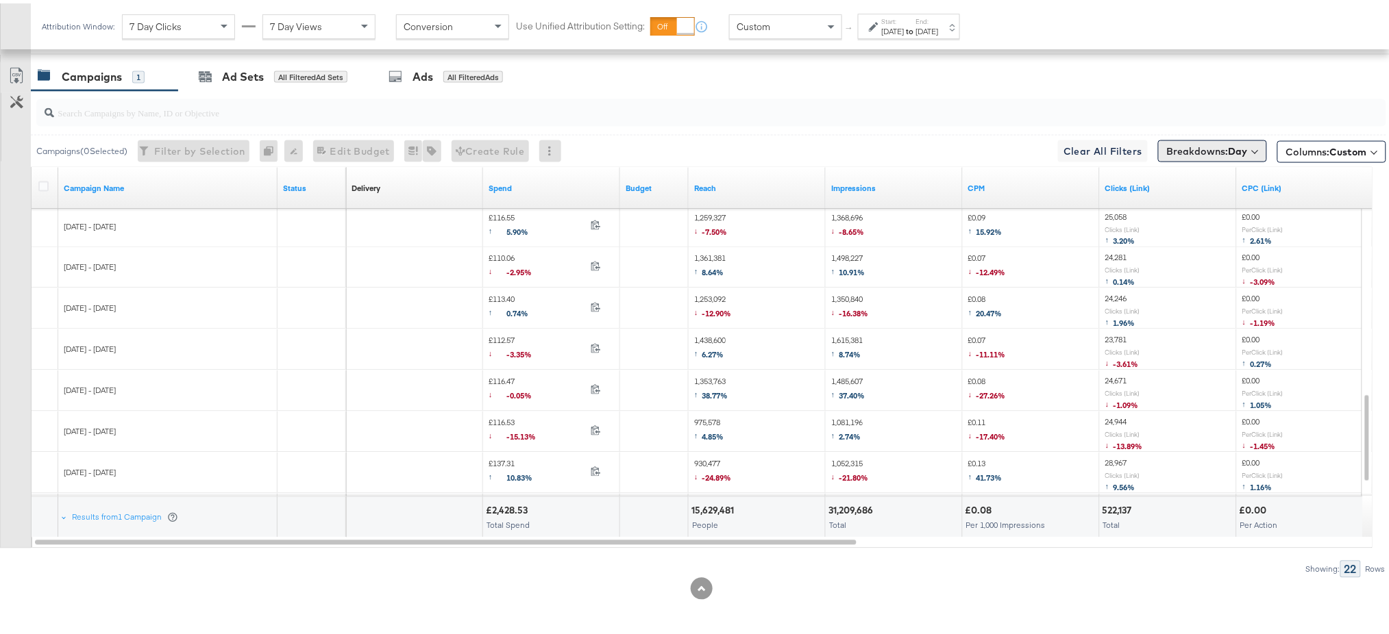
click at [1178, 150] on span "Breakdowns: Day" at bounding box center [1207, 148] width 81 height 14
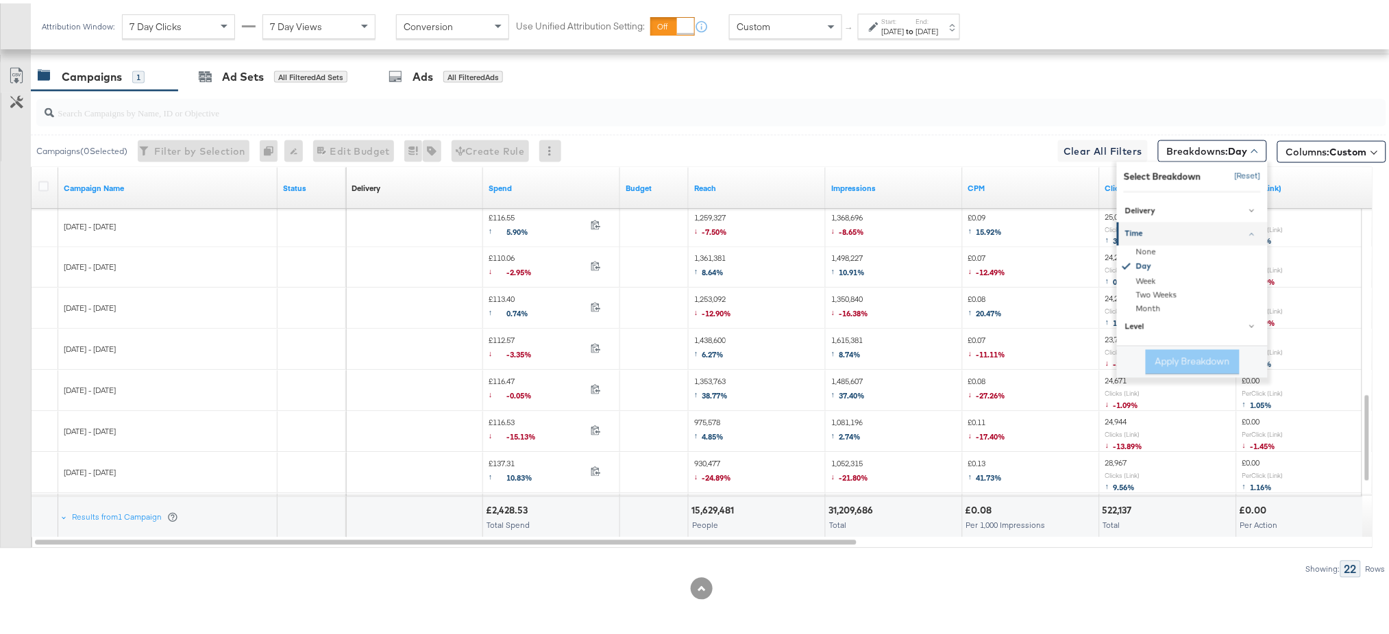
click at [1229, 173] on button "[Reset]" at bounding box center [1243, 173] width 34 height 22
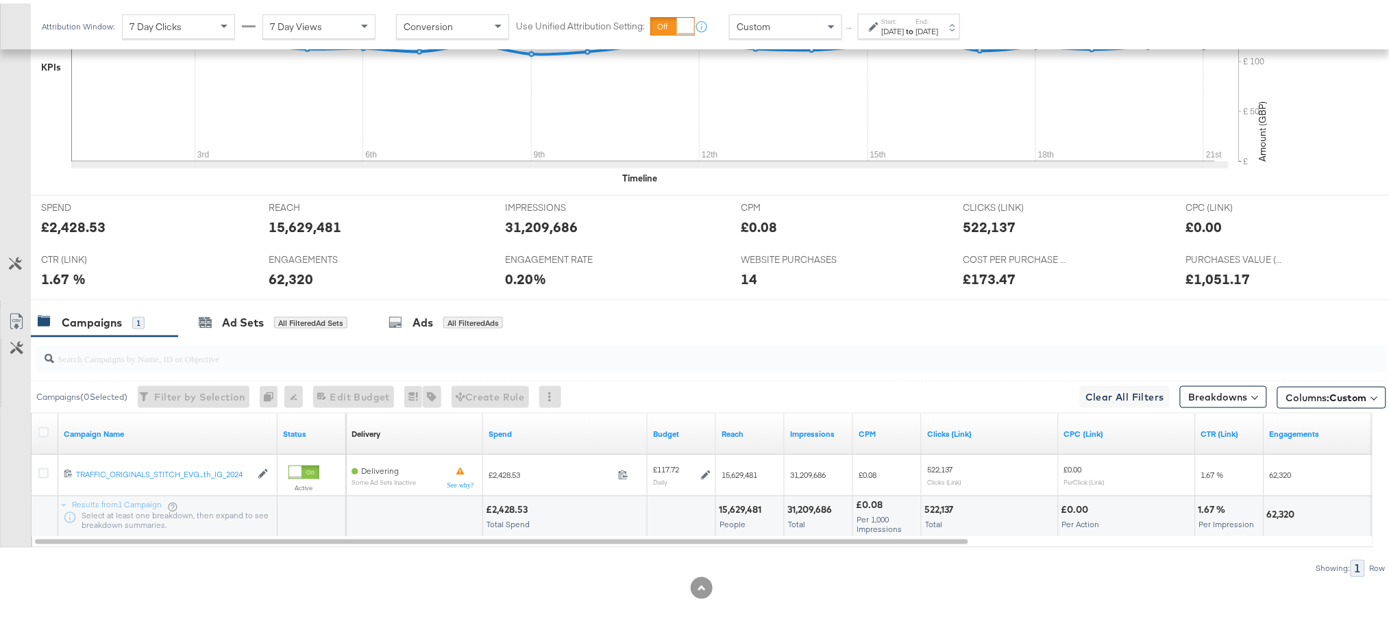
scroll to position [465, 0]
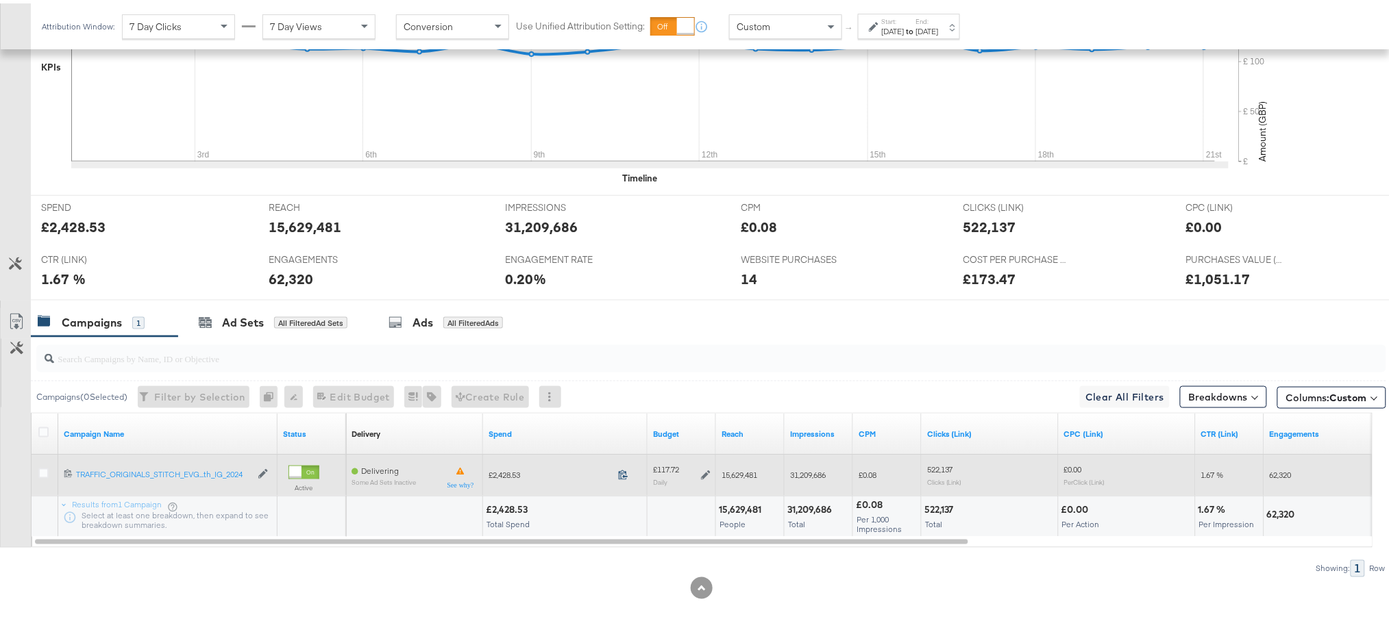
click at [622, 469] on icon at bounding box center [623, 472] width 10 height 10
click at [705, 469] on icon at bounding box center [706, 472] width 10 height 10
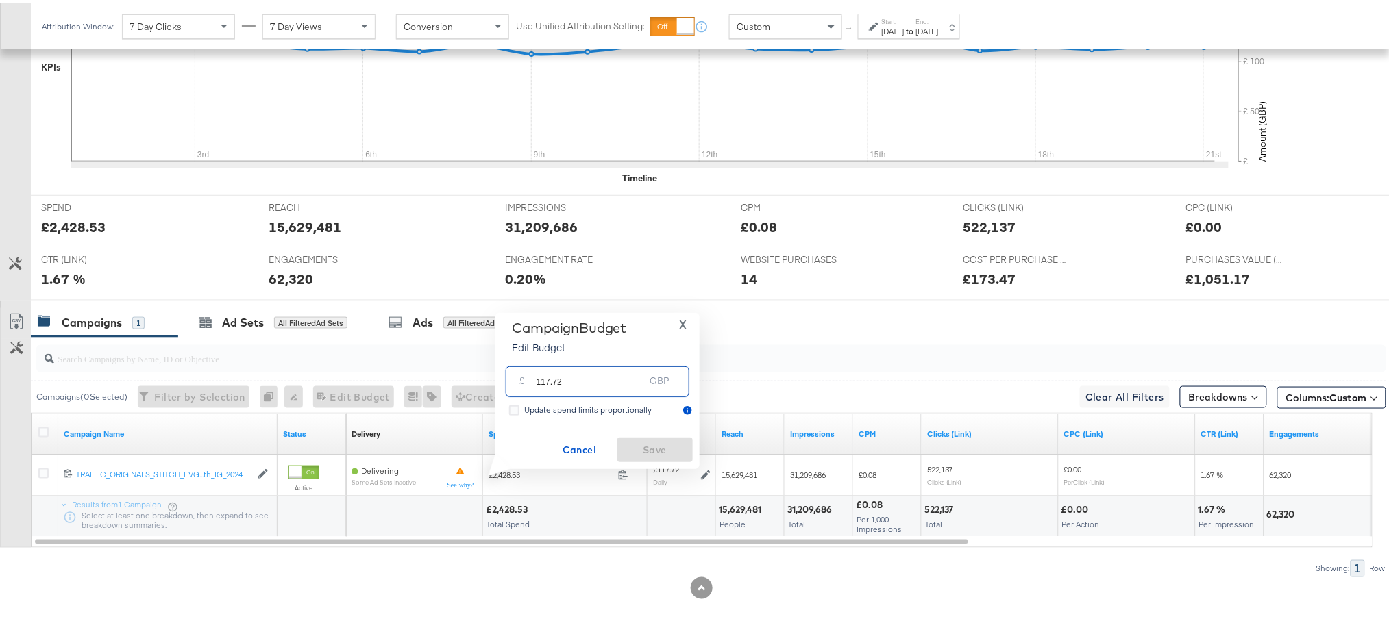
click at [569, 379] on input "117.72" at bounding box center [590, 372] width 108 height 29
click at [568, 458] on button "Cancel" at bounding box center [579, 446] width 75 height 25
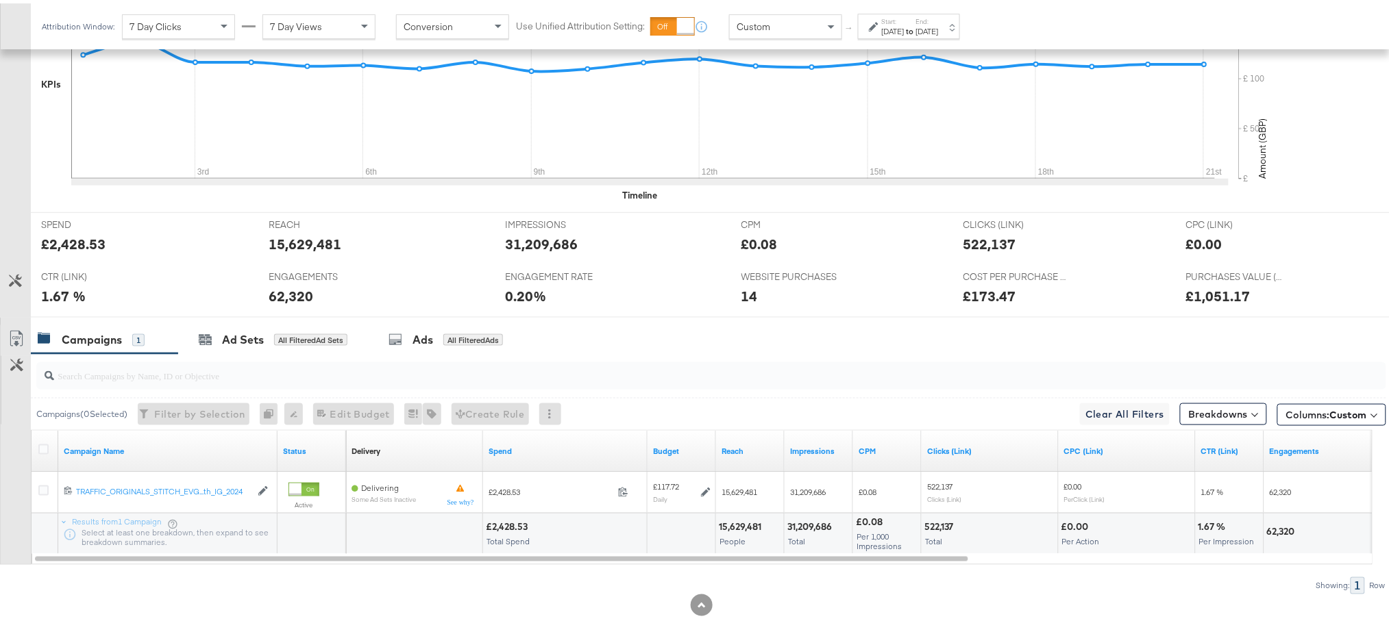
scroll to position [454, 0]
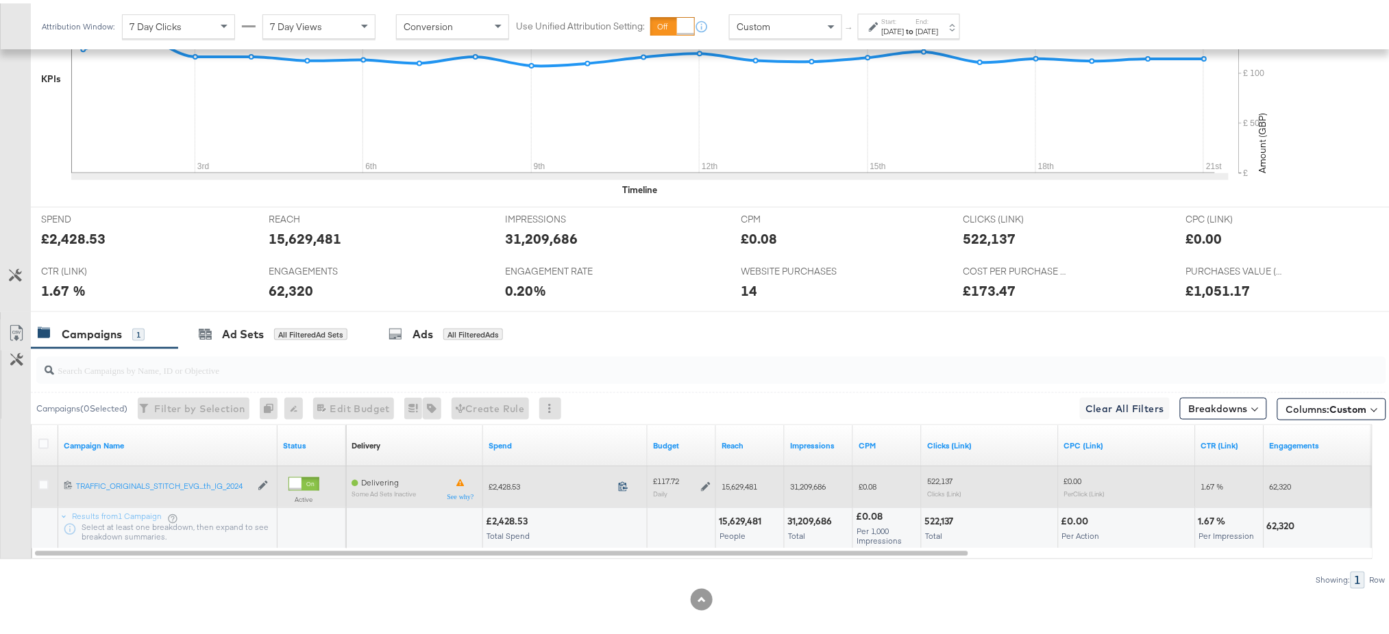
click at [620, 481] on icon at bounding box center [623, 483] width 10 height 10
click at [704, 486] on icon at bounding box center [706, 484] width 10 height 10
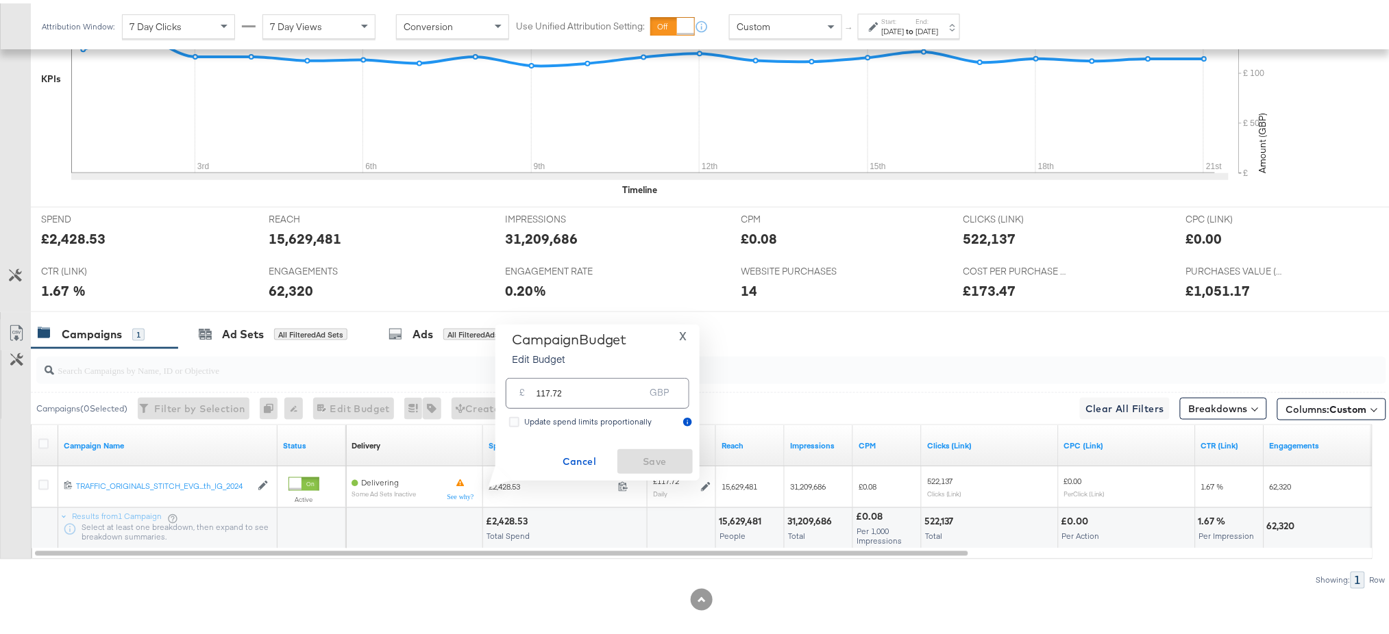
click at [599, 392] on input "117.72" at bounding box center [590, 384] width 108 height 29
paste input "£119.05"
click at [541, 373] on input "£119.05" at bounding box center [590, 367] width 113 height 29
click at [539, 375] on input "£119.05" at bounding box center [590, 367] width 113 height 29
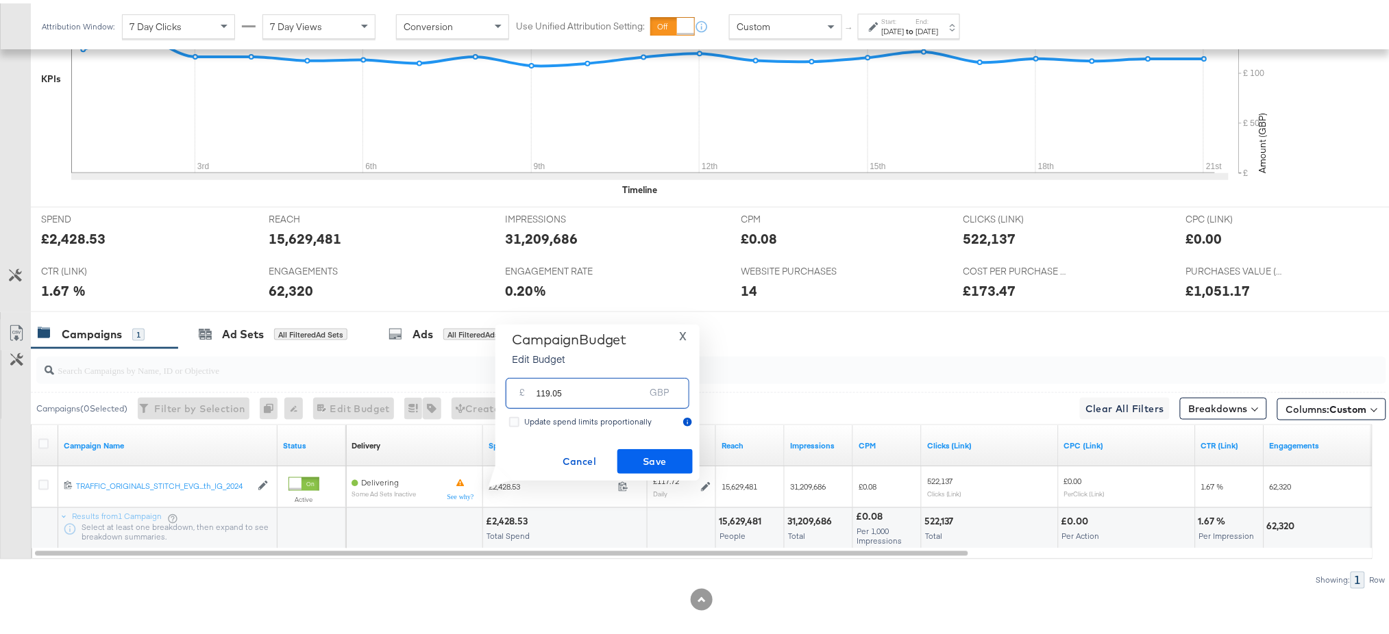
type input "119.05"
click at [643, 456] on span "Save" at bounding box center [655, 458] width 64 height 17
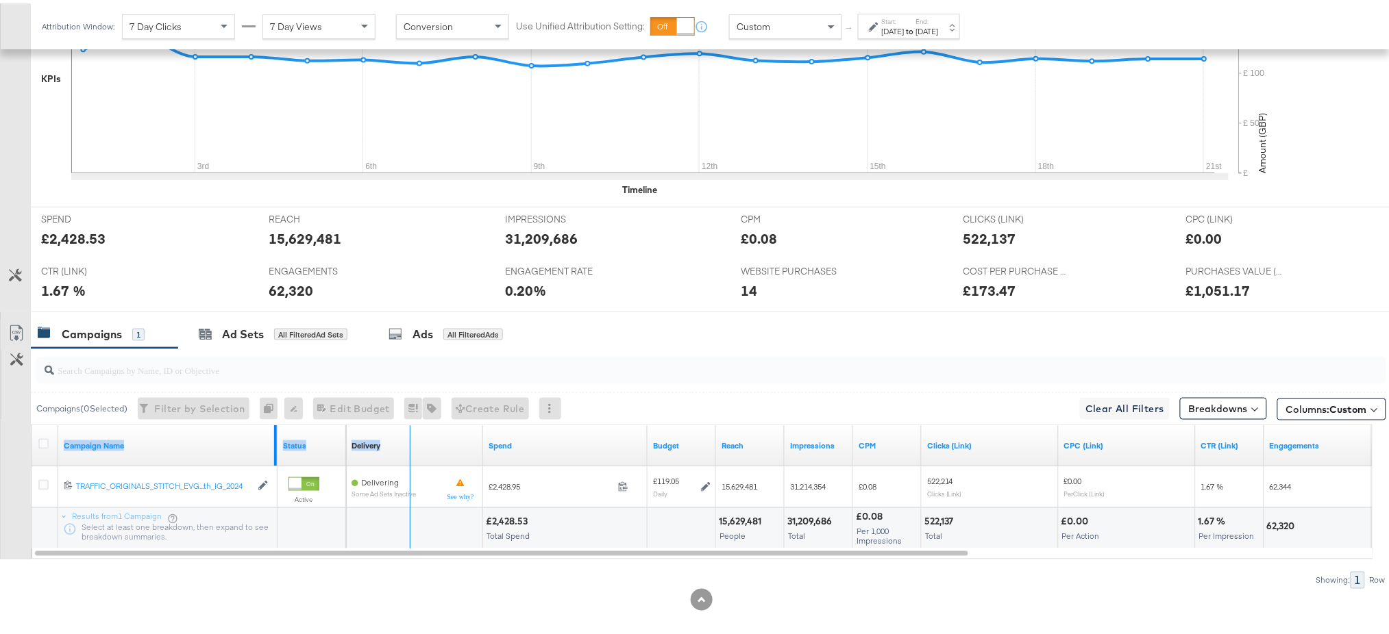
drag, startPoint x: 275, startPoint y: 436, endPoint x: 414, endPoint y: 443, distance: 138.6
click at [32, 422] on div "Campaign Name Status Delivery Sorting Unavailable Spend Budget Reach Impression…" at bounding box center [32, 422] width 0 height 0
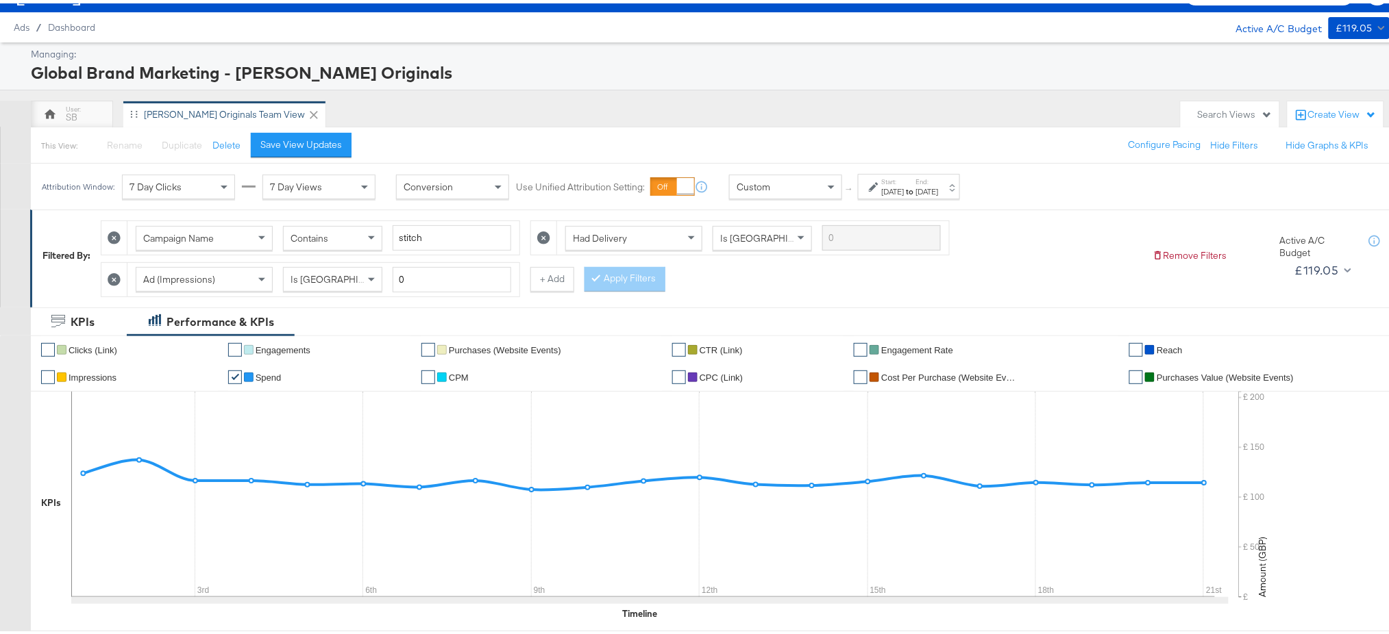
scroll to position [0, 0]
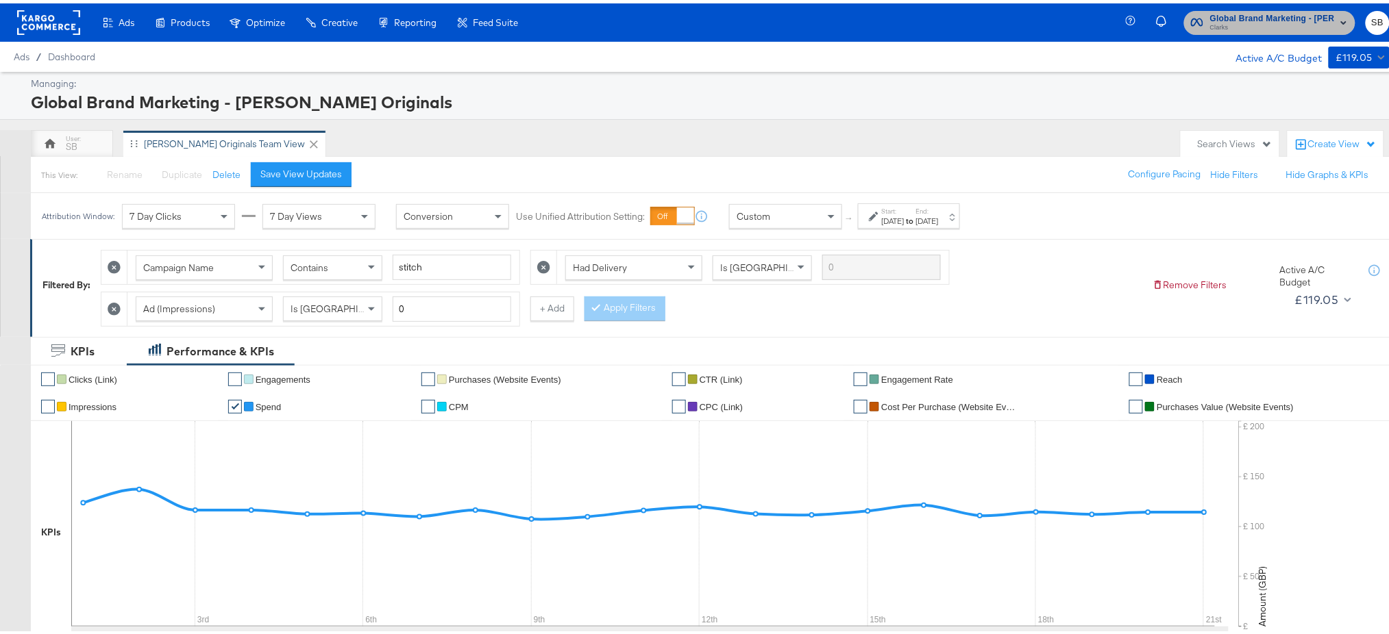
click at [1278, 18] on span "Global Brand Marketing - Clarks Originals" at bounding box center [1272, 15] width 125 height 14
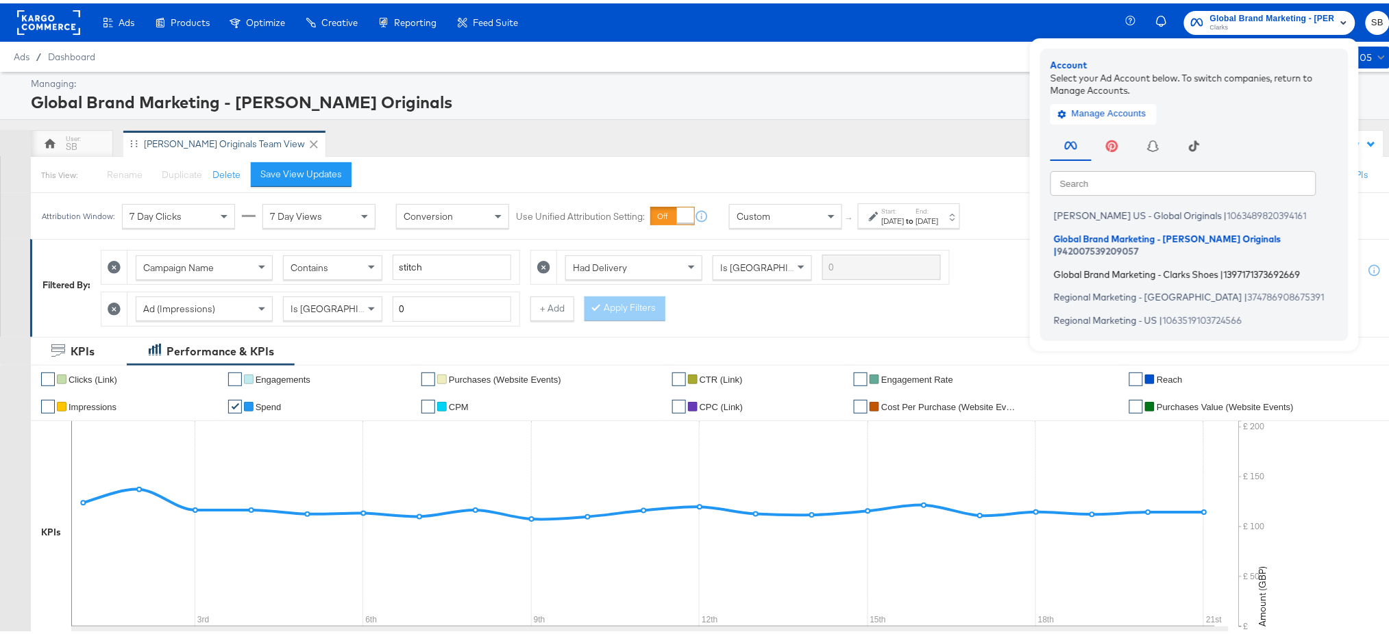
click at [1151, 265] on span "Global Brand Marketing - Clarks Shoes" at bounding box center [1136, 270] width 164 height 11
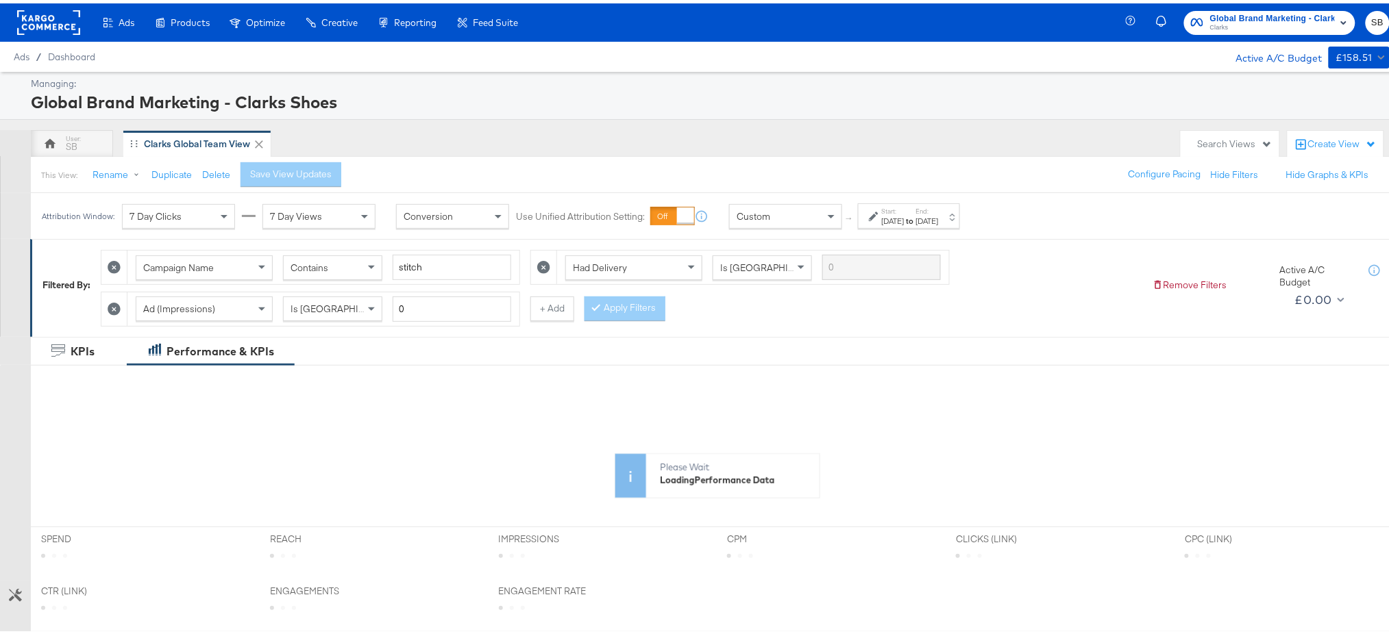
click at [903, 210] on label "Start:" at bounding box center [893, 207] width 23 height 9
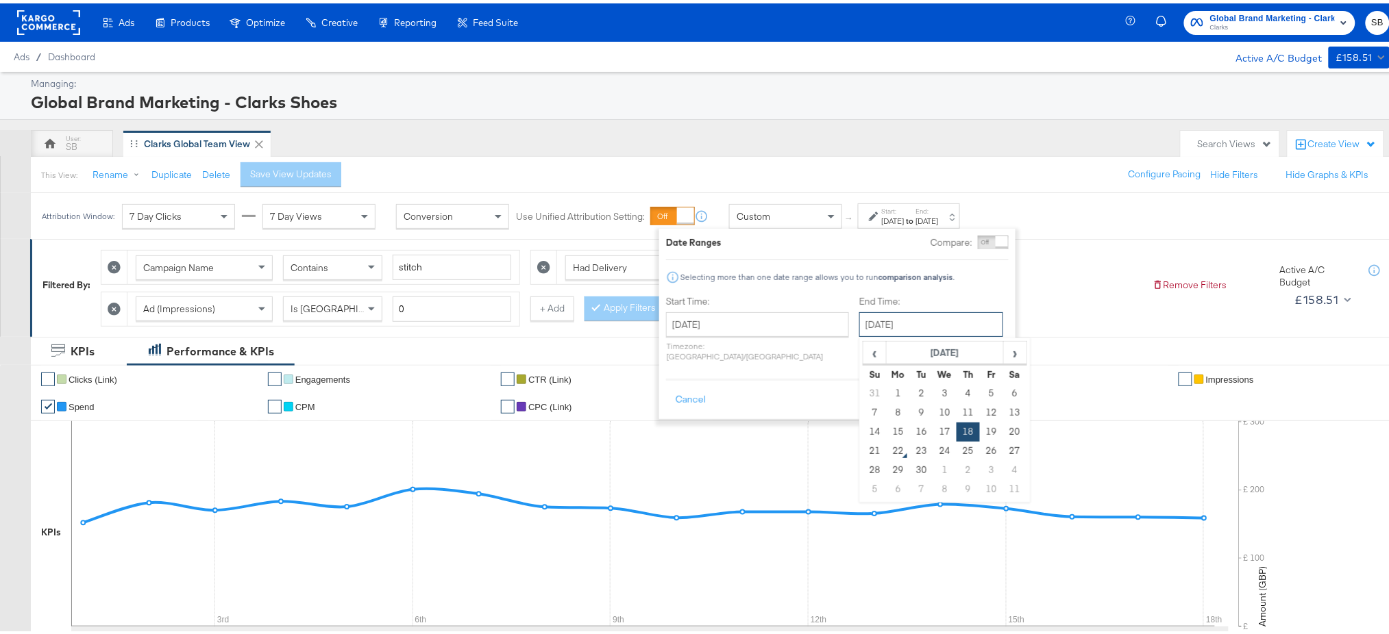
click at [910, 332] on input "[DATE]" at bounding box center [931, 321] width 144 height 25
click at [863, 441] on td "21" at bounding box center [874, 447] width 23 height 19
type input "[DATE]"
click at [980, 387] on button "Apply" at bounding box center [986, 396] width 43 height 25
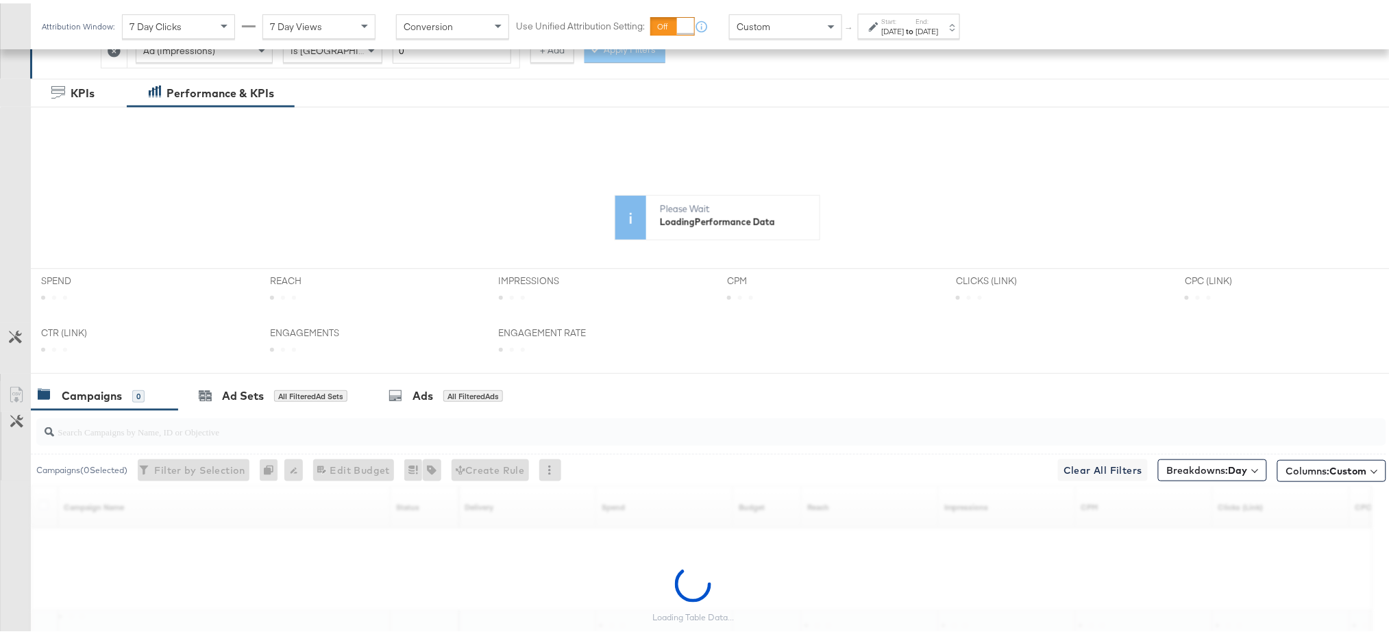
scroll to position [373, 0]
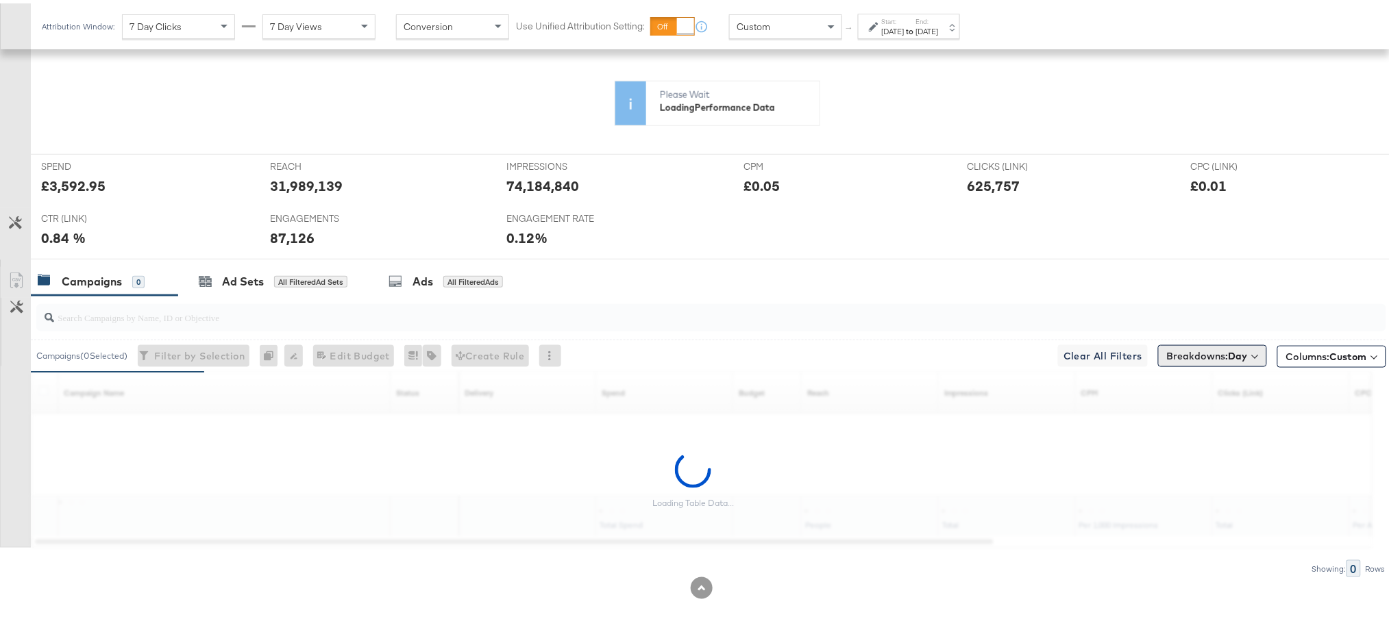
click at [1164, 360] on button "Breakdowns: Day" at bounding box center [1212, 353] width 109 height 22
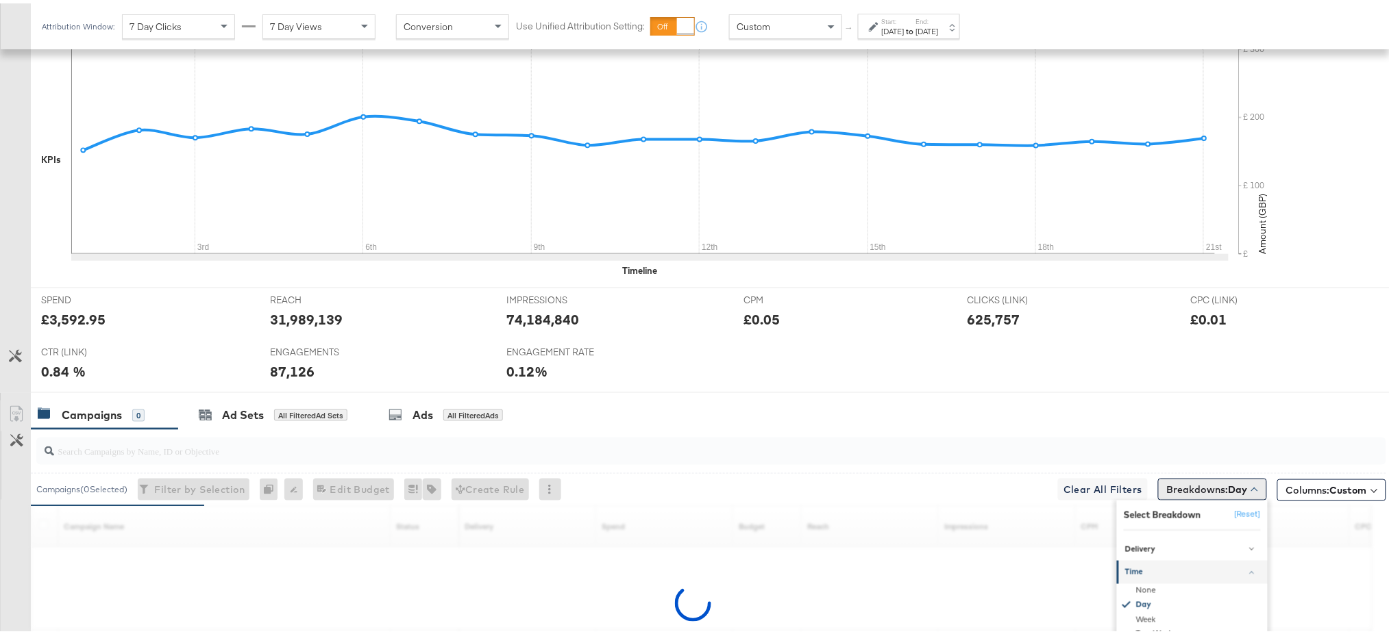
scroll to position [506, 0]
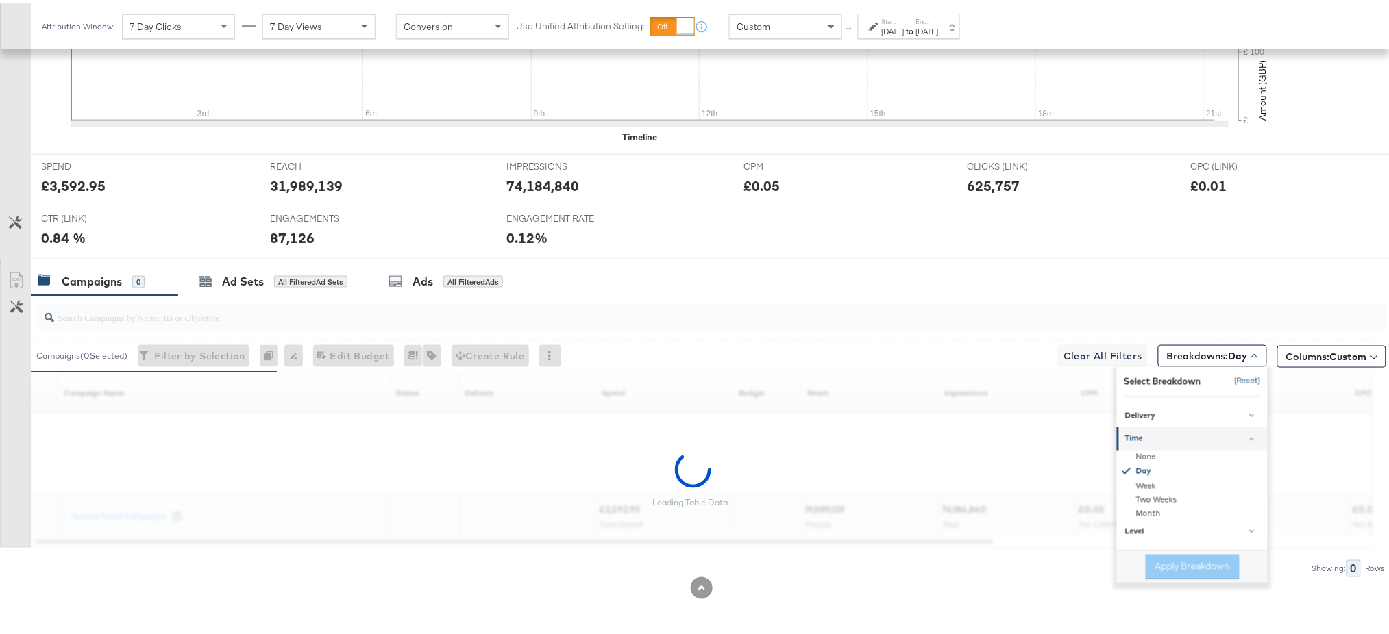
click at [1235, 376] on button "[Reset]" at bounding box center [1243, 378] width 34 height 22
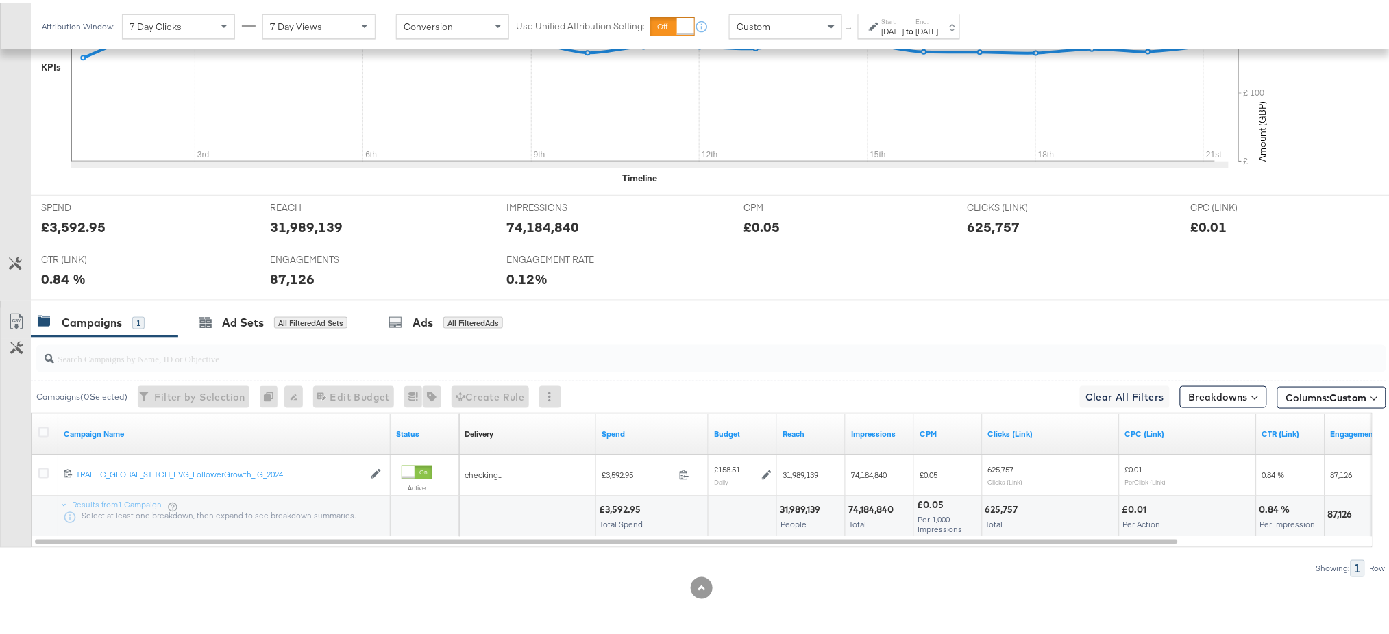
scroll to position [465, 0]
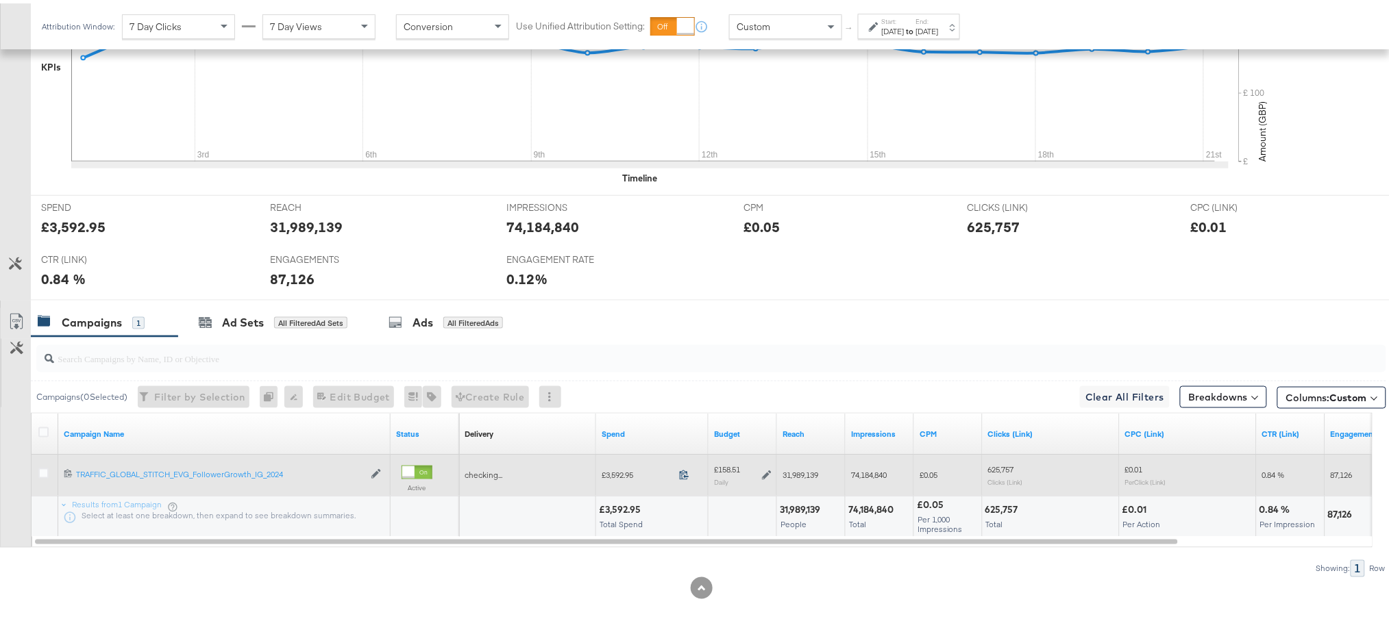
click at [685, 469] on icon at bounding box center [684, 472] width 10 height 10
click at [765, 471] on icon at bounding box center [767, 472] width 10 height 10
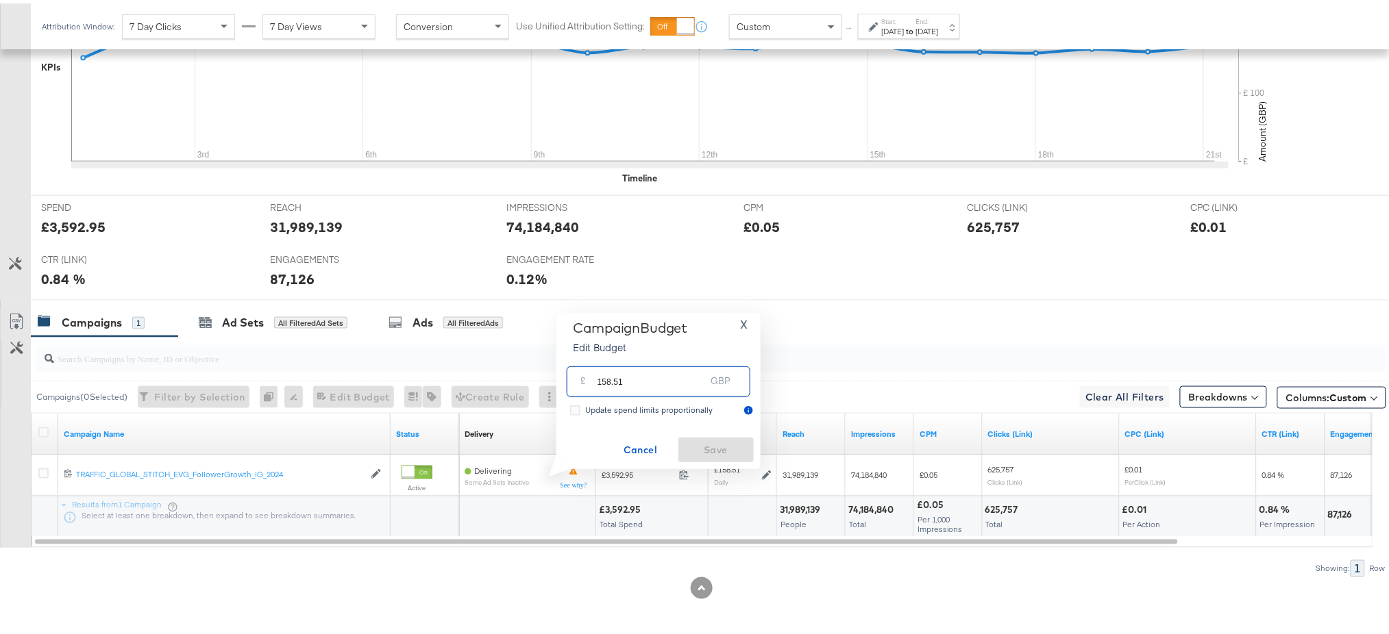
click at [686, 383] on input "158.51" at bounding box center [651, 372] width 108 height 29
paste input "£156.34"
click at [599, 366] on input "£156.34" at bounding box center [651, 356] width 113 height 29
type input "156.34"
click at [708, 439] on span "Save" at bounding box center [716, 446] width 64 height 17
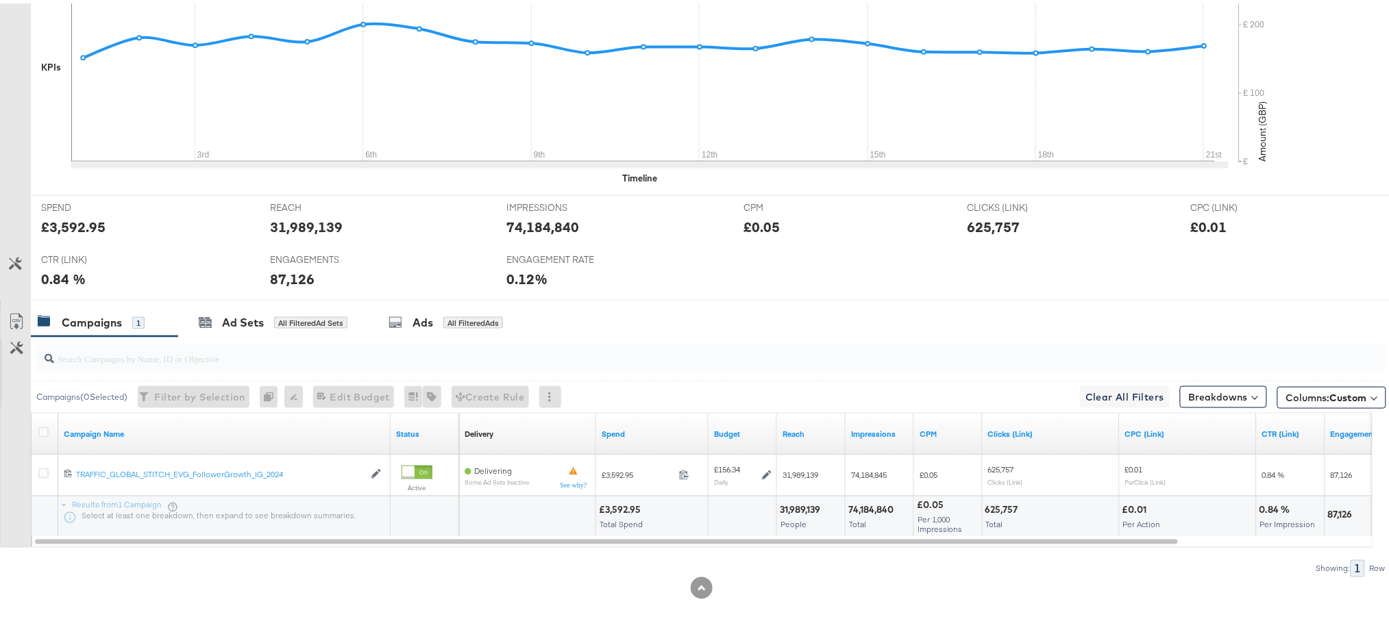
scroll to position [0, 0]
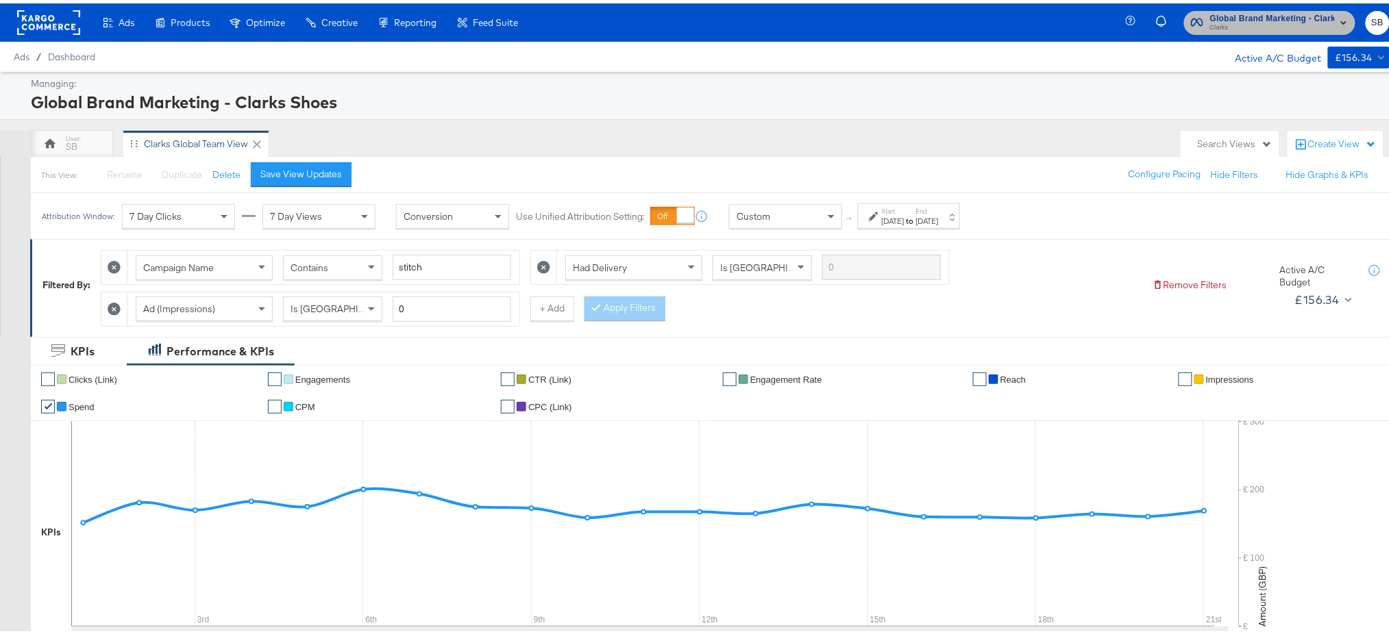
click at [1252, 21] on span "Clarks" at bounding box center [1272, 24] width 125 height 11
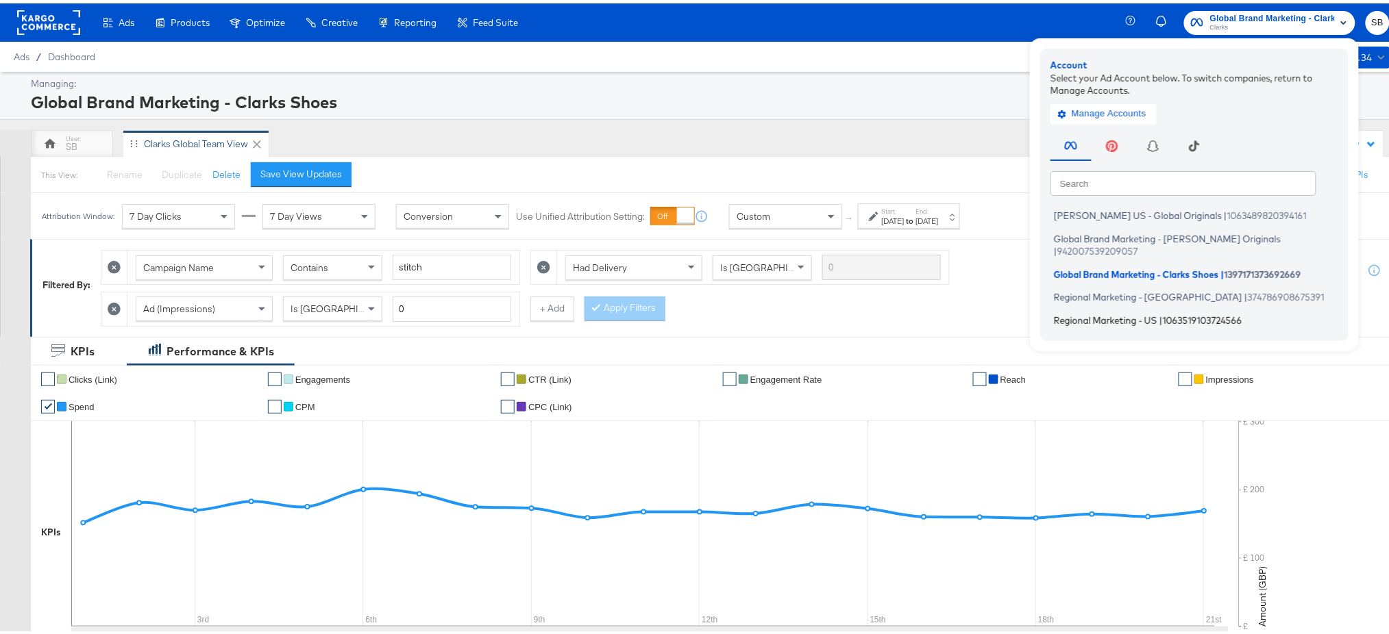
click at [1134, 311] on span "Regional Marketing - US" at bounding box center [1105, 316] width 103 height 11
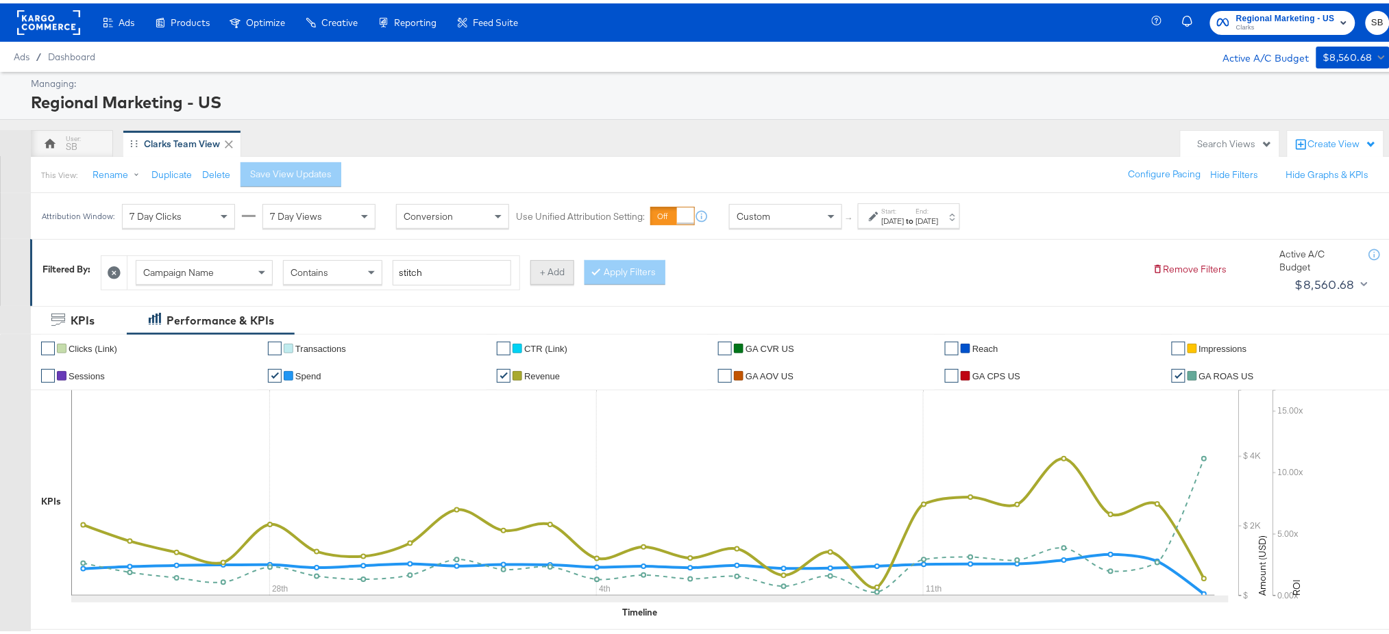
click at [570, 277] on button "+ Add" at bounding box center [552, 269] width 44 height 25
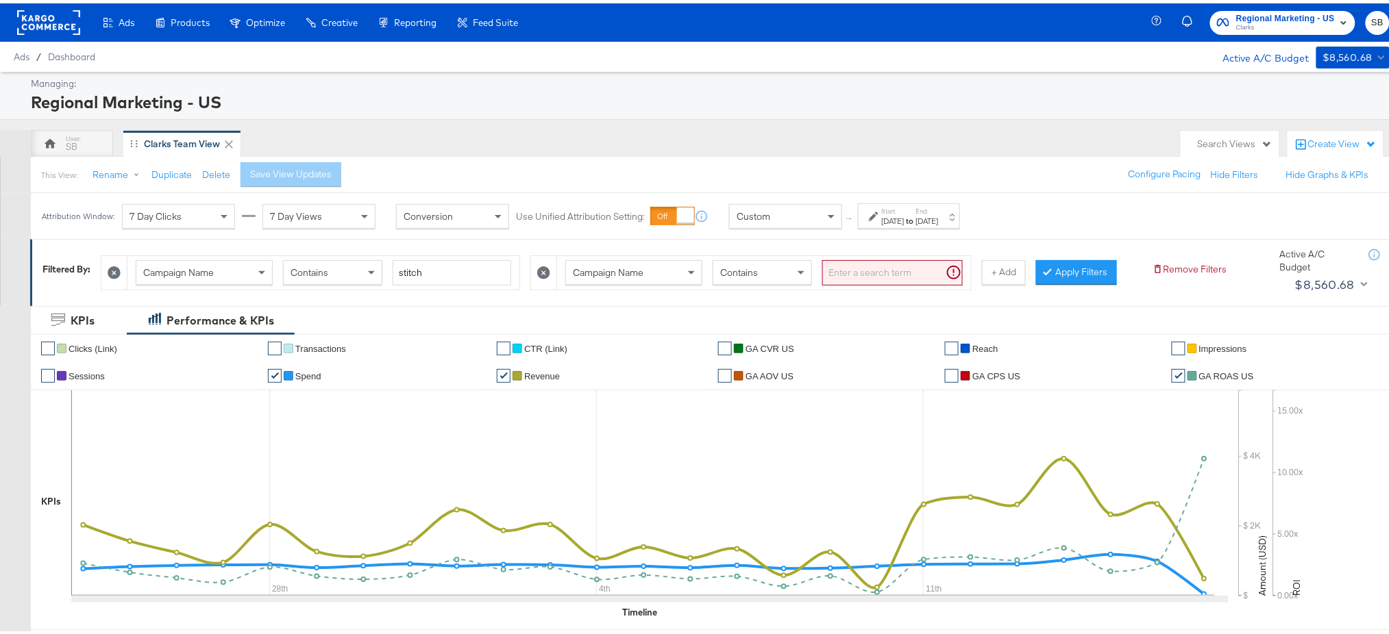
click at [693, 284] on div "Campaign Name Contains" at bounding box center [764, 270] width 414 height 34
click at [688, 277] on div "Campaign Name" at bounding box center [634, 269] width 136 height 23
click at [877, 272] on input "search" at bounding box center [892, 269] width 140 height 25
type input "GLOBAL"
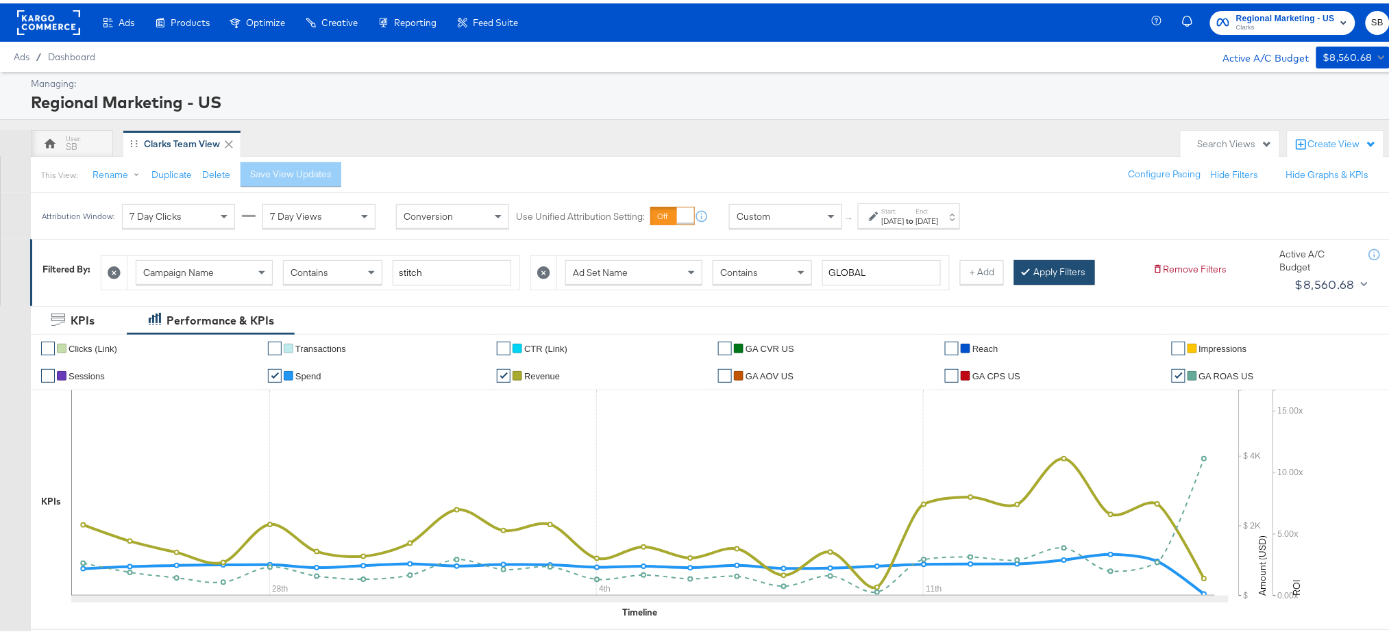
click at [1055, 271] on button "Apply Filters" at bounding box center [1054, 269] width 81 height 25
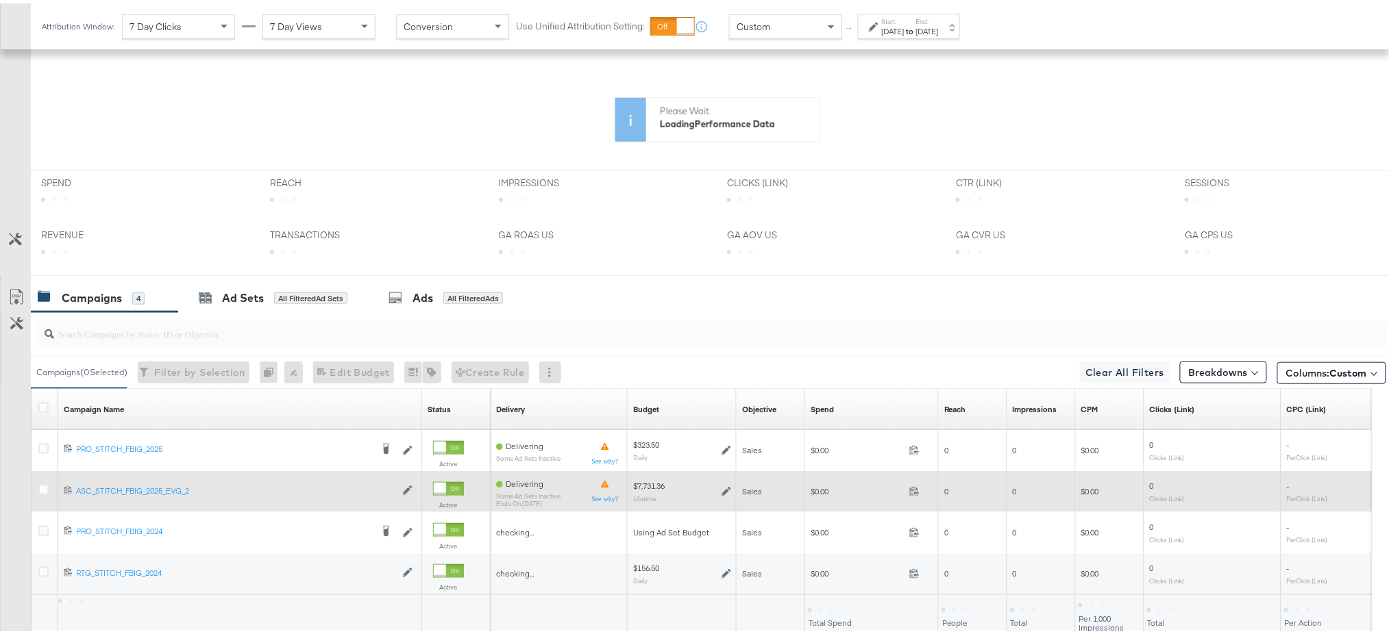
scroll to position [342, 0]
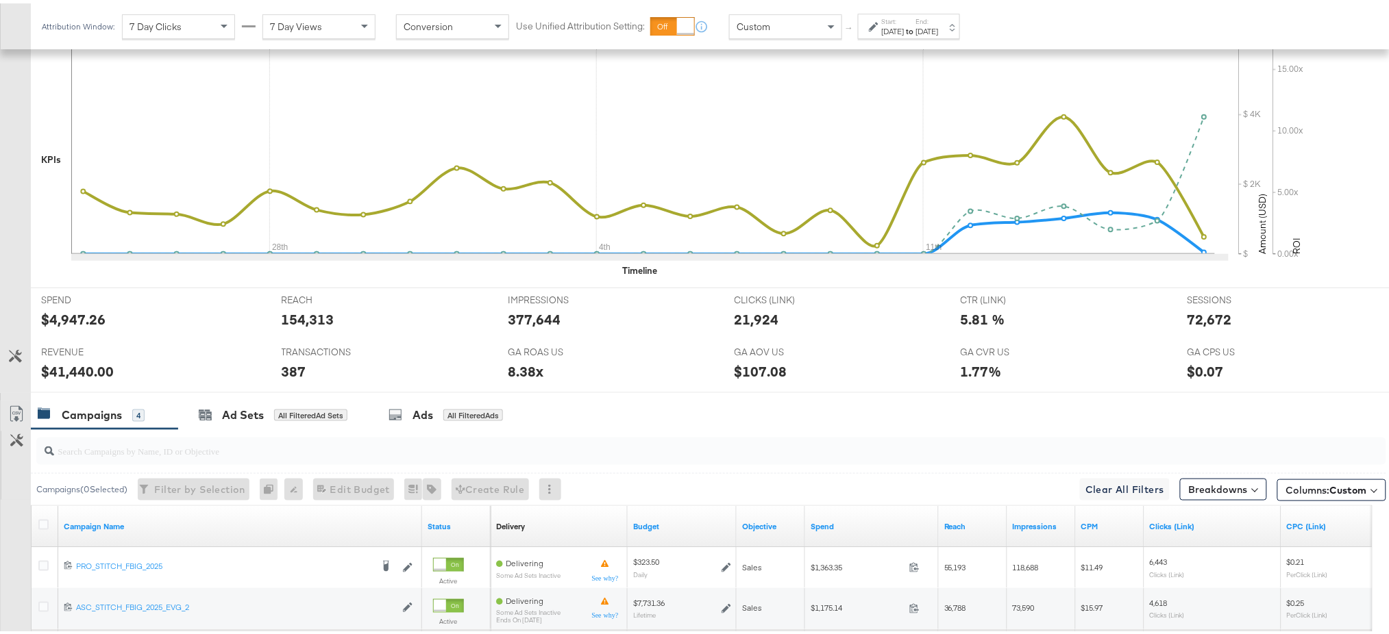
click at [39, 634] on icon at bounding box center [43, 645] width 10 height 10
click at [0, 0] on input "checkbox" at bounding box center [0, 0] width 0 height 0
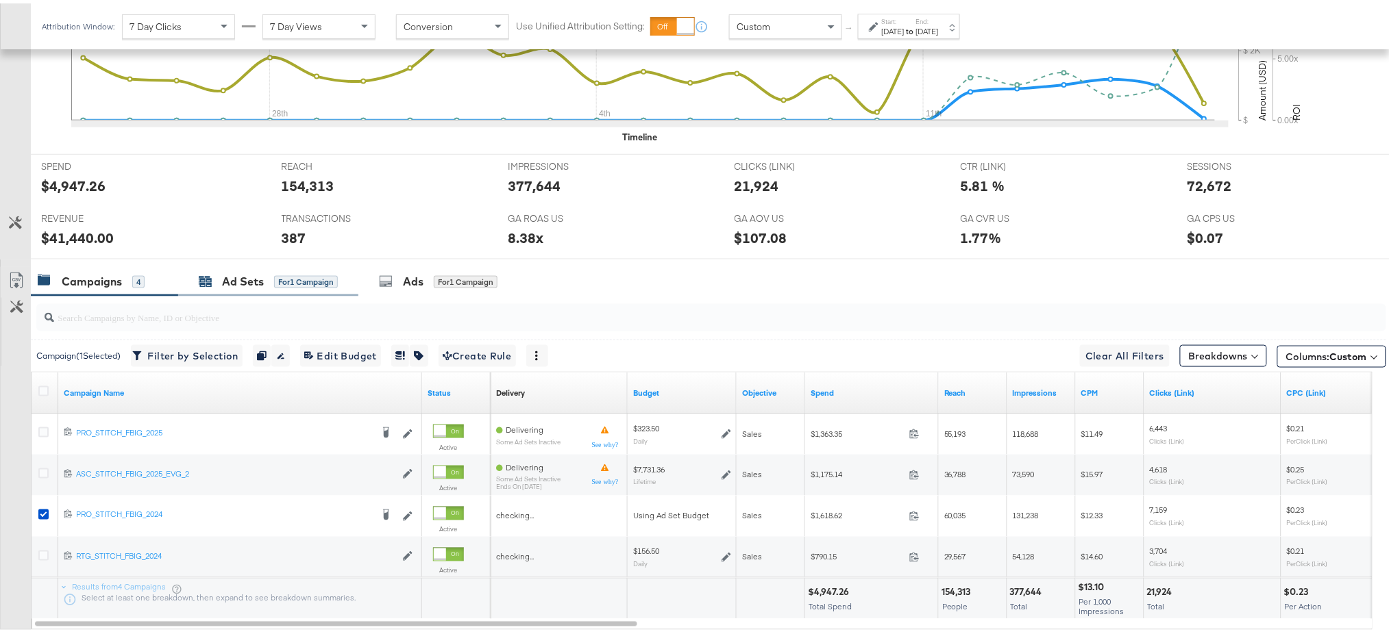
click at [227, 278] on div "Ad Sets" at bounding box center [243, 279] width 42 height 16
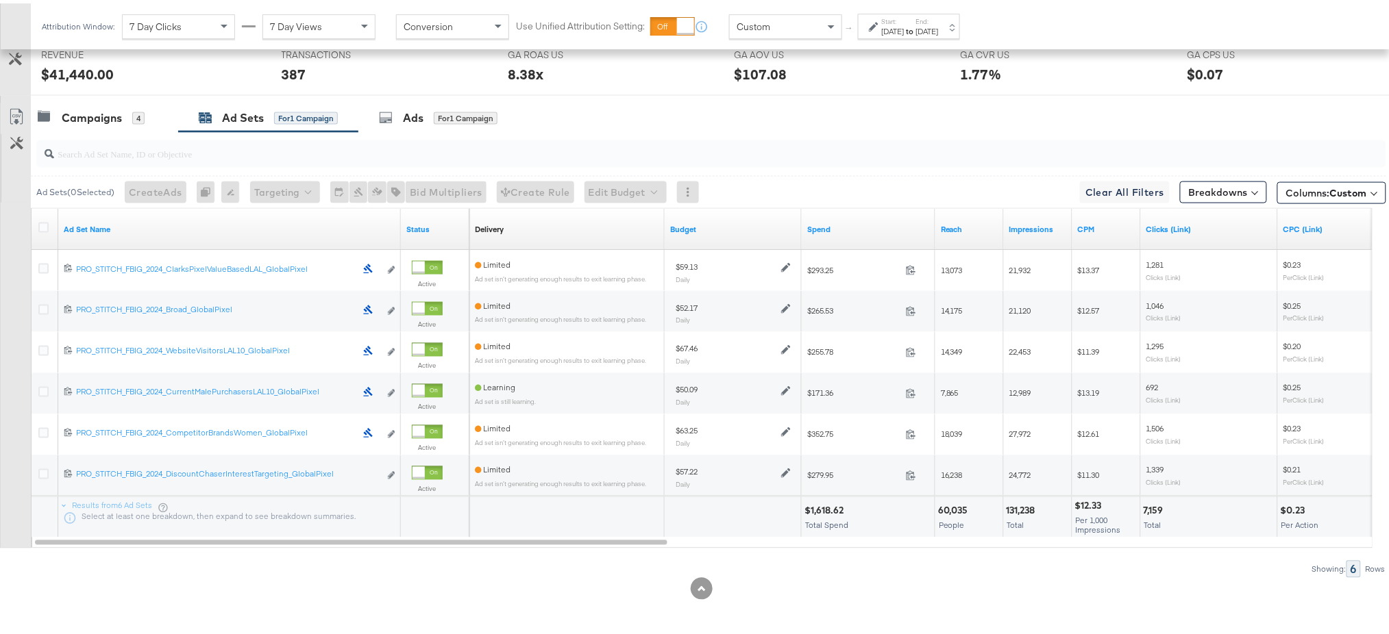
scroll to position [638, 0]
click at [101, 111] on div "Campaigns" at bounding box center [92, 116] width 60 height 16
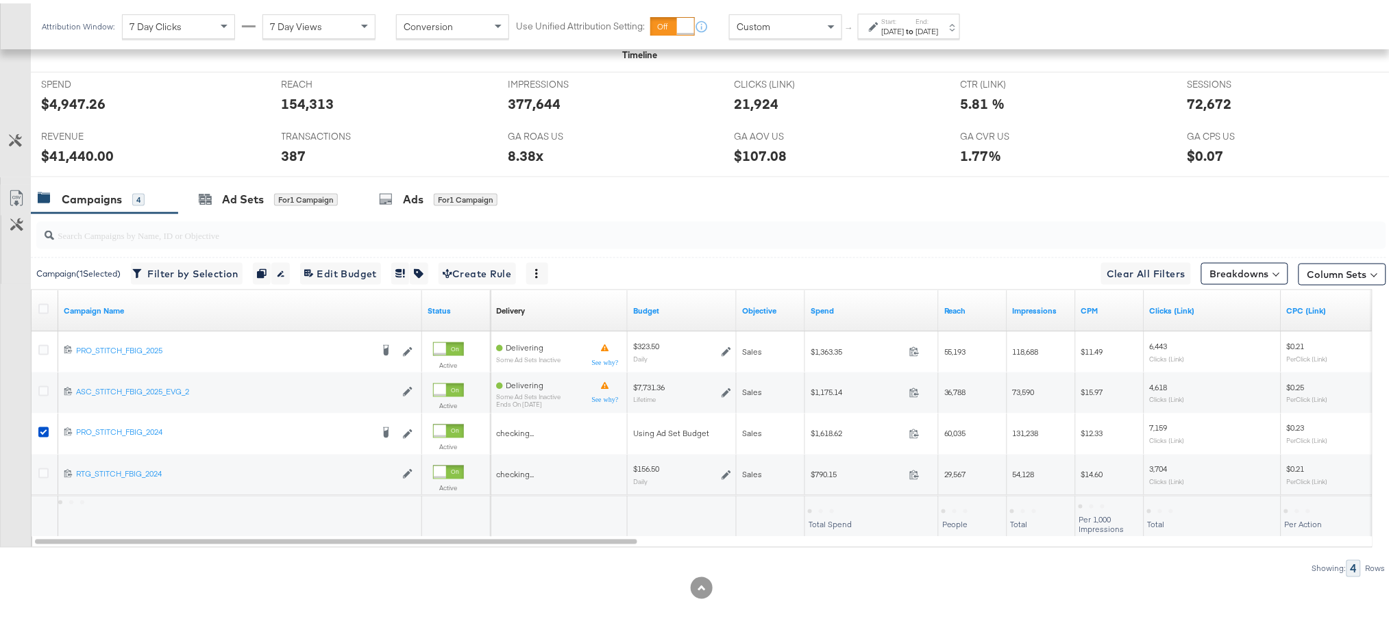
scroll to position [557, 0]
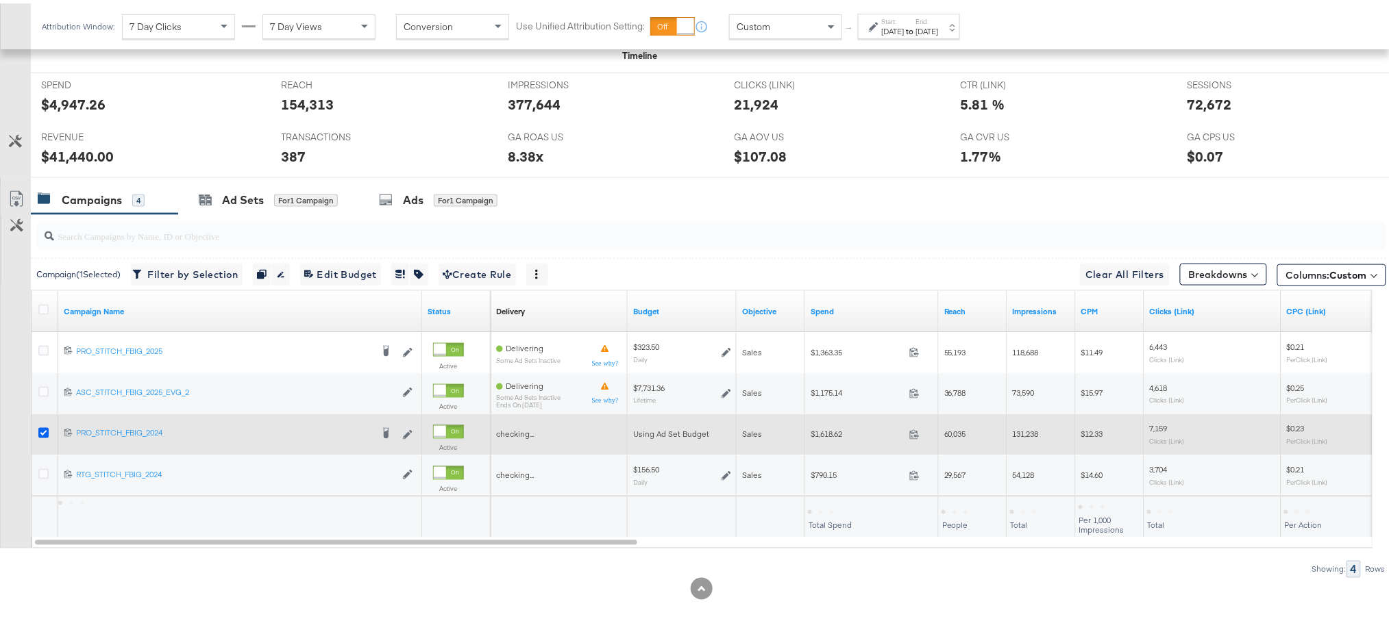
click at [38, 427] on icon at bounding box center [43, 430] width 10 height 10
click at [0, 0] on input "checkbox" at bounding box center [0, 0] width 0 height 0
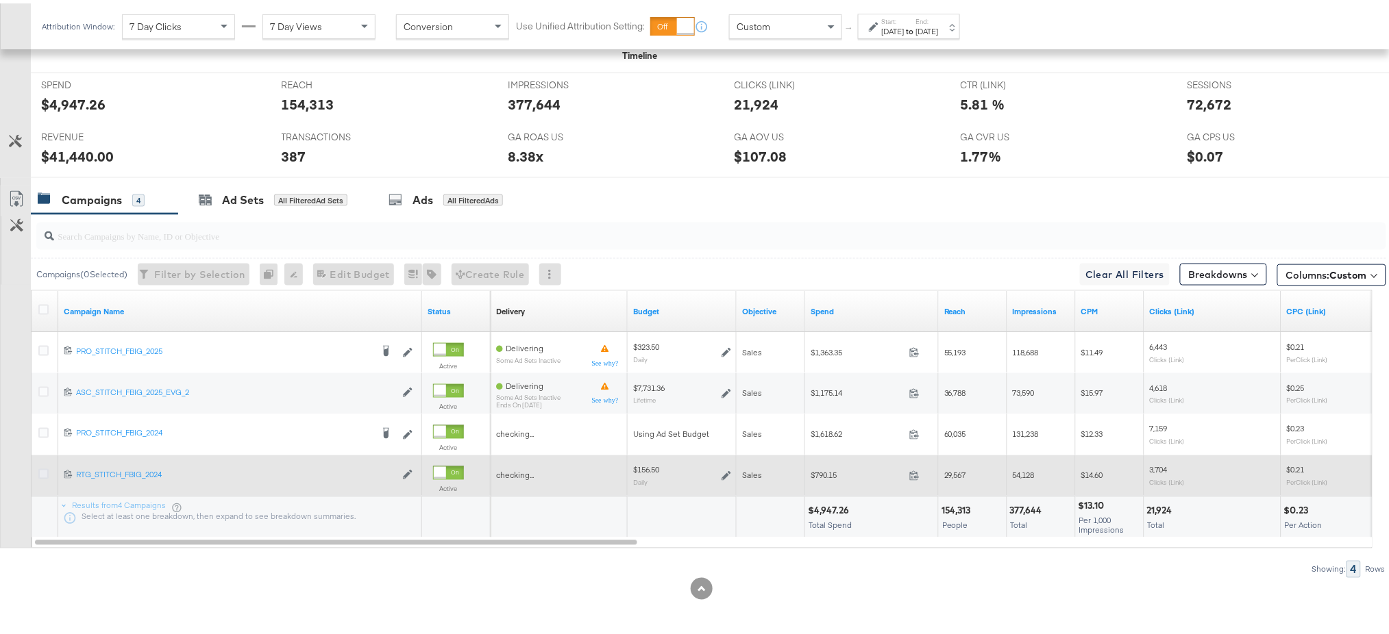
click at [45, 472] on icon at bounding box center [43, 471] width 10 height 10
click at [0, 0] on input "checkbox" at bounding box center [0, 0] width 0 height 0
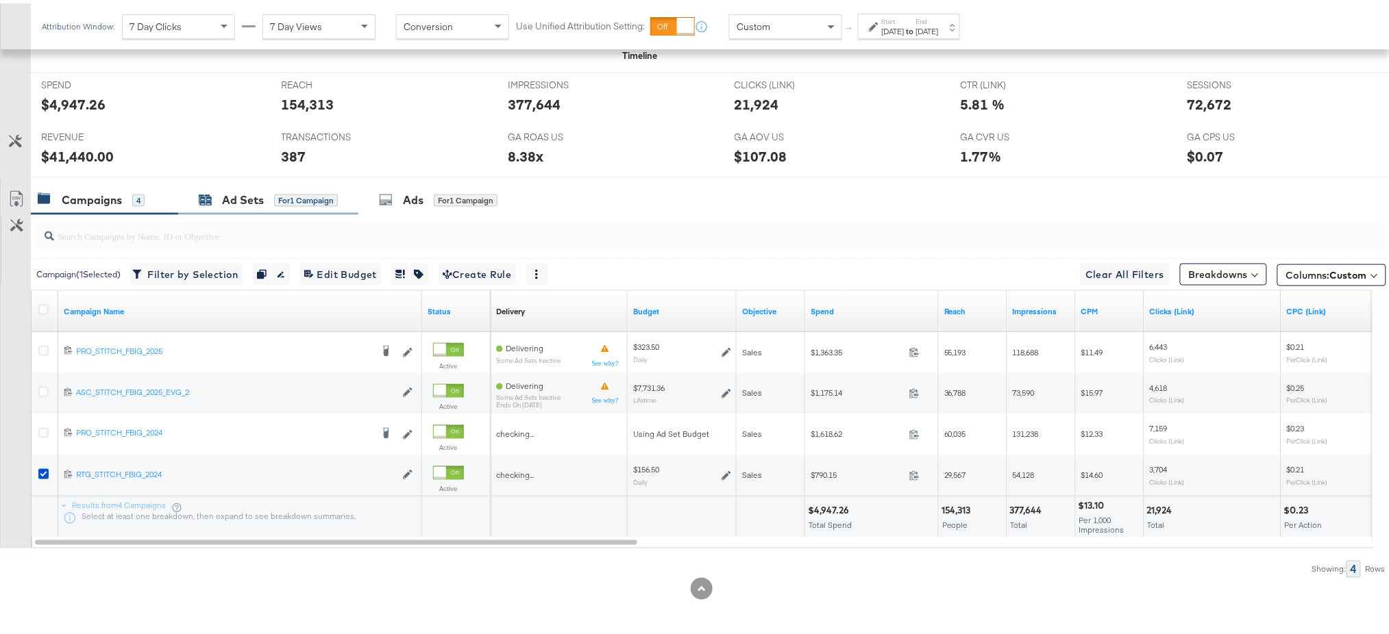
click at [224, 198] on div "Ad Sets" at bounding box center [243, 197] width 42 height 16
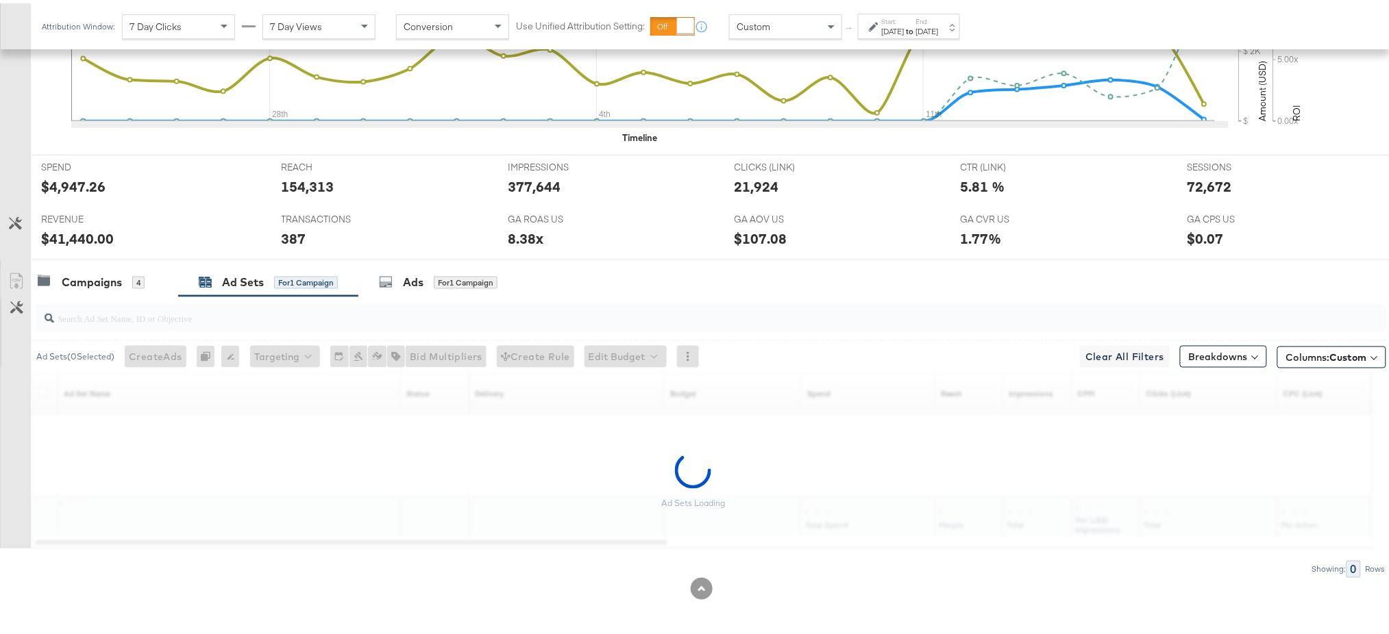
scroll to position [598, 0]
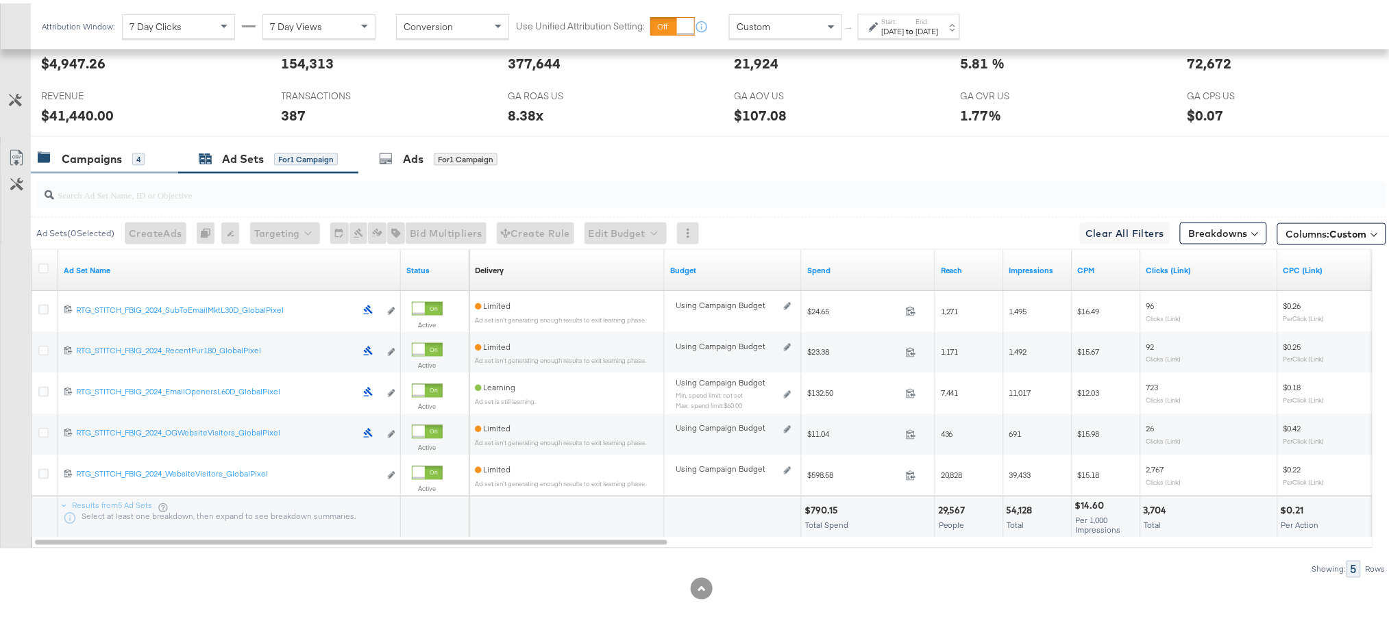
click at [92, 152] on div "Campaigns" at bounding box center [92, 156] width 60 height 16
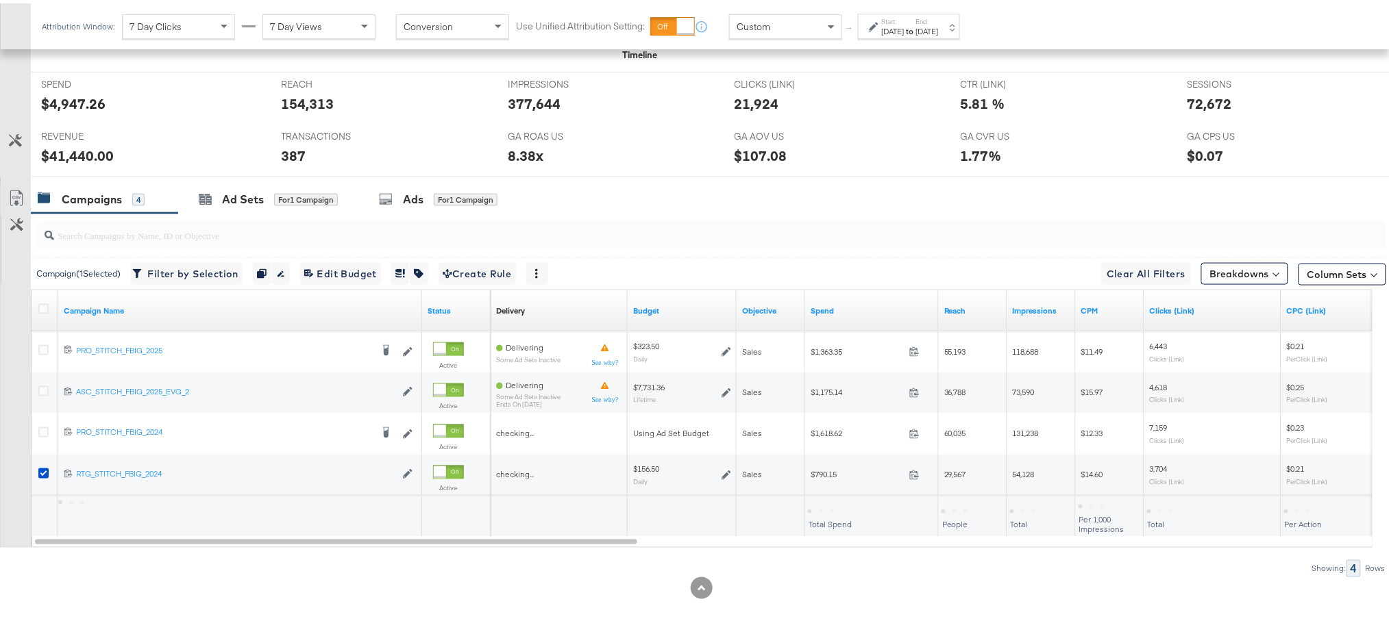
scroll to position [557, 0]
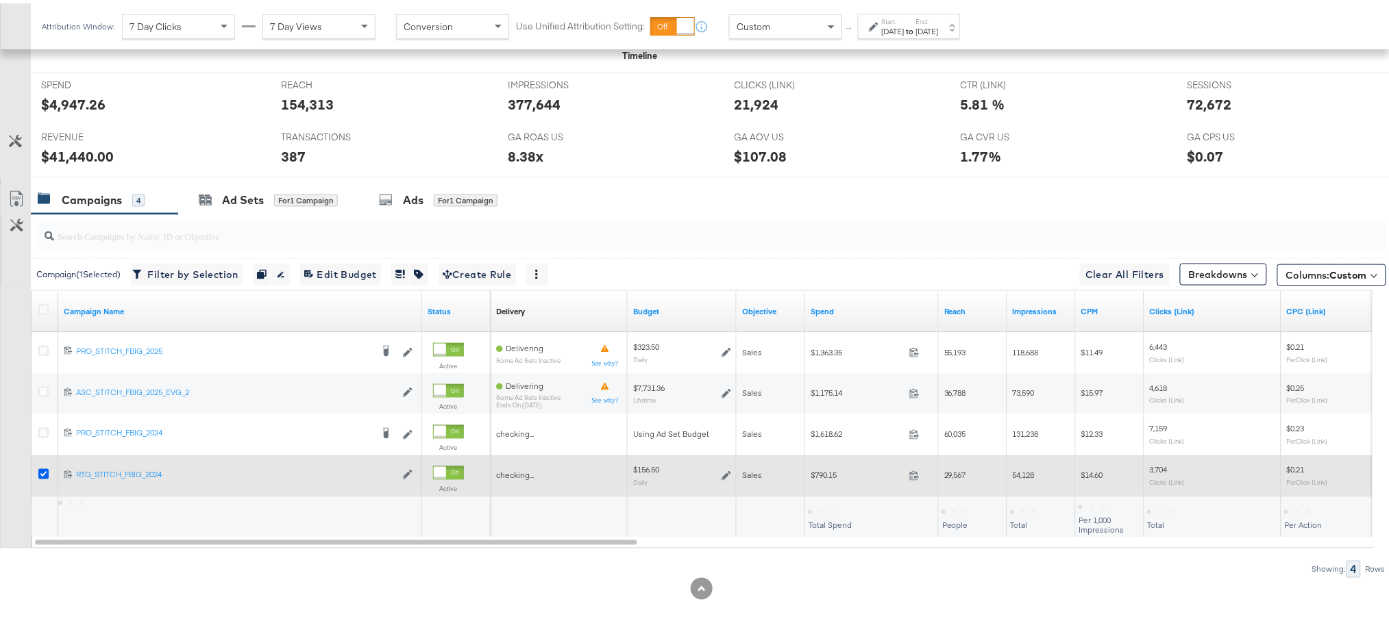
click at [38, 474] on icon at bounding box center [43, 471] width 10 height 10
click at [0, 0] on input "checkbox" at bounding box center [0, 0] width 0 height 0
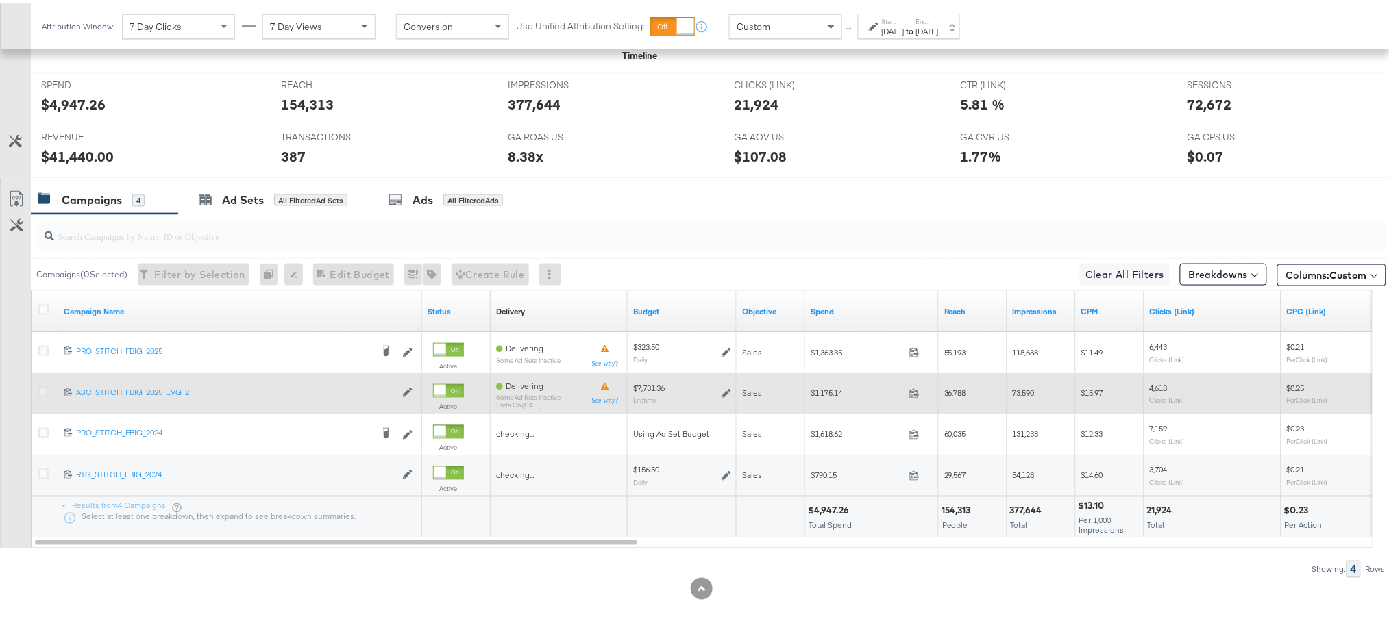
click at [40, 389] on icon at bounding box center [43, 389] width 10 height 10
click at [0, 0] on input "checkbox" at bounding box center [0, 0] width 0 height 0
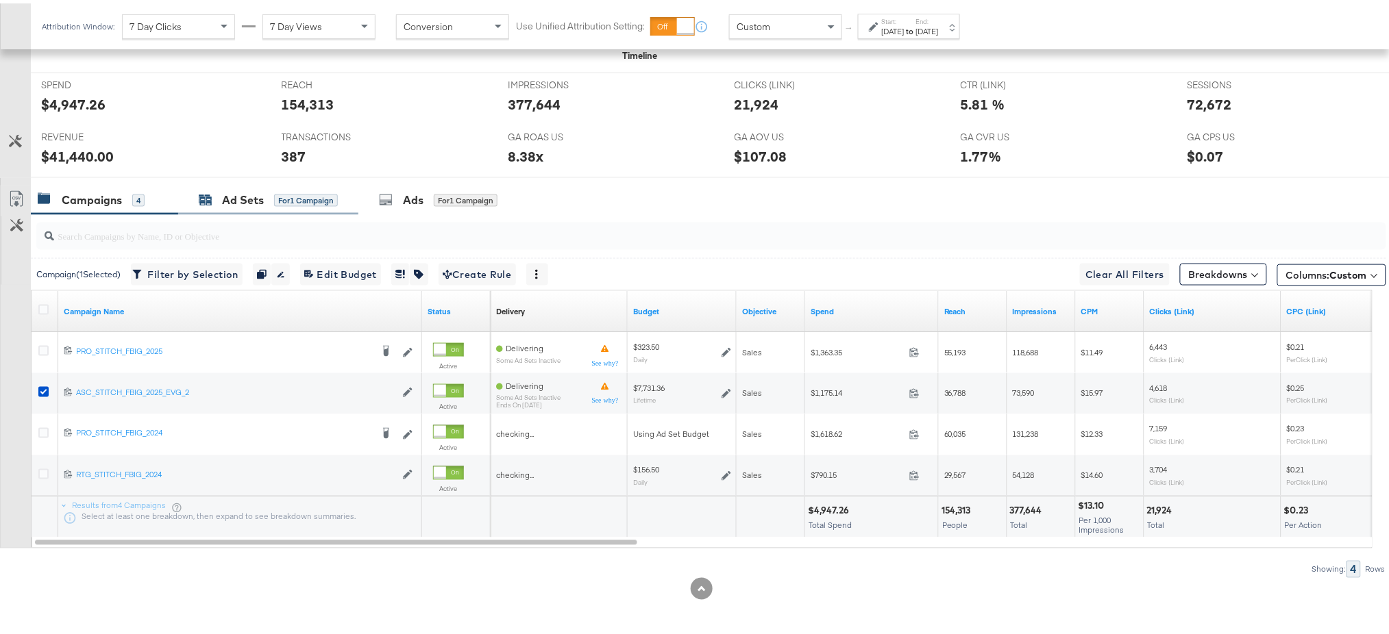
click at [227, 190] on div "Ad Sets" at bounding box center [243, 197] width 42 height 16
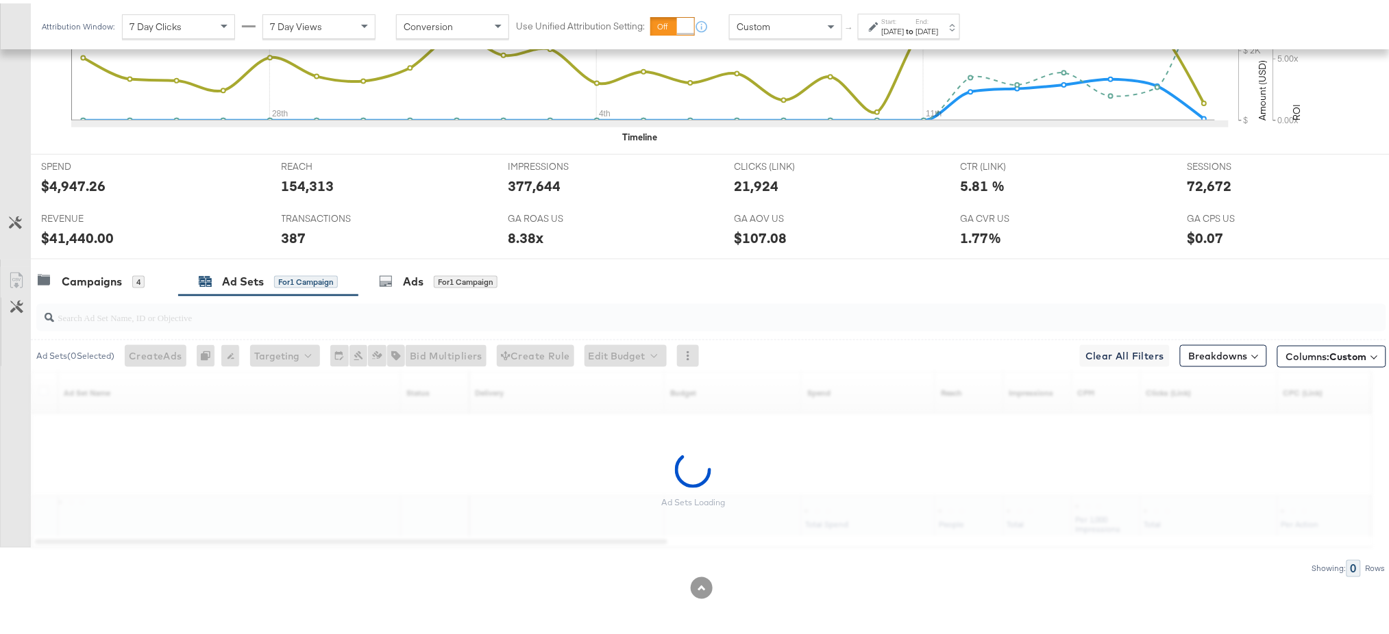
scroll to position [475, 0]
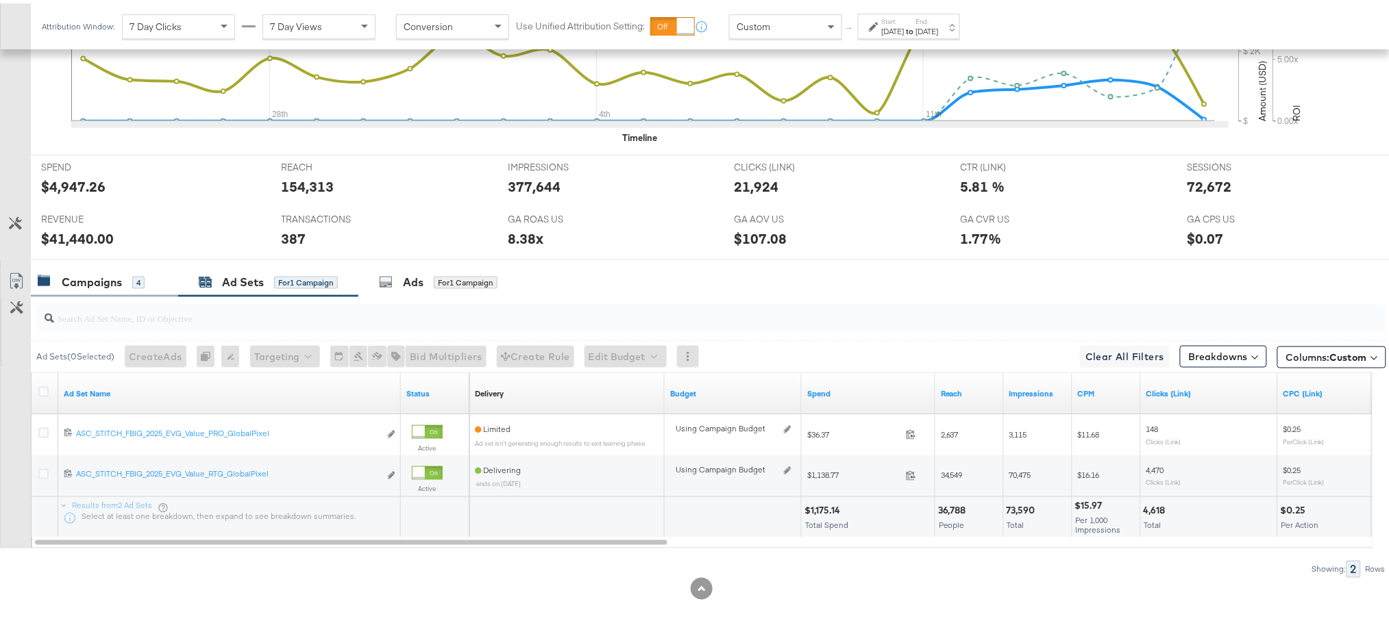
click at [77, 278] on div "Campaigns" at bounding box center [92, 279] width 60 height 16
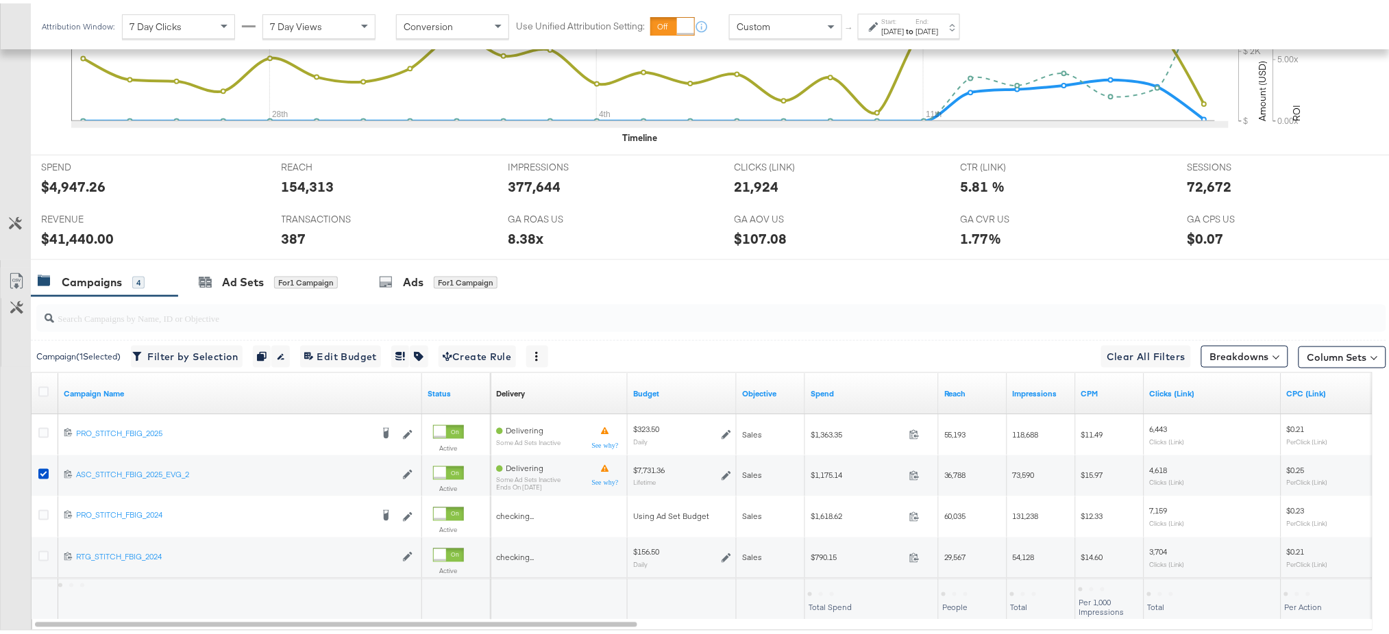
scroll to position [557, 0]
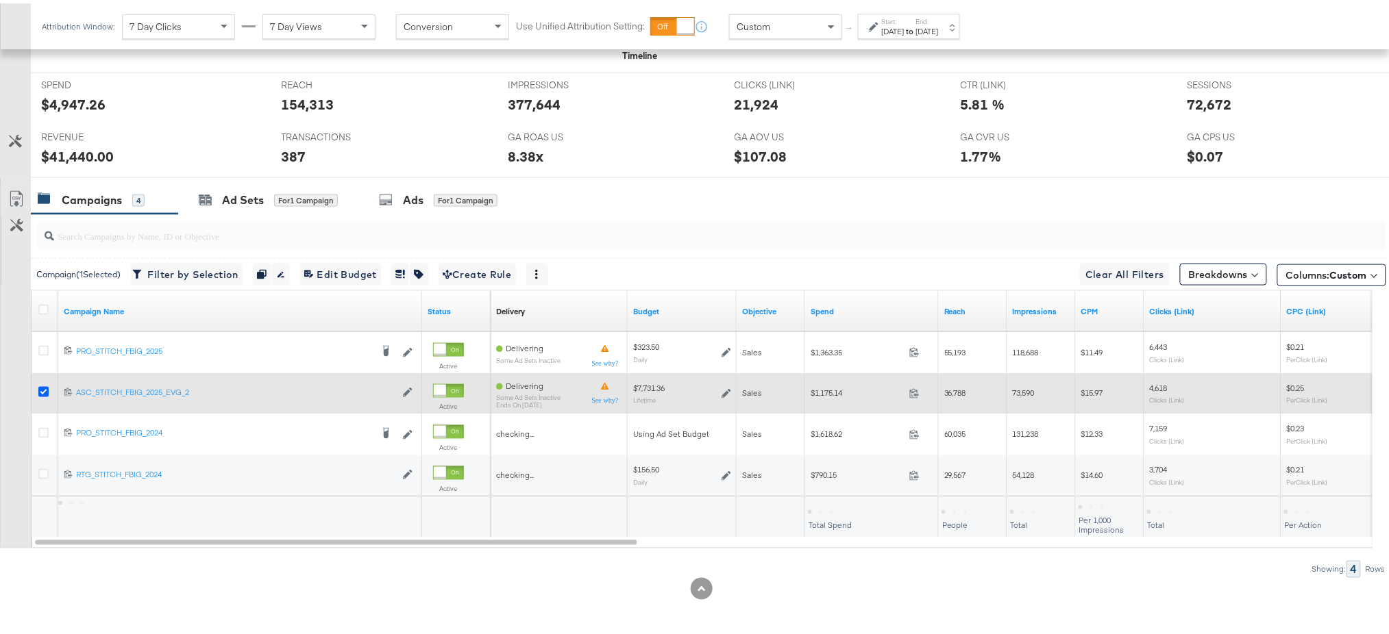
click at [40, 390] on icon at bounding box center [43, 389] width 10 height 10
click at [0, 0] on input "checkbox" at bounding box center [0, 0] width 0 height 0
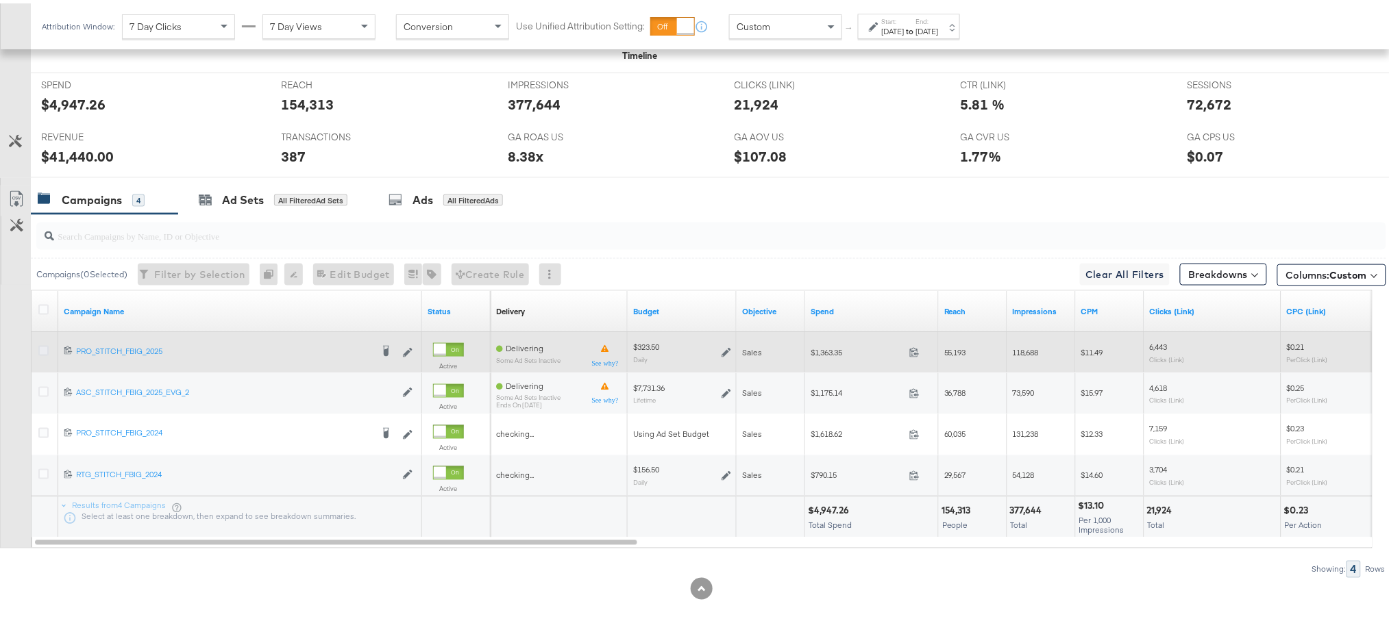
click at [40, 346] on icon at bounding box center [43, 348] width 10 height 10
click at [0, 0] on input "checkbox" at bounding box center [0, 0] width 0 height 0
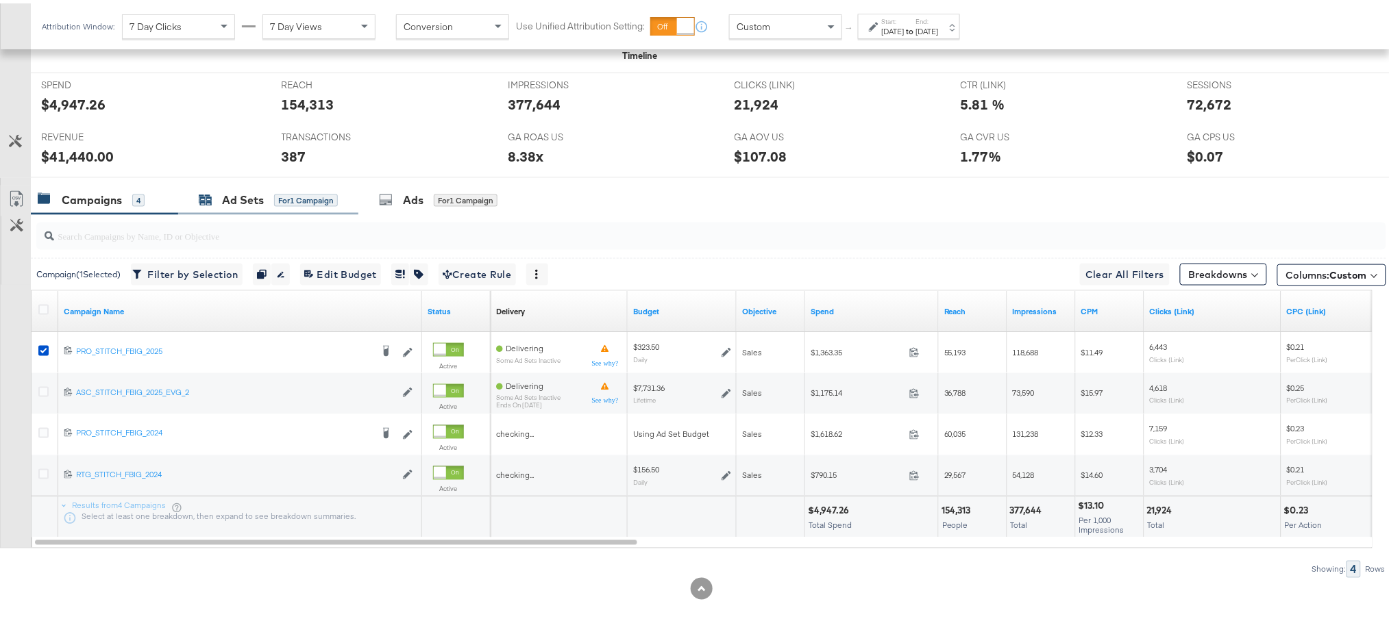
click at [242, 202] on div "Ad Sets" at bounding box center [243, 197] width 42 height 16
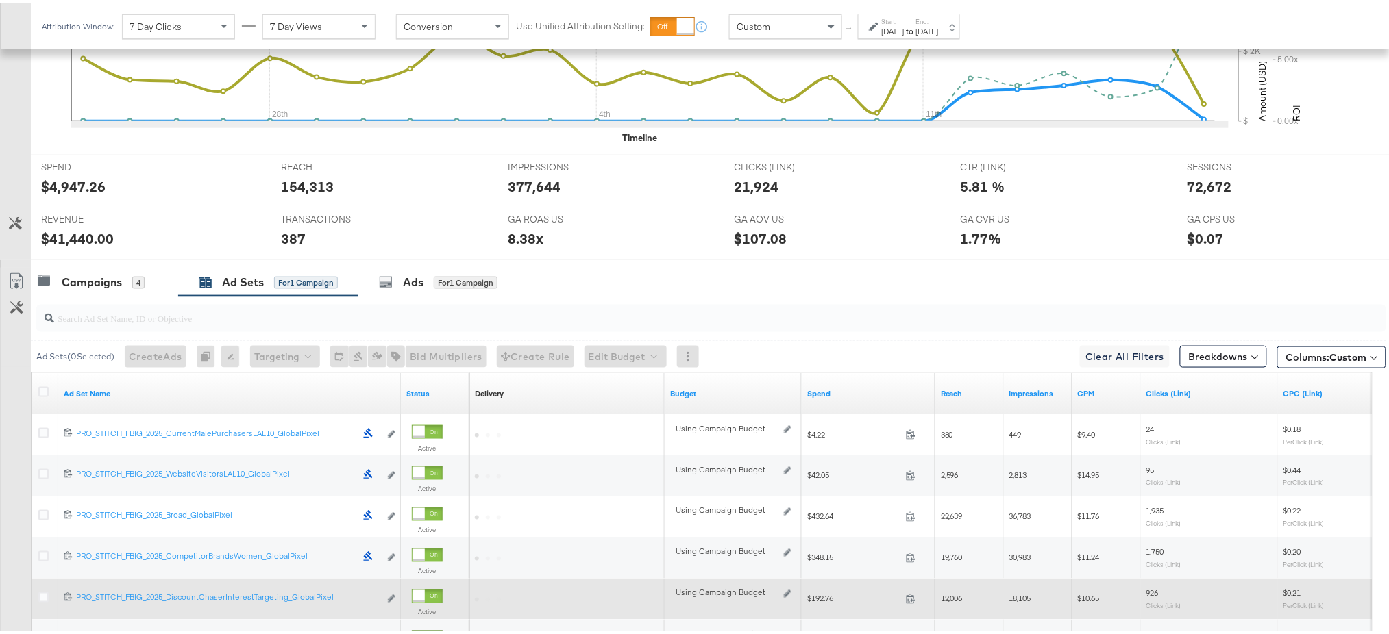
scroll to position [638, 0]
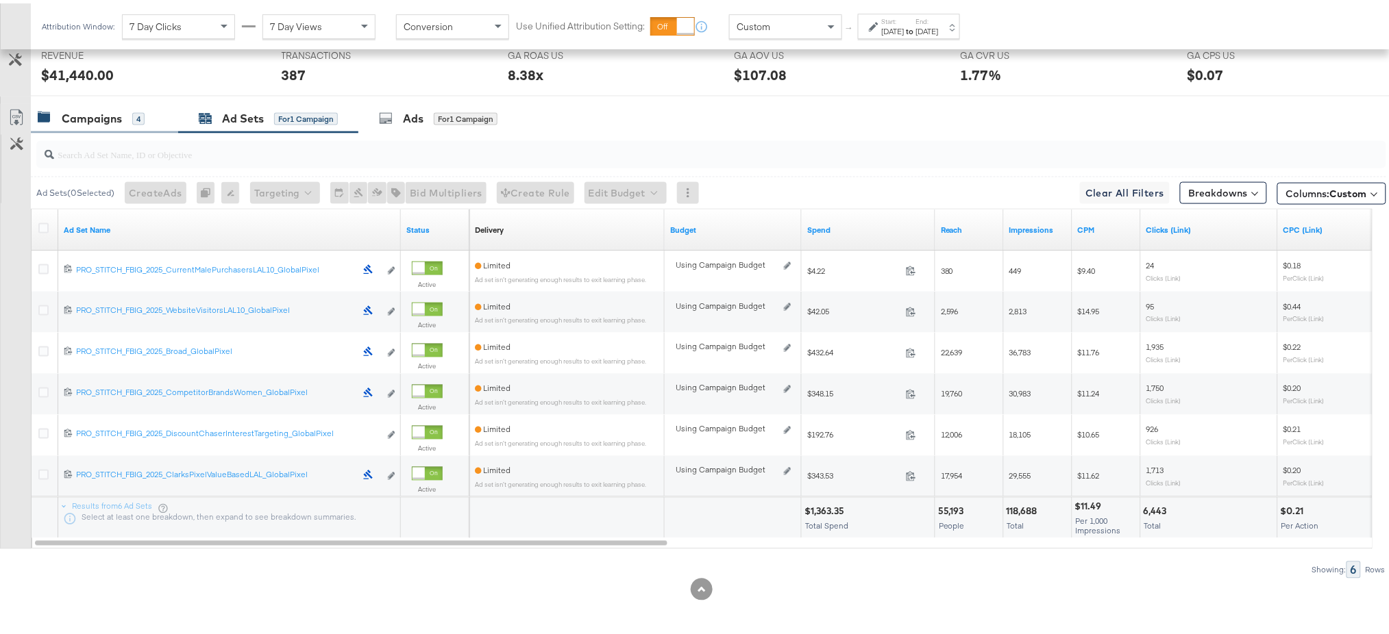
click at [103, 117] on div "Campaigns" at bounding box center [92, 116] width 60 height 16
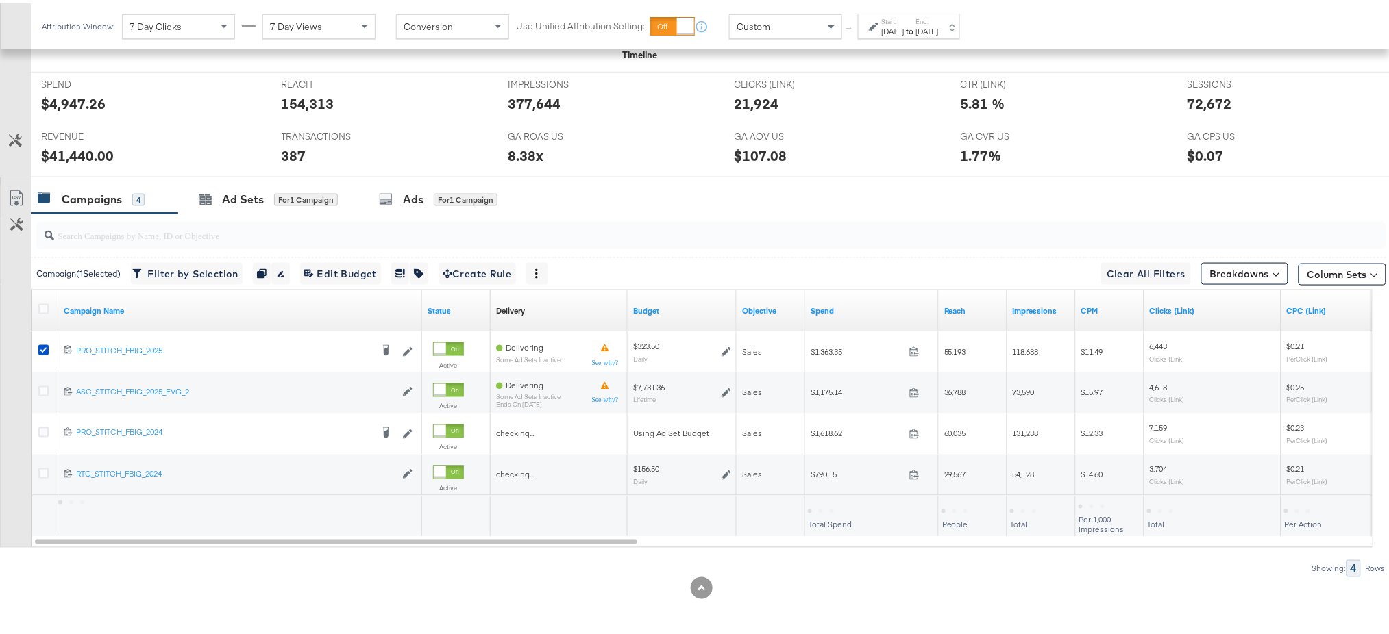
scroll to position [557, 0]
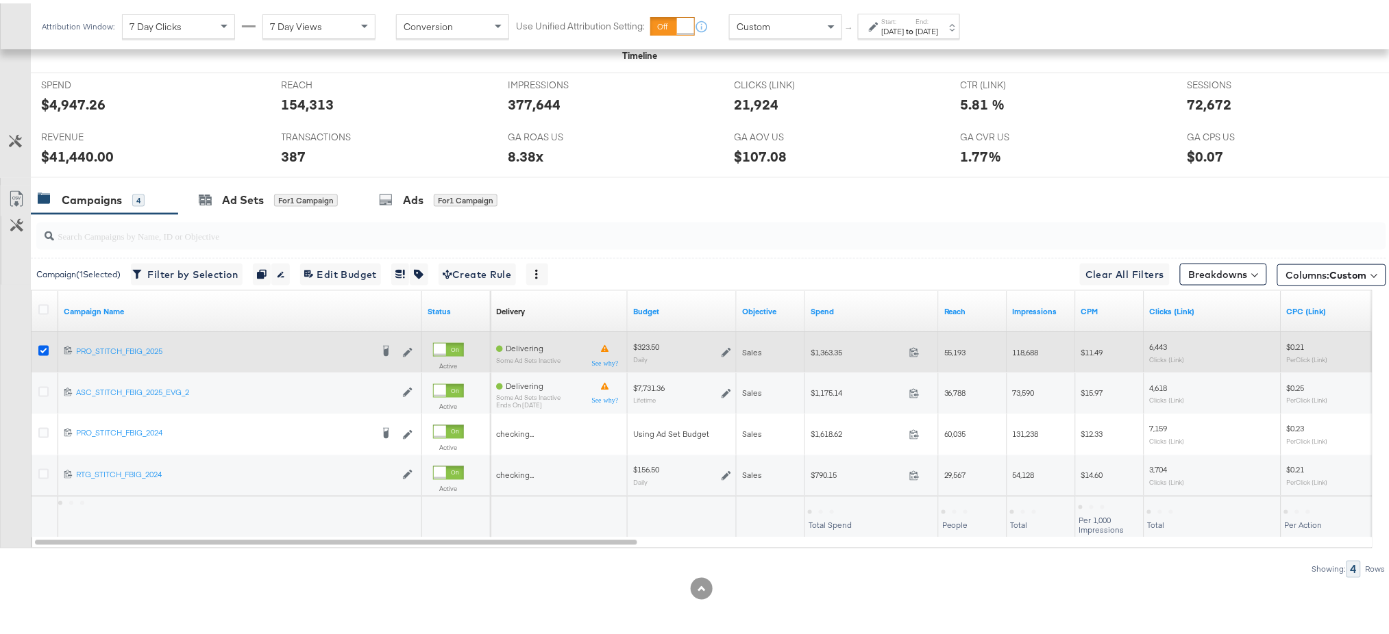
click at [41, 344] on icon at bounding box center [43, 348] width 10 height 10
click at [0, 0] on input "checkbox" at bounding box center [0, 0] width 0 height 0
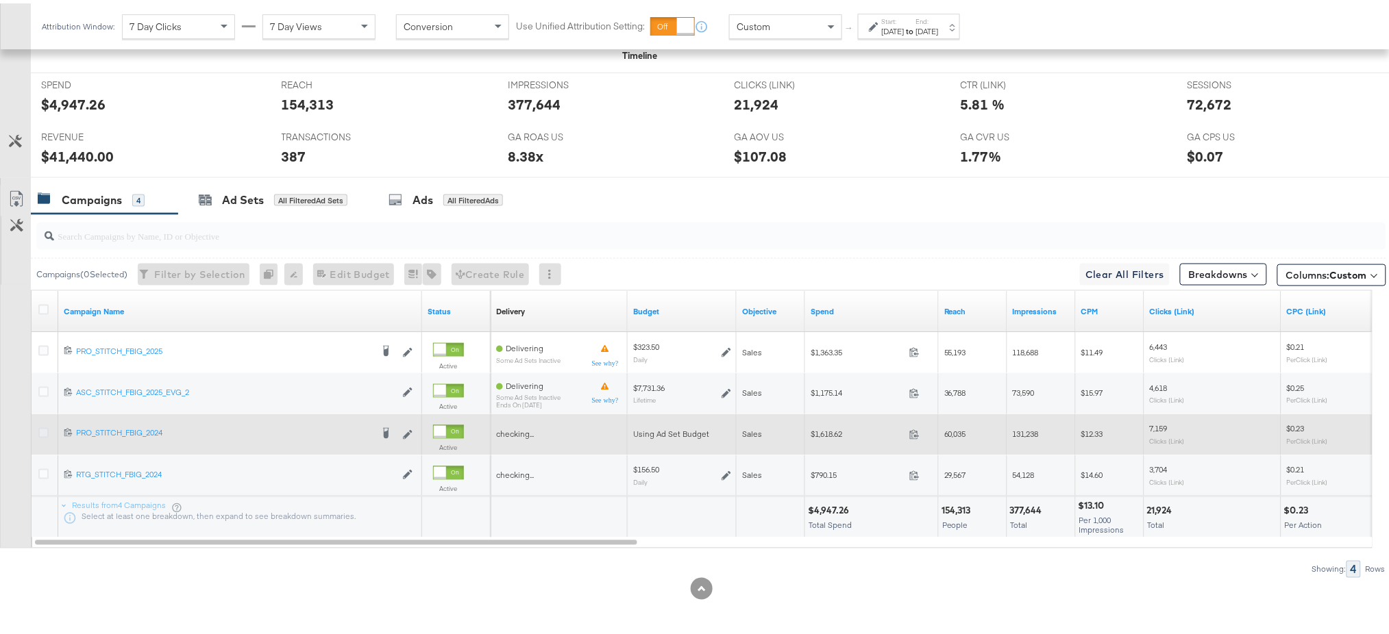
click at [44, 428] on icon at bounding box center [43, 430] width 10 height 10
click at [0, 0] on input "checkbox" at bounding box center [0, 0] width 0 height 0
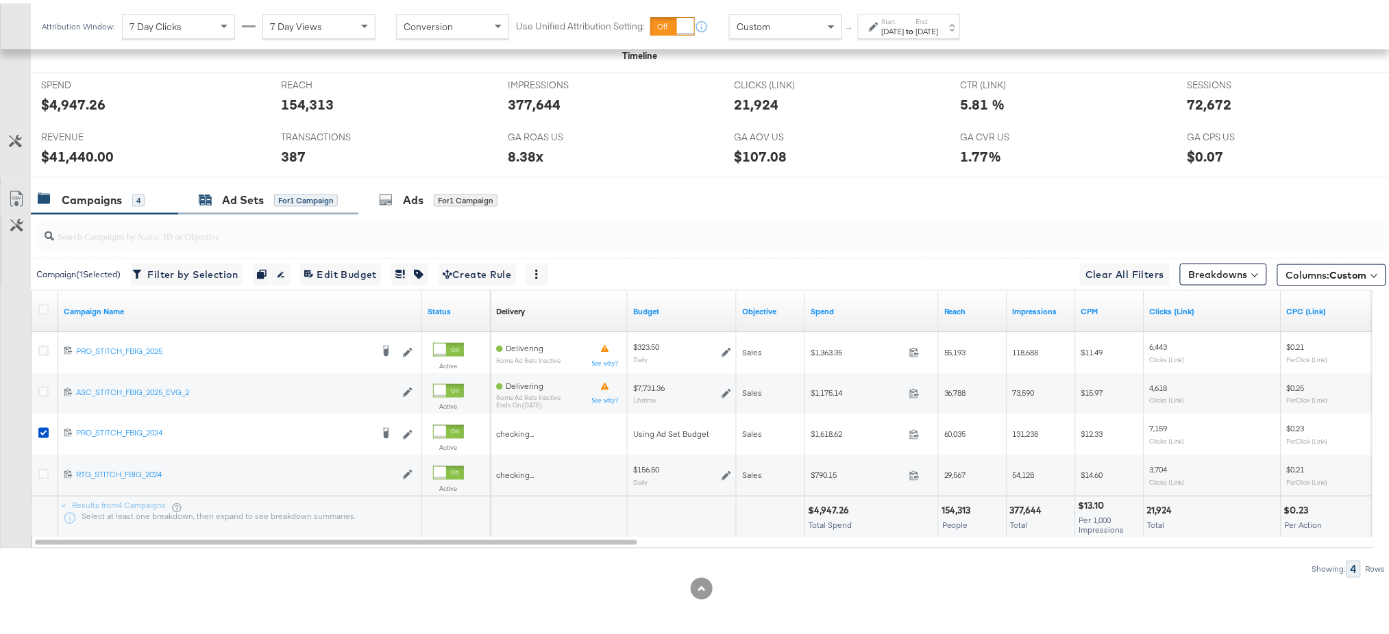
click at [229, 199] on div "Ad Sets" at bounding box center [243, 197] width 42 height 16
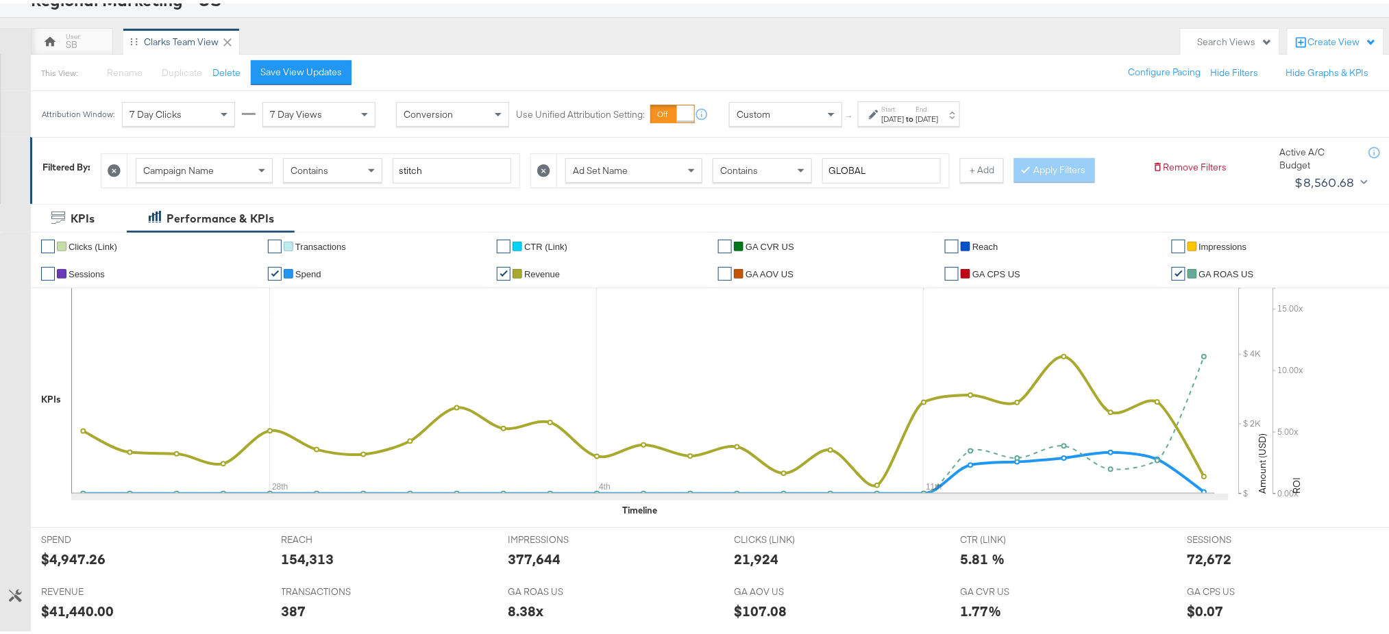
scroll to position [106, 0]
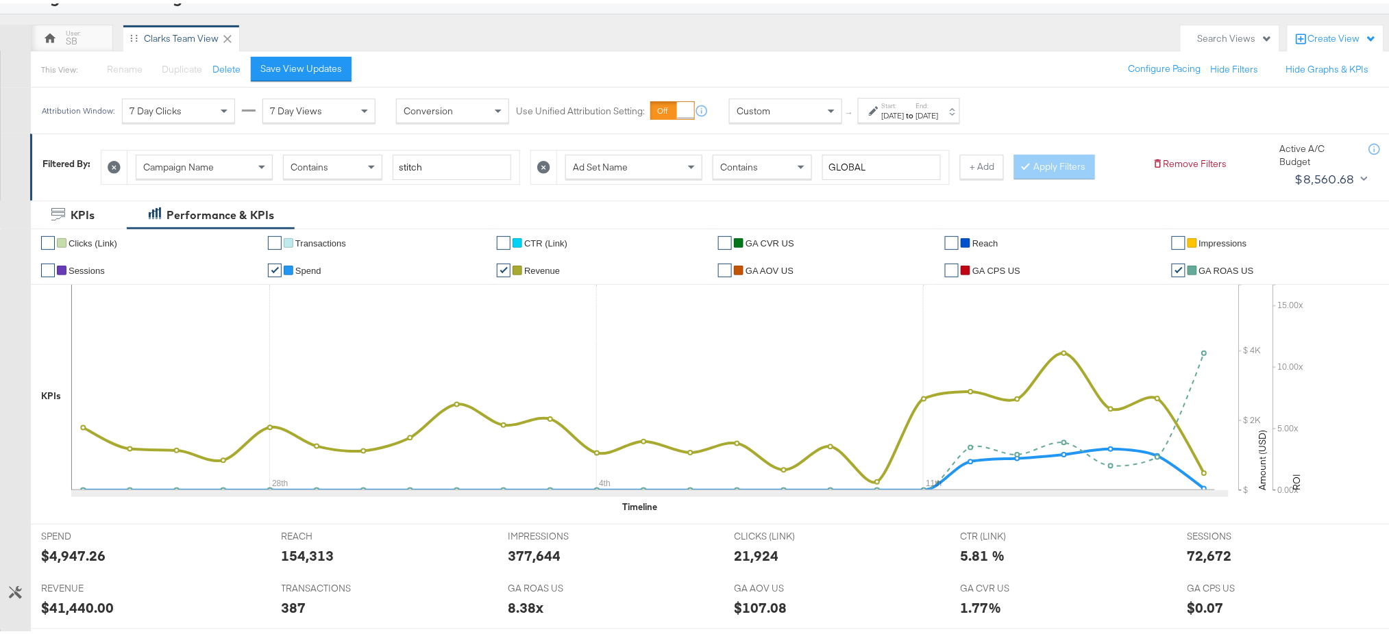
click at [939, 103] on label "End:" at bounding box center [927, 102] width 23 height 9
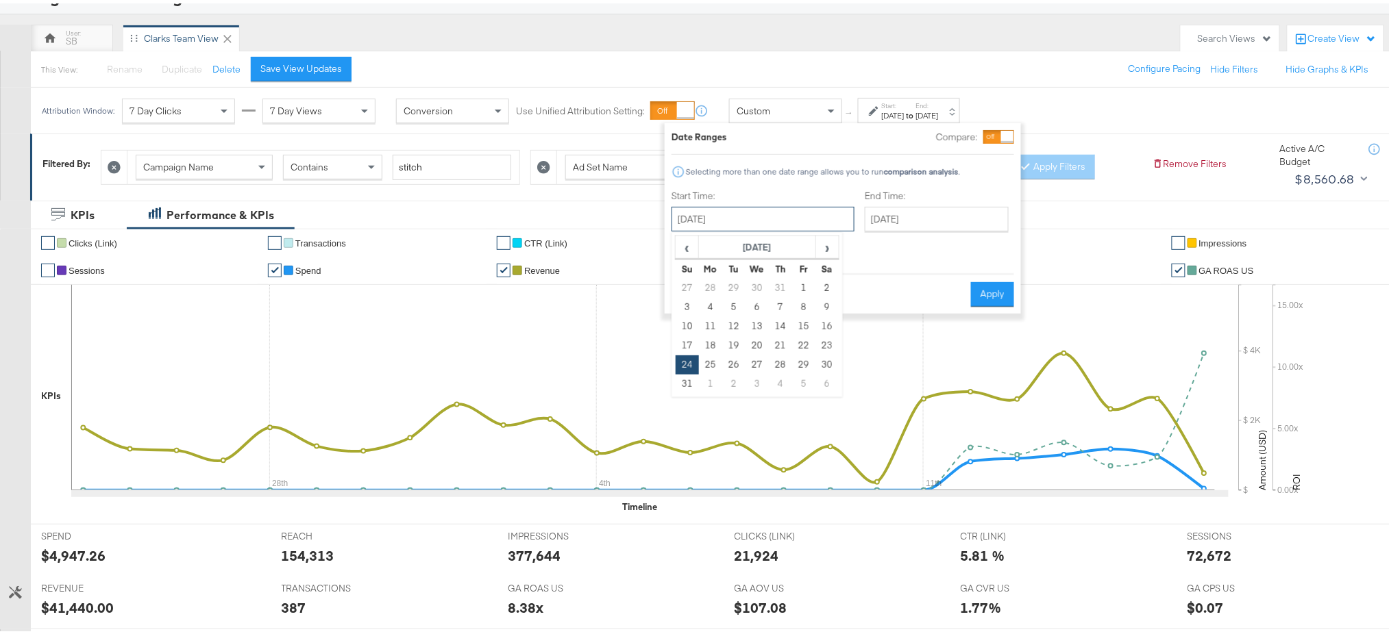
click at [751, 212] on input "[DATE]" at bounding box center [762, 215] width 183 height 25
click at [826, 247] on span "›" at bounding box center [827, 244] width 21 height 21
click at [684, 321] on td "14" at bounding box center [686, 323] width 23 height 19
type input "[DATE]"
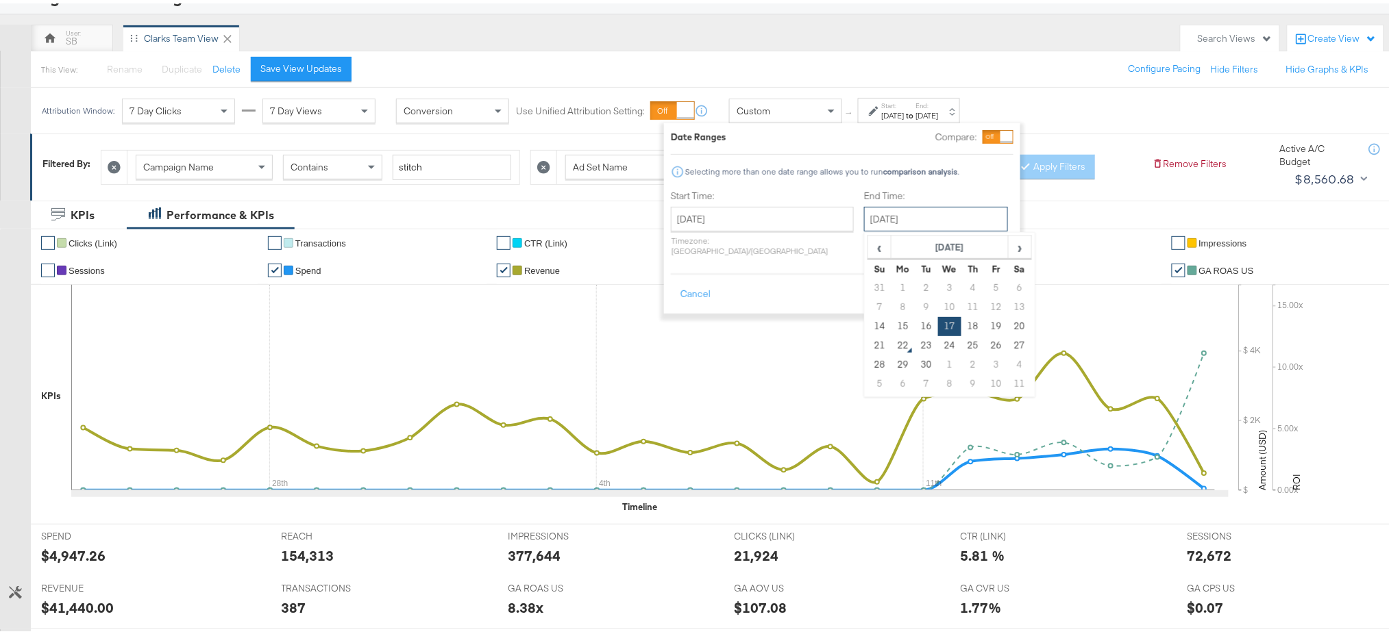
click at [917, 221] on input "[DATE]" at bounding box center [936, 215] width 144 height 25
click at [1008, 321] on td "20" at bounding box center [1019, 323] width 23 height 19
type input "[DATE]"
click at [993, 279] on button "Apply" at bounding box center [991, 291] width 43 height 25
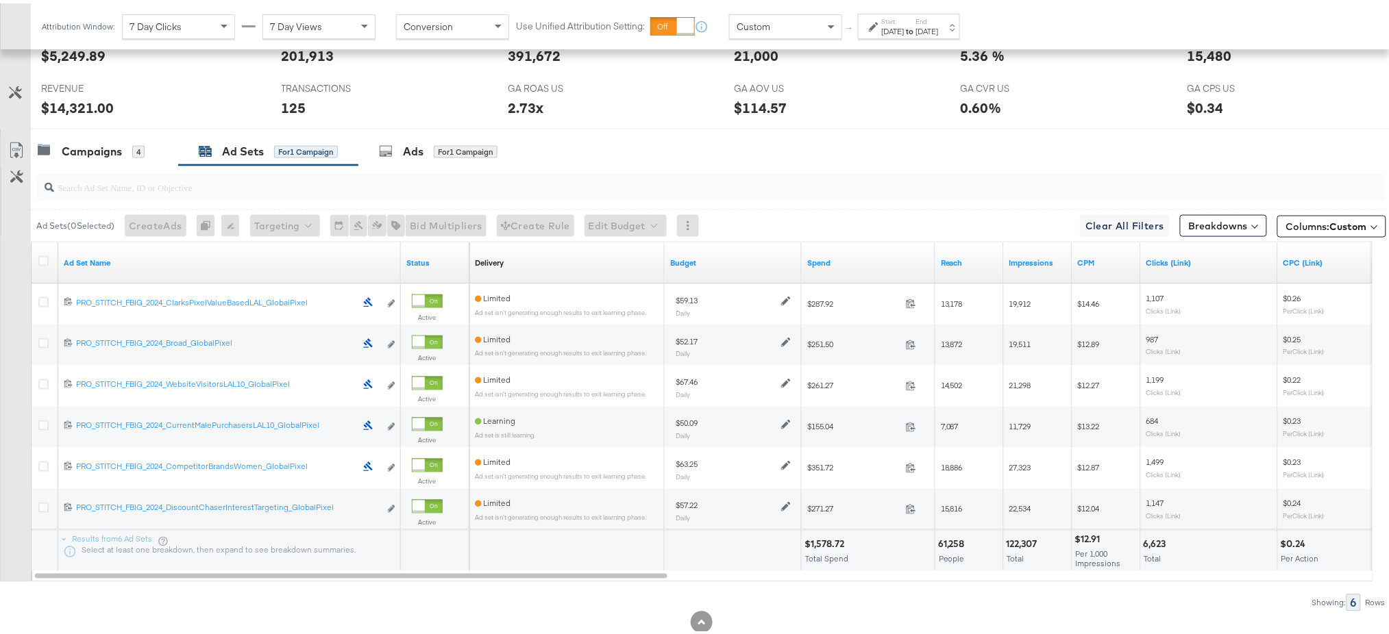
scroll to position [610, 0]
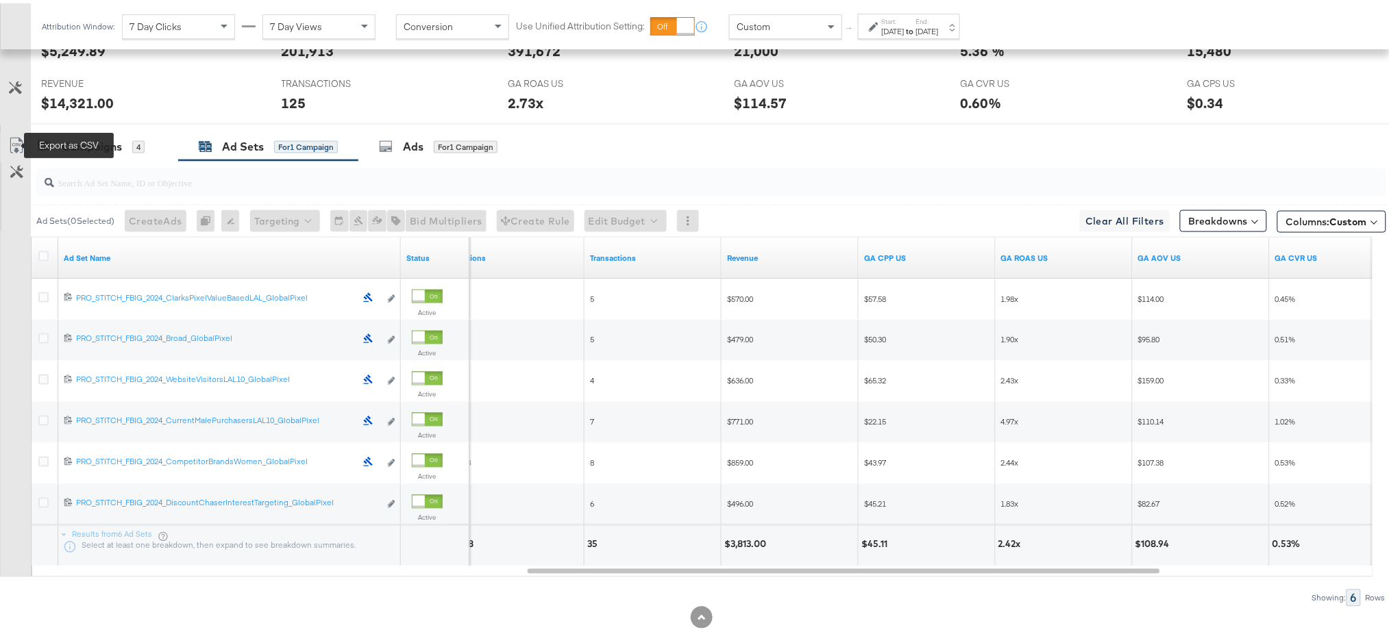
click at [9, 136] on icon at bounding box center [16, 142] width 16 height 16
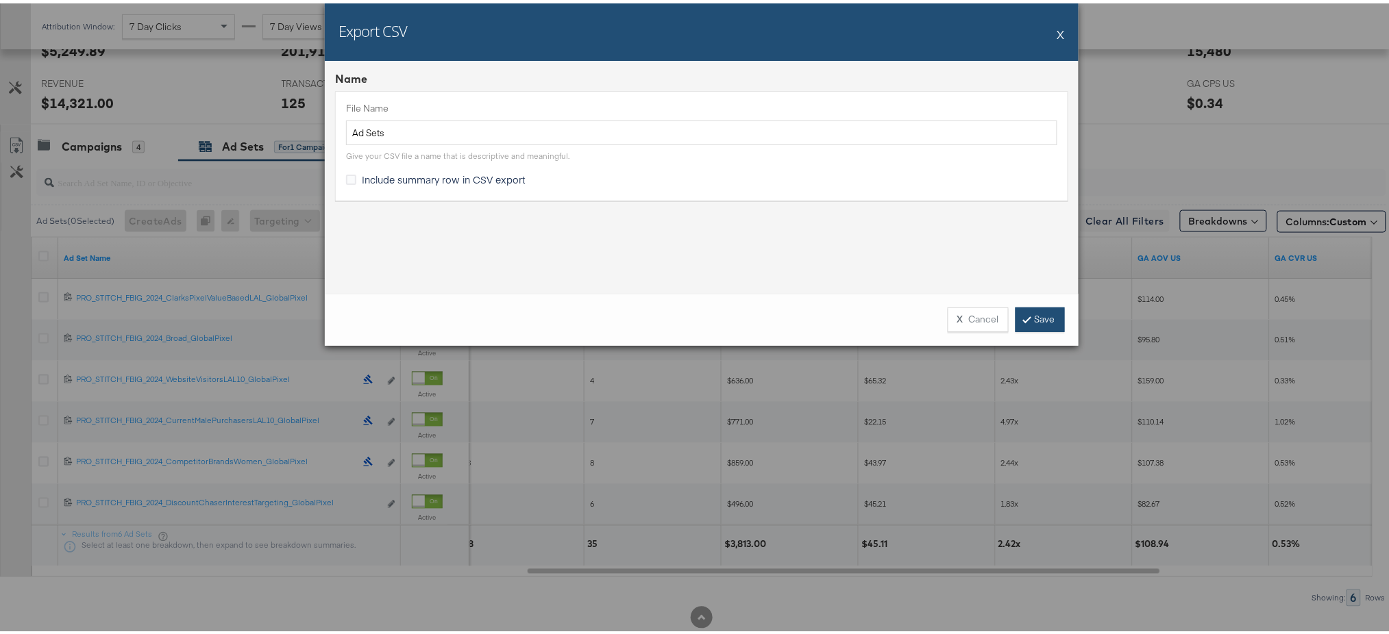
click at [1034, 312] on link "Save" at bounding box center [1039, 316] width 49 height 25
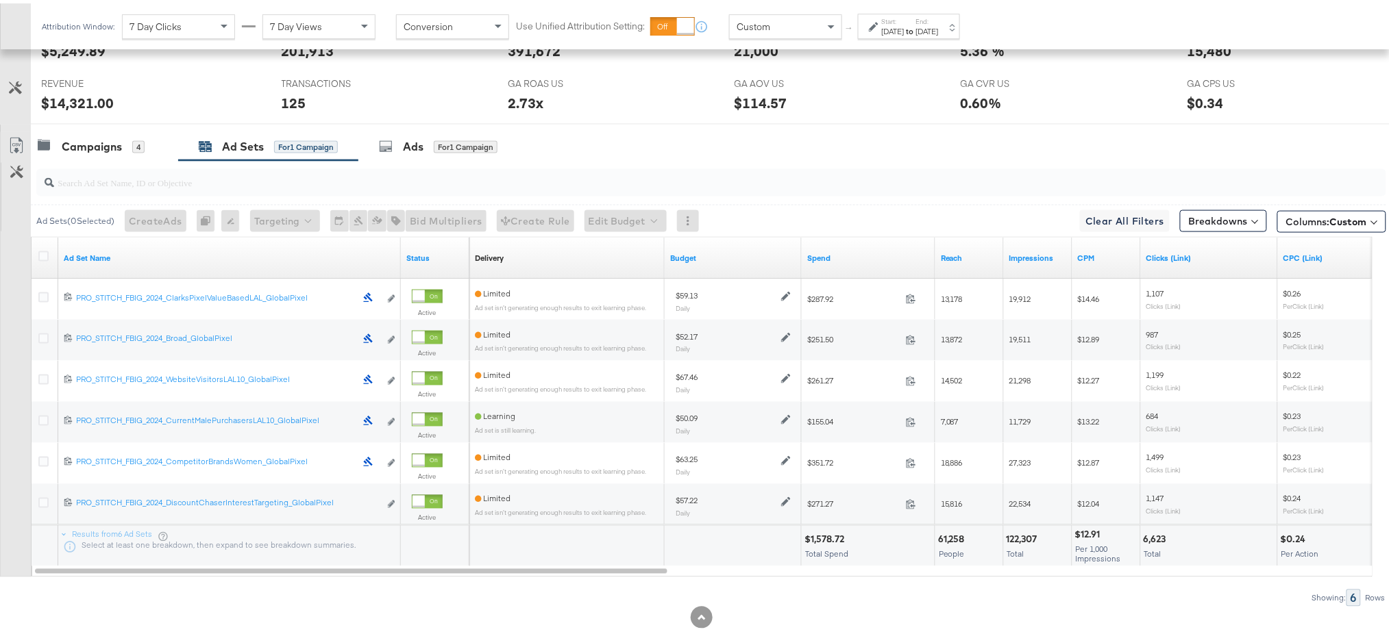
click at [950, 536] on div "61,258" at bounding box center [953, 536] width 31 height 13
copy div "61,258"
click at [96, 144] on div "Campaigns" at bounding box center [92, 144] width 60 height 16
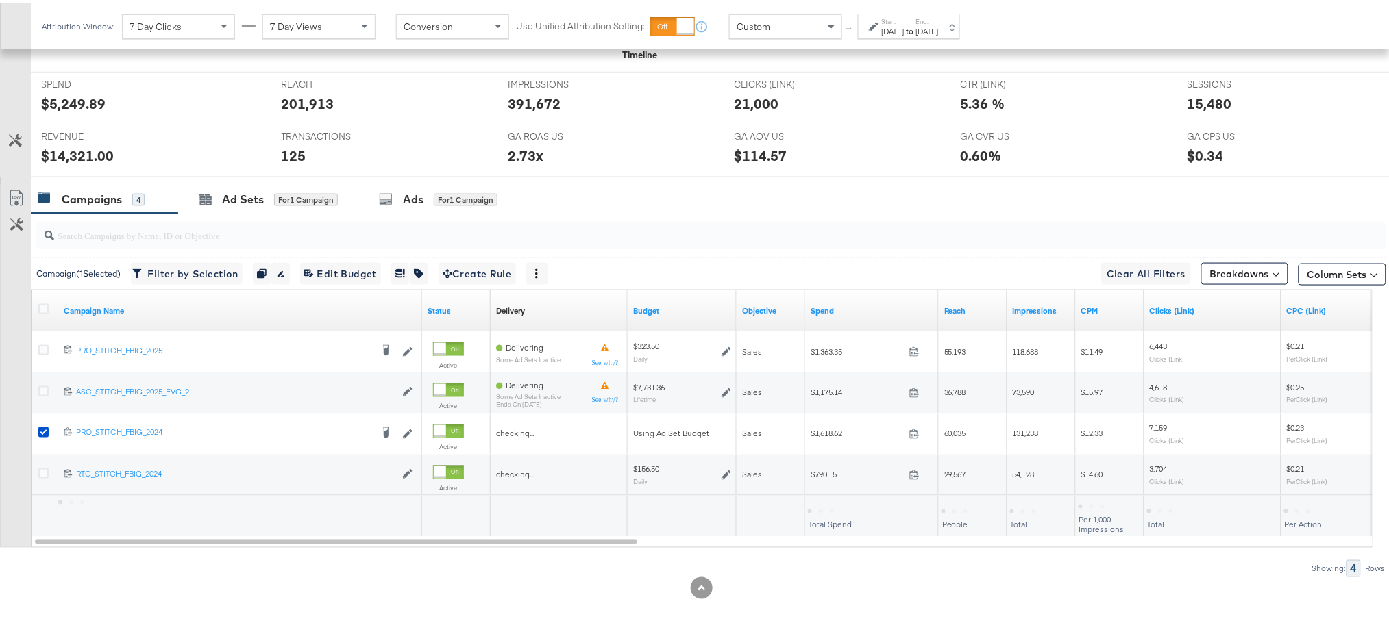
scroll to position [557, 0]
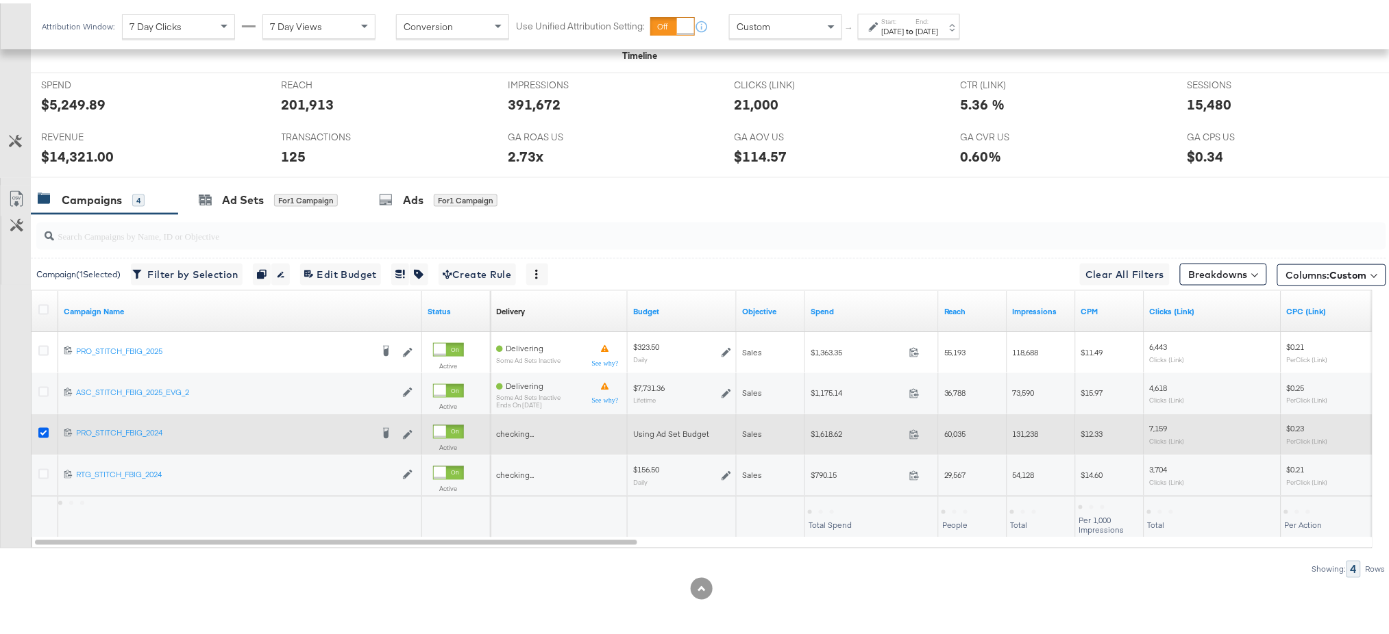
click at [40, 433] on icon at bounding box center [43, 430] width 10 height 10
click at [0, 0] on input "checkbox" at bounding box center [0, 0] width 0 height 0
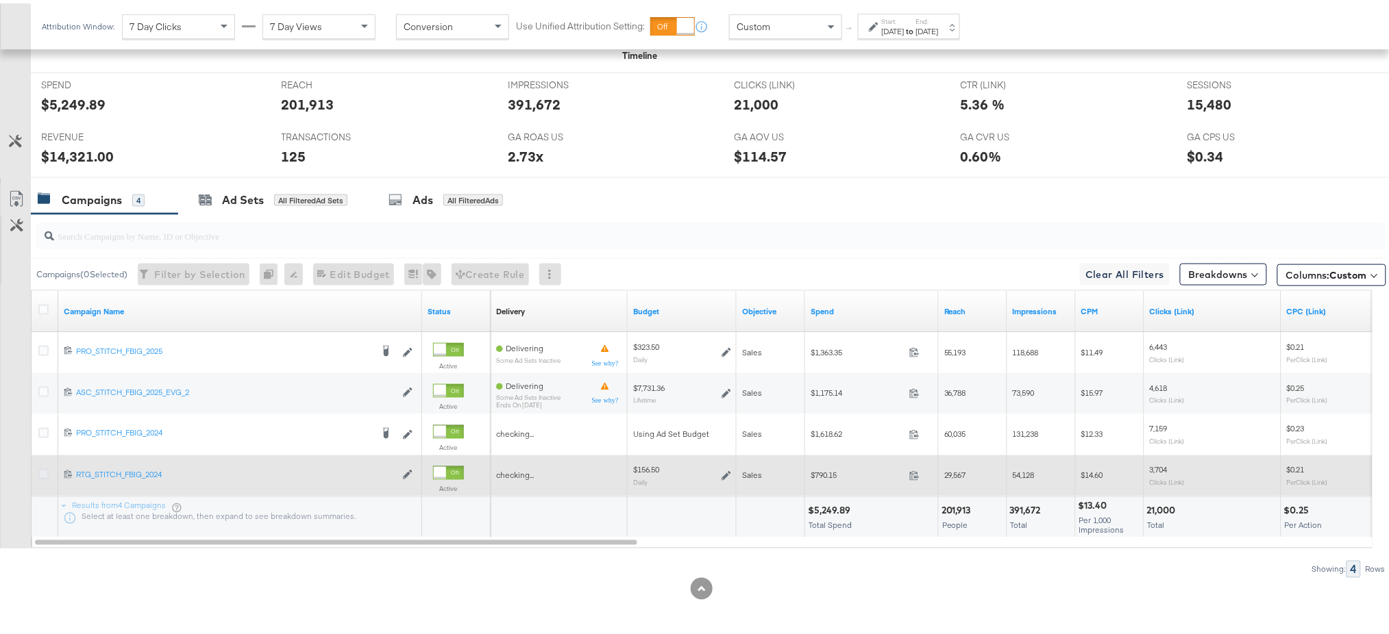
click at [41, 467] on icon at bounding box center [43, 471] width 10 height 10
click at [0, 0] on input "checkbox" at bounding box center [0, 0] width 0 height 0
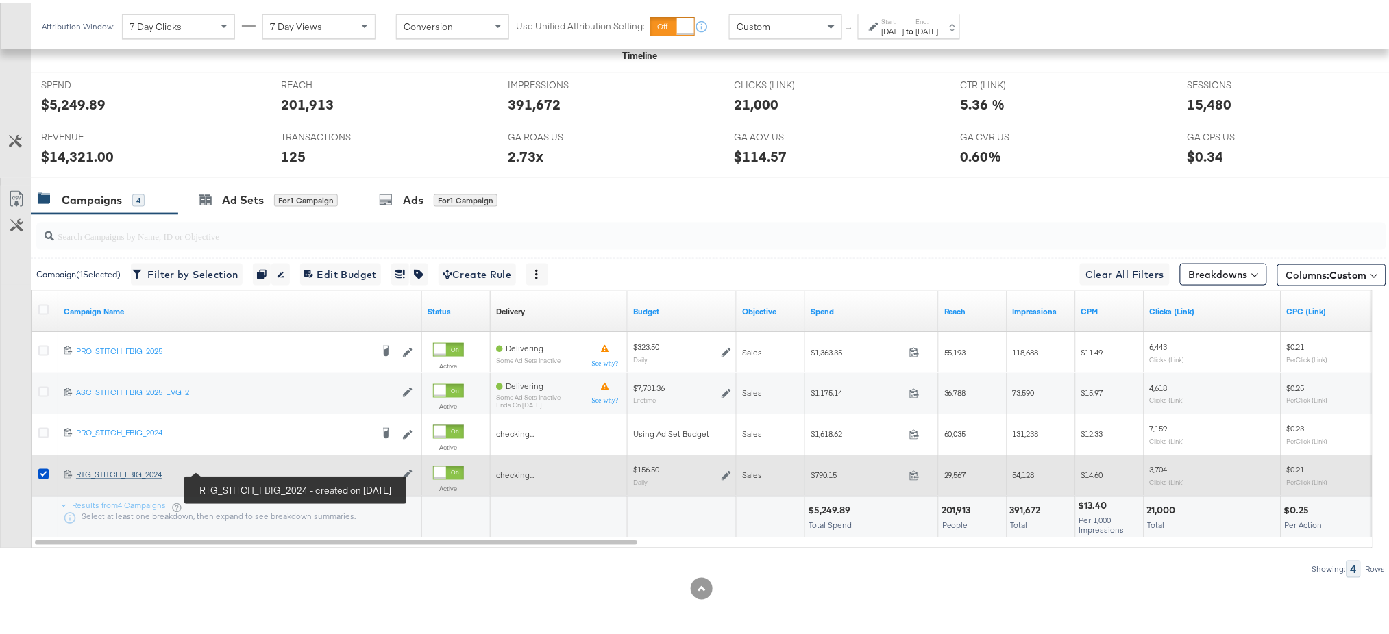
click at [97, 475] on div "RTG_STITCH_FBIG_2024 RTG_STITCH_FBIG_2024" at bounding box center [235, 472] width 319 height 11
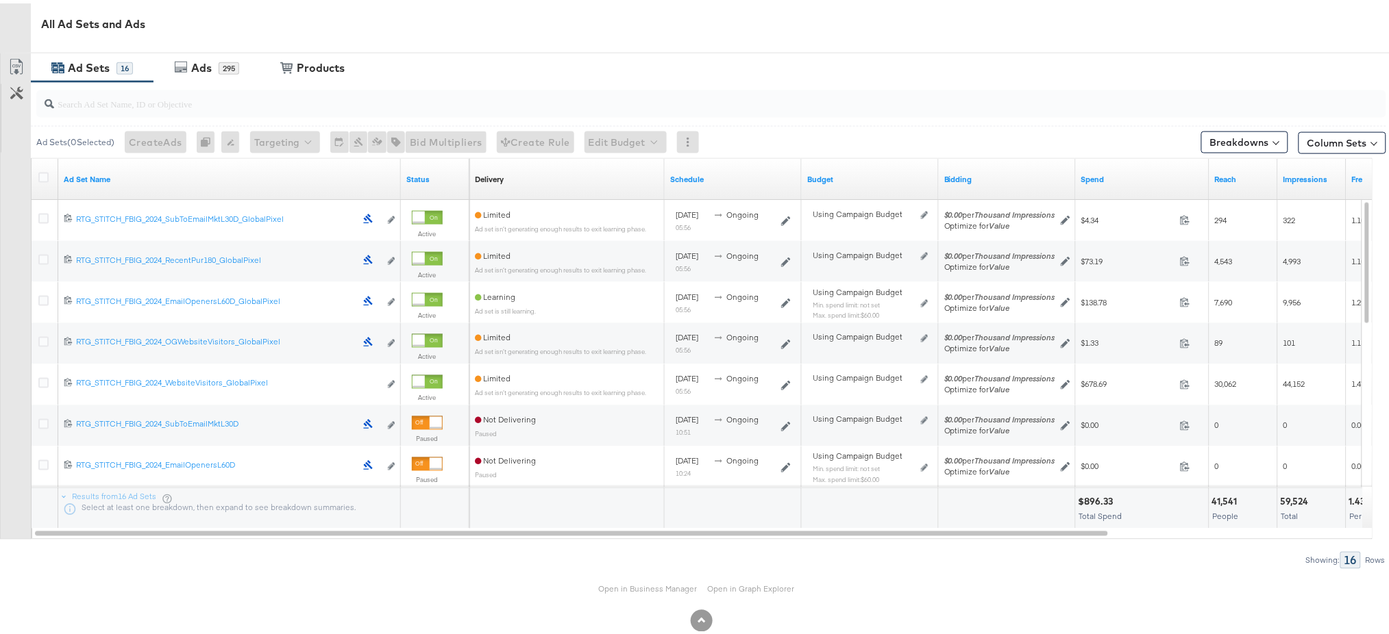
scroll to position [659, 0]
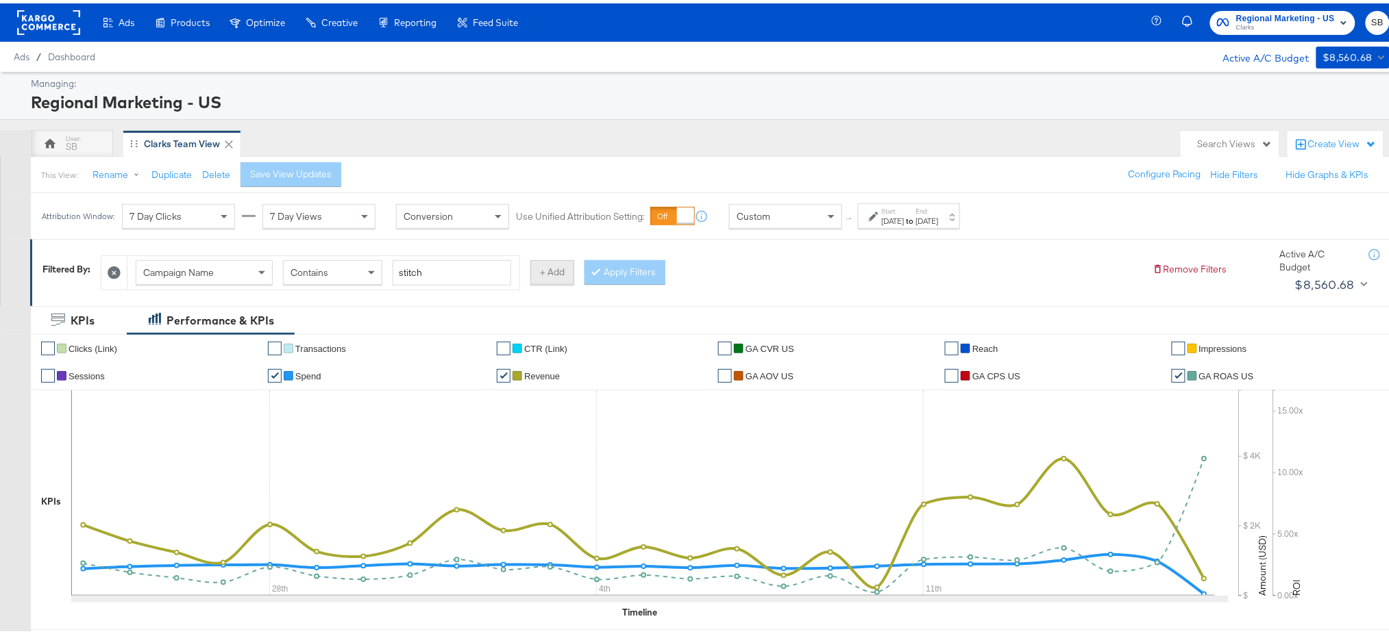
click at [560, 268] on button "+ Add" at bounding box center [552, 269] width 44 height 25
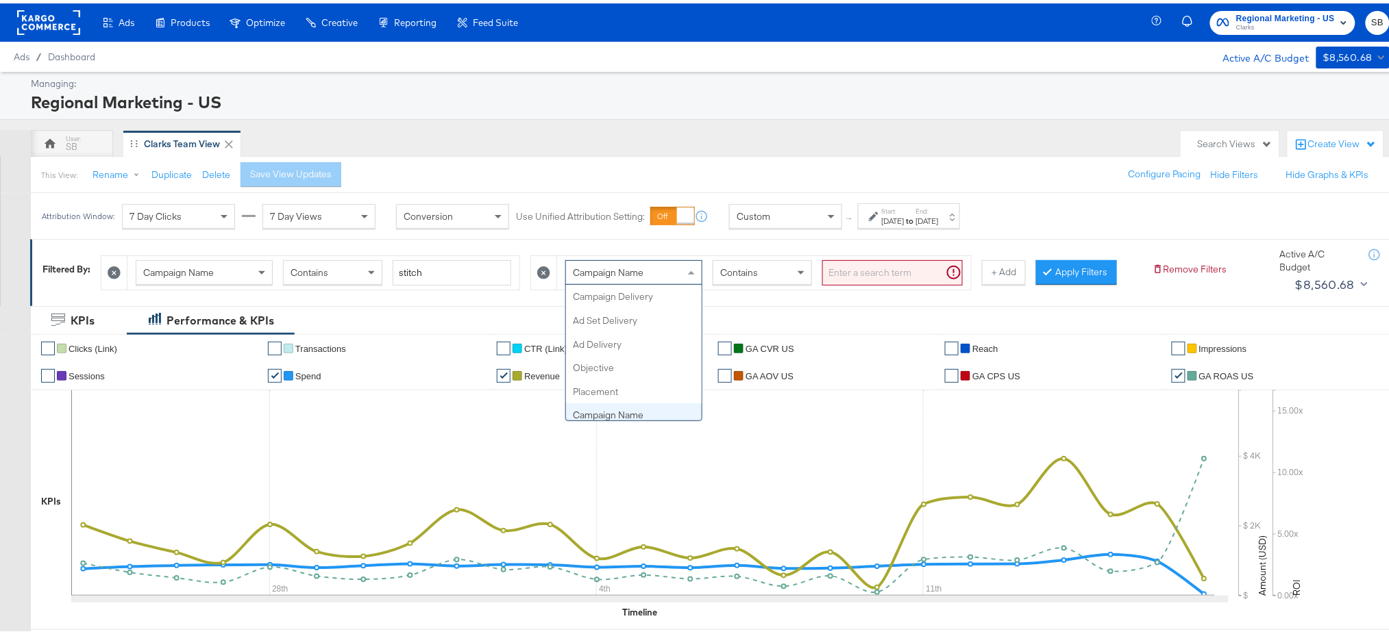
click at [656, 272] on div "Campaign Name" at bounding box center [634, 269] width 136 height 23
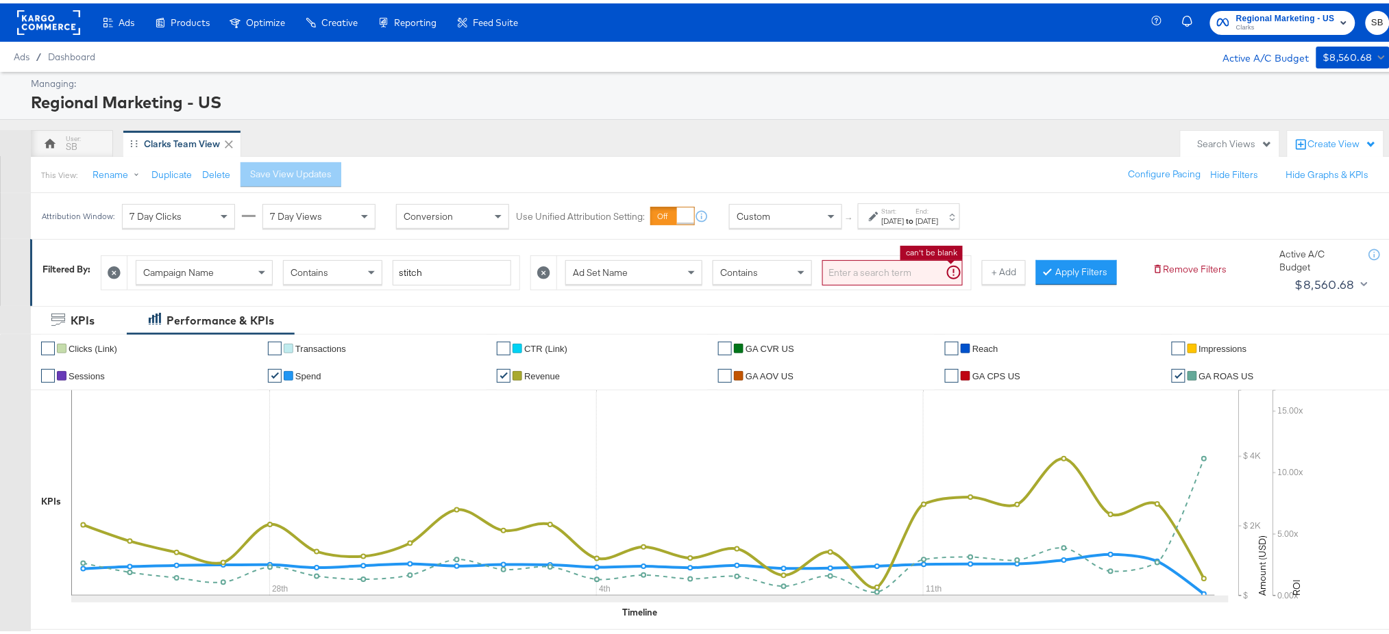
click at [875, 267] on input "search" at bounding box center [892, 269] width 140 height 25
type input "global"
click at [1033, 281] on button "Apply Filters" at bounding box center [1054, 269] width 81 height 25
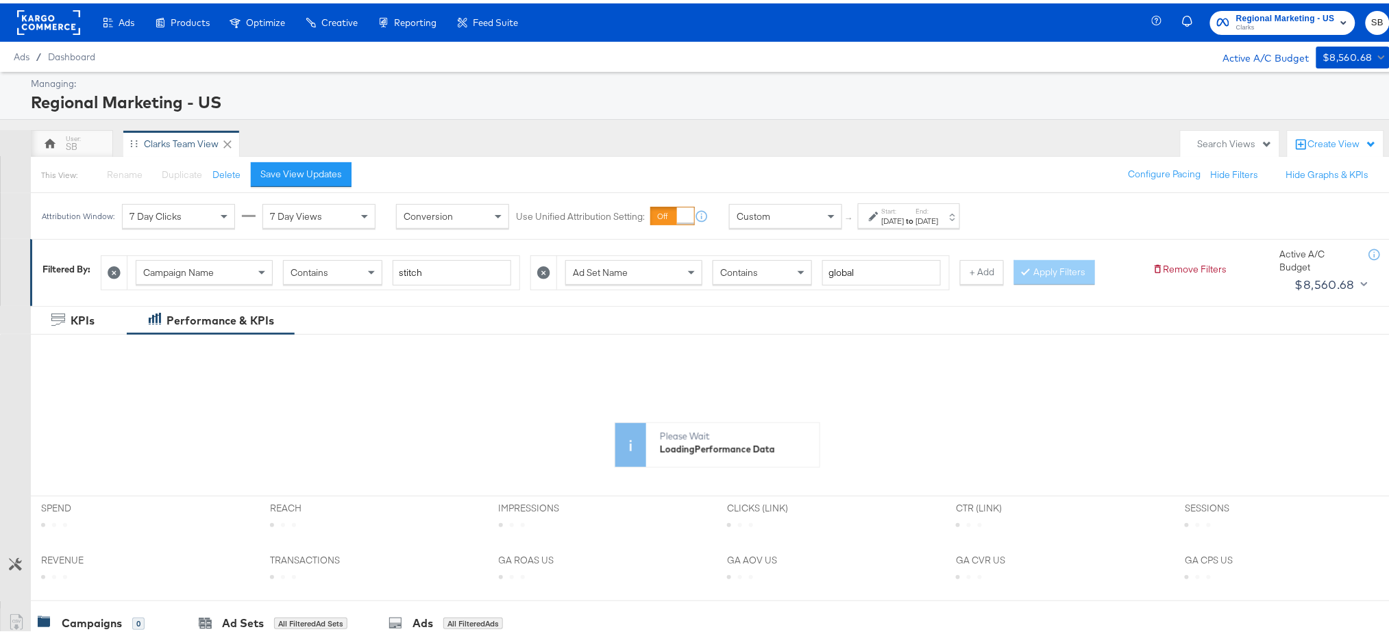
click at [904, 209] on label "Start:" at bounding box center [893, 207] width 23 height 9
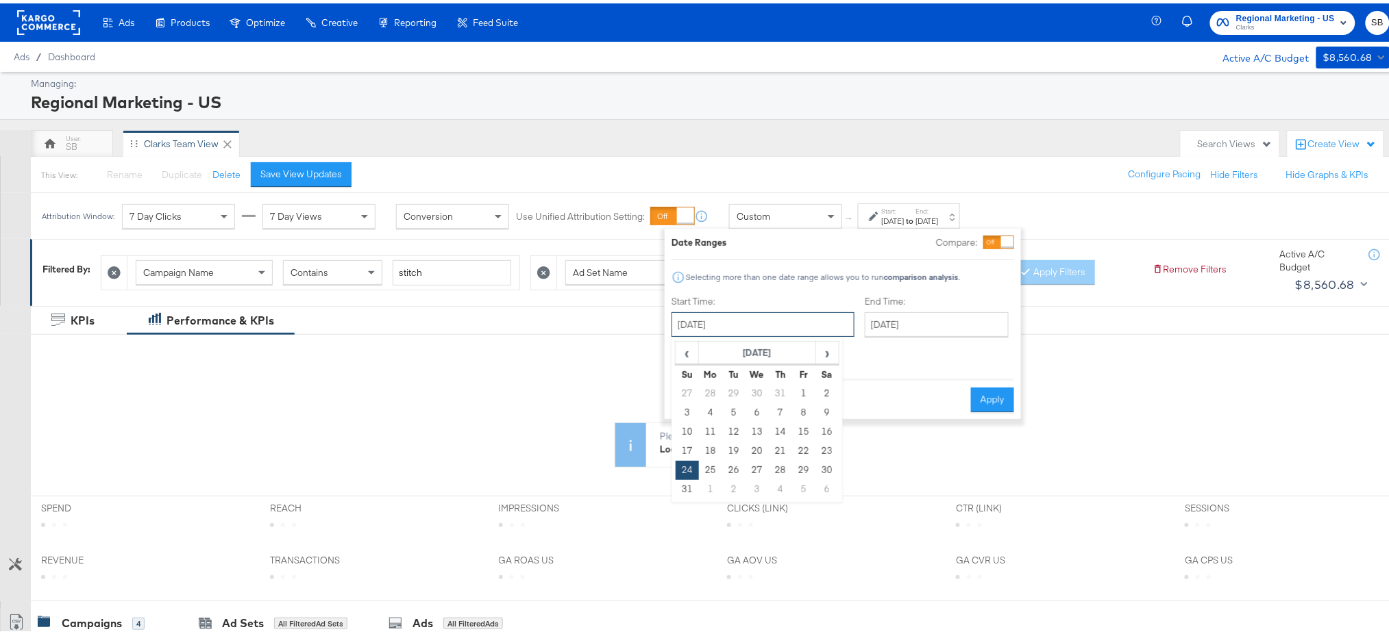
click at [723, 328] on input "[DATE]" at bounding box center [762, 321] width 183 height 25
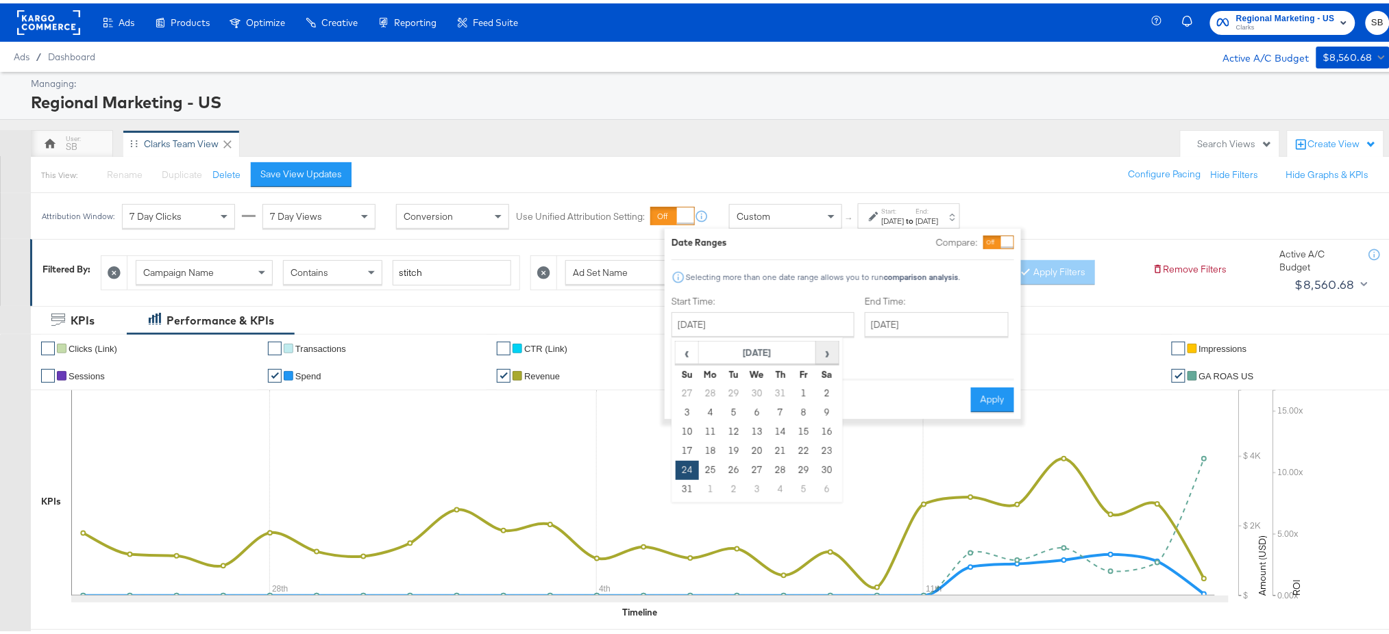
click at [833, 349] on span "›" at bounding box center [827, 349] width 21 height 21
click at [682, 431] on td "14" at bounding box center [686, 428] width 23 height 19
type input "[DATE]"
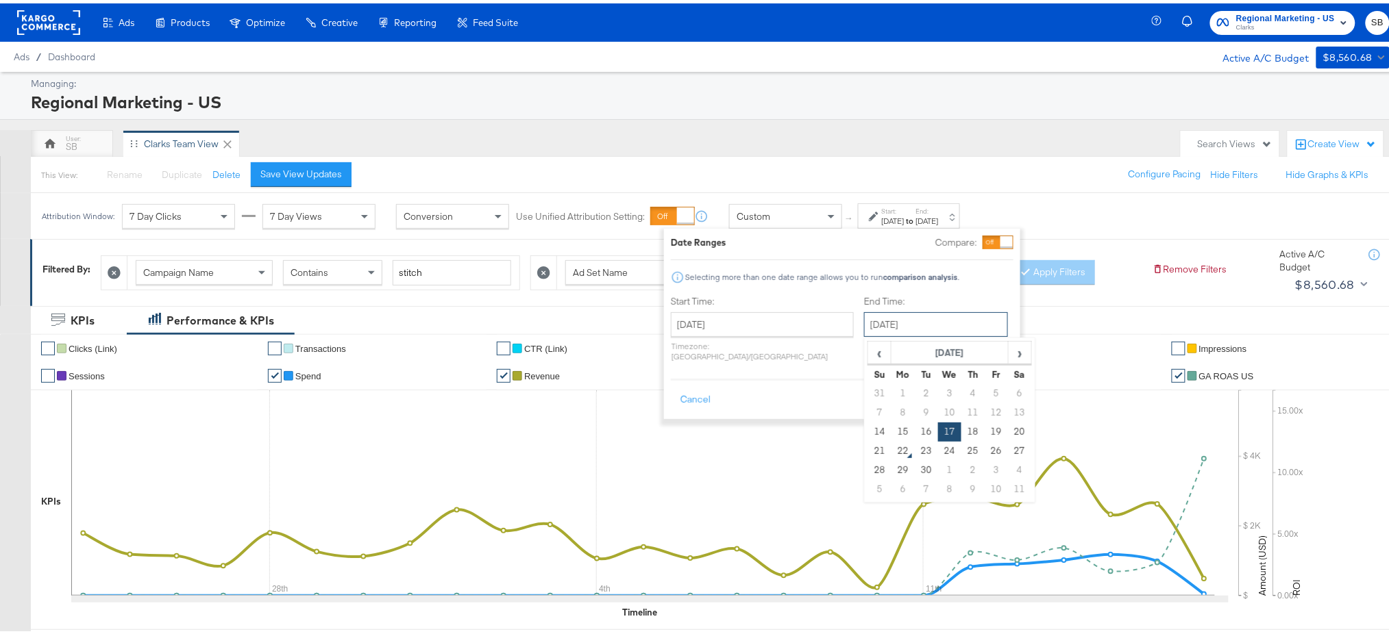
click at [873, 317] on input "[DATE]" at bounding box center [936, 321] width 144 height 25
click at [1008, 427] on td "20" at bounding box center [1019, 428] width 23 height 19
type input "[DATE]"
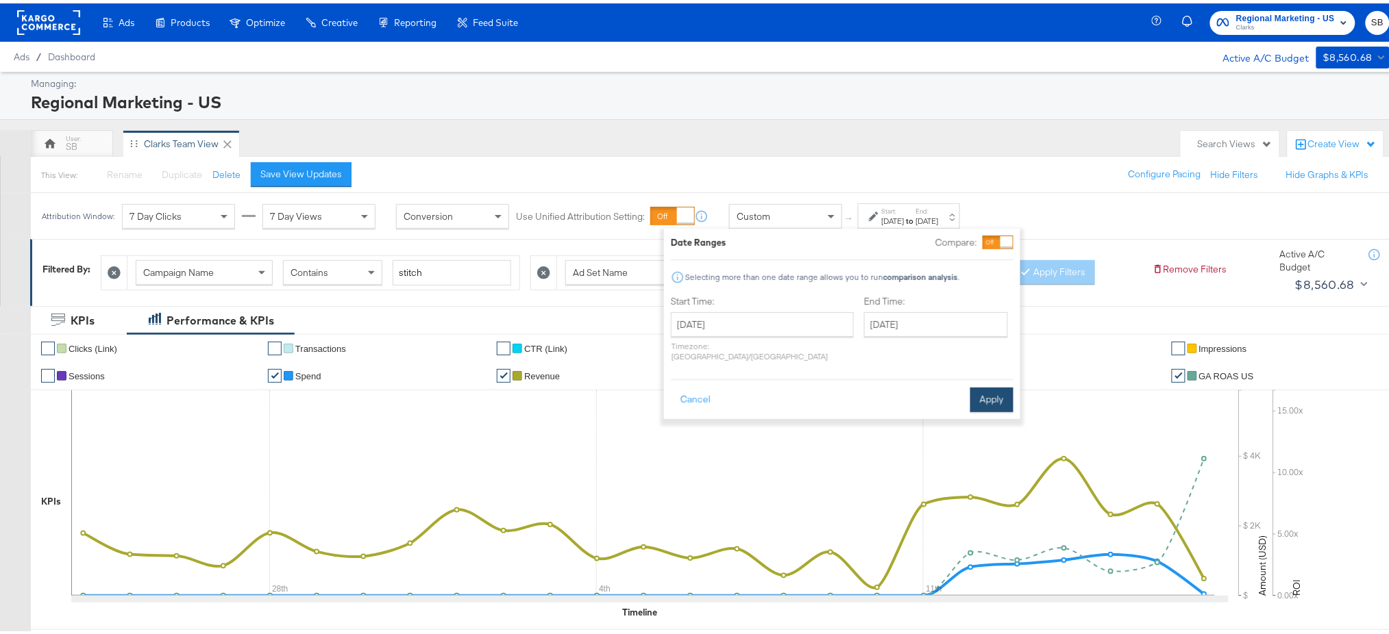
click at [1000, 384] on button "Apply" at bounding box center [991, 396] width 43 height 25
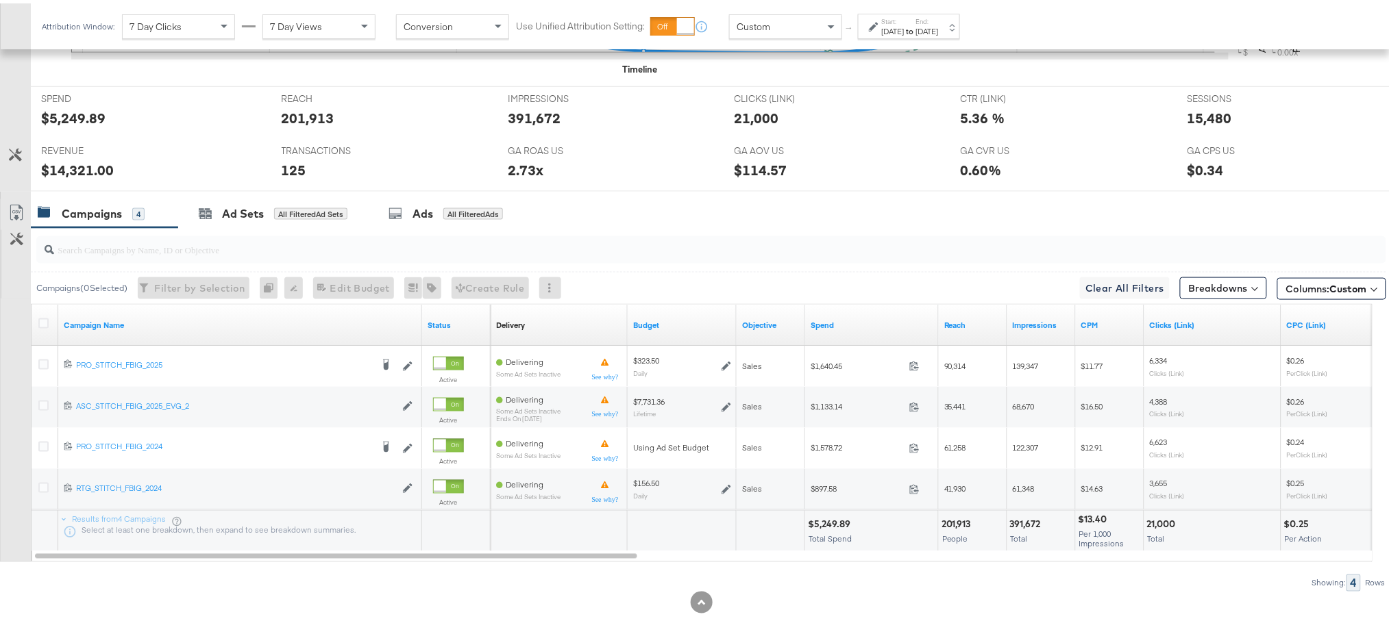
scroll to position [554, 0]
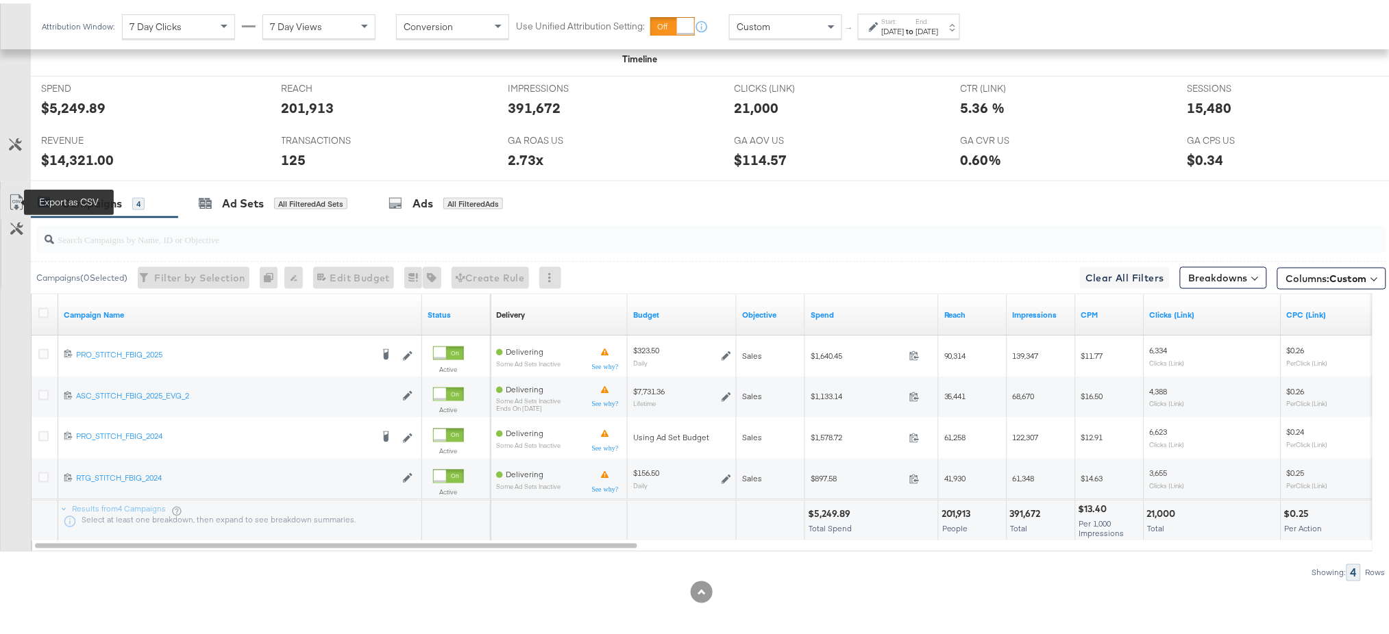
click at [15, 197] on icon at bounding box center [16, 199] width 16 height 16
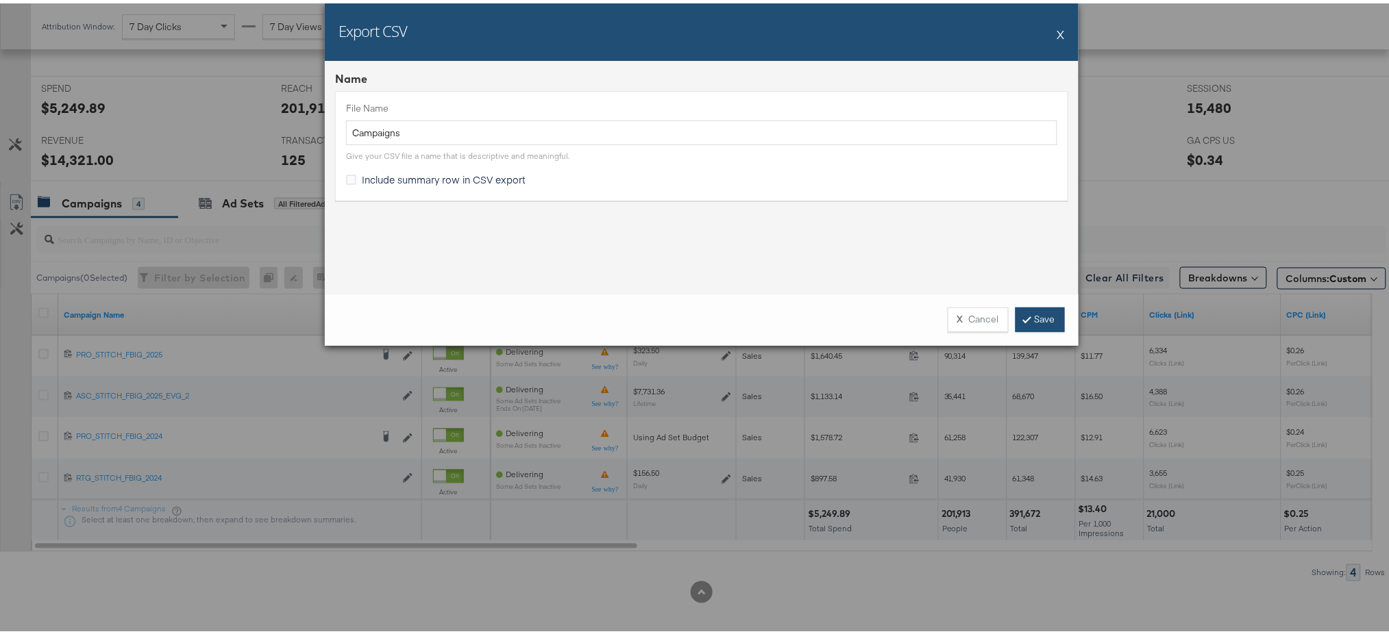
click at [1038, 310] on link "Save" at bounding box center [1039, 316] width 49 height 25
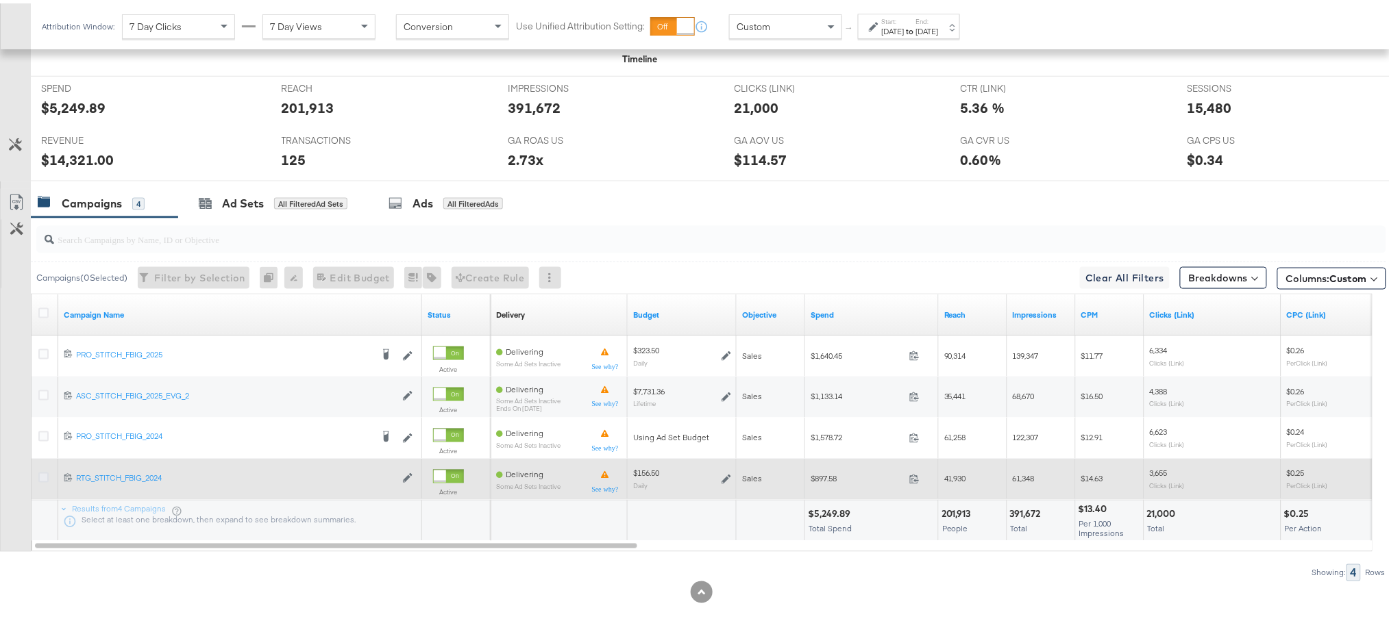
click at [40, 476] on icon at bounding box center [43, 474] width 10 height 10
click at [0, 0] on input "checkbox" at bounding box center [0, 0] width 0 height 0
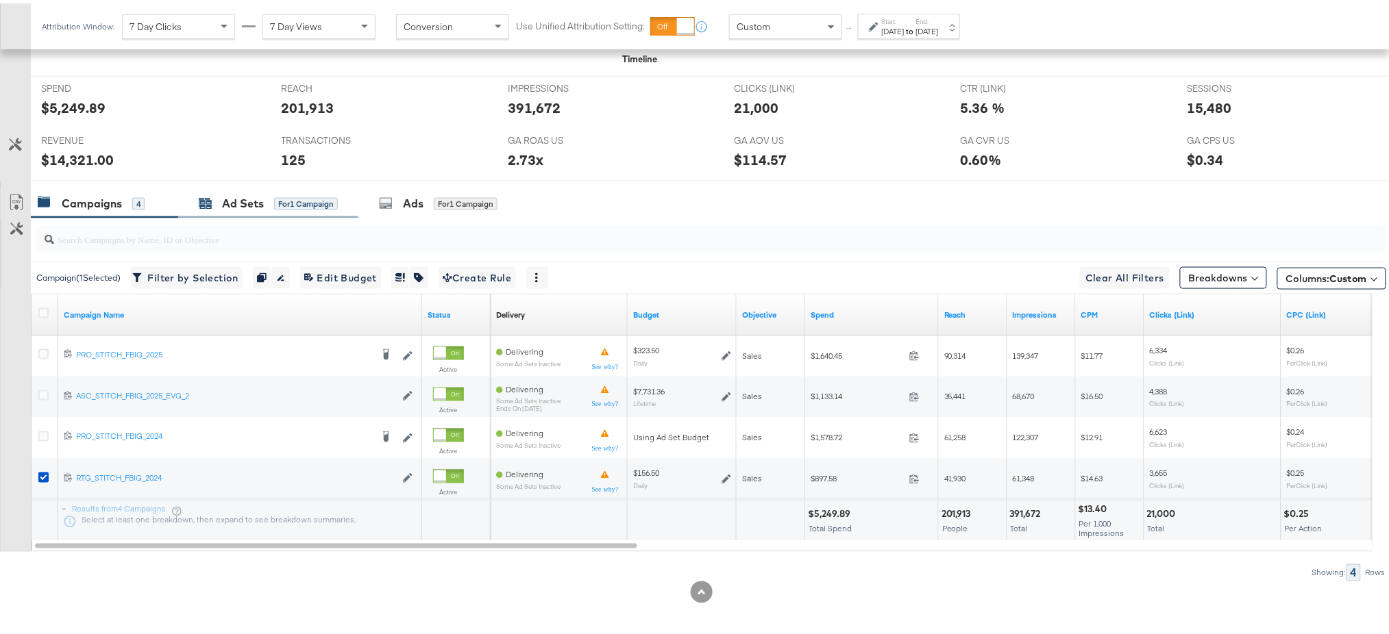
click at [235, 202] on div "Ad Sets" at bounding box center [243, 201] width 42 height 16
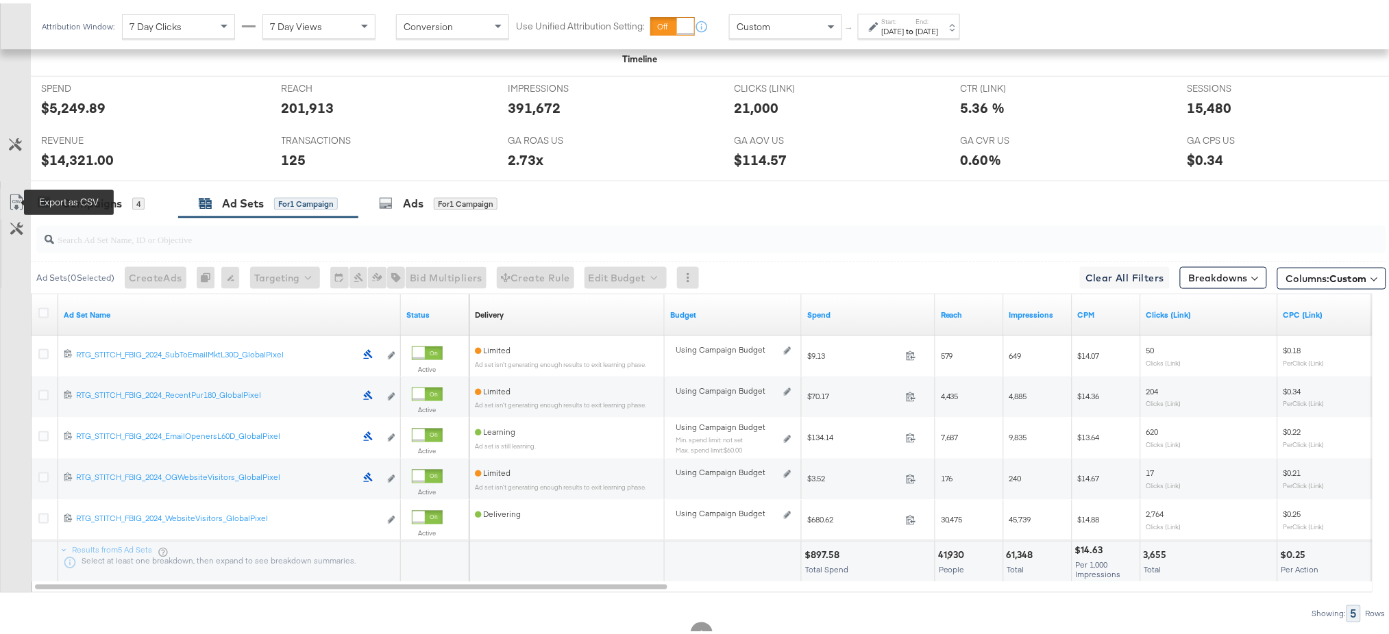
click at [18, 195] on icon at bounding box center [16, 199] width 16 height 16
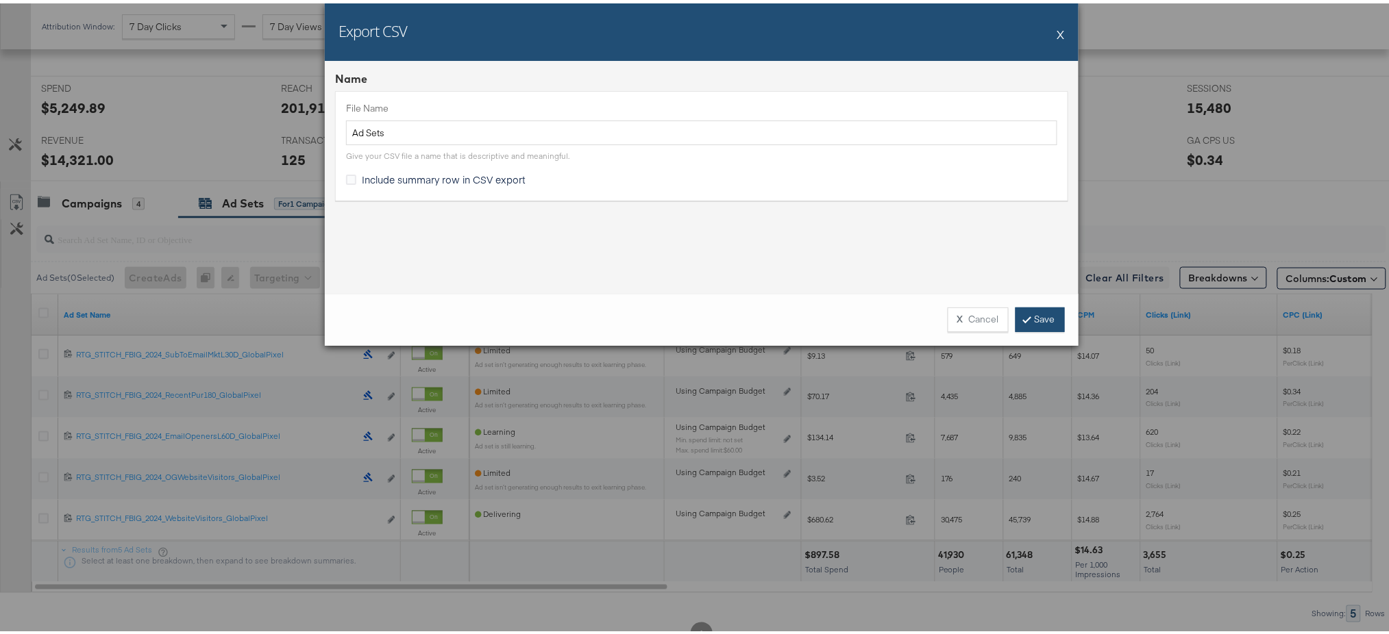
click at [1024, 310] on link "Save" at bounding box center [1039, 316] width 49 height 25
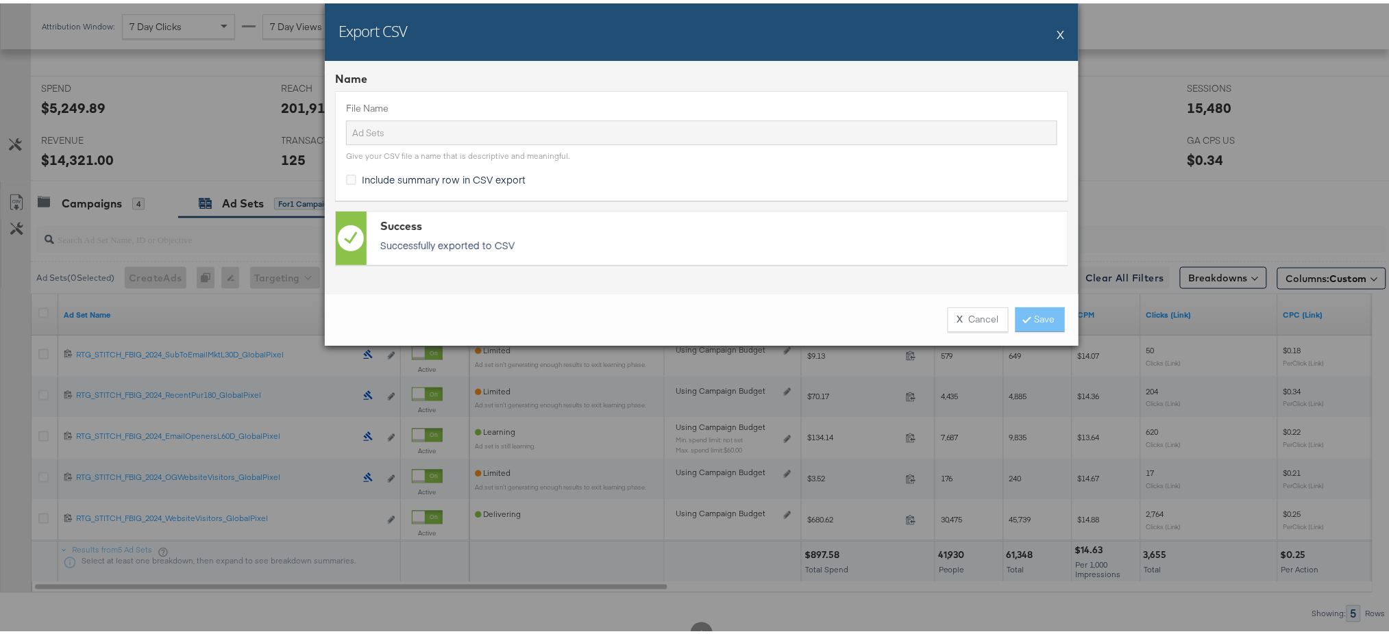
click at [1057, 26] on button "X" at bounding box center [1061, 30] width 8 height 27
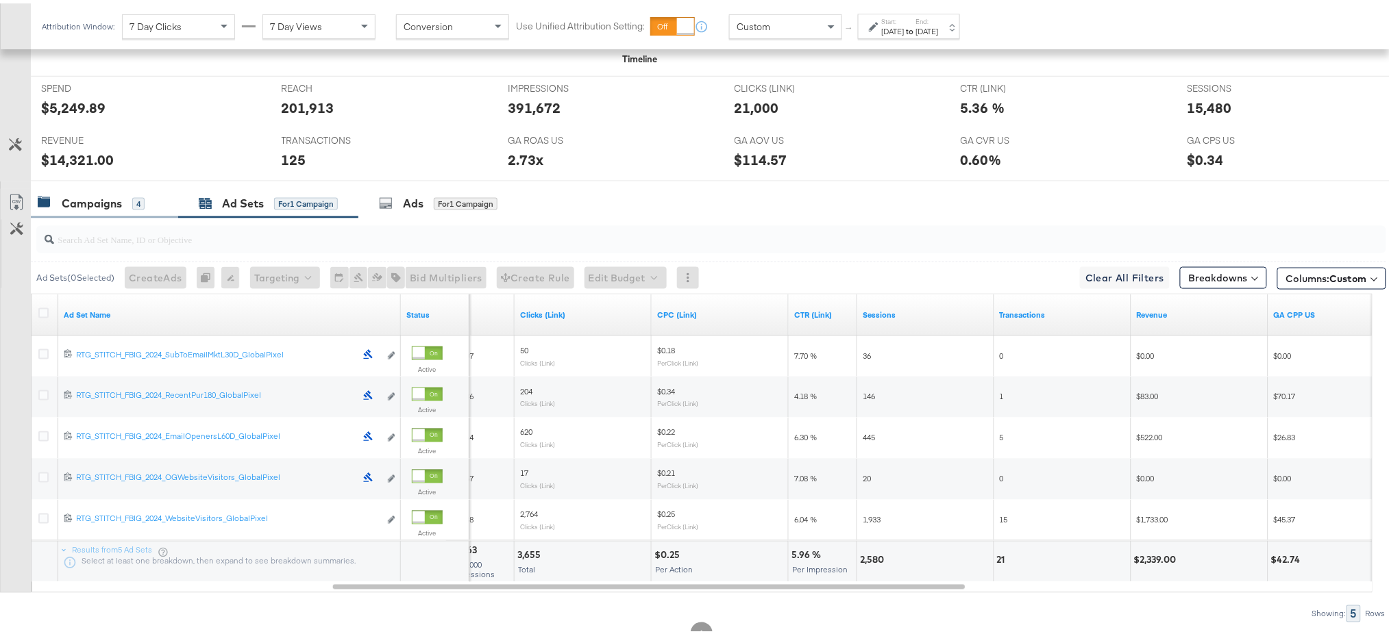
click at [95, 206] on div "Campaigns" at bounding box center [92, 201] width 60 height 16
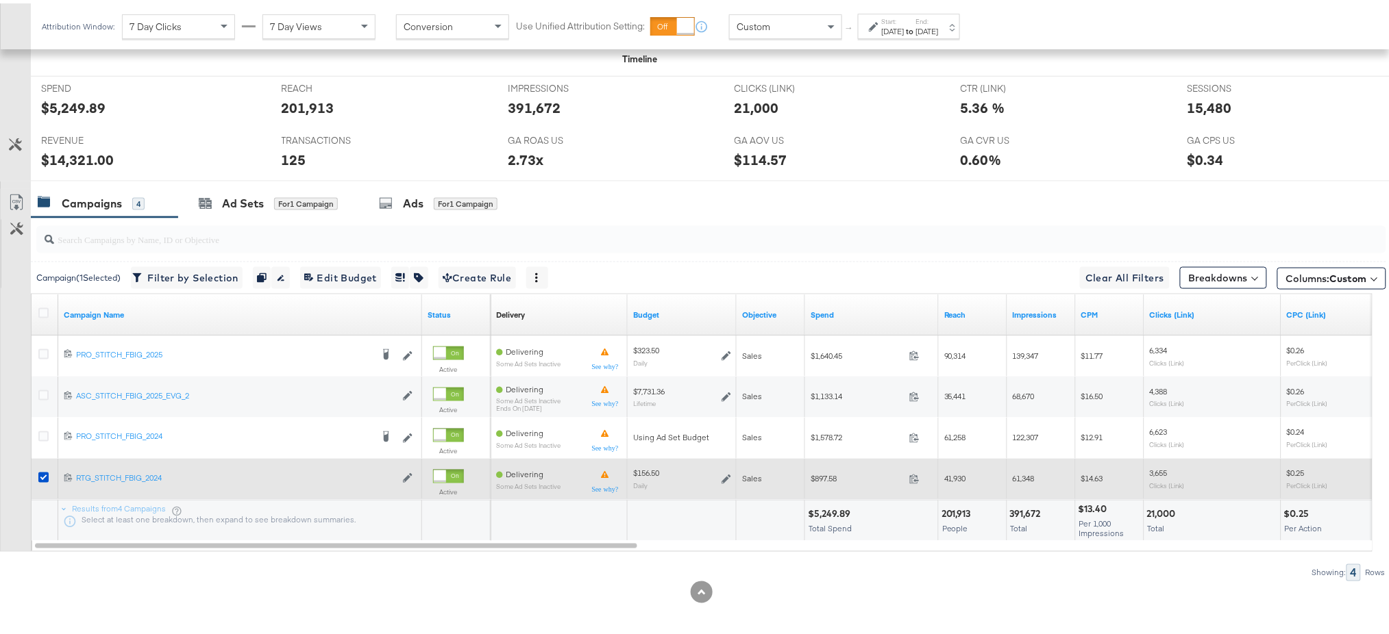
click at [42, 479] on div at bounding box center [45, 476] width 14 height 14
click at [40, 469] on icon at bounding box center [43, 474] width 10 height 10
click at [0, 0] on input "checkbox" at bounding box center [0, 0] width 0 height 0
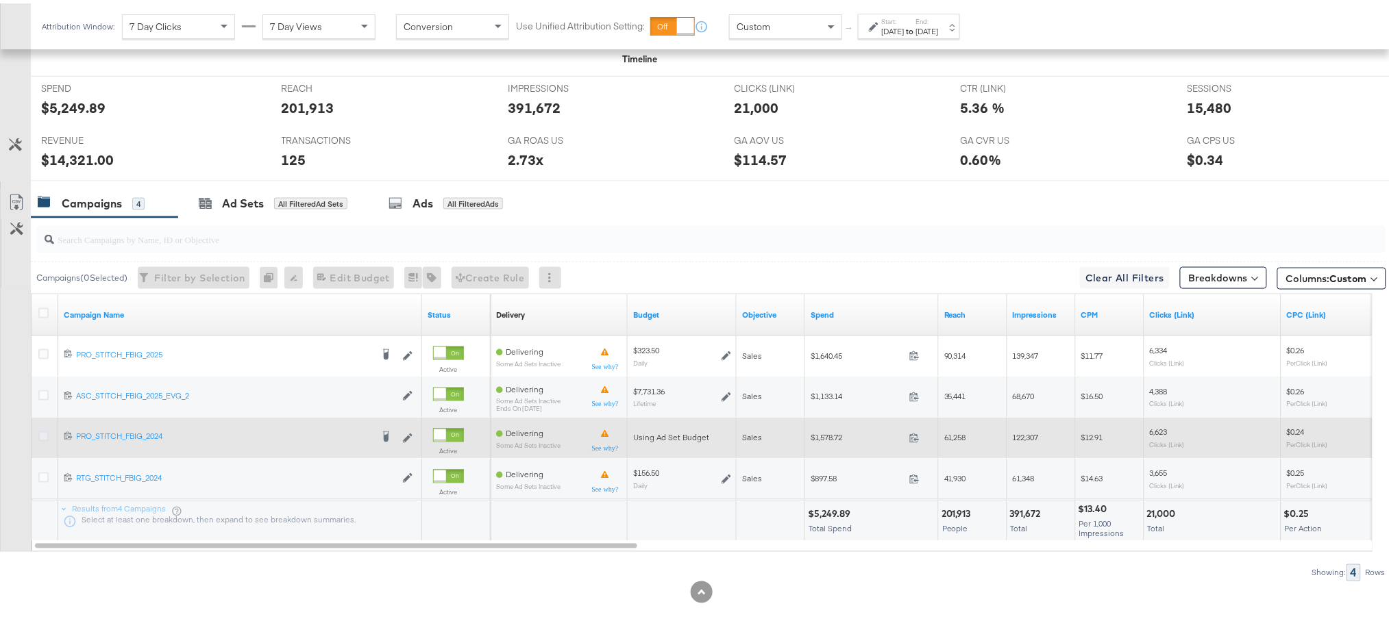
click at [40, 430] on icon at bounding box center [43, 433] width 10 height 10
click at [0, 0] on input "checkbox" at bounding box center [0, 0] width 0 height 0
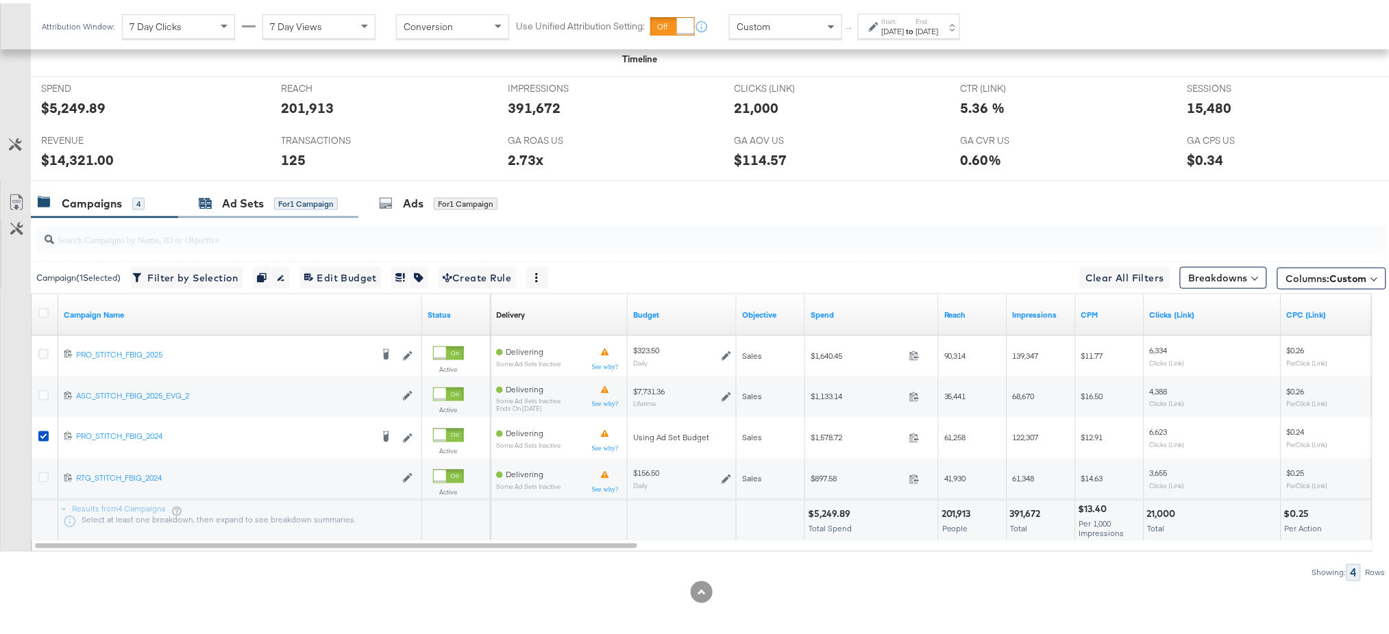
click at [233, 194] on div "Ad Sets" at bounding box center [243, 201] width 42 height 16
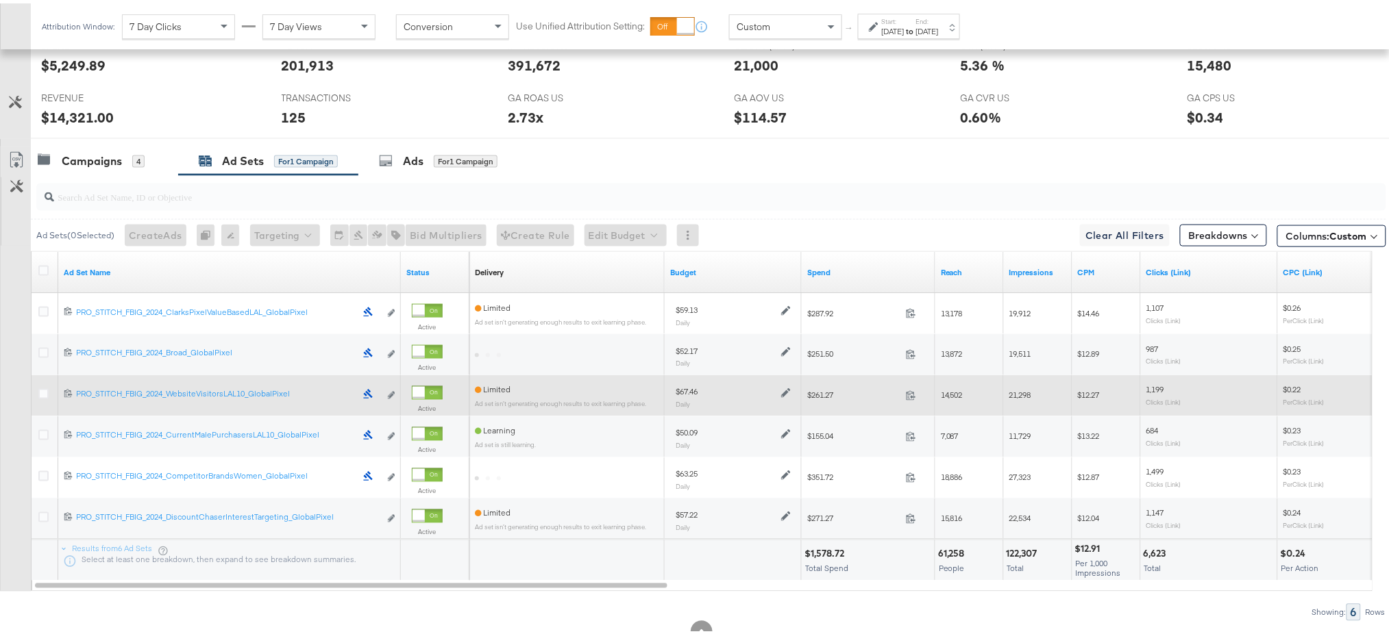
scroll to position [599, 0]
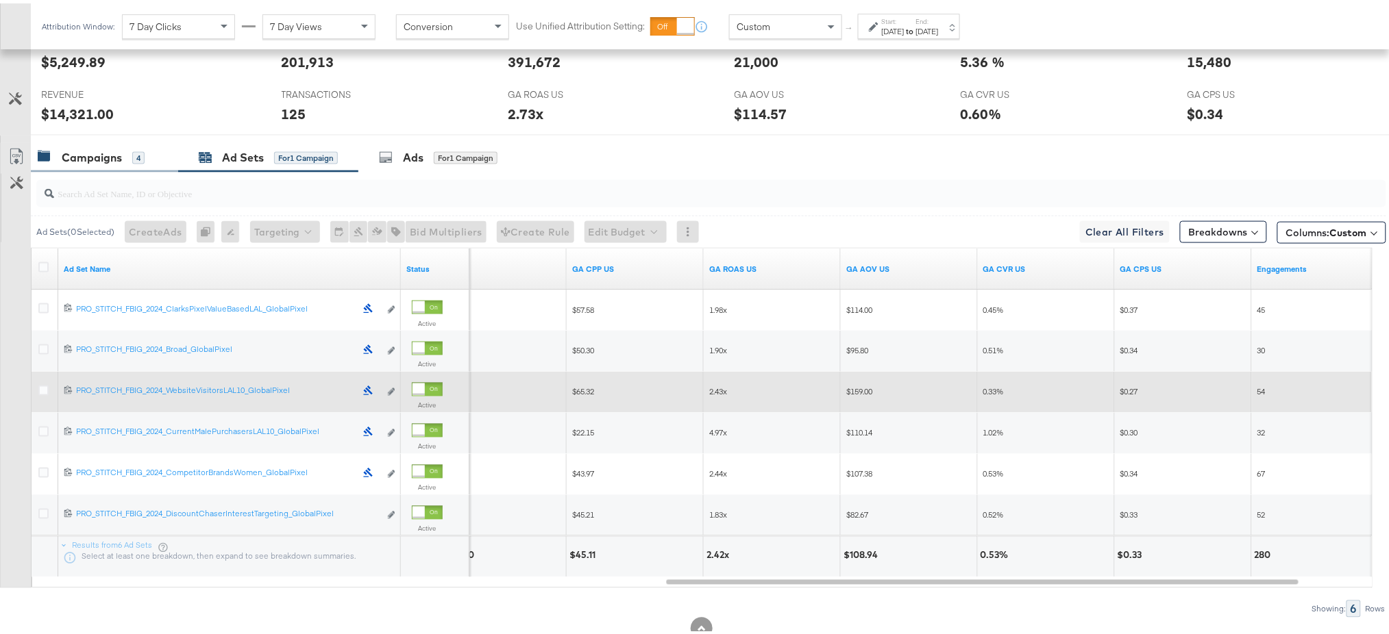
click at [90, 154] on div "Campaigns" at bounding box center [92, 155] width 60 height 16
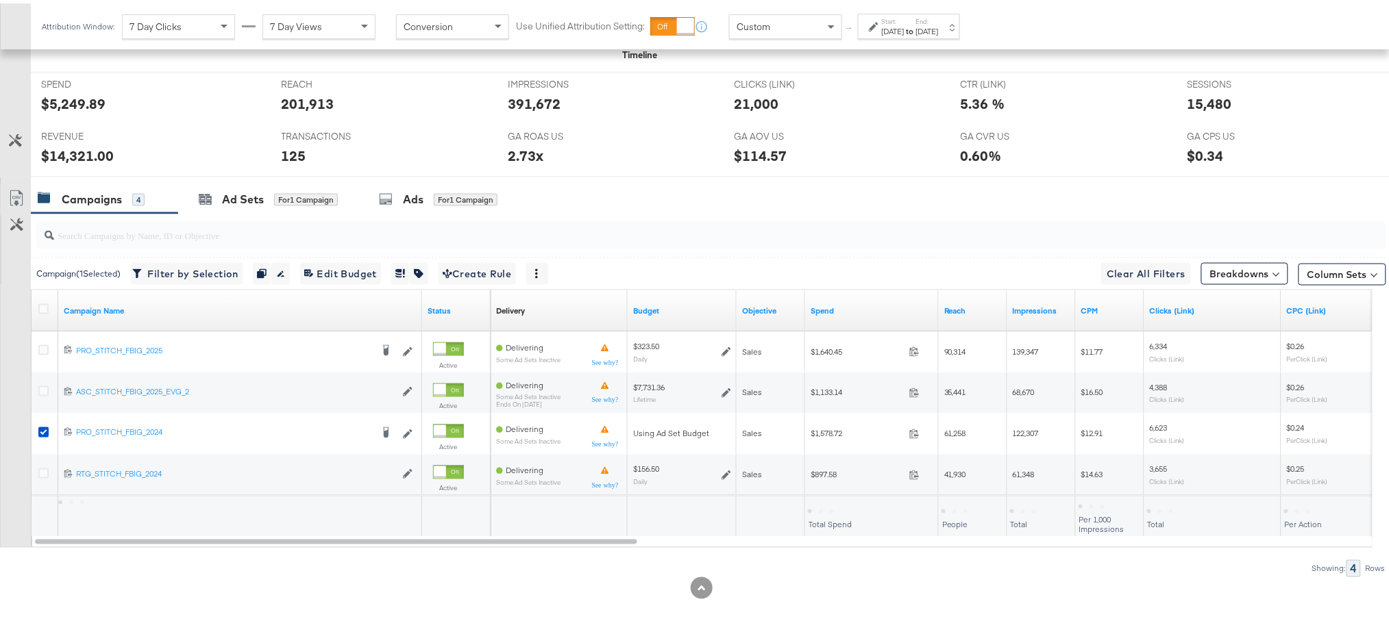
scroll to position [557, 0]
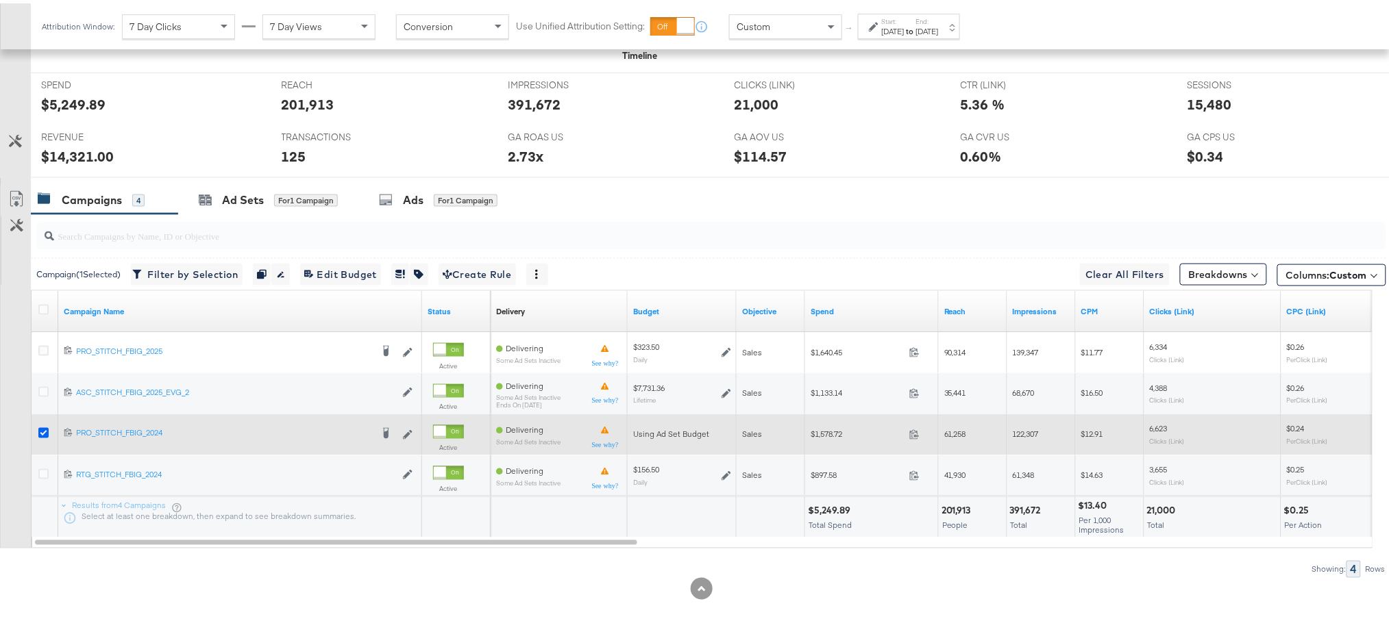
click at [40, 427] on icon at bounding box center [43, 430] width 10 height 10
click at [0, 0] on input "checkbox" at bounding box center [0, 0] width 0 height 0
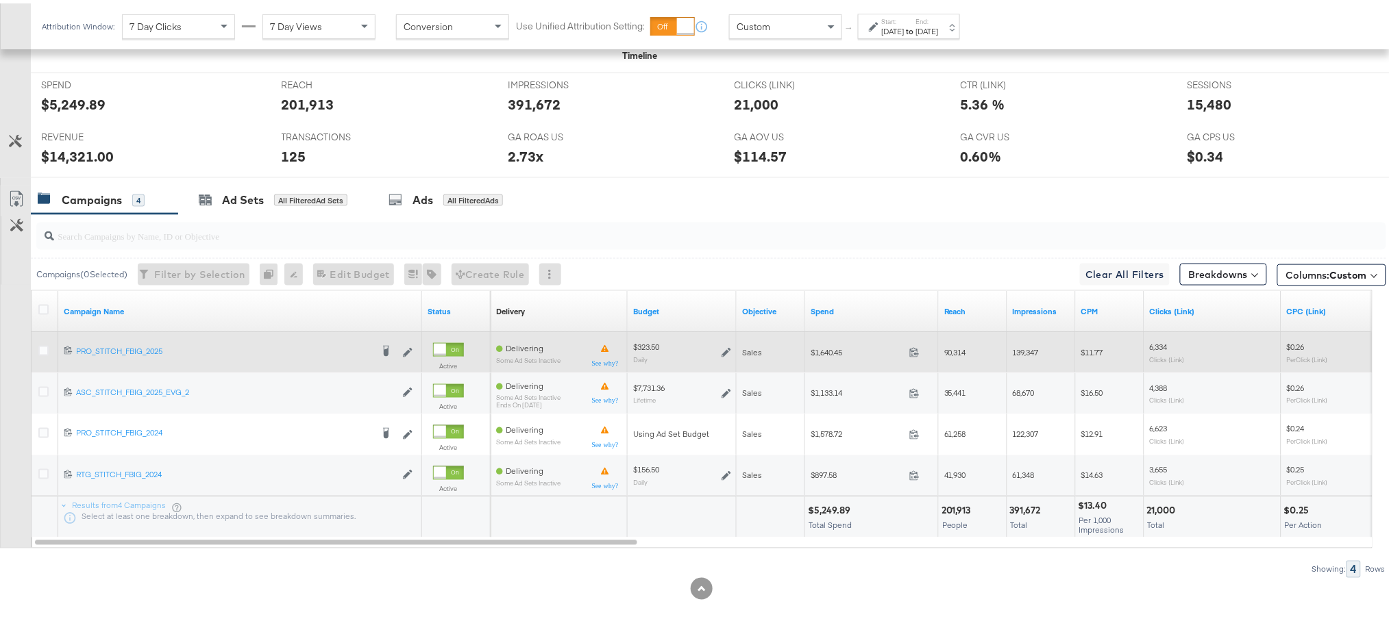
click at [724, 347] on icon at bounding box center [726, 350] width 10 height 10
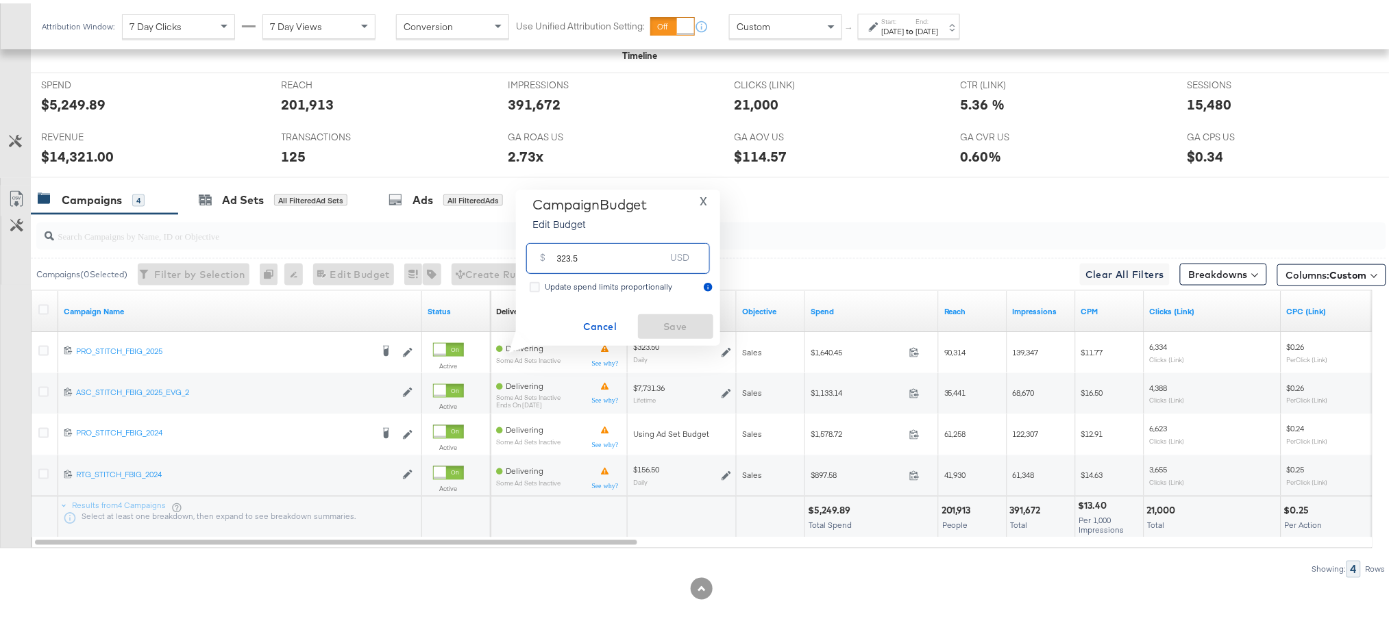
click at [567, 257] on input "323.5" at bounding box center [611, 249] width 108 height 29
type input "373.5"
click at [658, 317] on span "Save" at bounding box center [675, 323] width 64 height 17
